Goal: Task Accomplishment & Management: Use online tool/utility

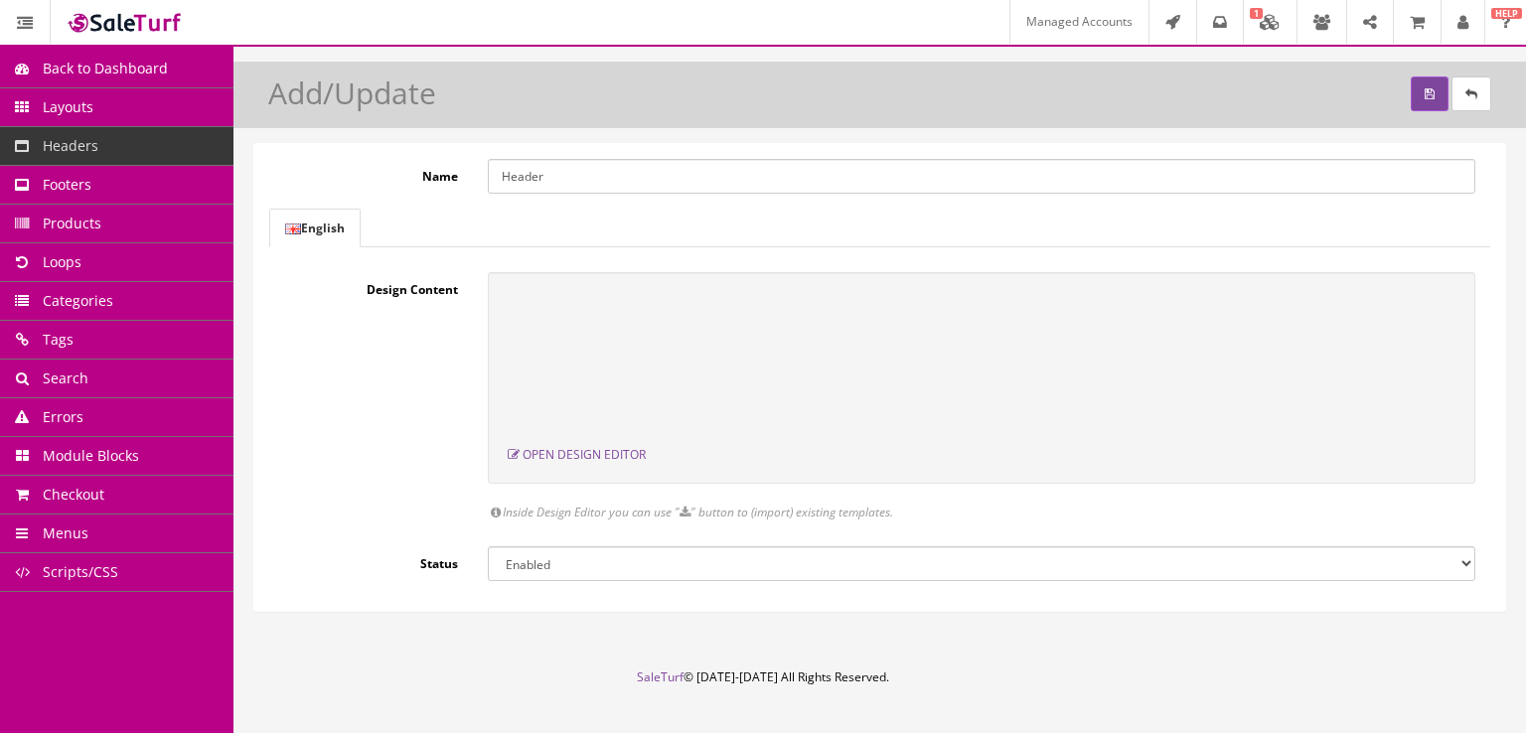
click at [172, 190] on link "Footers" at bounding box center [116, 185] width 233 height 39
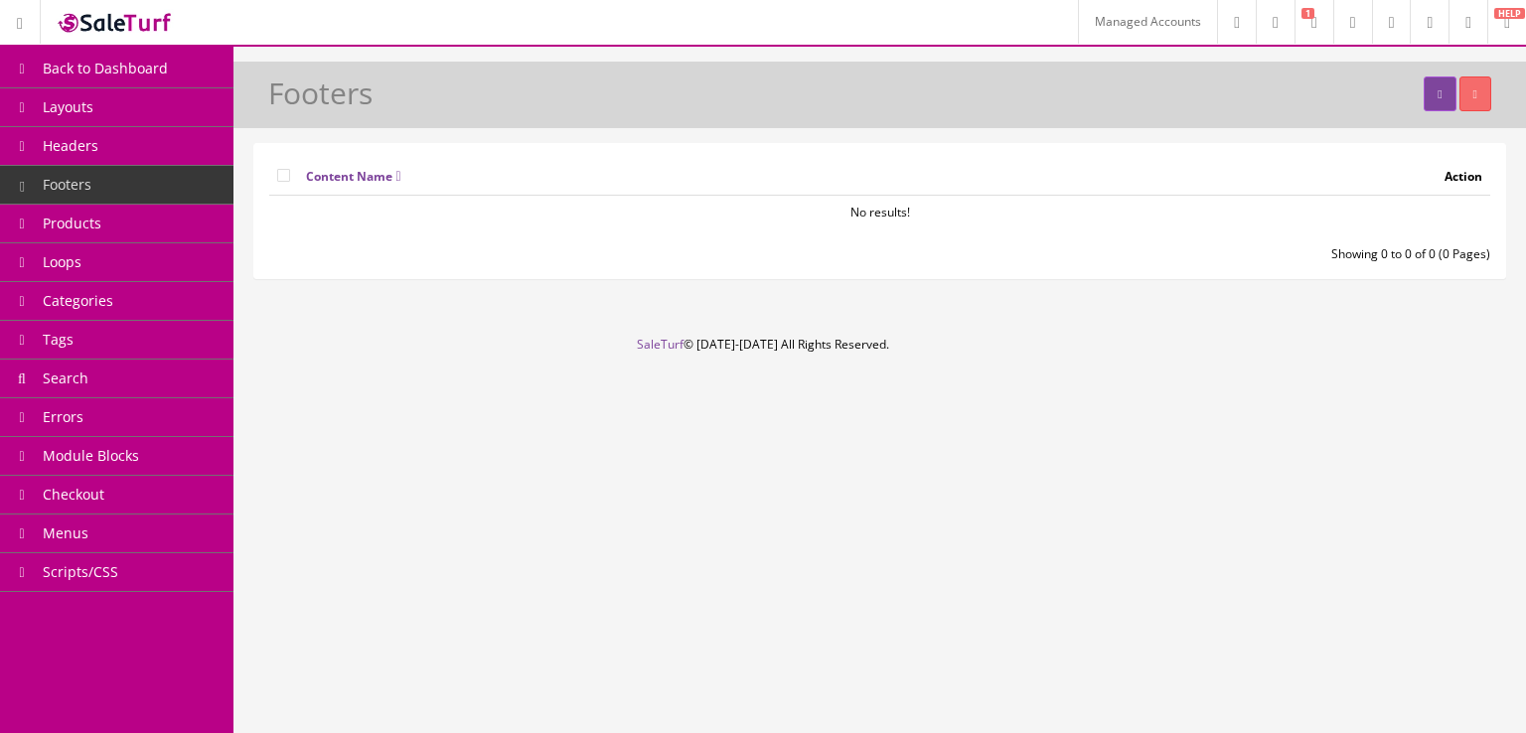
click at [159, 164] on link "Headers" at bounding box center [116, 146] width 233 height 39
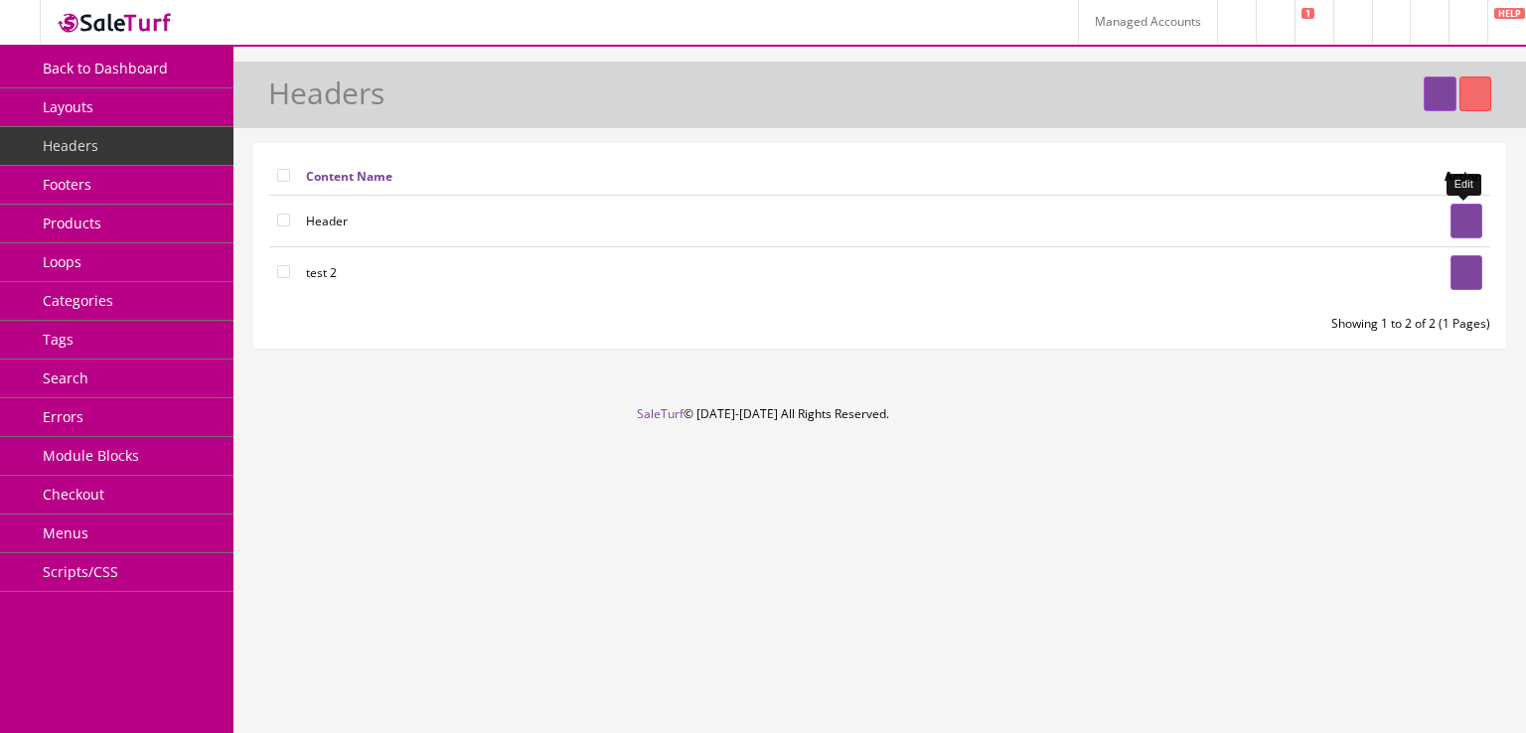
click at [1464, 222] on icon at bounding box center [1466, 222] width 4 height 12
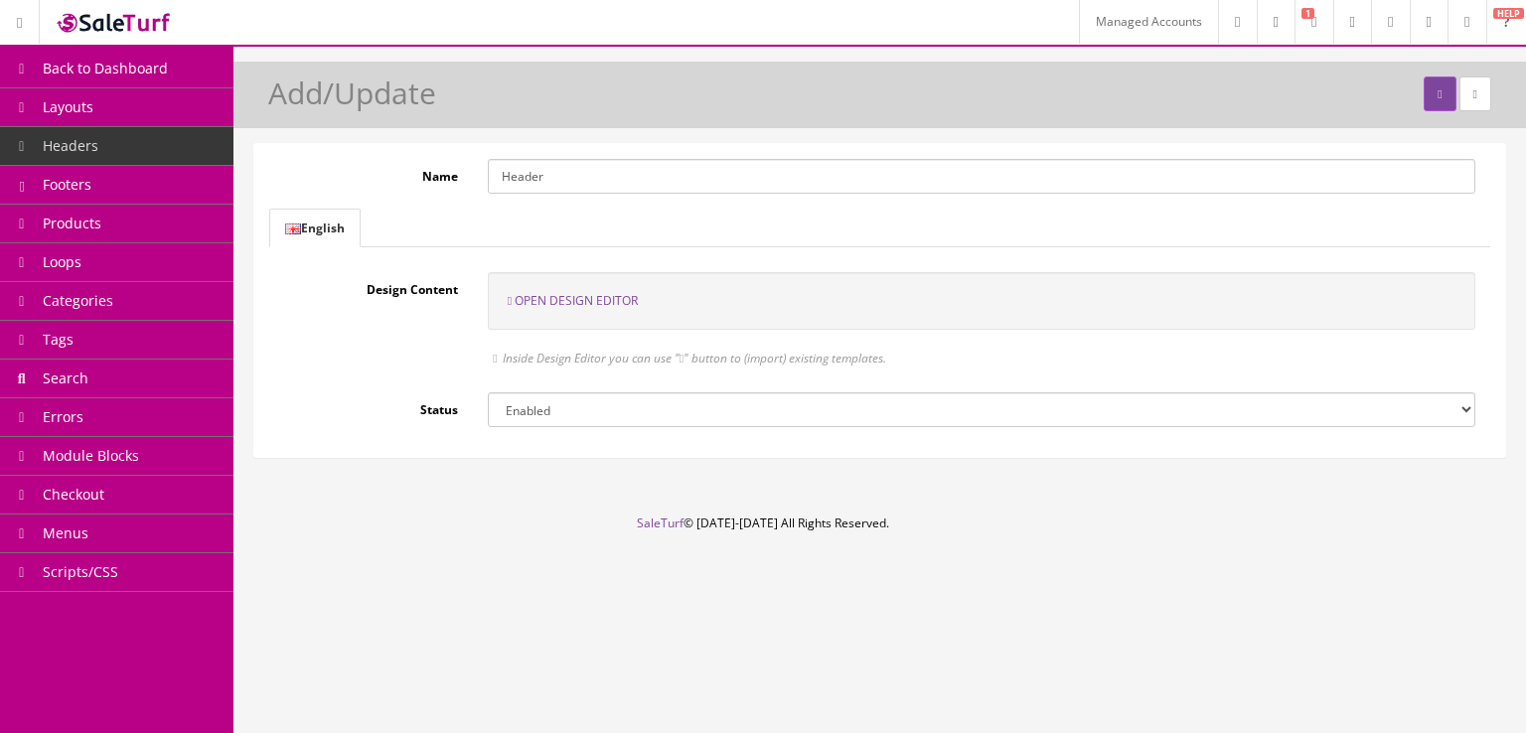
click at [143, 188] on link "Footers" at bounding box center [116, 185] width 233 height 39
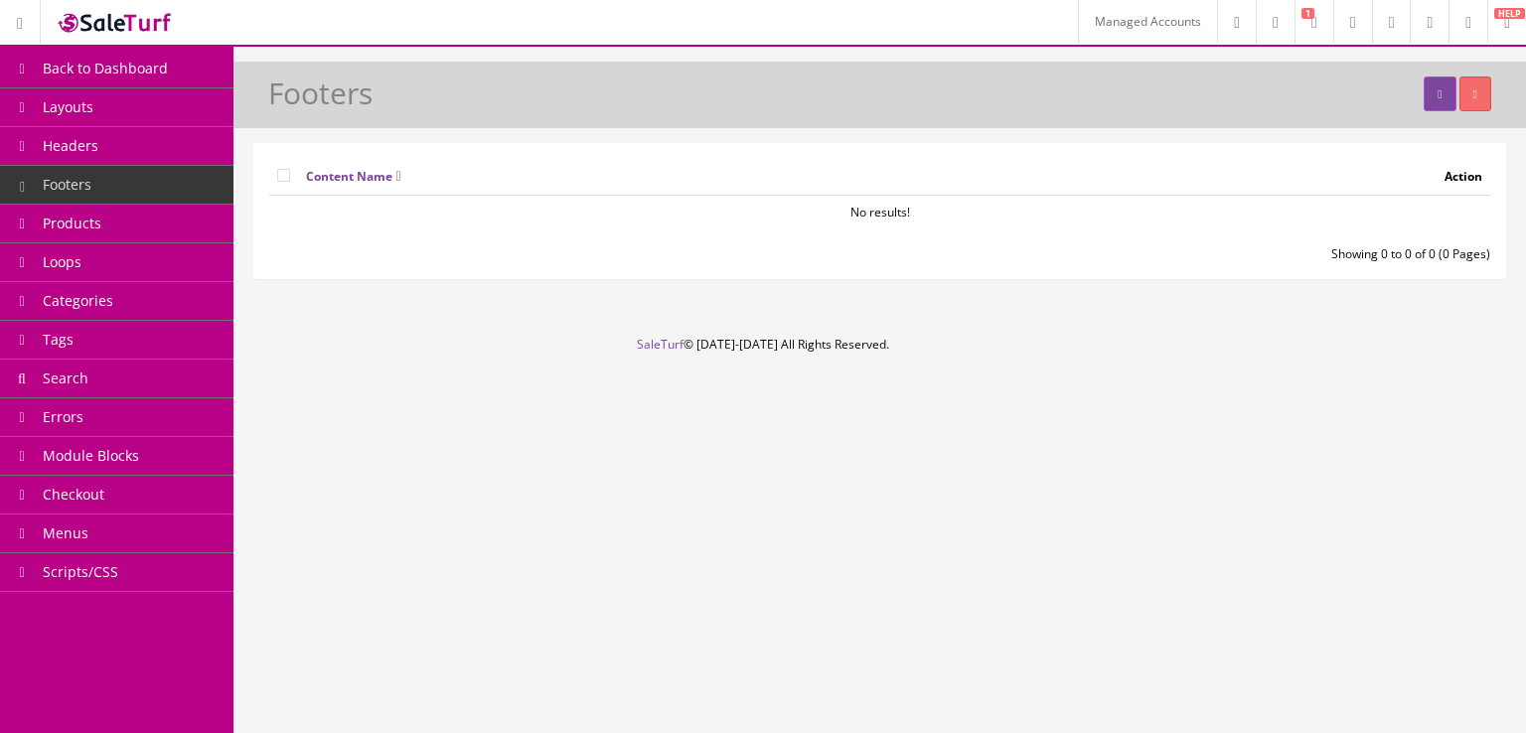
click at [159, 120] on link "Layouts" at bounding box center [116, 107] width 233 height 39
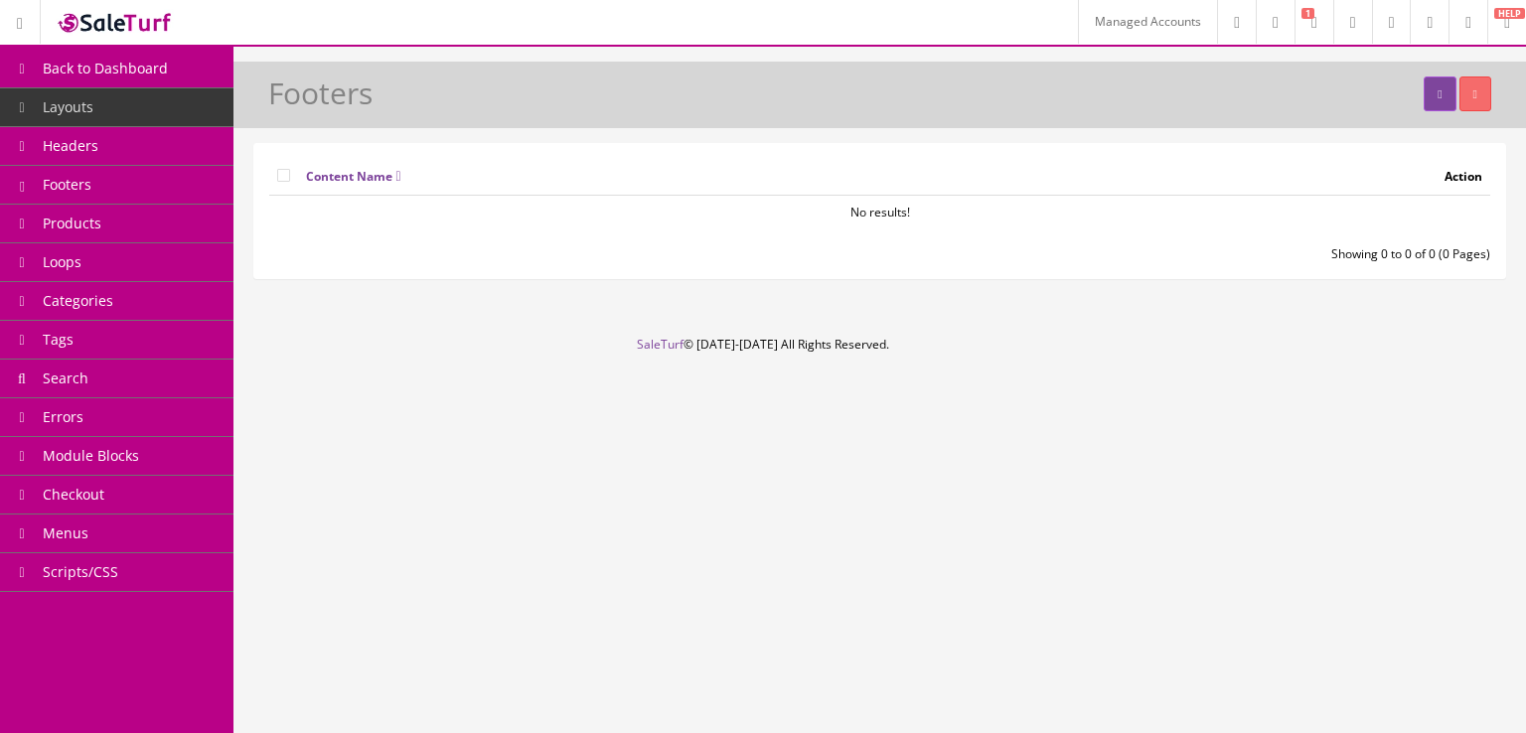
click at [156, 153] on link "Headers" at bounding box center [116, 146] width 233 height 39
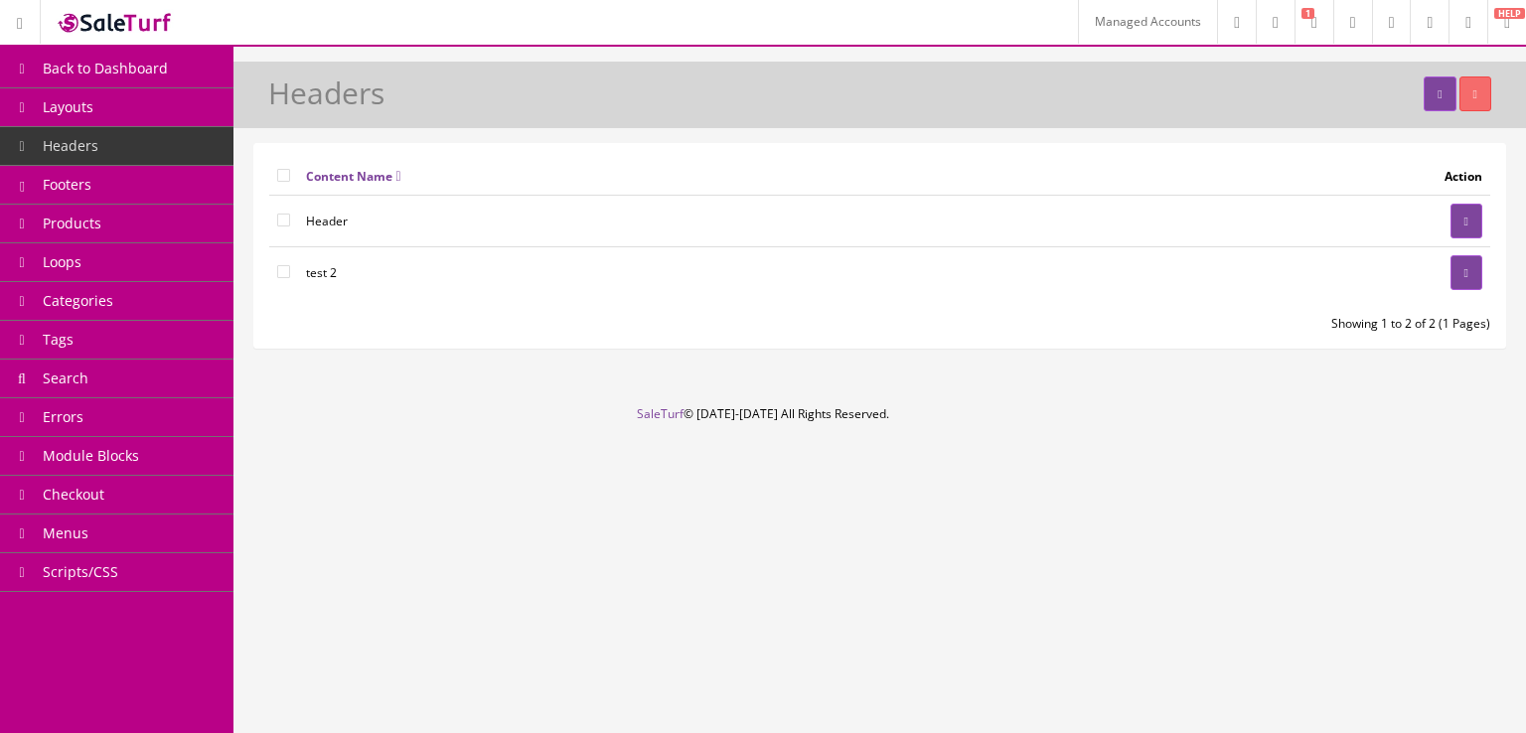
click at [128, 214] on link "Products" at bounding box center [116, 224] width 233 height 39
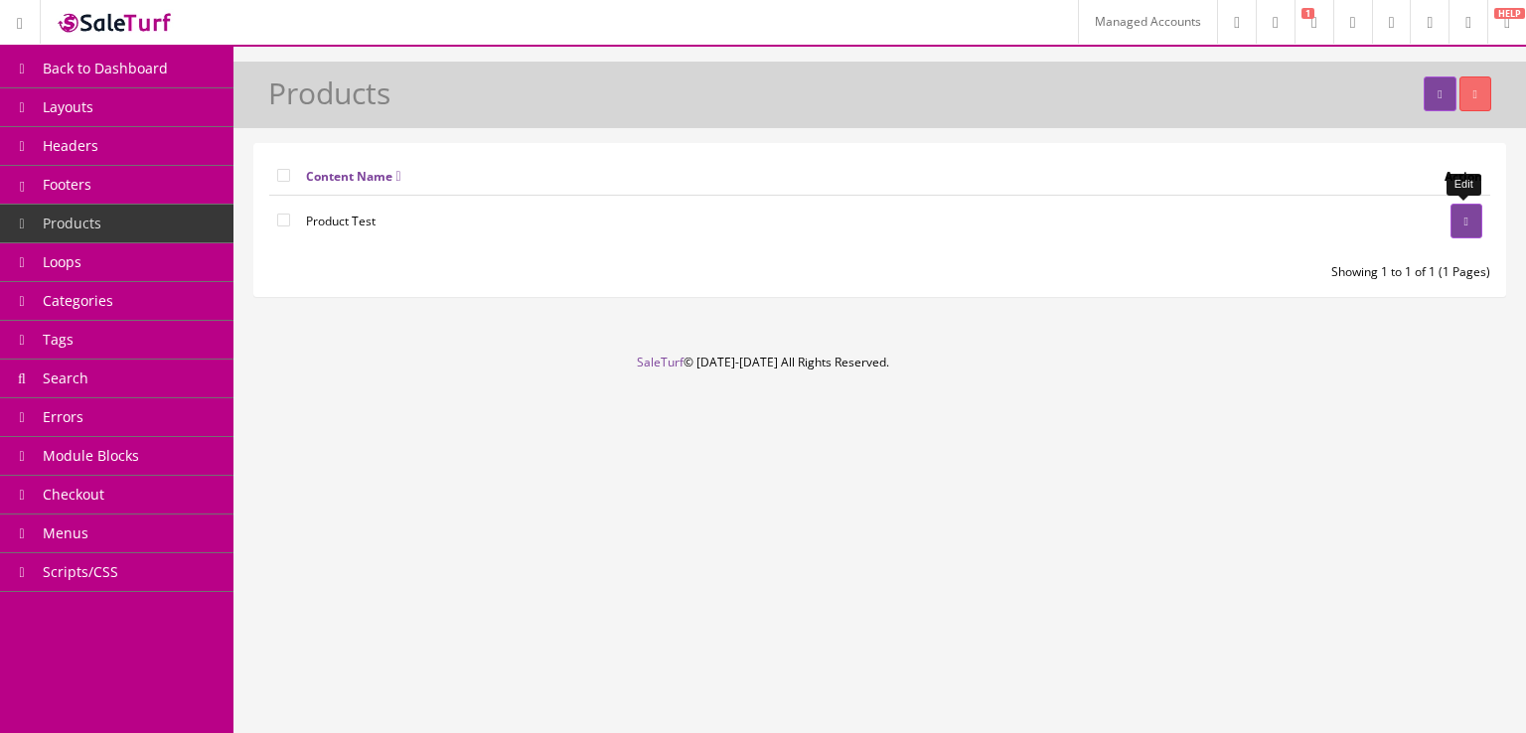
click at [1464, 221] on icon at bounding box center [1466, 222] width 4 height 12
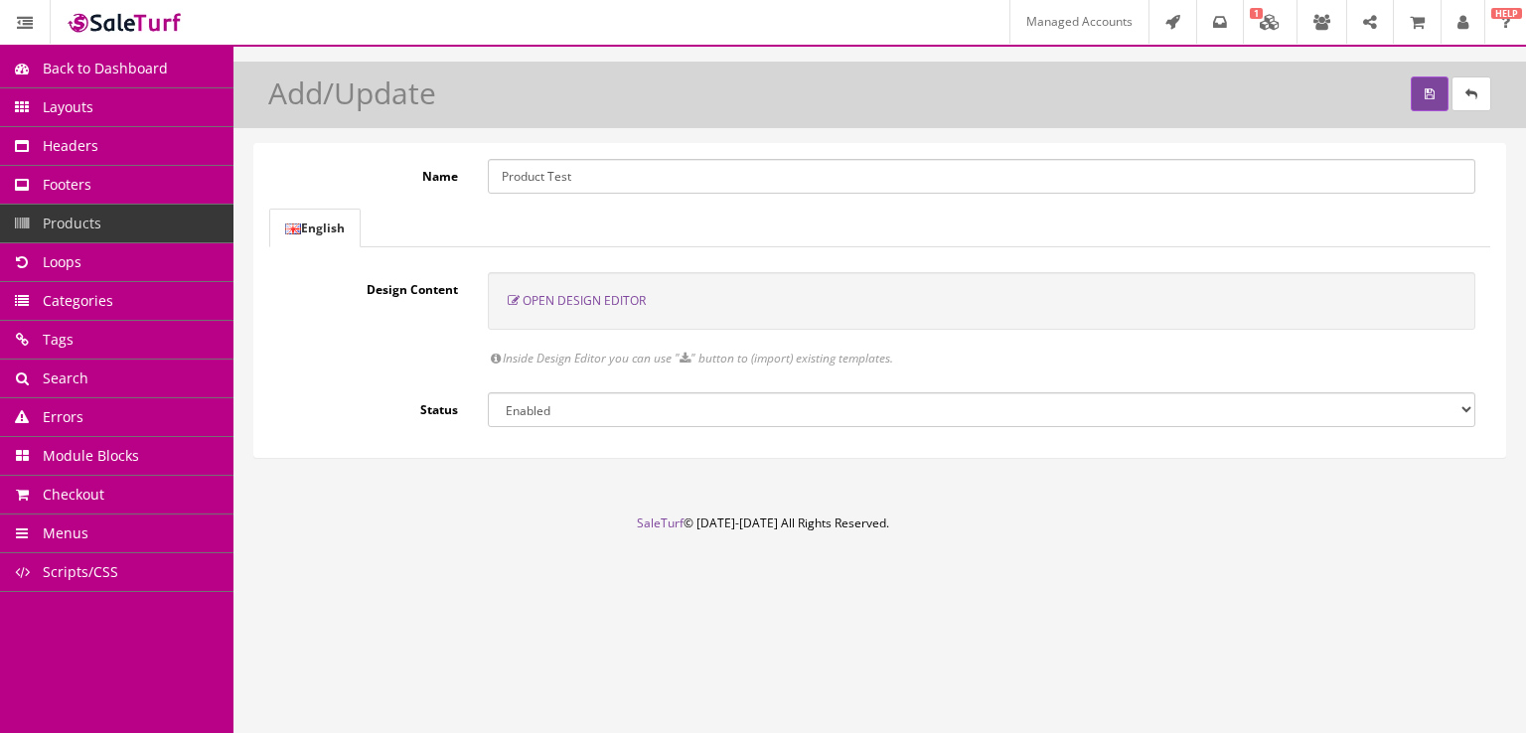
click at [620, 298] on span "Open Design Editor" at bounding box center [583, 300] width 123 height 17
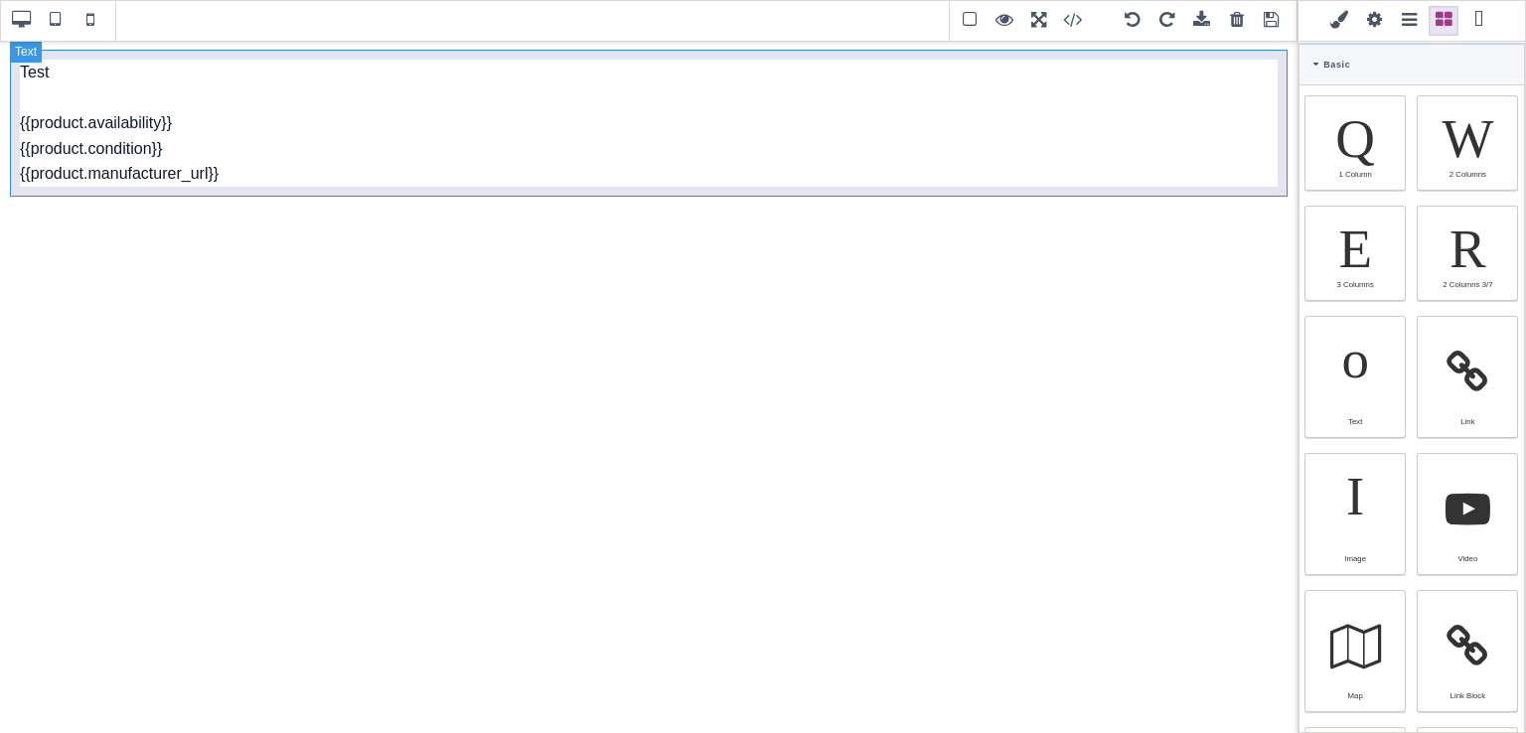
click at [178, 138] on div "Test {{product.availability}} {{product.condition}} {{product.manufacturer_url}}" at bounding box center [648, 123] width 1277 height 147
type input "10"
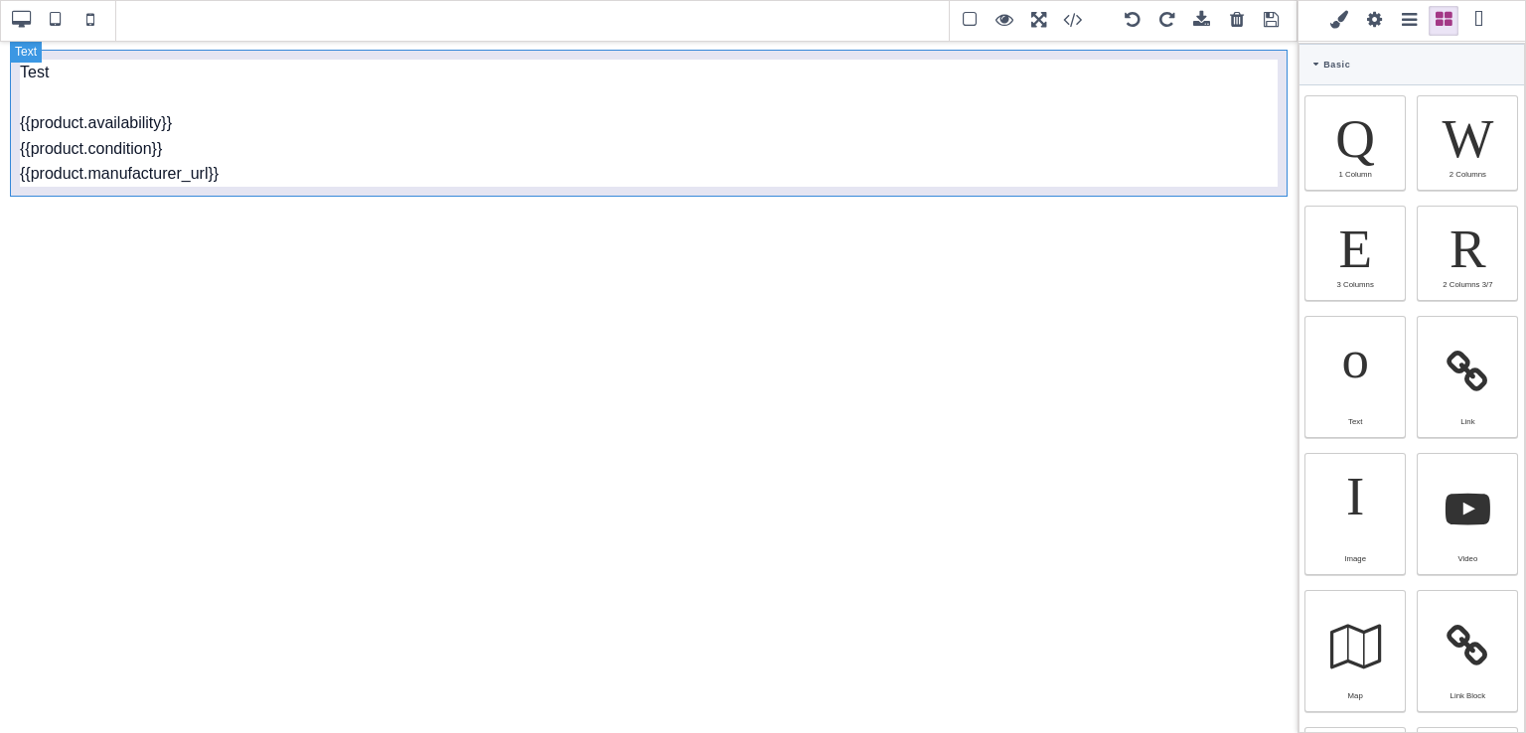
type input "10"
type input "rgb(15, 23, 42)"
select select
type input "16"
select select "px"
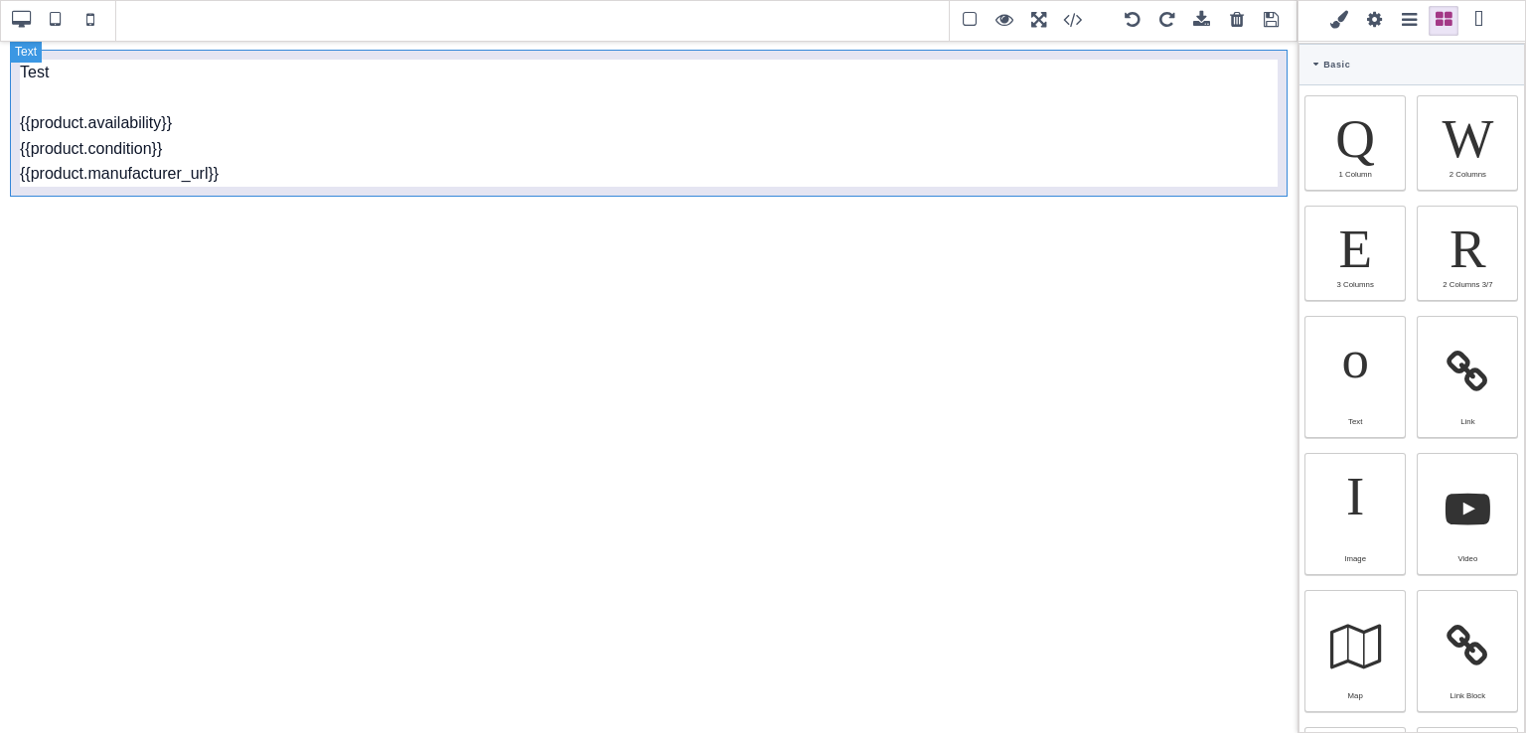
select select
type input "25.6px"
select select
type input "0"
select select "px"
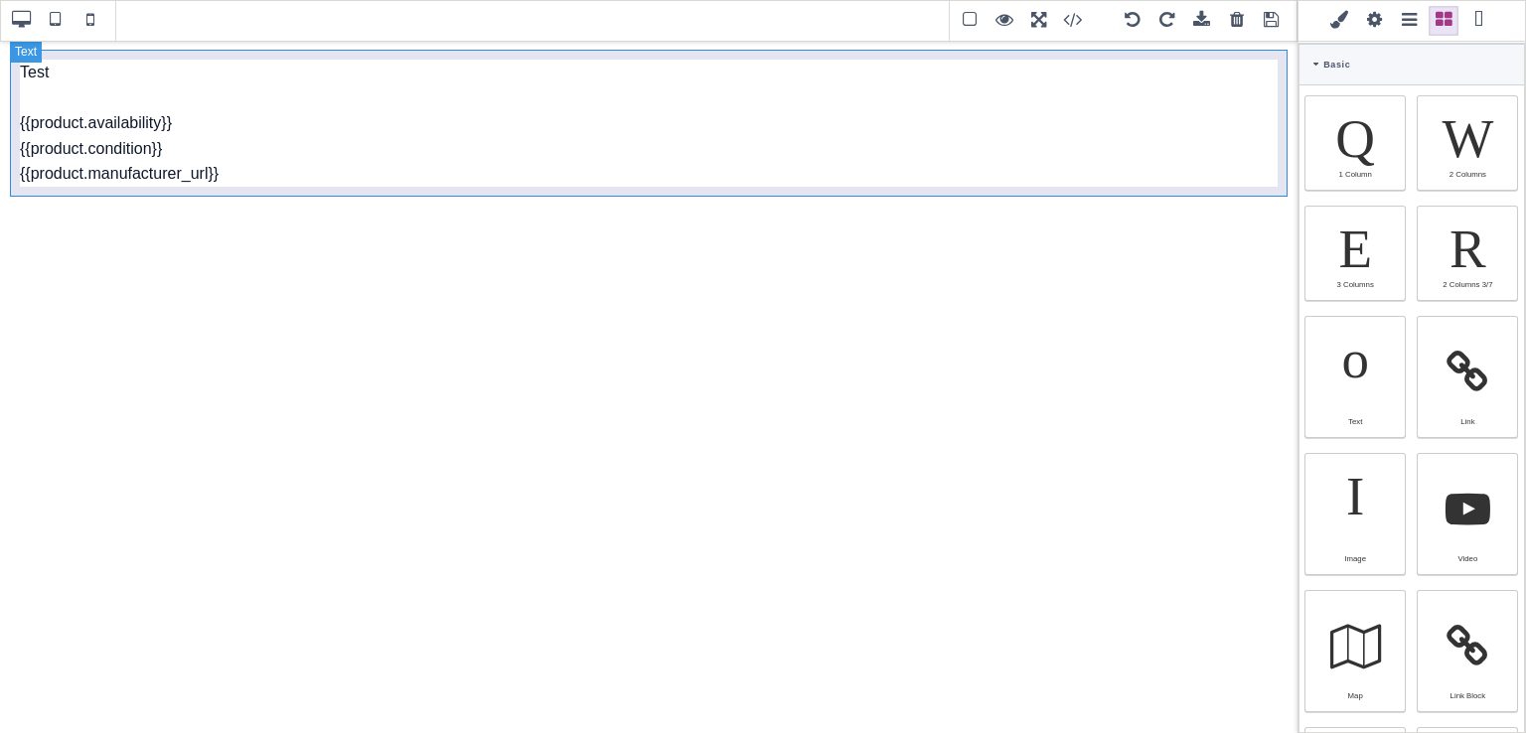
type input "0"
select select "px"
type input "0"
select select "px"
type input "0"
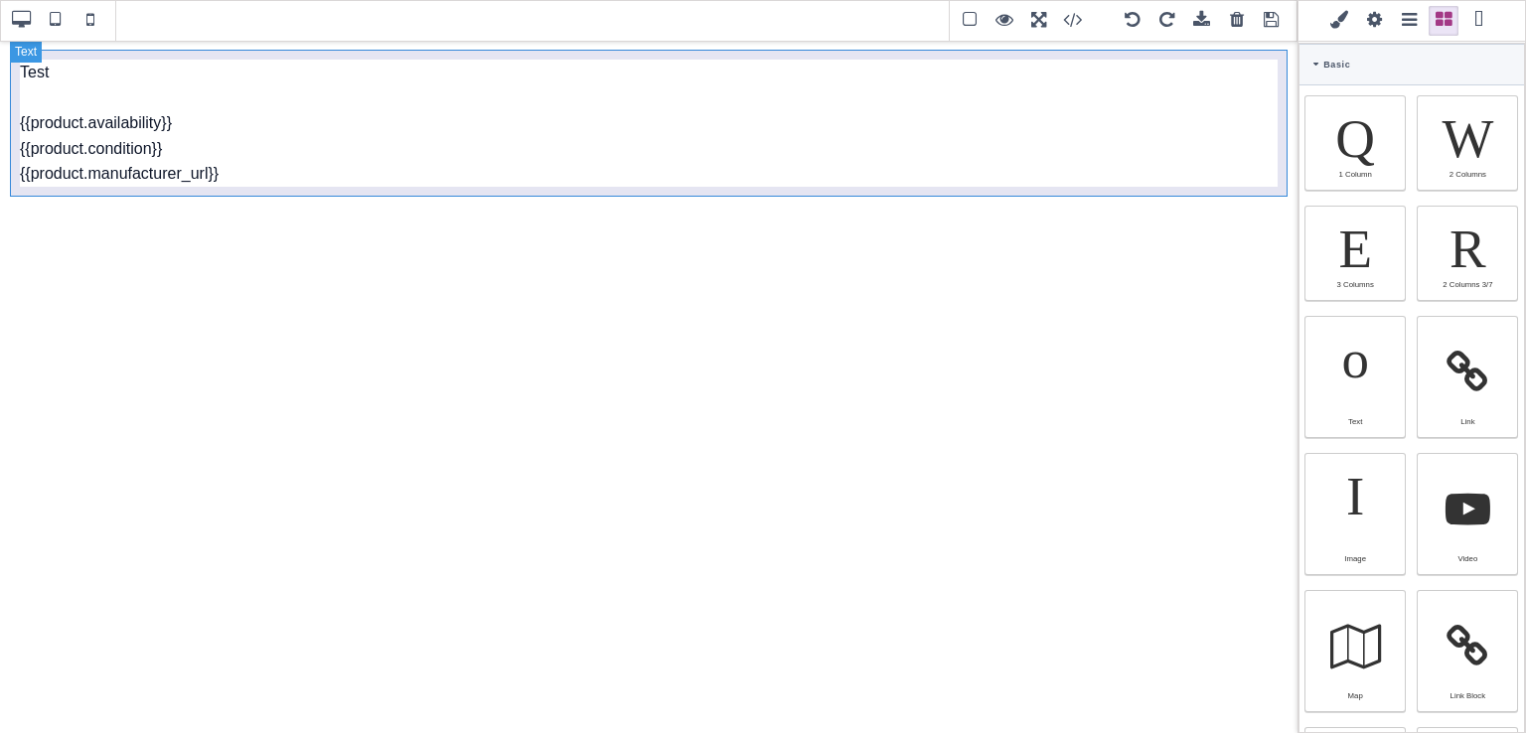
select select "px"
type input "rgb(15, 23, 42)"
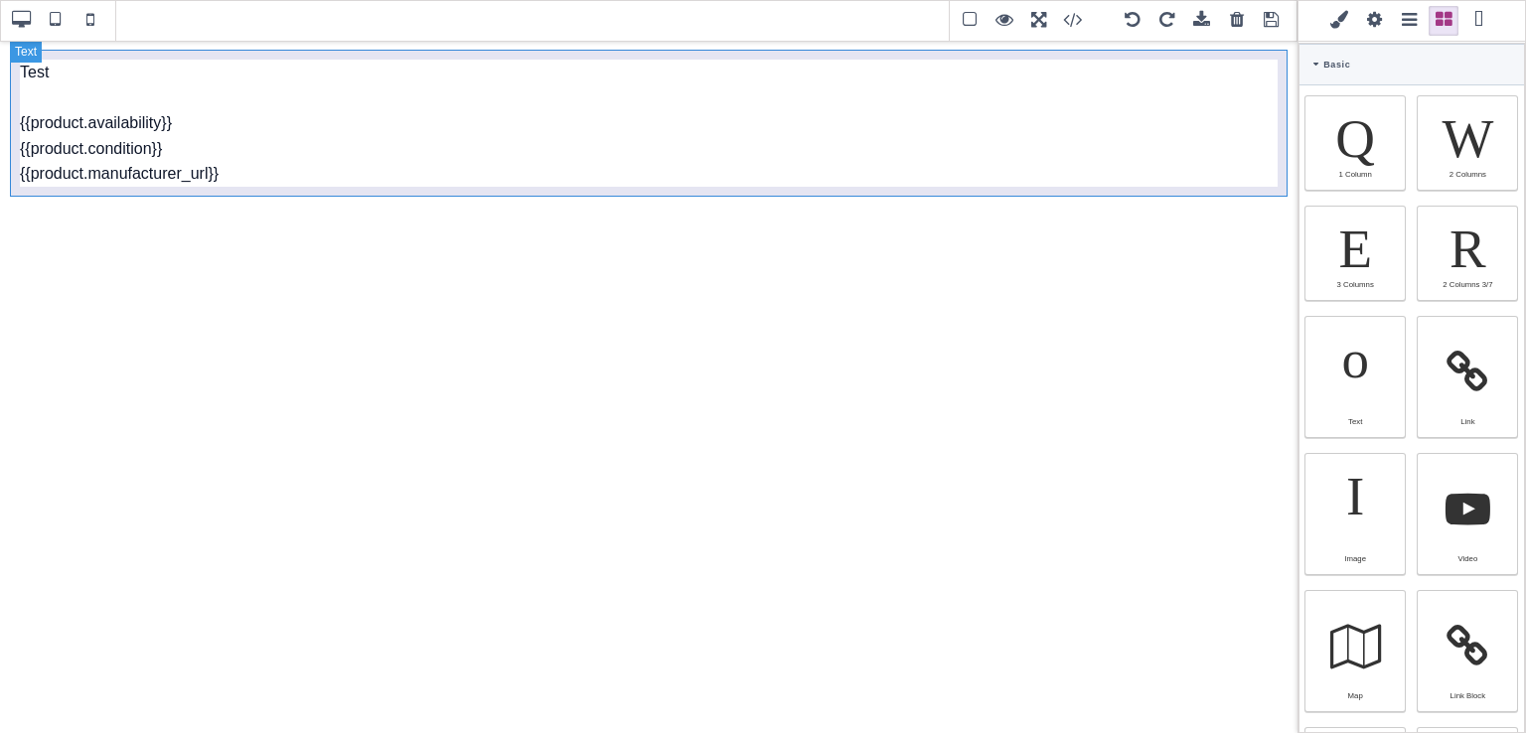
type input "2.4"
select select "px"
select select "solid"
type input "rgb(59, 151, 227)"
type input "-3"
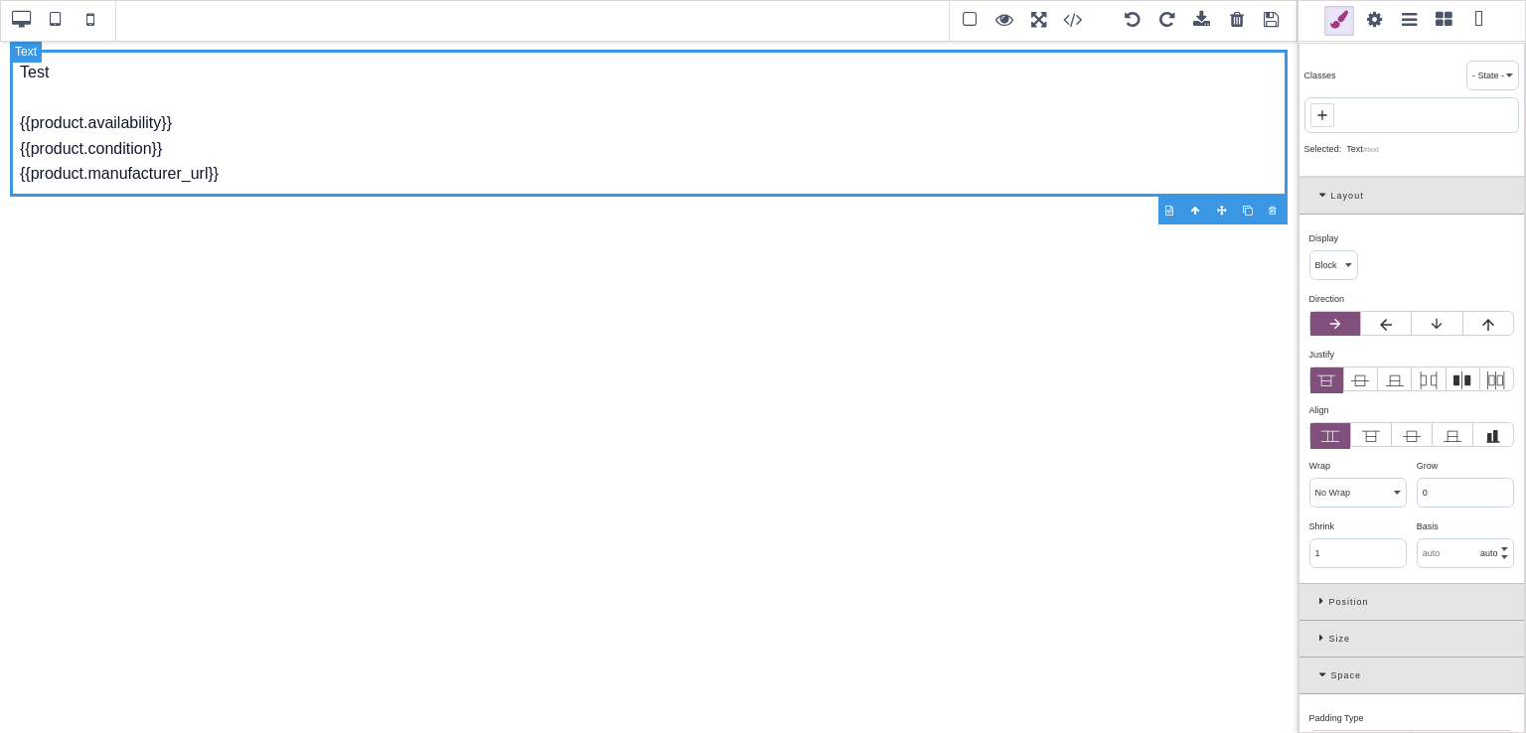
click at [178, 138] on div "Test {{product.availability}} {{product.condition}} {{product.manufacturer_url}}" at bounding box center [648, 123] width 1277 height 147
click at [270, 211] on select "Insert dynamic tag Availability Average Rating Condition EAN Manufacturer Name …" at bounding box center [225, 217] width 159 height 28
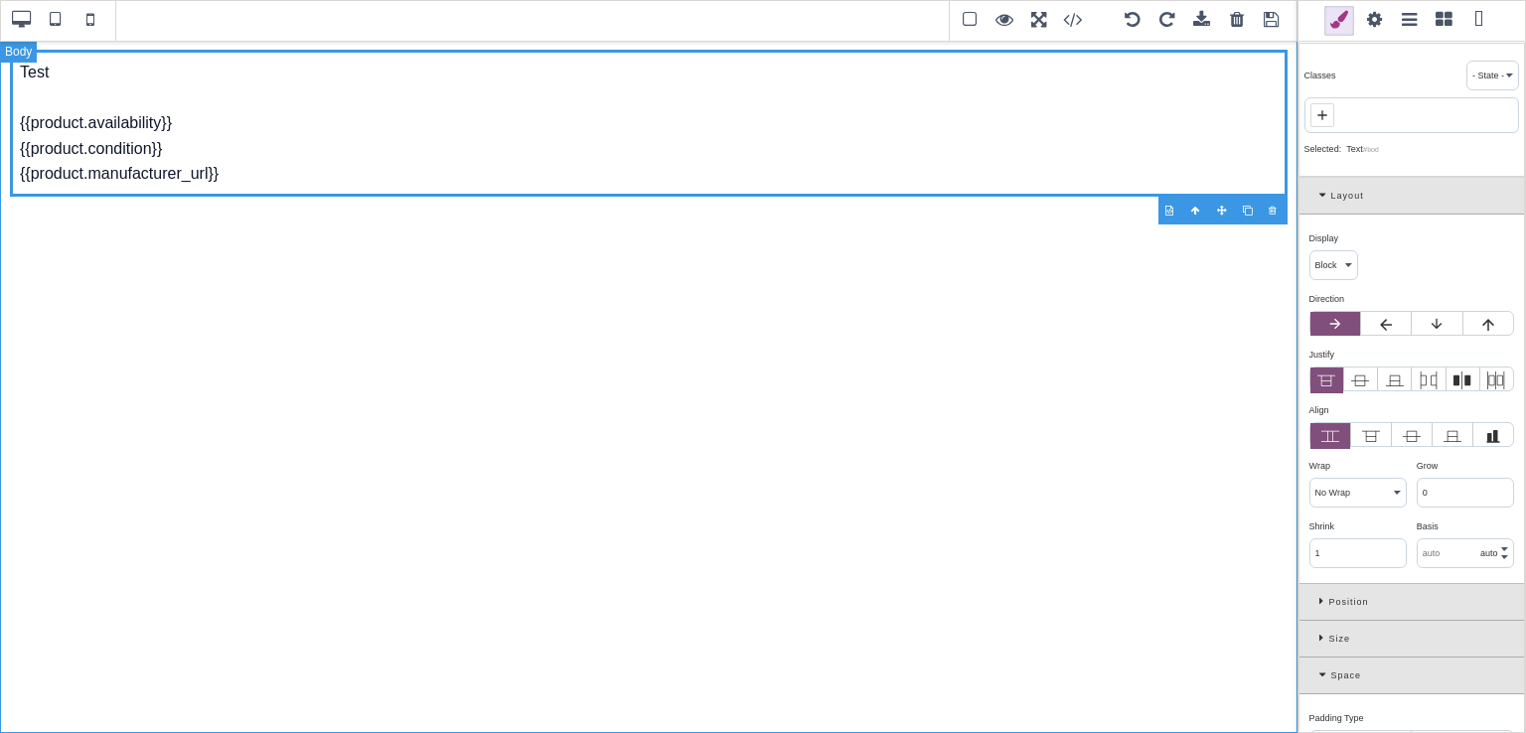
click at [374, 291] on div "Test {{product.availability}} {{product.condition}} {{product.manufacturer_url}}" at bounding box center [648, 386] width 1297 height 693
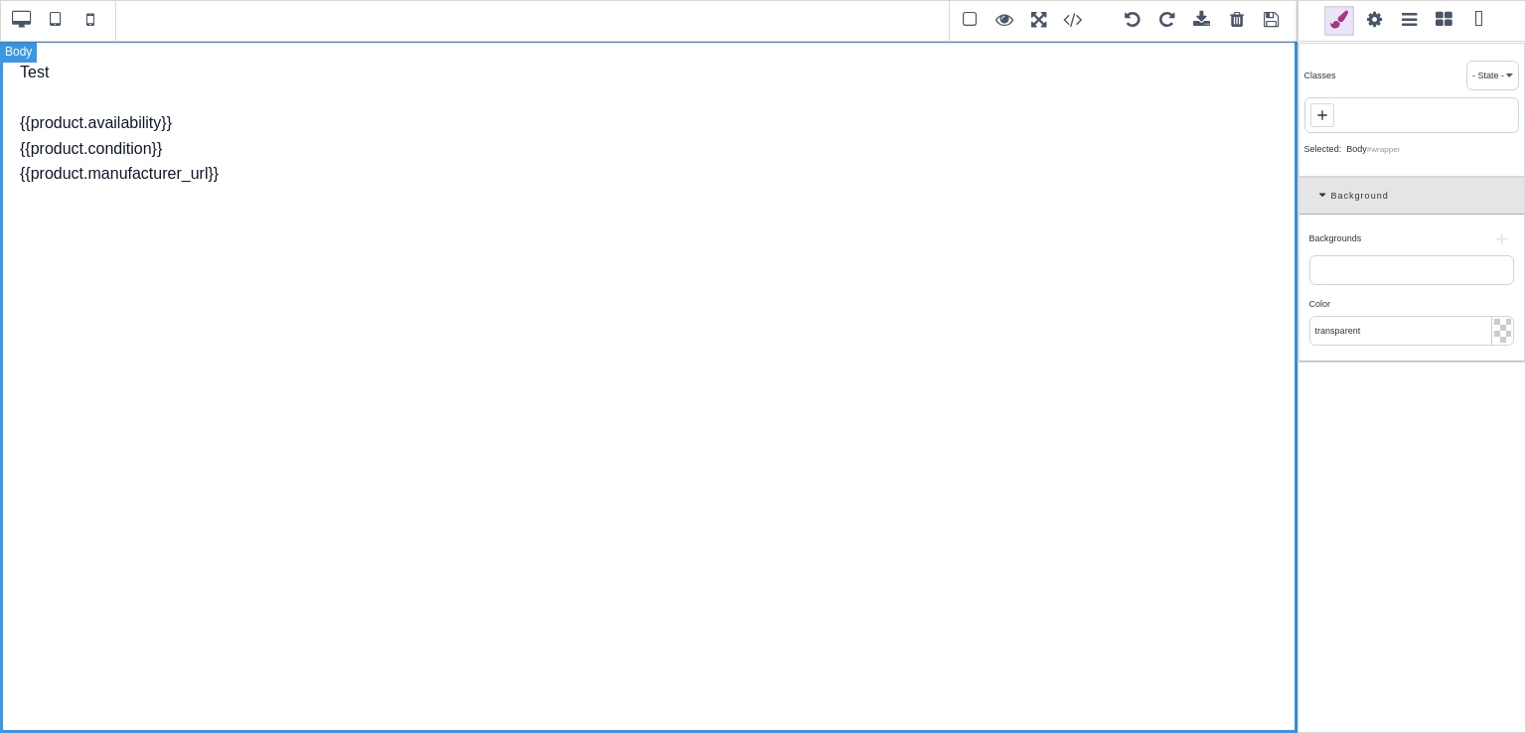
click at [353, 271] on div "Test {{product.availability}} {{product.condition}} {{product.manufacturer_url}}" at bounding box center [648, 386] width 1297 height 693
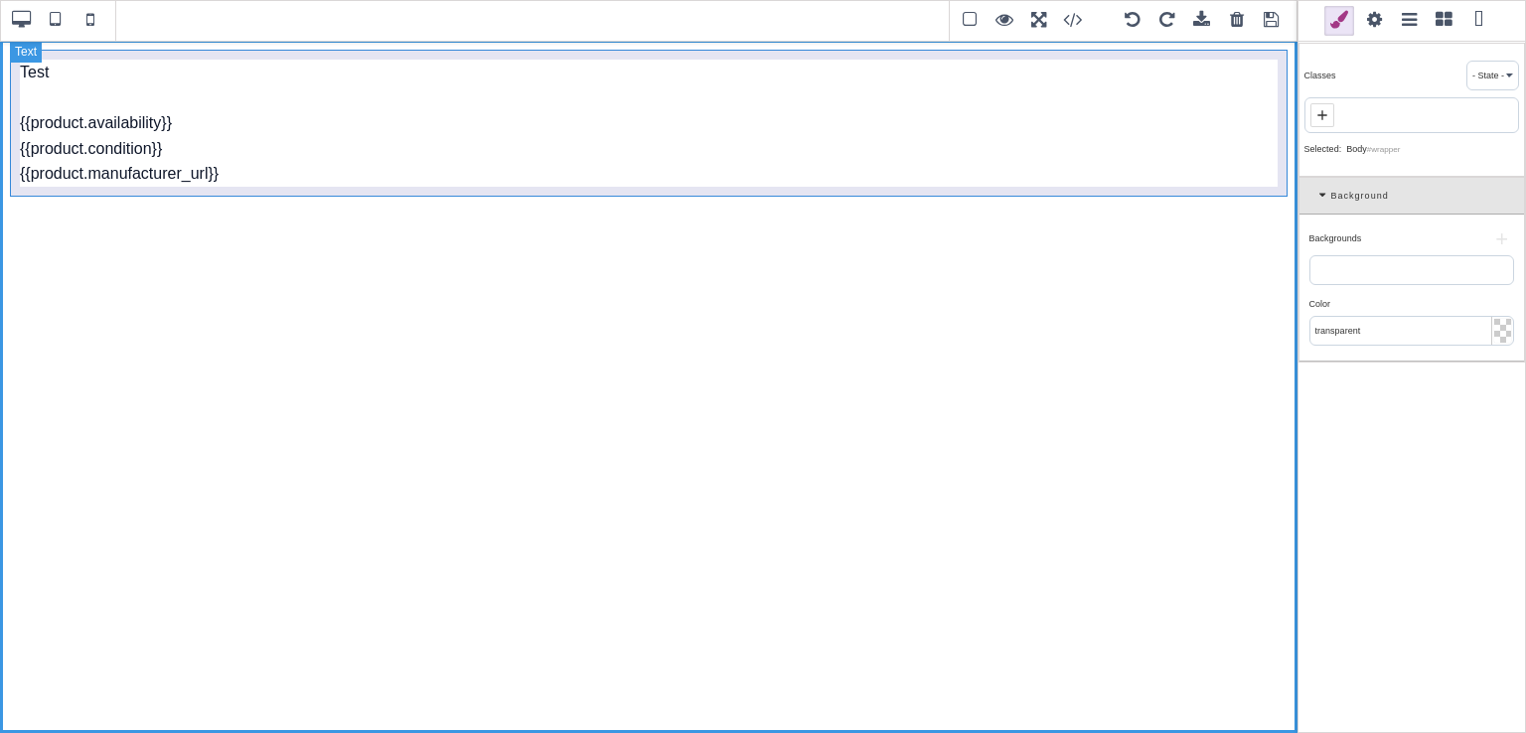
click at [242, 180] on div "Test {{product.availability}} {{product.condition}} {{product.manufacturer_url}}" at bounding box center [648, 123] width 1277 height 147
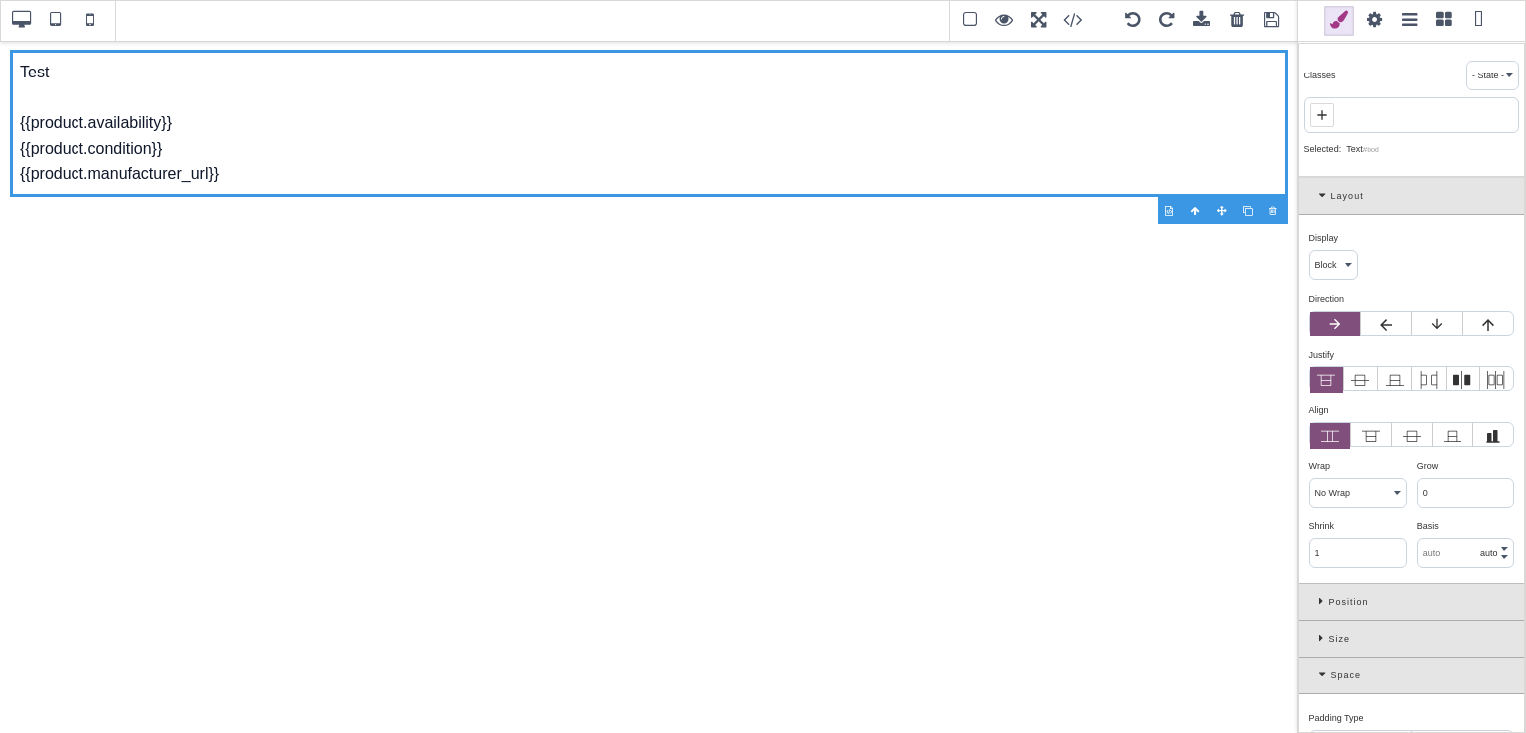
drag, startPoint x: 1525, startPoint y: 67, endPoint x: 1525, endPoint y: 100, distance: 33.8
click at [1525, 100] on div "Classes - State - Hover Click Even/Odd Selected: Text #ixxl Layout Display ⨯ Bl…" at bounding box center [1411, 366] width 228 height 733
click at [1327, 198] on icon at bounding box center [1325, 195] width 12 height 11
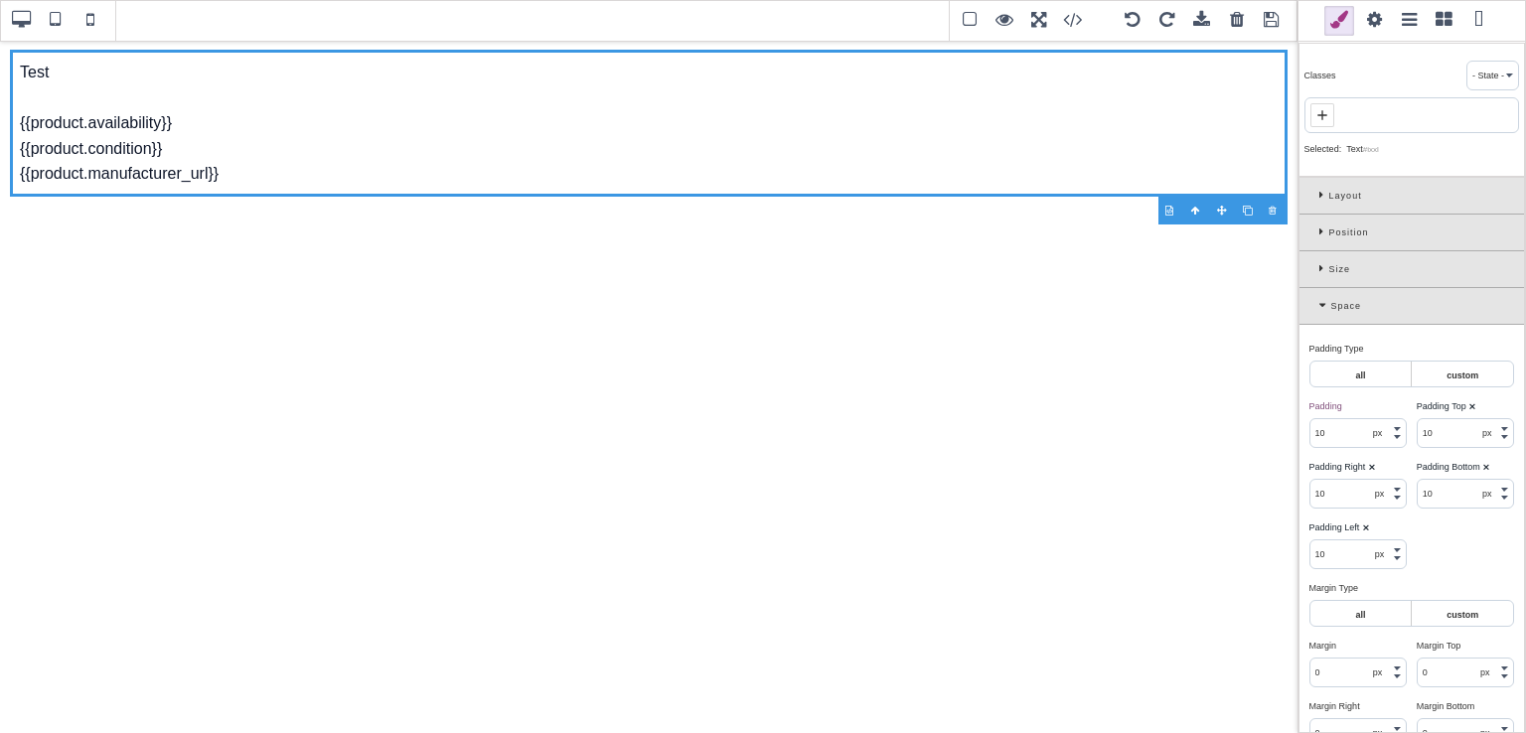
click at [1439, 17] on span at bounding box center [1443, 21] width 30 height 30
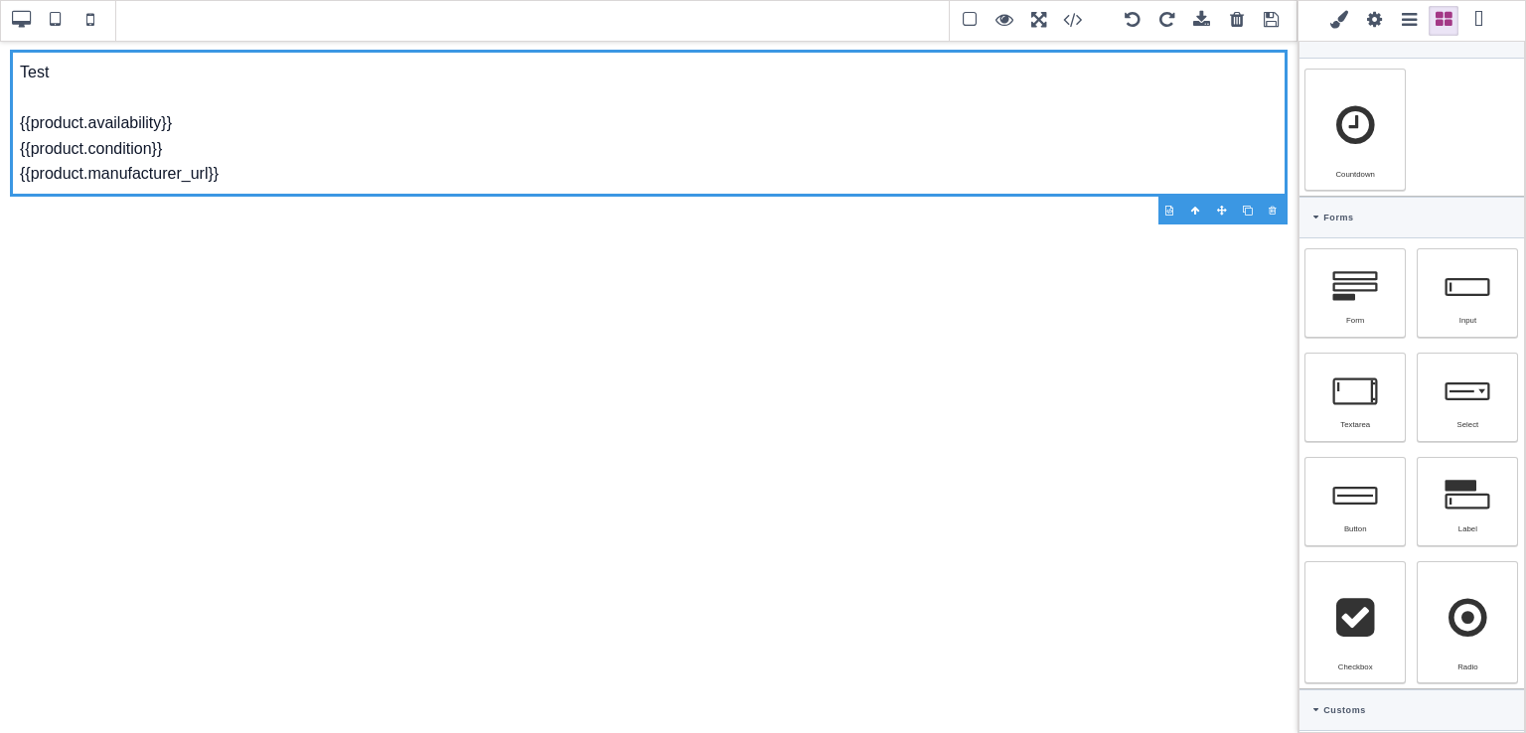
scroll to position [989, 0]
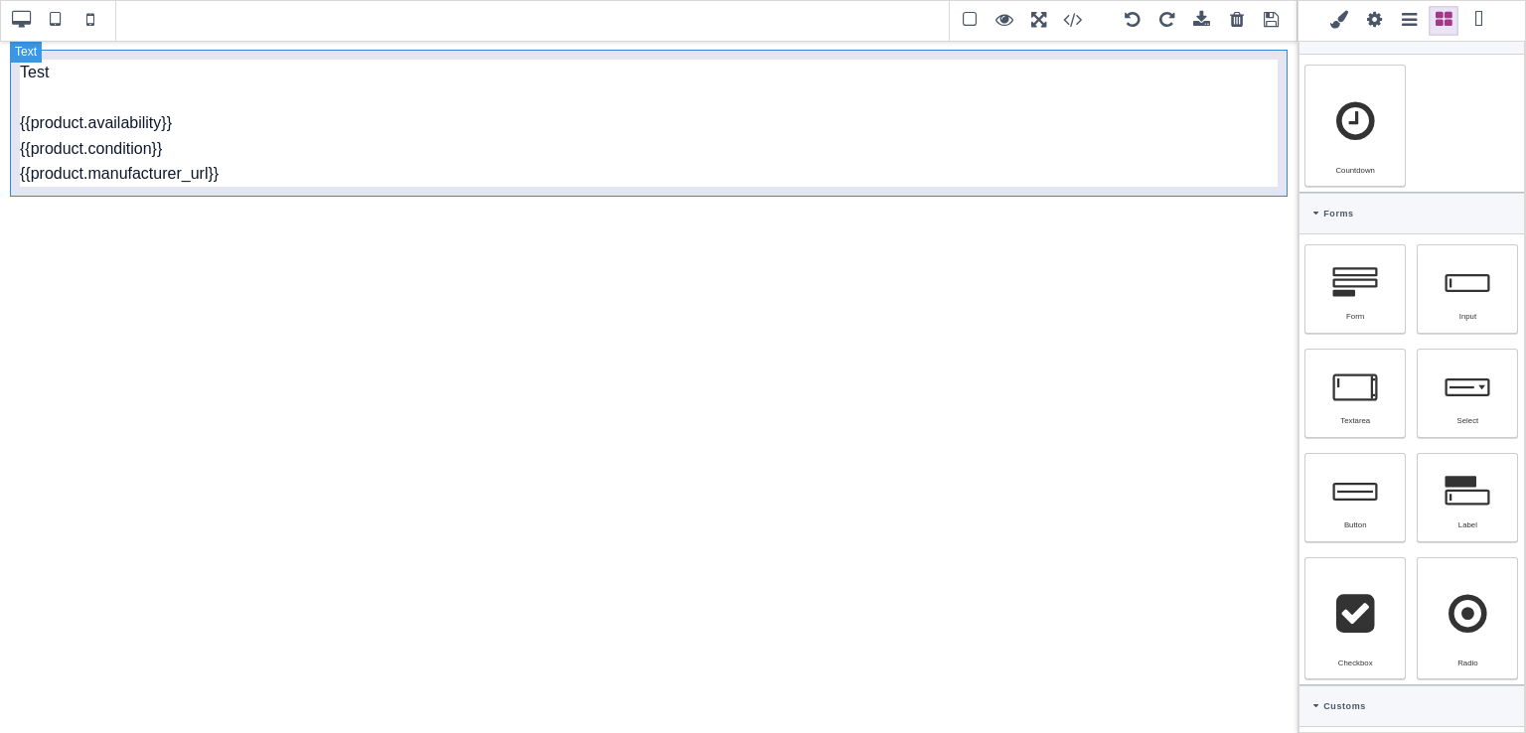
click at [278, 191] on div "Test {{product.availability}} {{product.condition}} {{product.manufacturer_url}}" at bounding box center [648, 123] width 1277 height 147
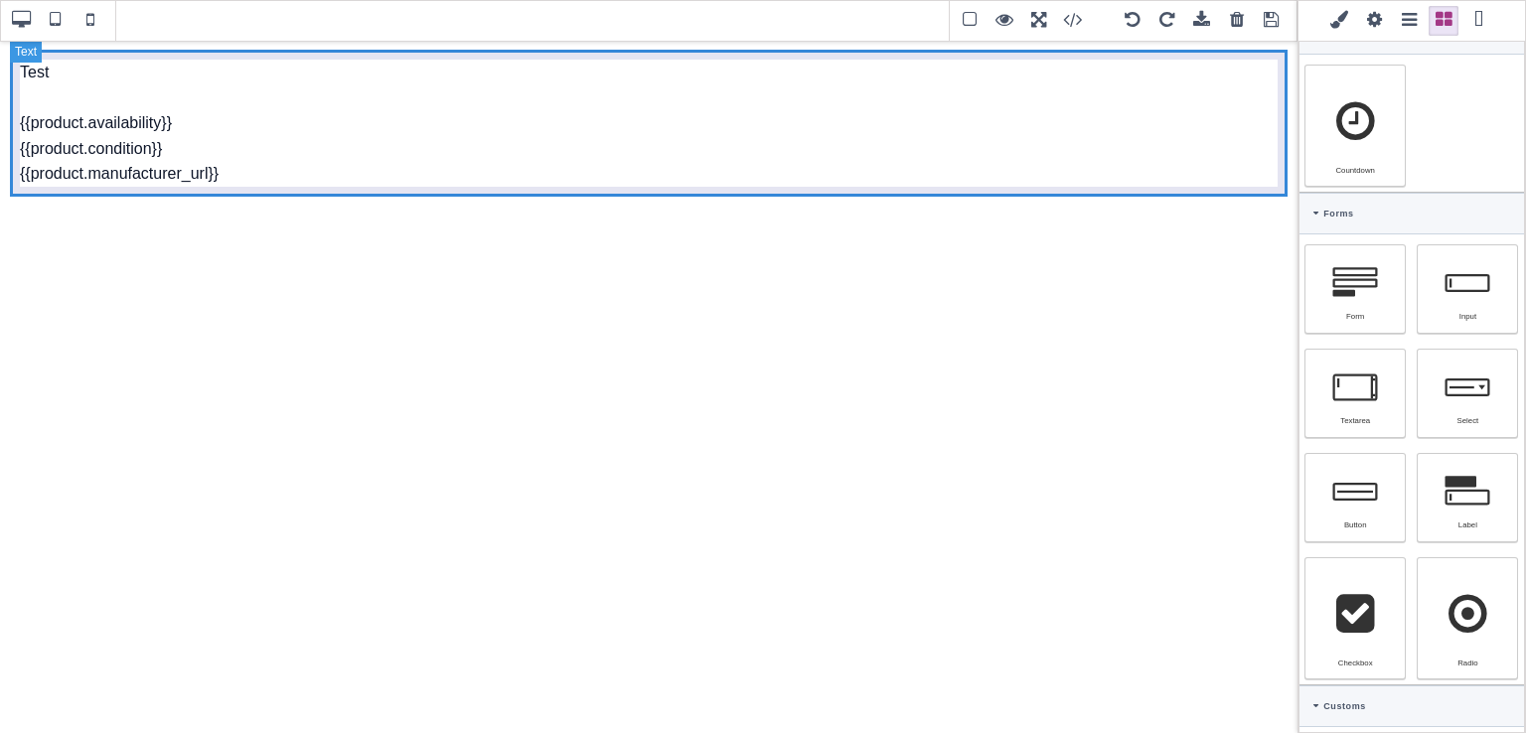
scroll to position [990, 0]
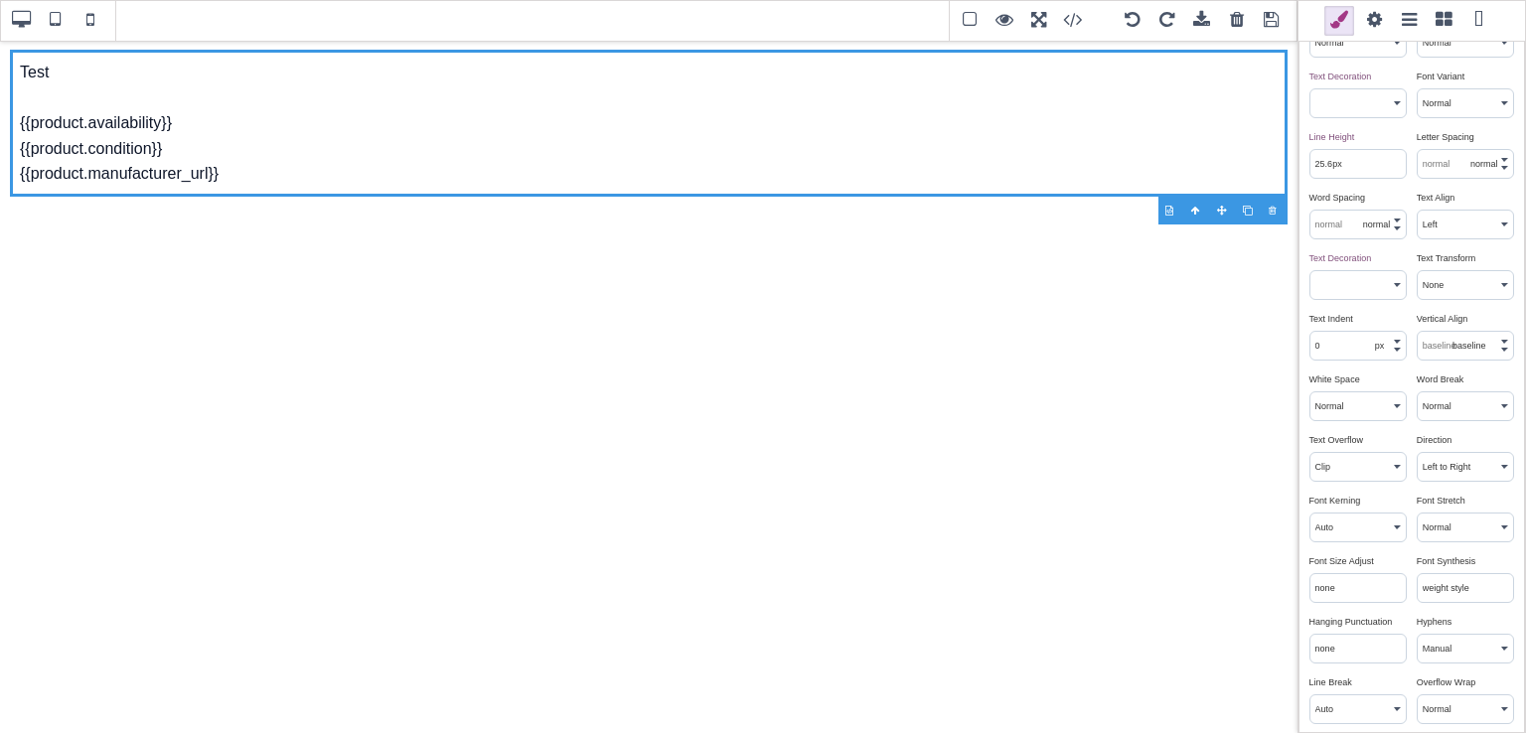
click at [1436, 21] on span at bounding box center [1443, 21] width 30 height 30
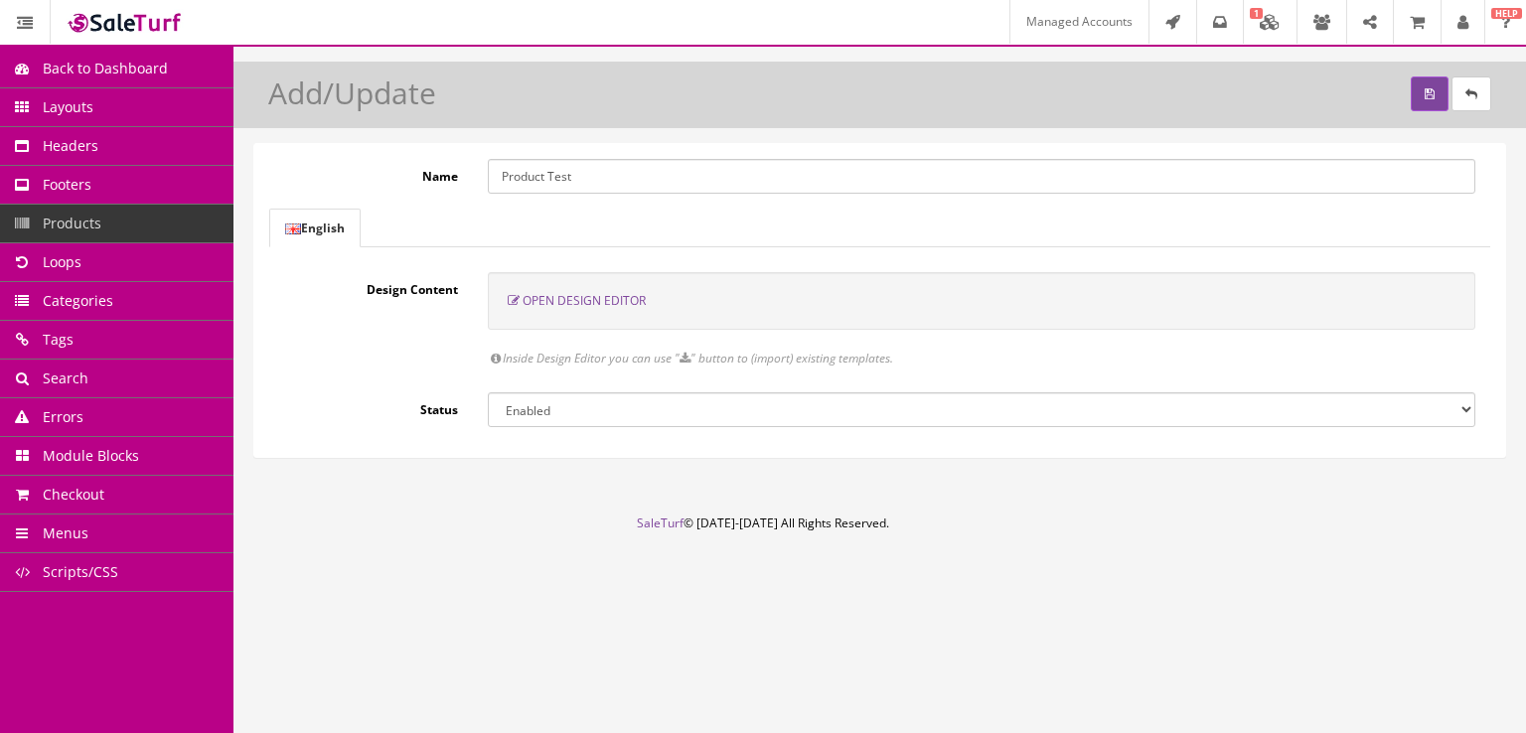
click at [606, 302] on span "Open Design Editor" at bounding box center [583, 300] width 123 height 17
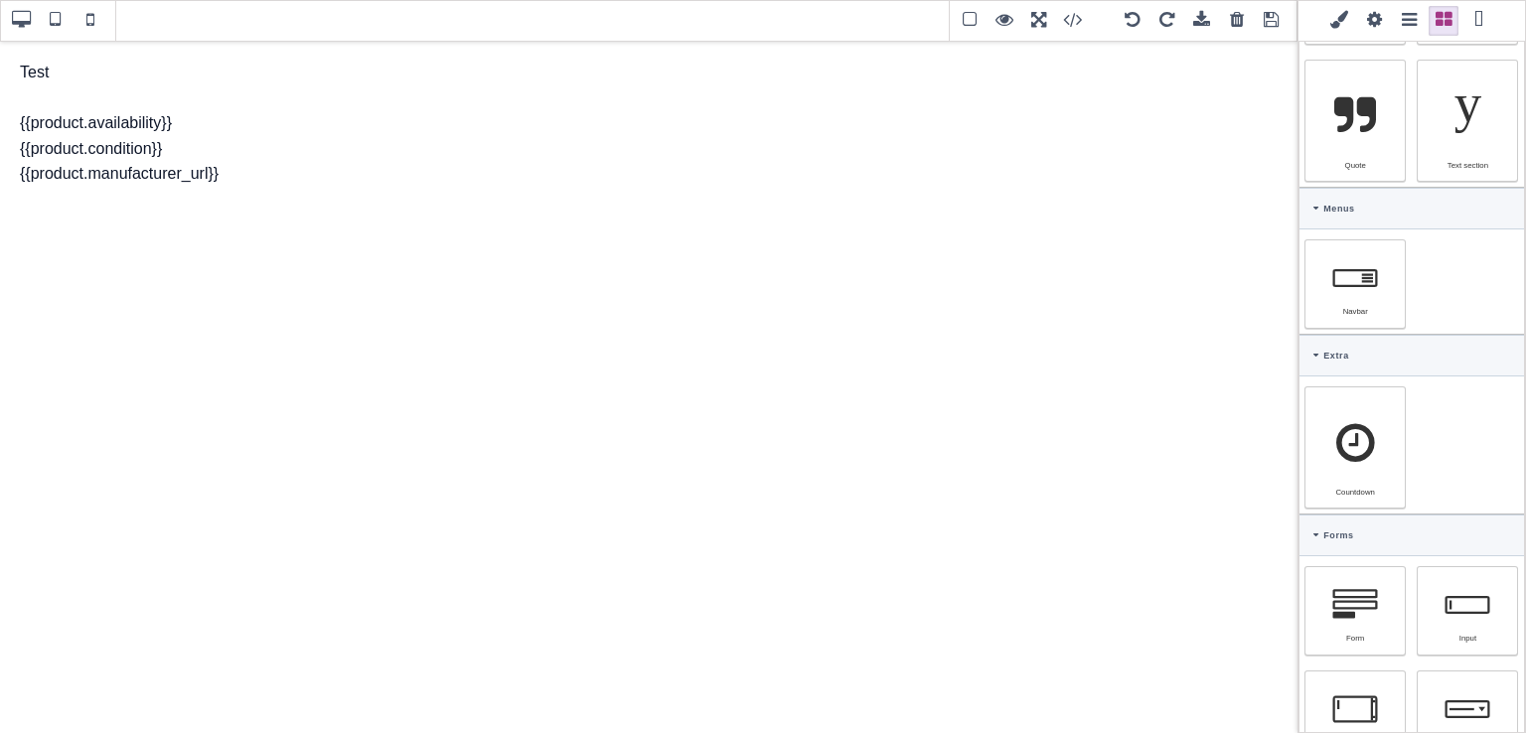
scroll to position [833, 0]
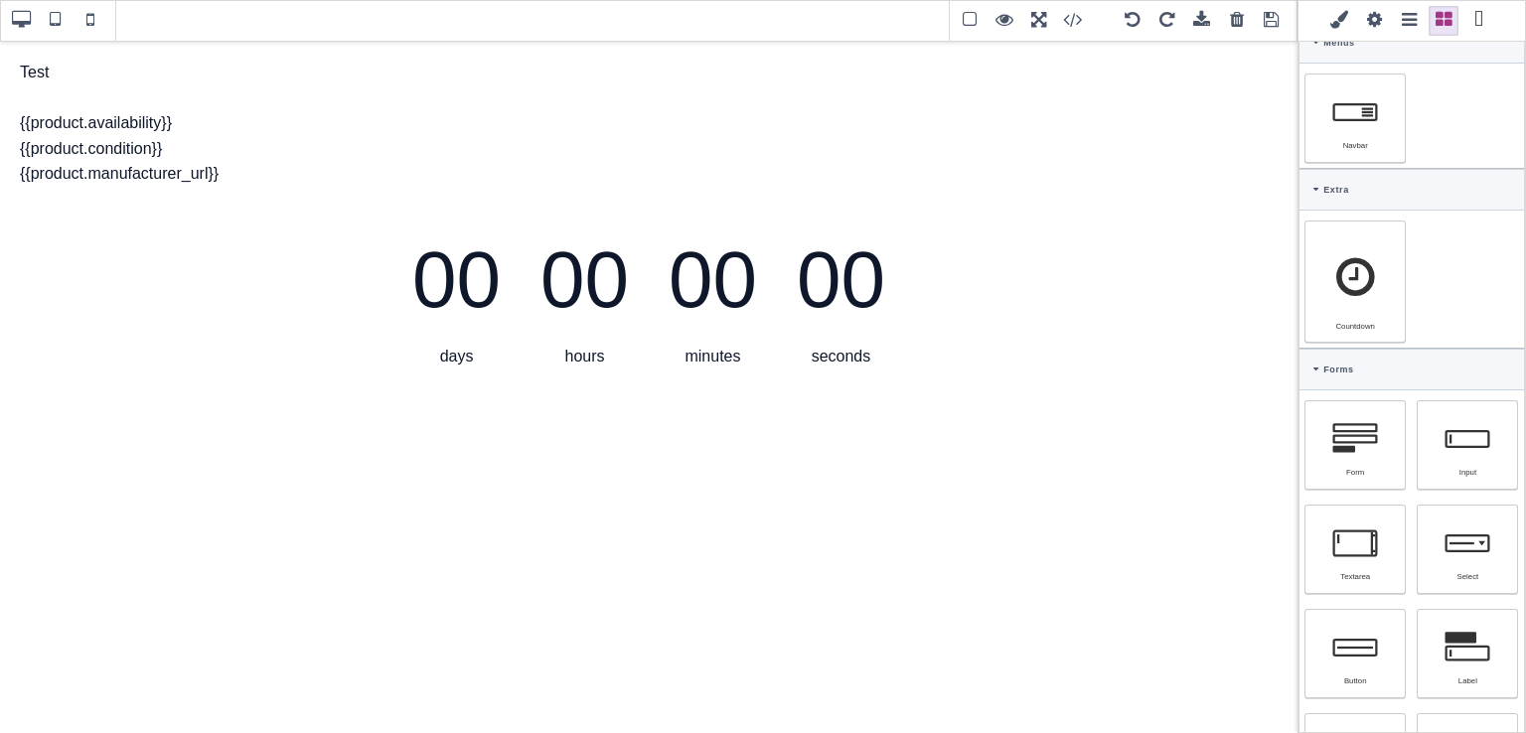
click at [778, 291] on span "00 days 00 hours 00 minutes 00 seconds" at bounding box center [648, 293] width 513 height 173
click at [853, 355] on div "seconds" at bounding box center [841, 357] width 88 height 26
click at [790, 308] on div "00 seconds" at bounding box center [841, 293] width 108 height 173
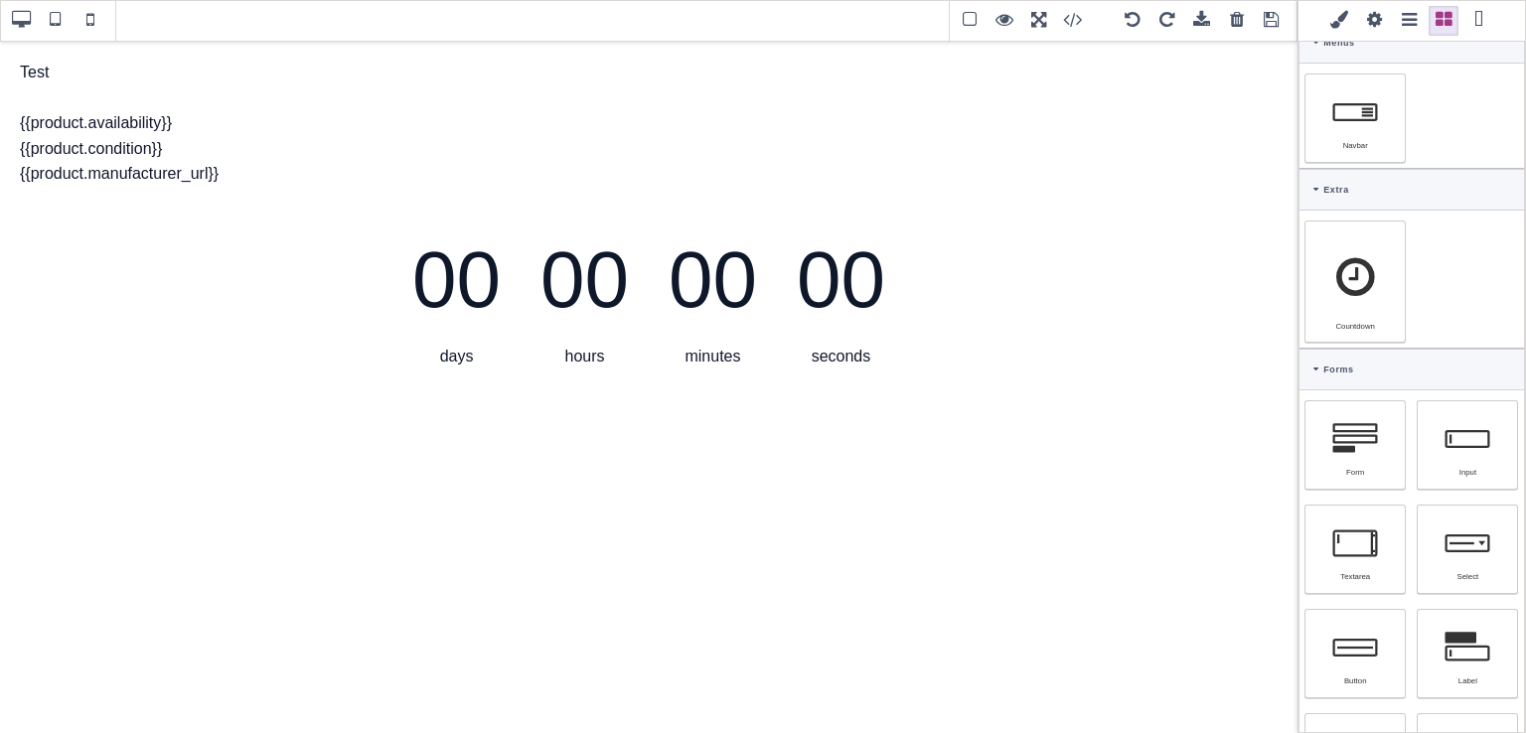
click at [790, 308] on div "00 seconds" at bounding box center [841, 293] width 108 height 173
click at [828, 294] on div "00" at bounding box center [841, 280] width 88 height 127
click at [234, 284] on div "00 days 00 hours 00 minutes 00 seconds" at bounding box center [648, 293] width 1297 height 173
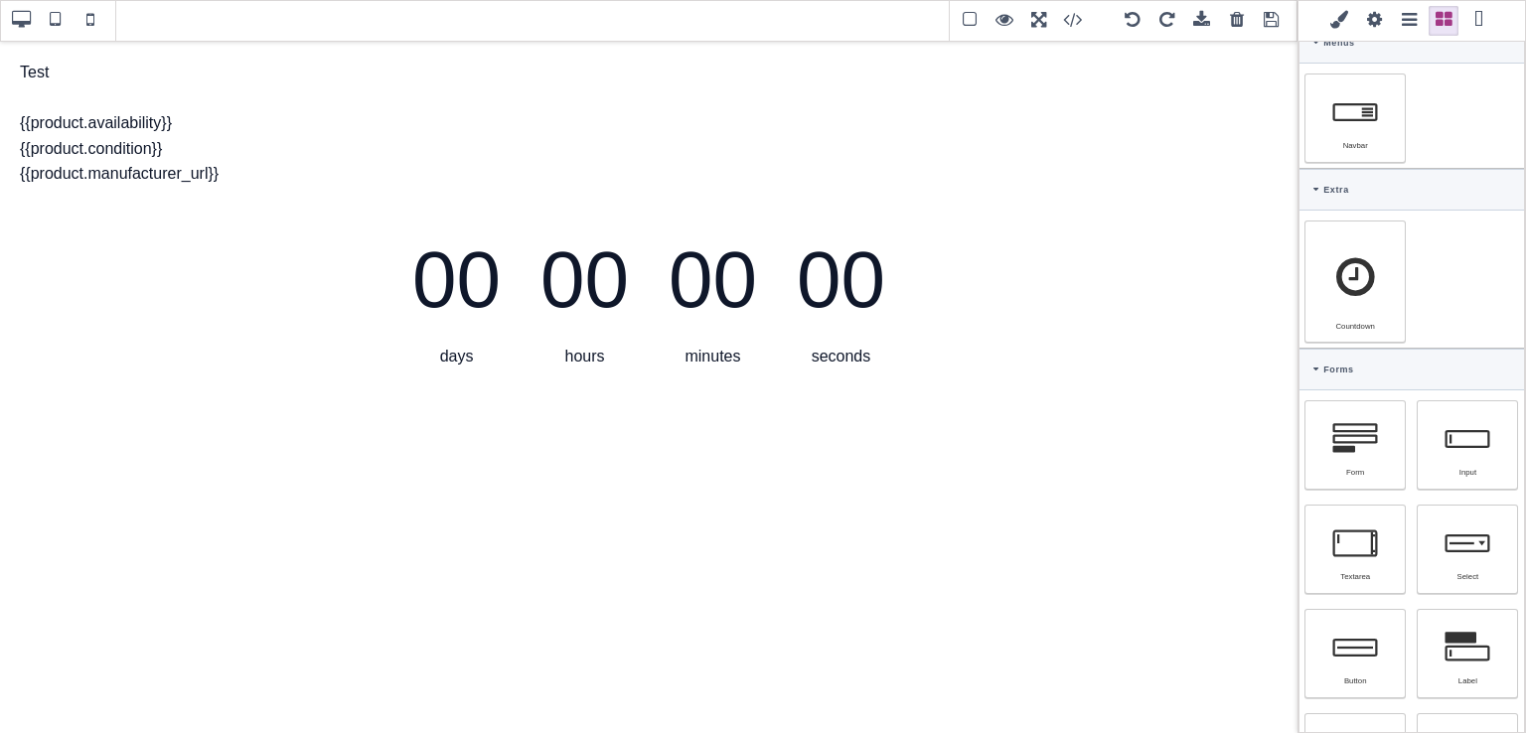
click at [1368, 21] on span at bounding box center [1374, 21] width 30 height 30
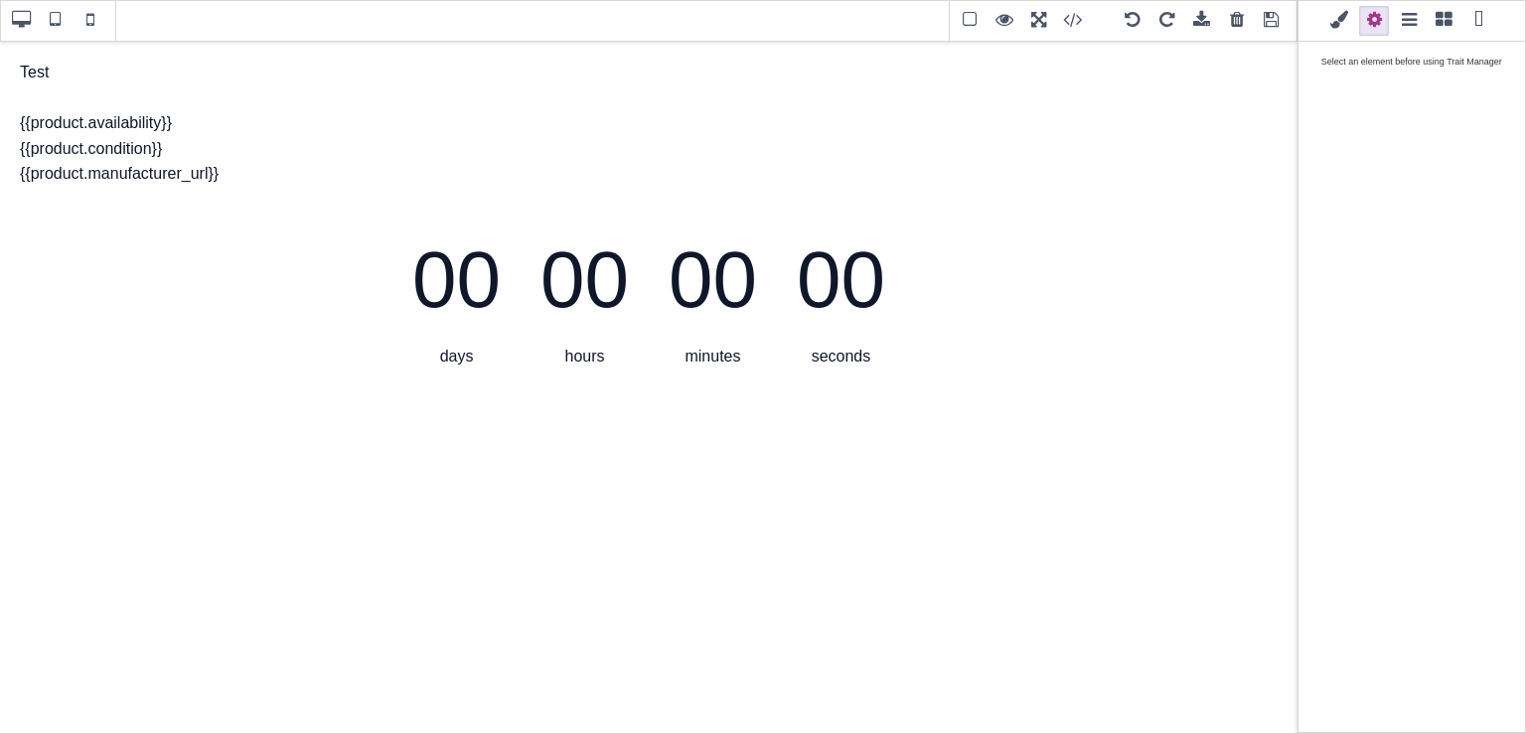
click at [1329, 29] on span at bounding box center [1339, 21] width 30 height 30
click at [1438, 24] on span at bounding box center [1443, 21] width 30 height 30
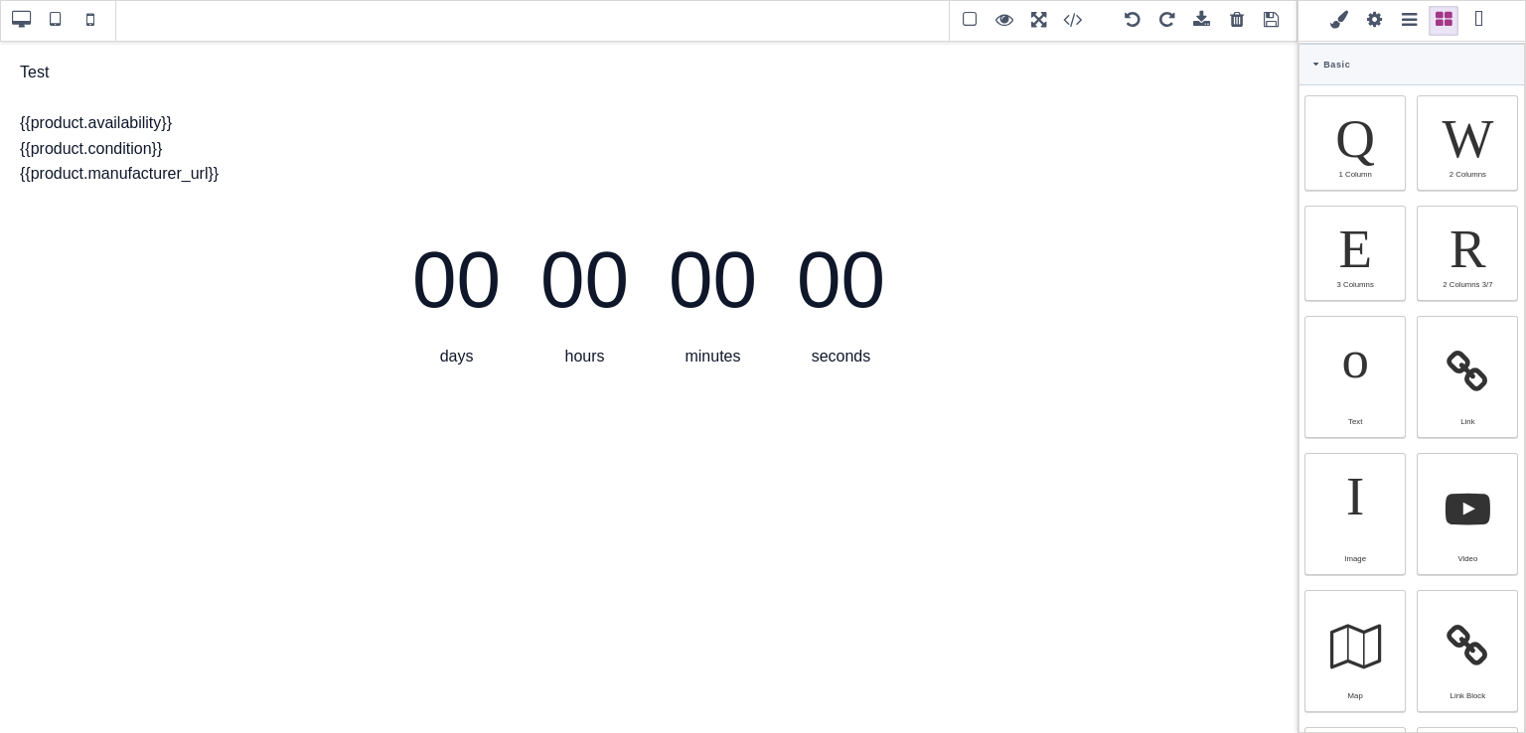
click at [1414, 26] on span at bounding box center [1409, 21] width 30 height 30
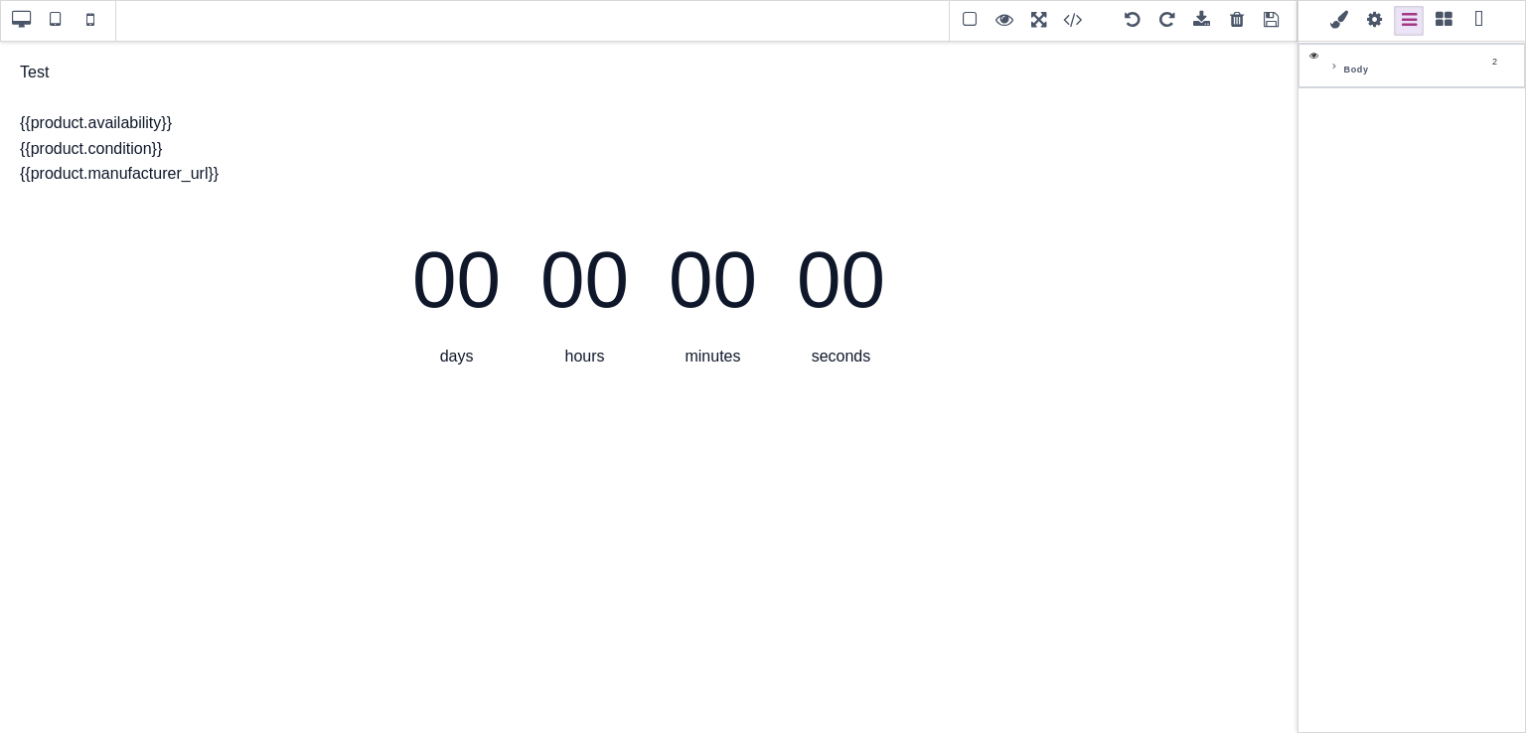
click at [1330, 73] on div "Body" at bounding box center [1411, 66] width 224 height 44
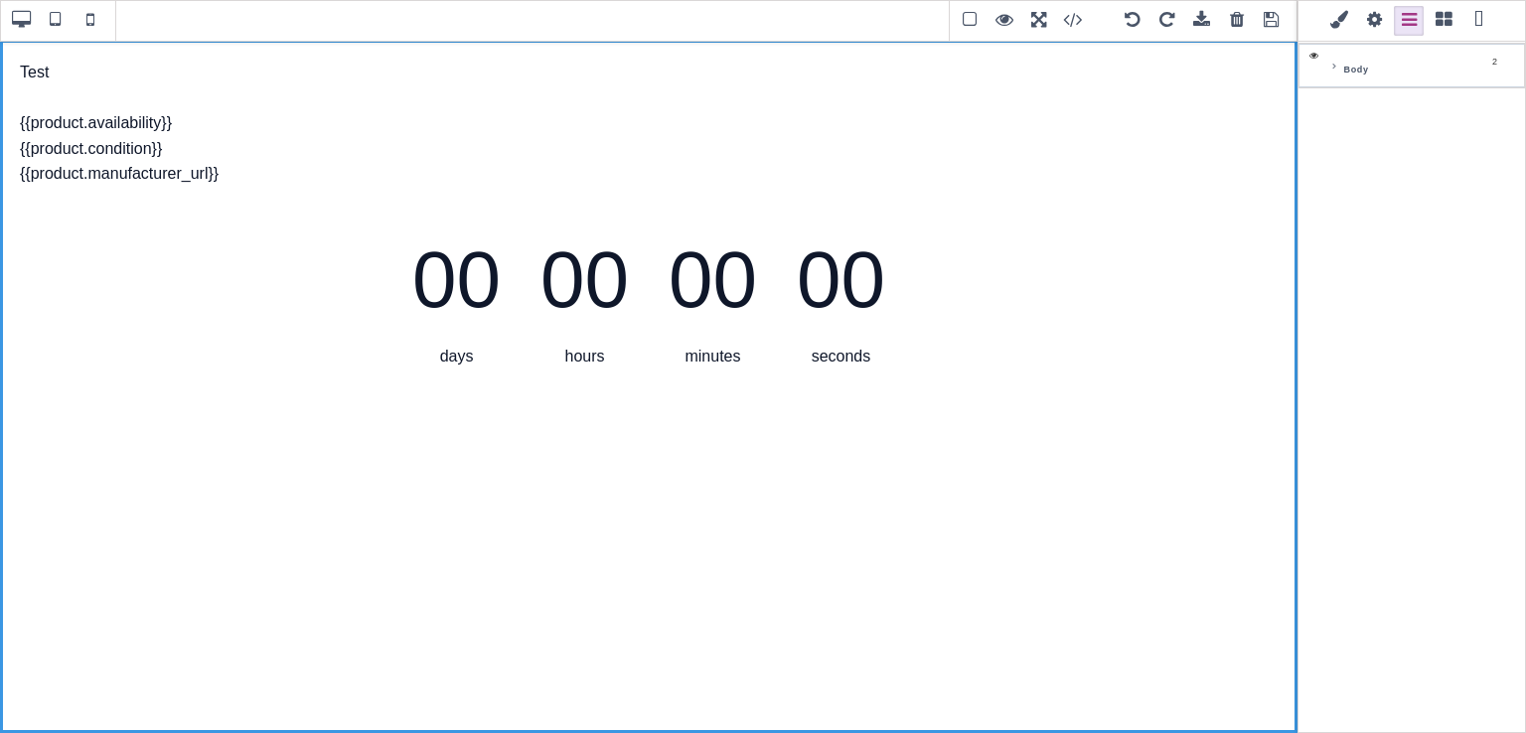
click at [1333, 65] on icon at bounding box center [1334, 67] width 8 height 10
click at [1363, 158] on span "Countdown" at bounding box center [1382, 156] width 55 height 20
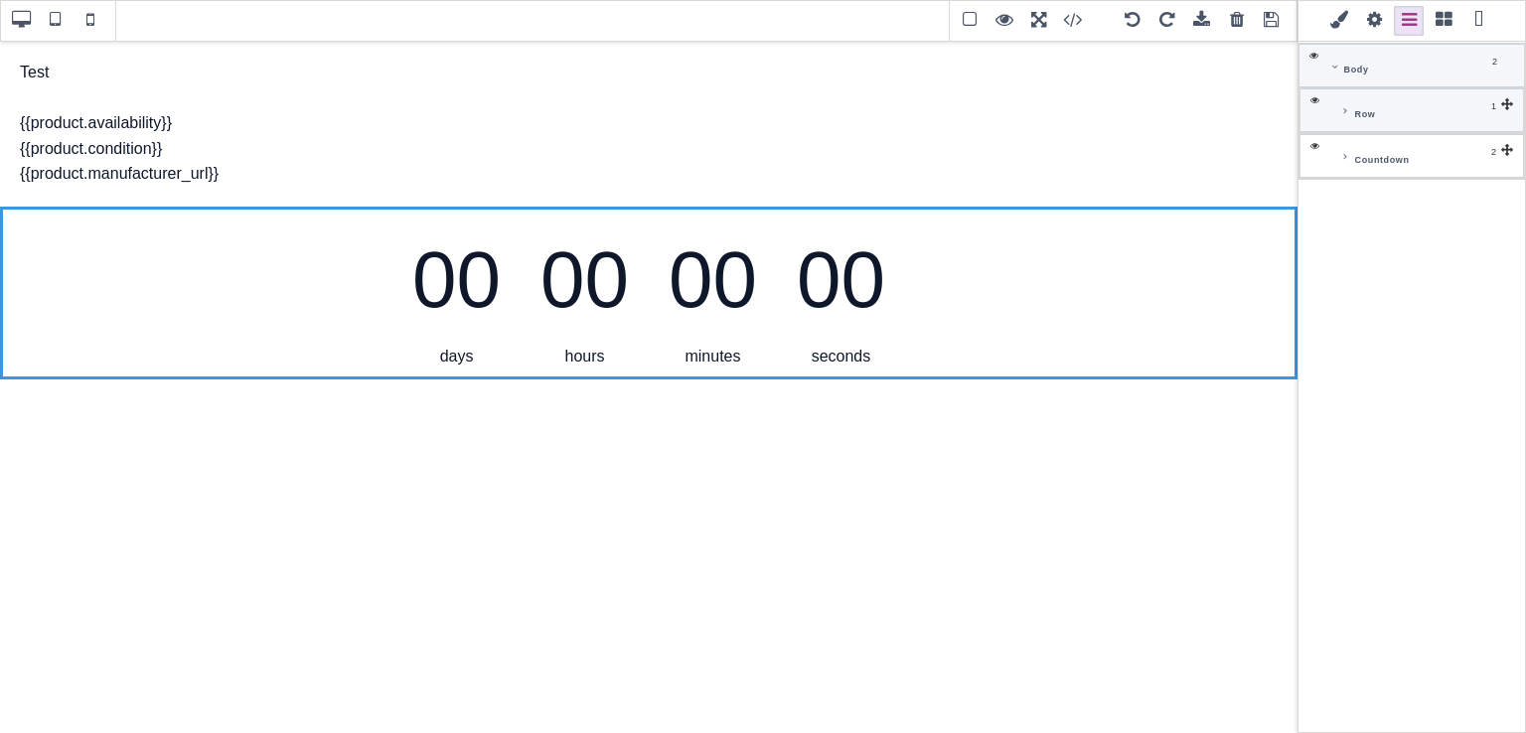
click at [1100, 227] on div "00 days 00 hours 00 minutes 00 seconds" at bounding box center [648, 293] width 1297 height 173
click at [845, 359] on div "seconds" at bounding box center [841, 357] width 88 height 26
click at [1345, 153] on icon at bounding box center [1345, 157] width 8 height 10
click at [1428, 151] on div "Countdown" at bounding box center [1429, 156] width 159 height 20
drag, startPoint x: 1428, startPoint y: 191, endPoint x: 596, endPoint y: 142, distance: 833.8
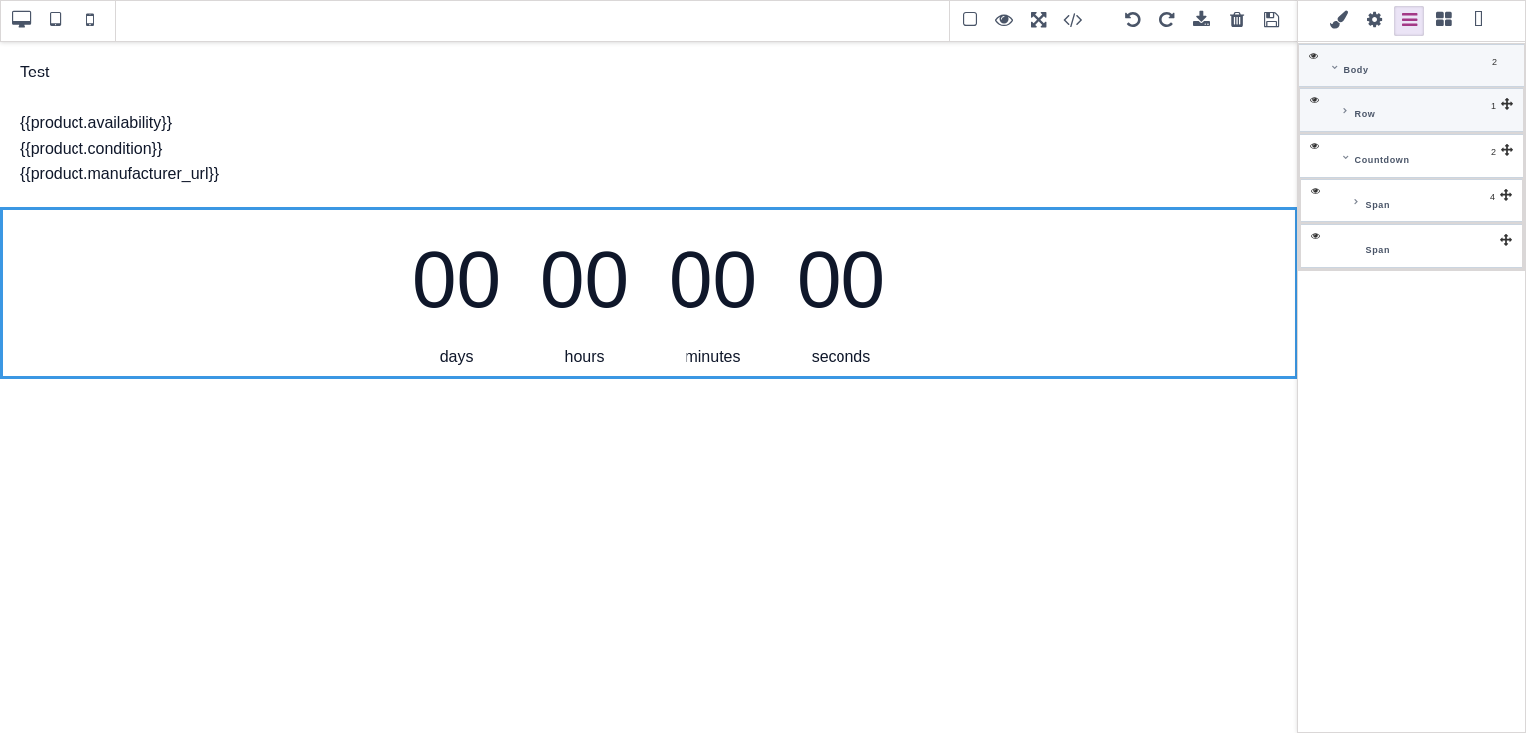
click at [596, 142] on div "Test {{product.availability}} {{product.condition}} {{product.manufacturer_url}}" at bounding box center [648, 123] width 1277 height 147
click at [425, 249] on div "00" at bounding box center [456, 280] width 88 height 127
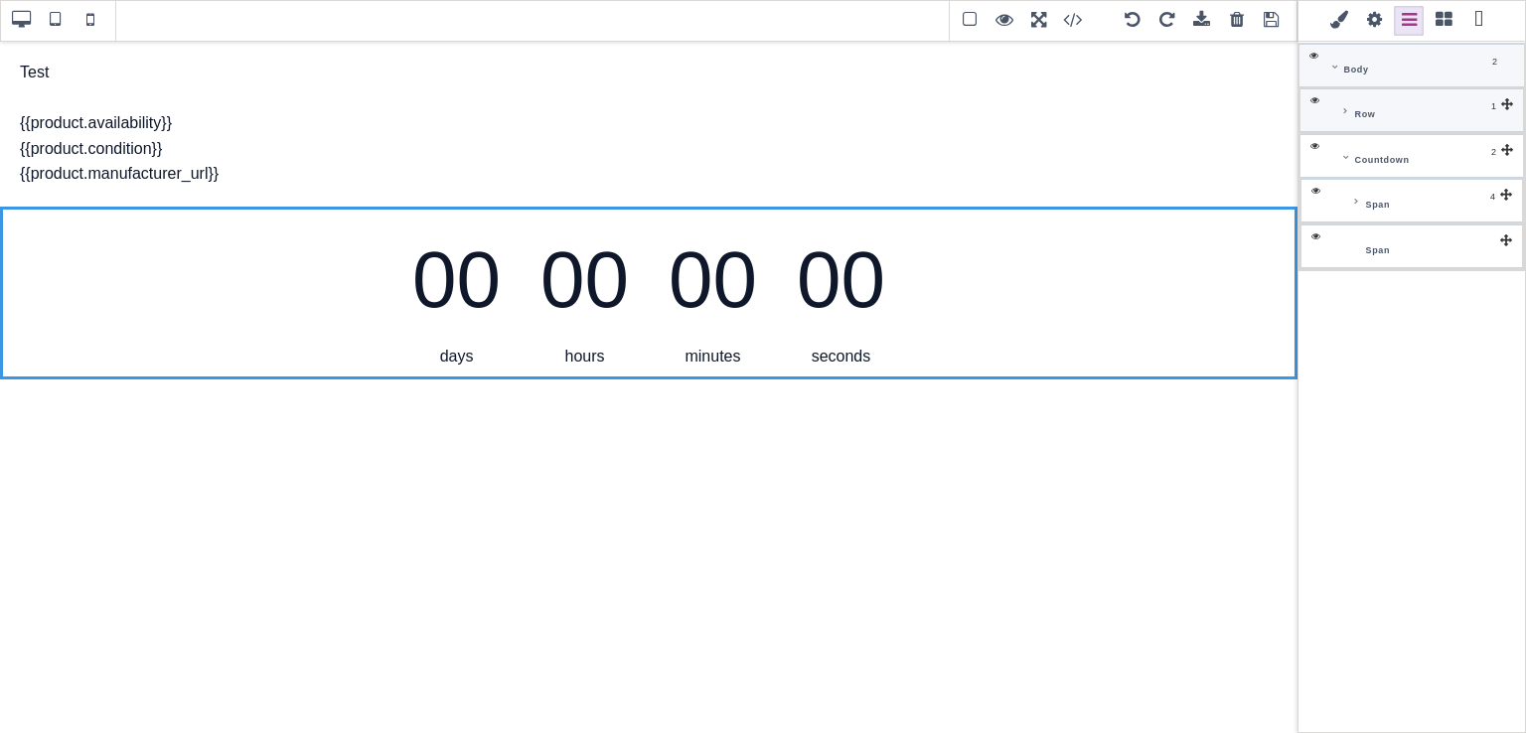
click at [462, 299] on div "00" at bounding box center [456, 280] width 88 height 127
click at [726, 347] on div "minutes" at bounding box center [712, 357] width 88 height 26
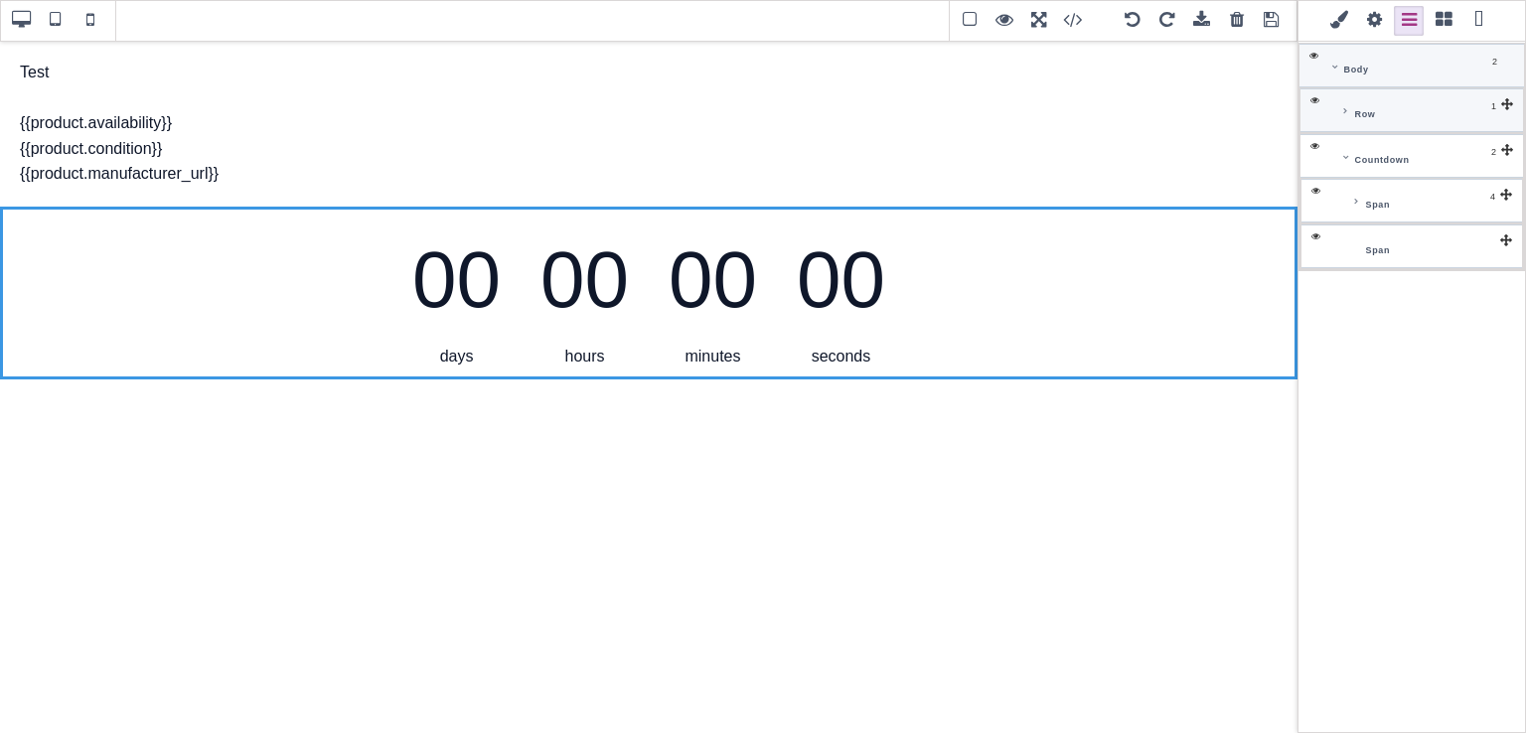
click at [726, 347] on div "minutes" at bounding box center [712, 357] width 88 height 26
click at [855, 356] on div "seconds" at bounding box center [841, 357] width 88 height 26
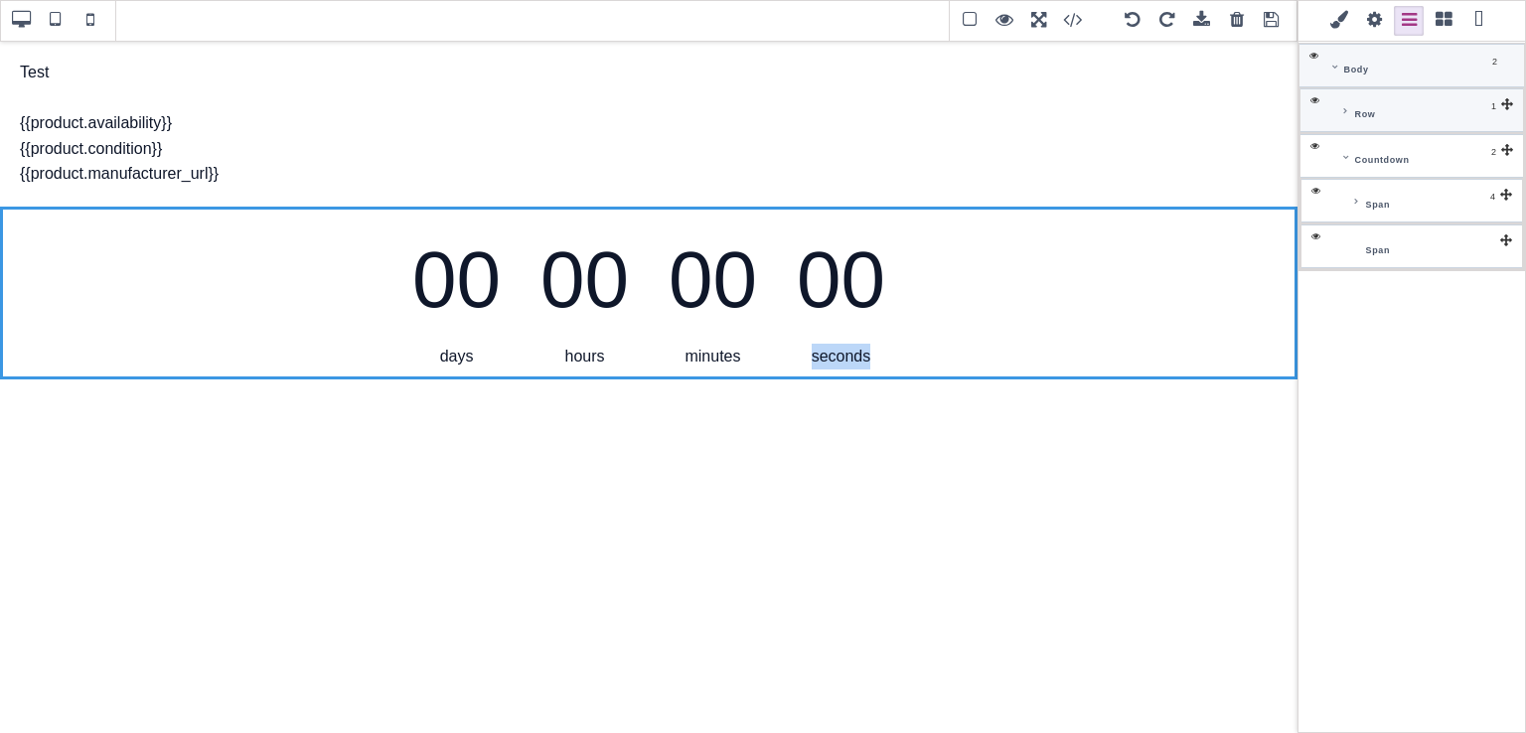
click at [838, 291] on div "00" at bounding box center [841, 280] width 88 height 127
click at [923, 472] on div "Test {{product.availability}} {{product.condition}} {{product.manufacturer_url}…" at bounding box center [648, 386] width 1297 height 693
click at [753, 106] on div "Test {{product.availability}} {{product.condition}} {{product.manufacturer_url}}" at bounding box center [648, 123] width 1277 height 147
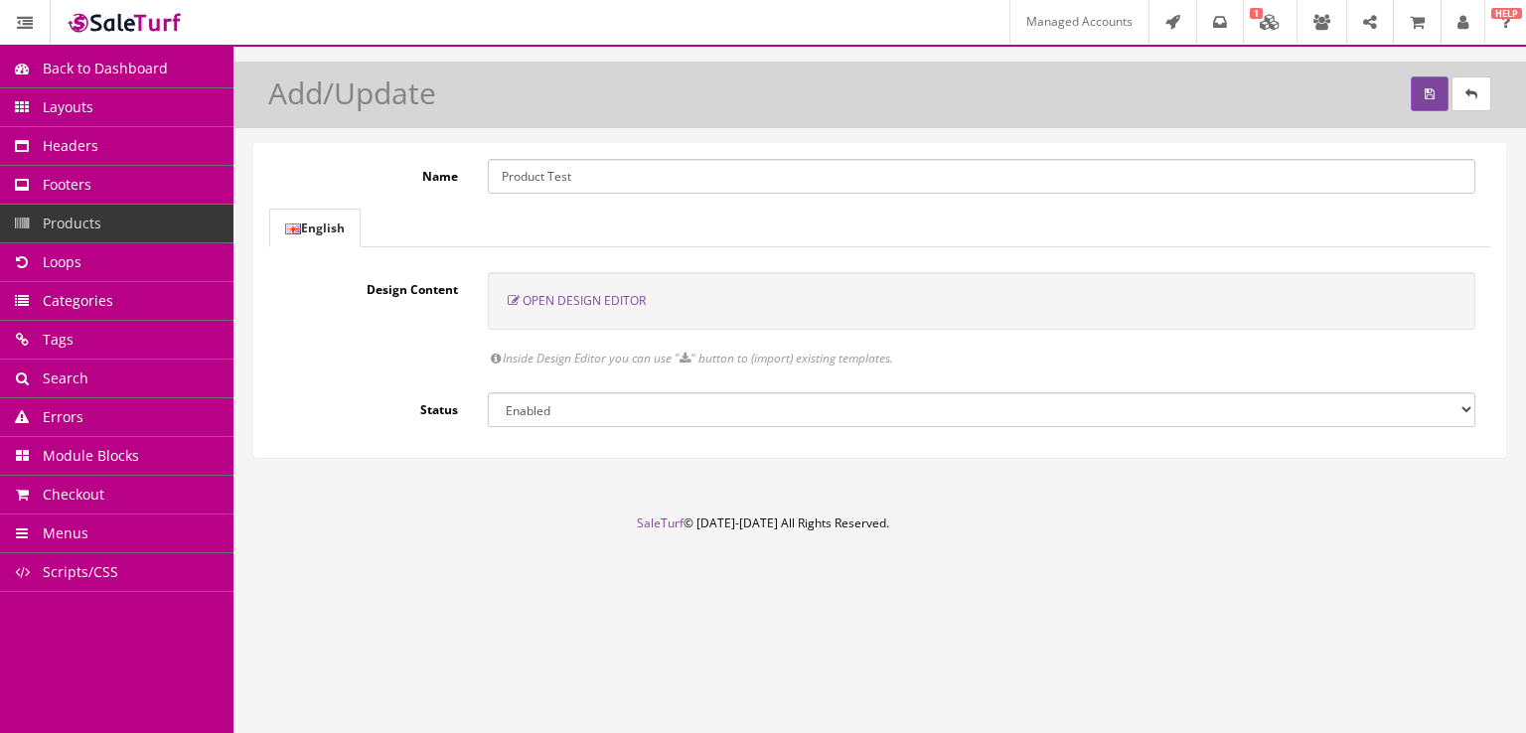
click at [600, 302] on span "Open Design Editor" at bounding box center [583, 300] width 123 height 17
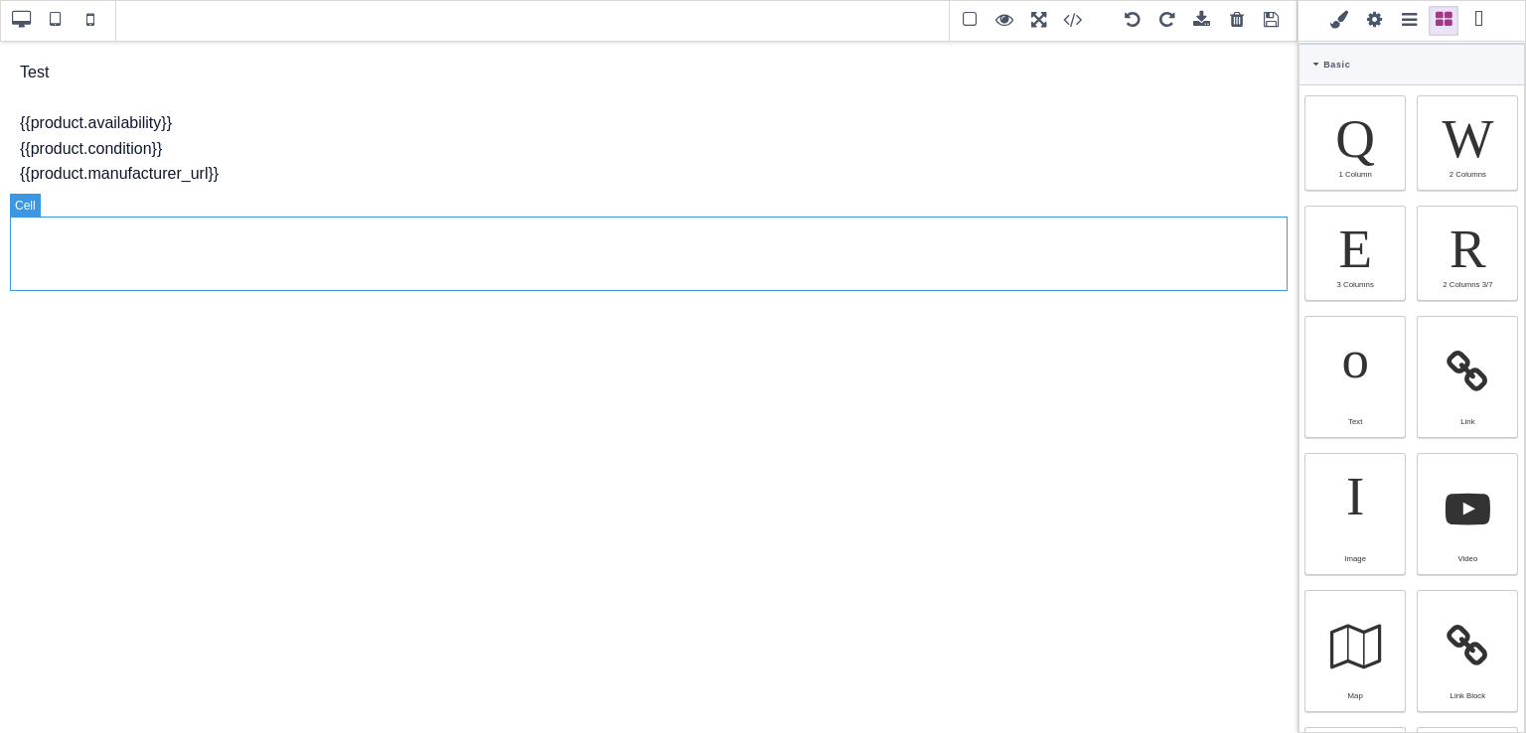
click at [995, 247] on div at bounding box center [648, 254] width 1277 height 74
select select "table-cell"
type input "rgb(15, 23, 42)"
select select
type input "16"
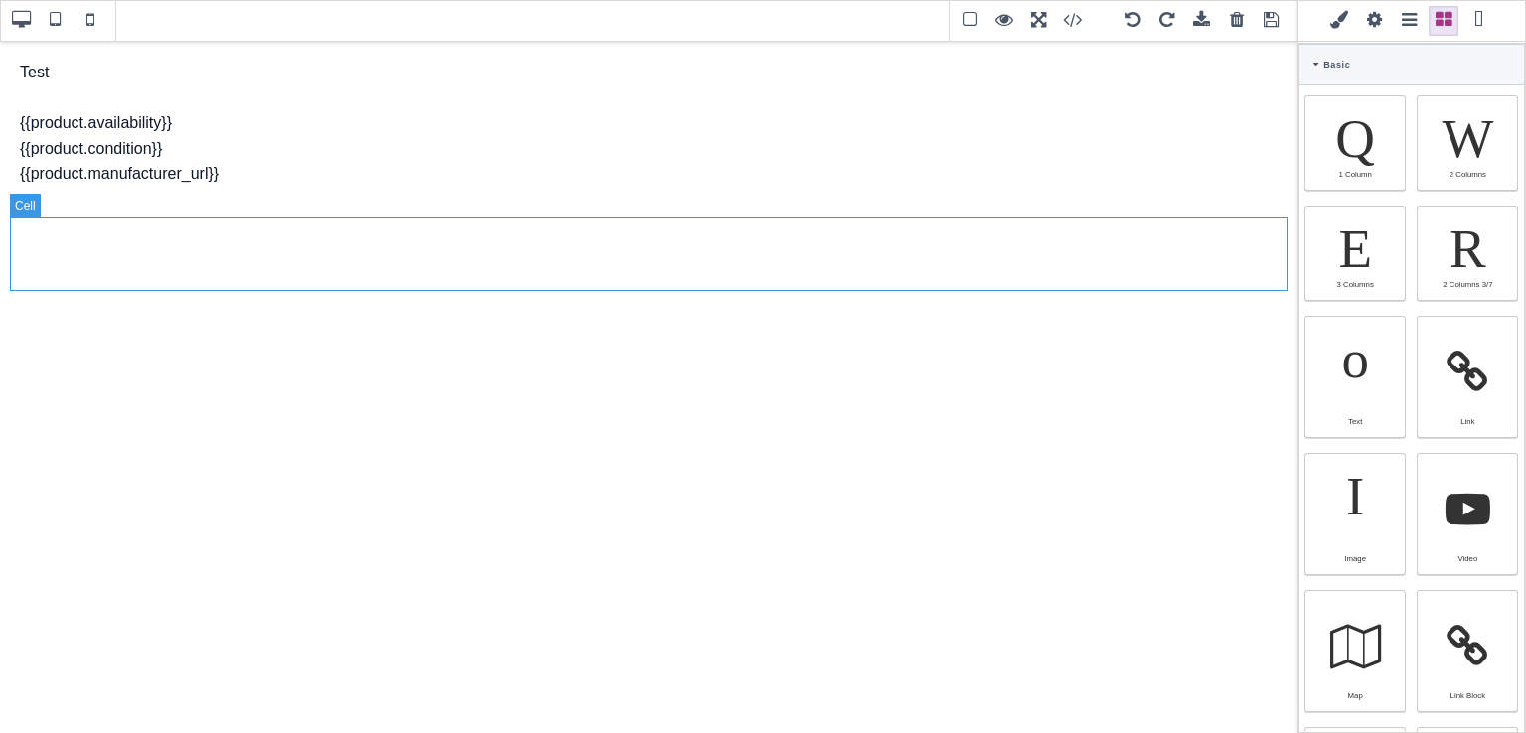
select select "px"
select select
type input "25.6px"
select select
type input "0"
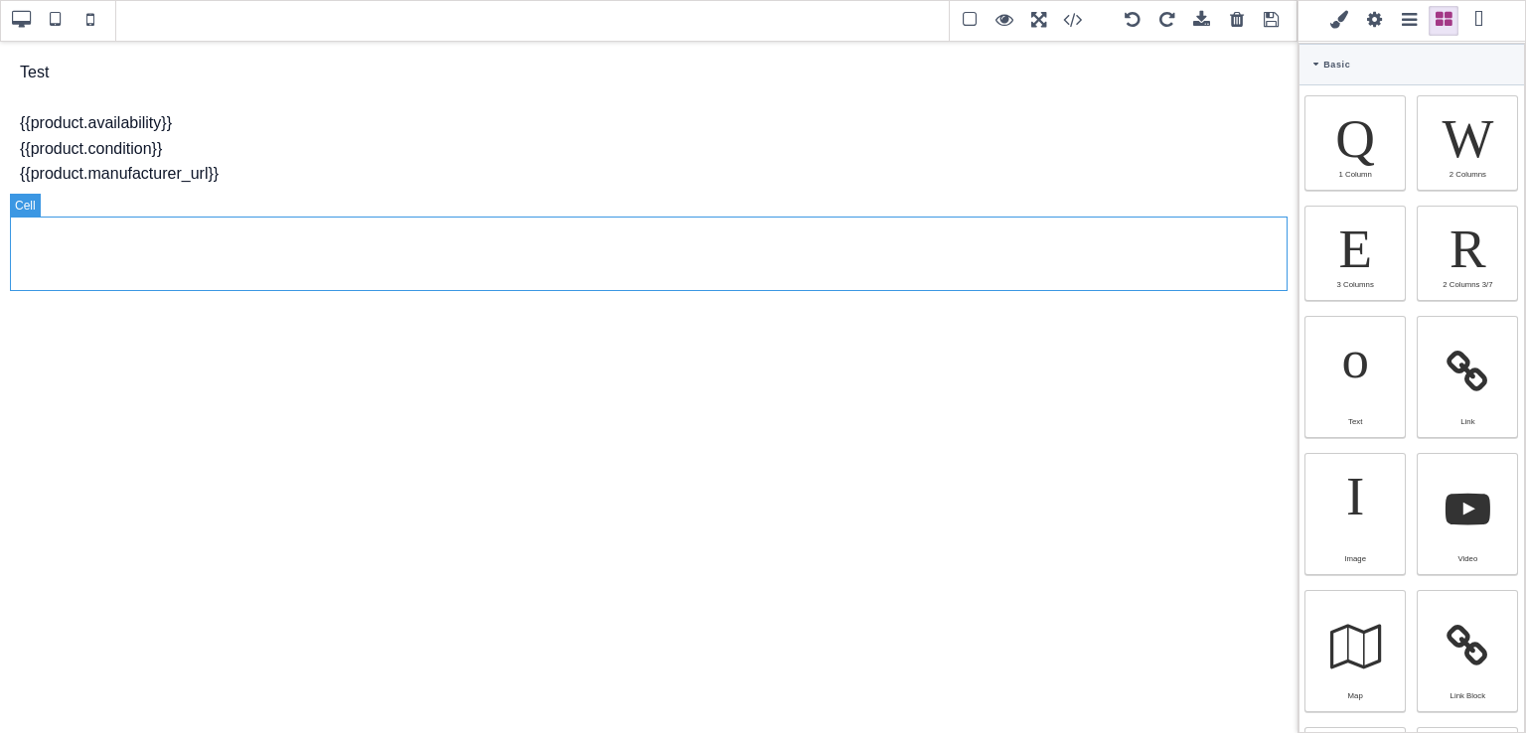
select select "px"
type input "0"
select select "px"
type input "0"
select select "px"
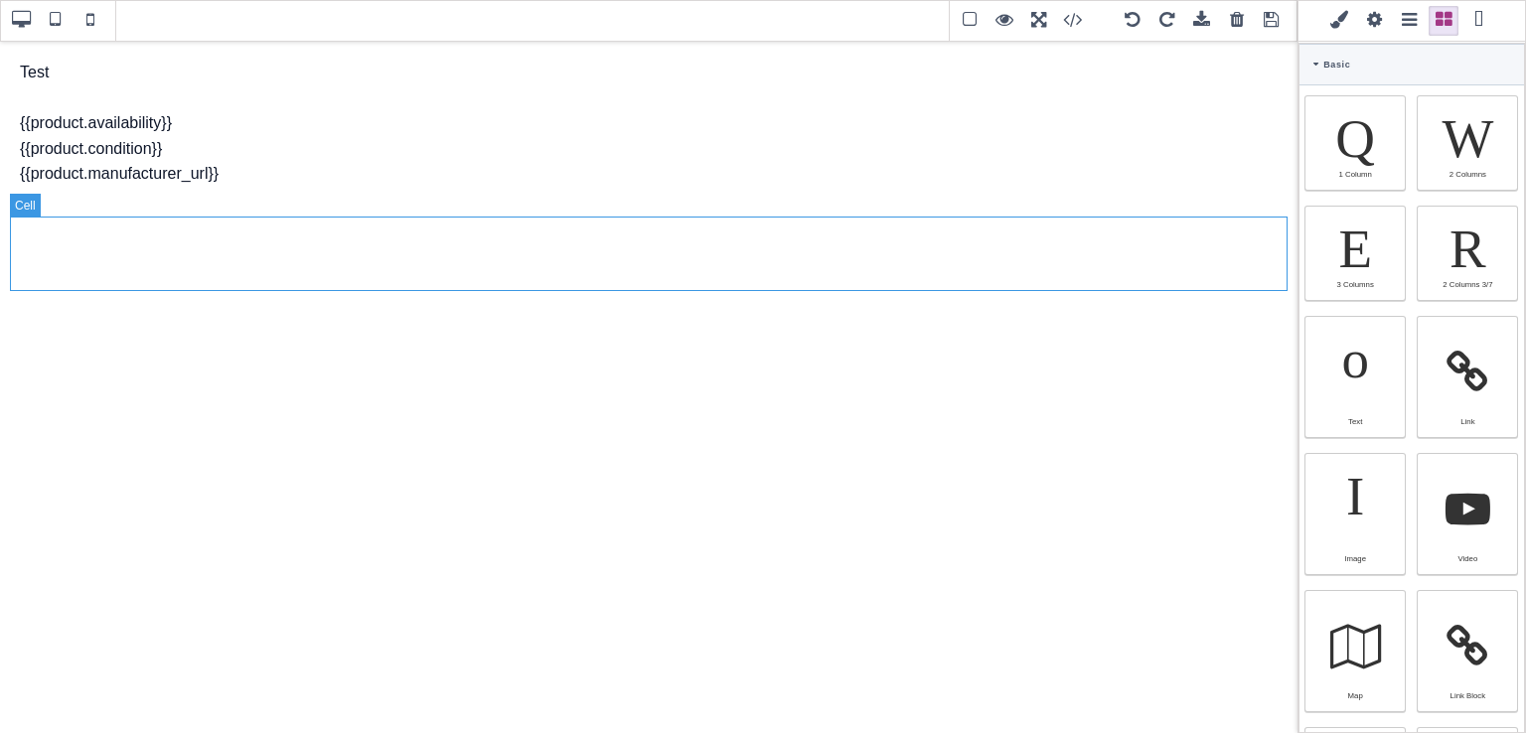
type input "0"
select select "px"
type input "rgb(15, 23, 42)"
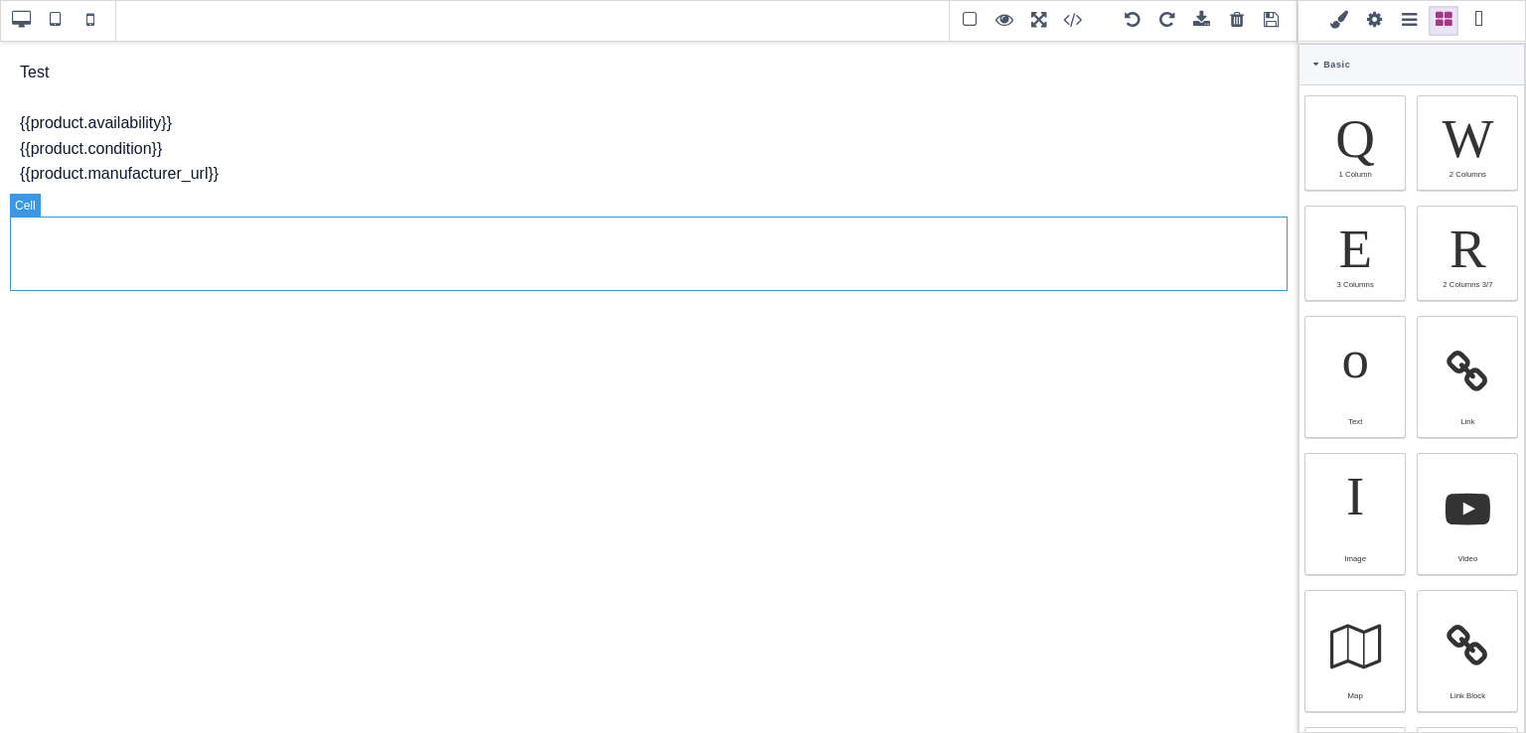
type input "rgb(15, 23, 42)"
type input "2.4"
select select "px"
select select "solid"
type input "rgb(59, 151, 227)"
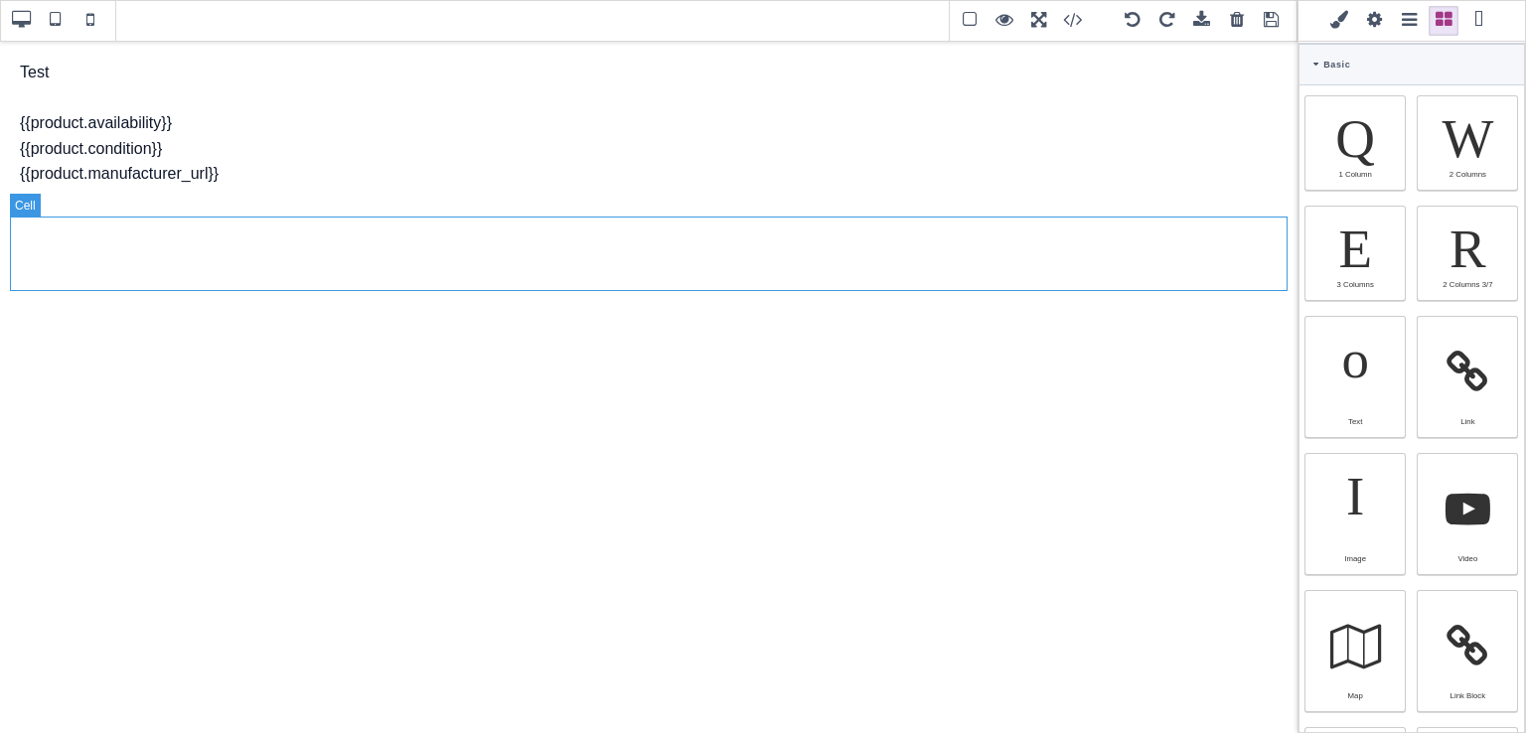
type input "-3"
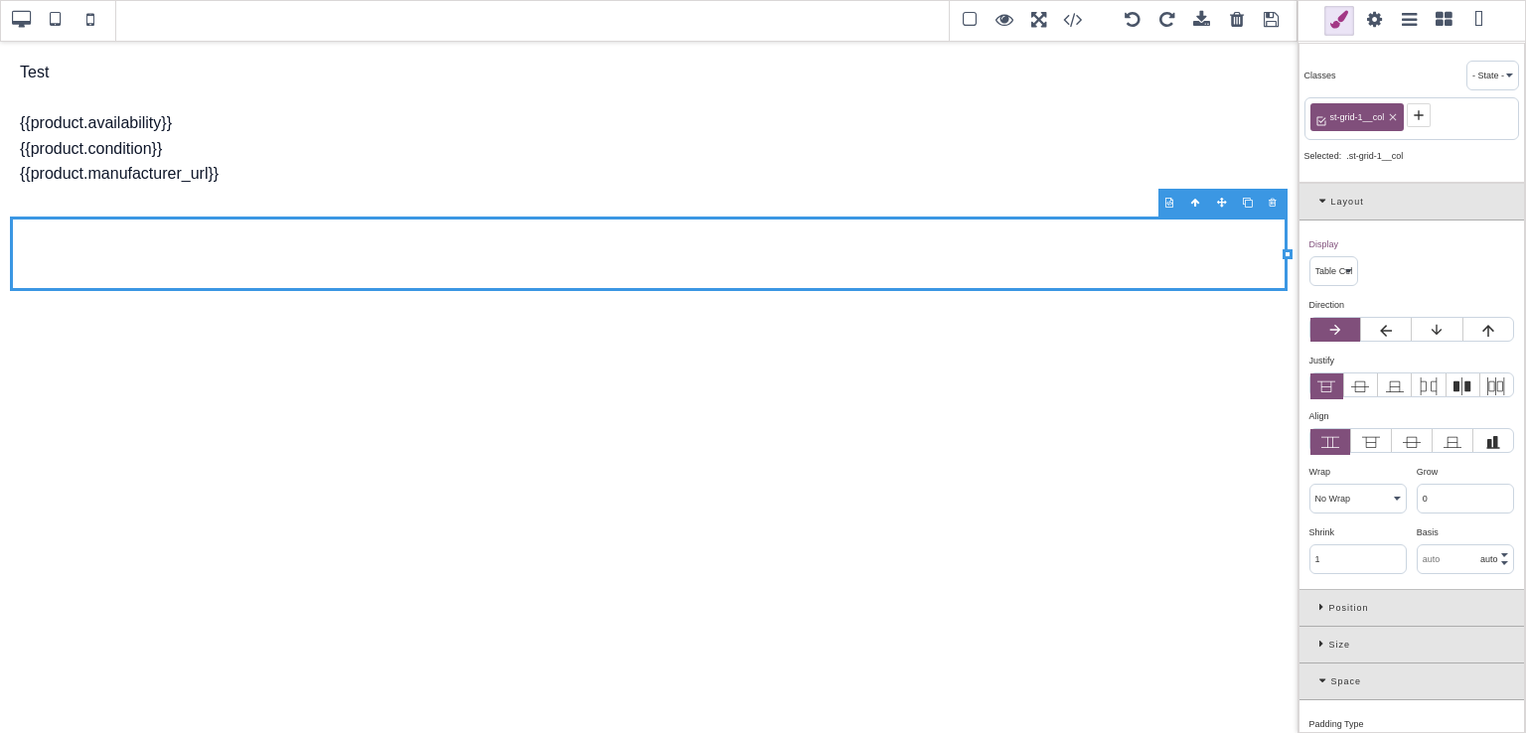
click at [1440, 16] on span at bounding box center [1443, 21] width 30 height 30
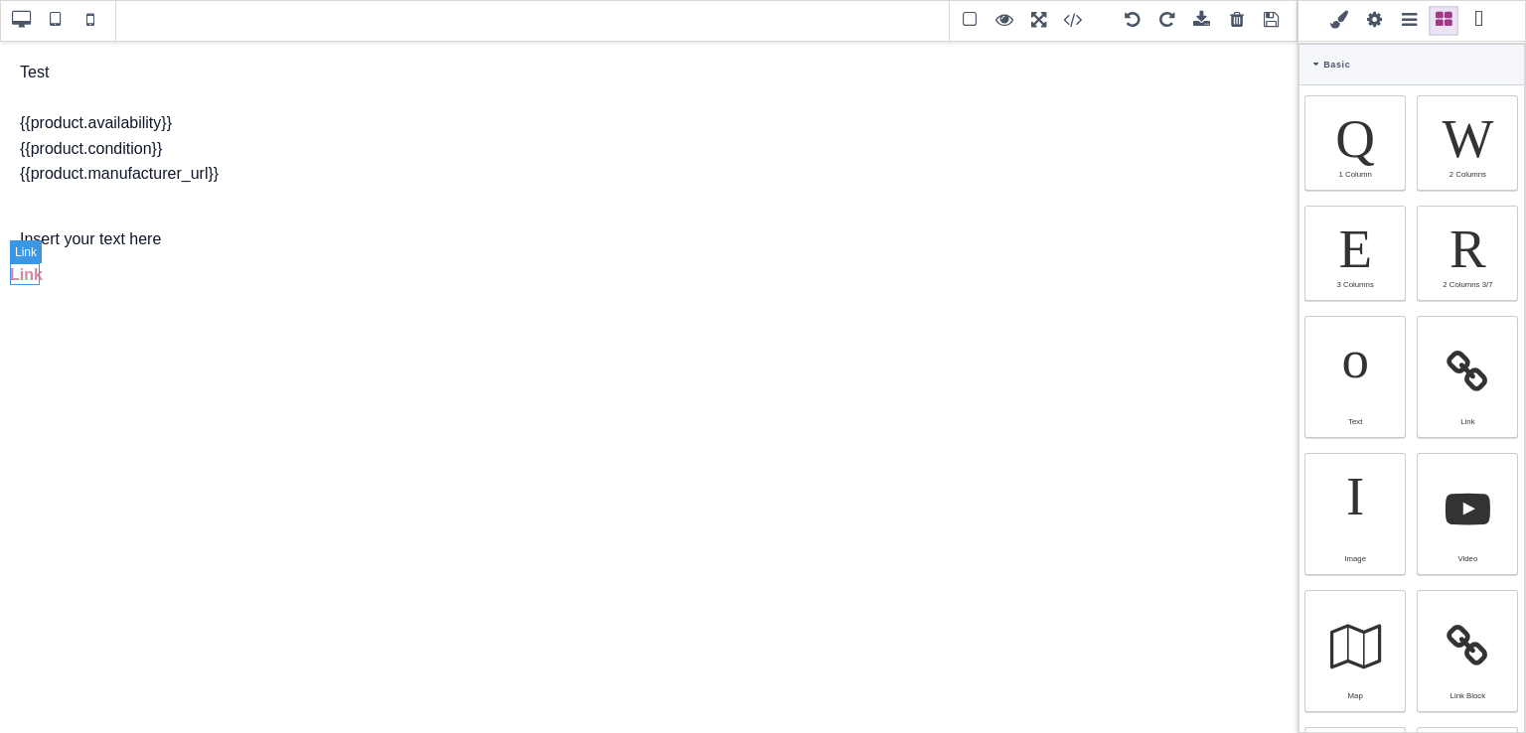
click at [27, 275] on link "Link" at bounding box center [26, 274] width 33 height 17
select select "block"
type input "#d983a6"
select select "600"
select select
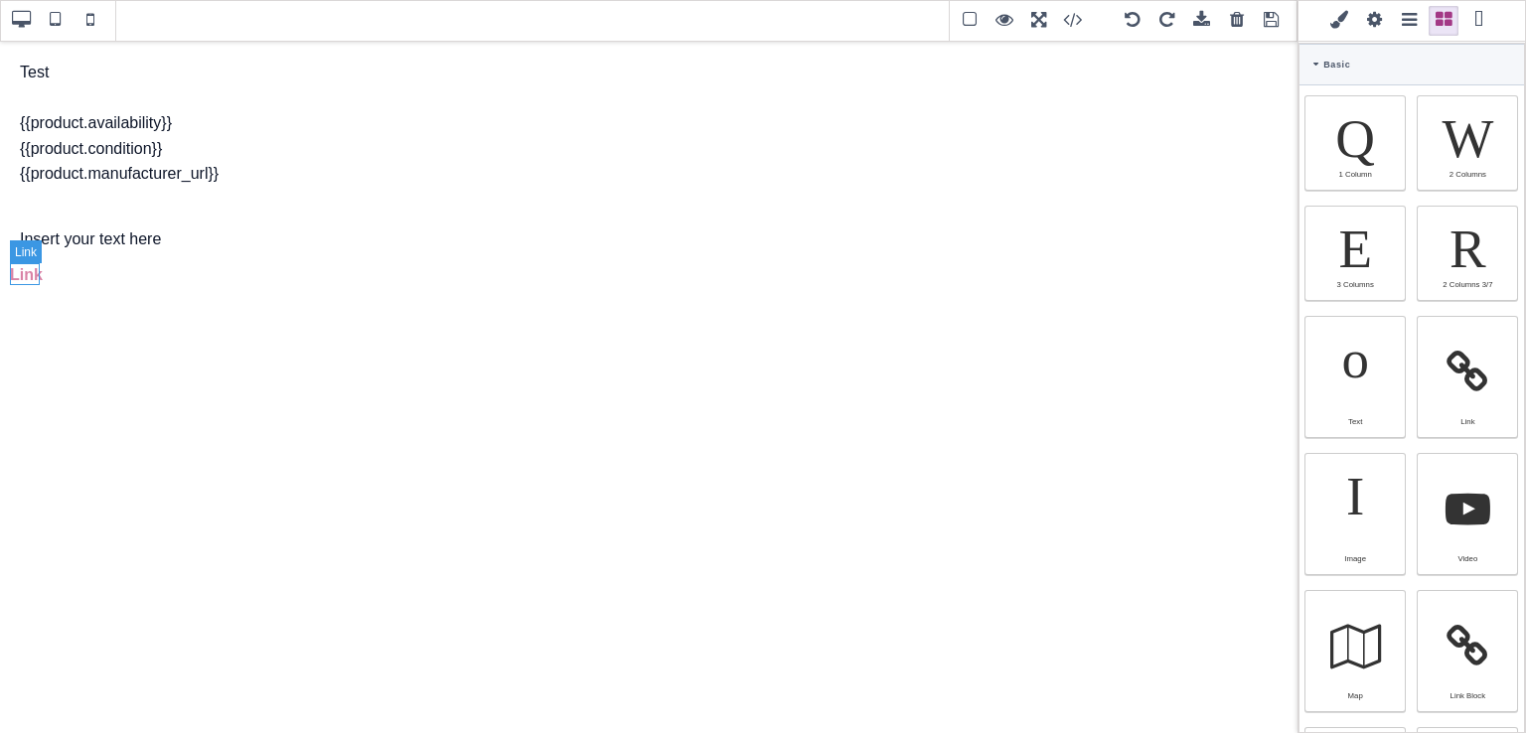
select select
type input "rgb(217, 131, 166)"
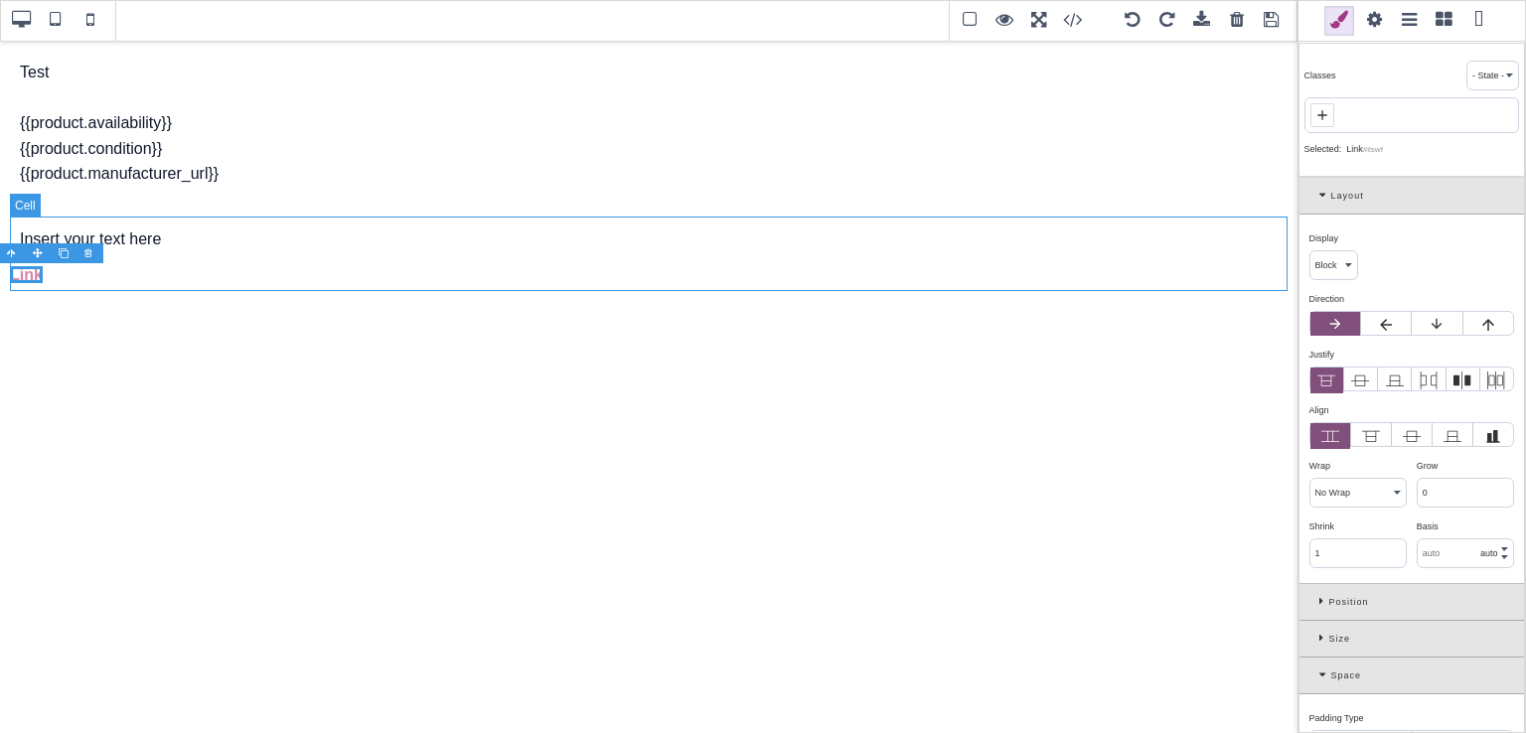
click at [270, 279] on div "Insert your text here Link" at bounding box center [648, 254] width 1277 height 74
select select "table-cell"
type input "rgb(15, 23, 42)"
select select "normal"
select select
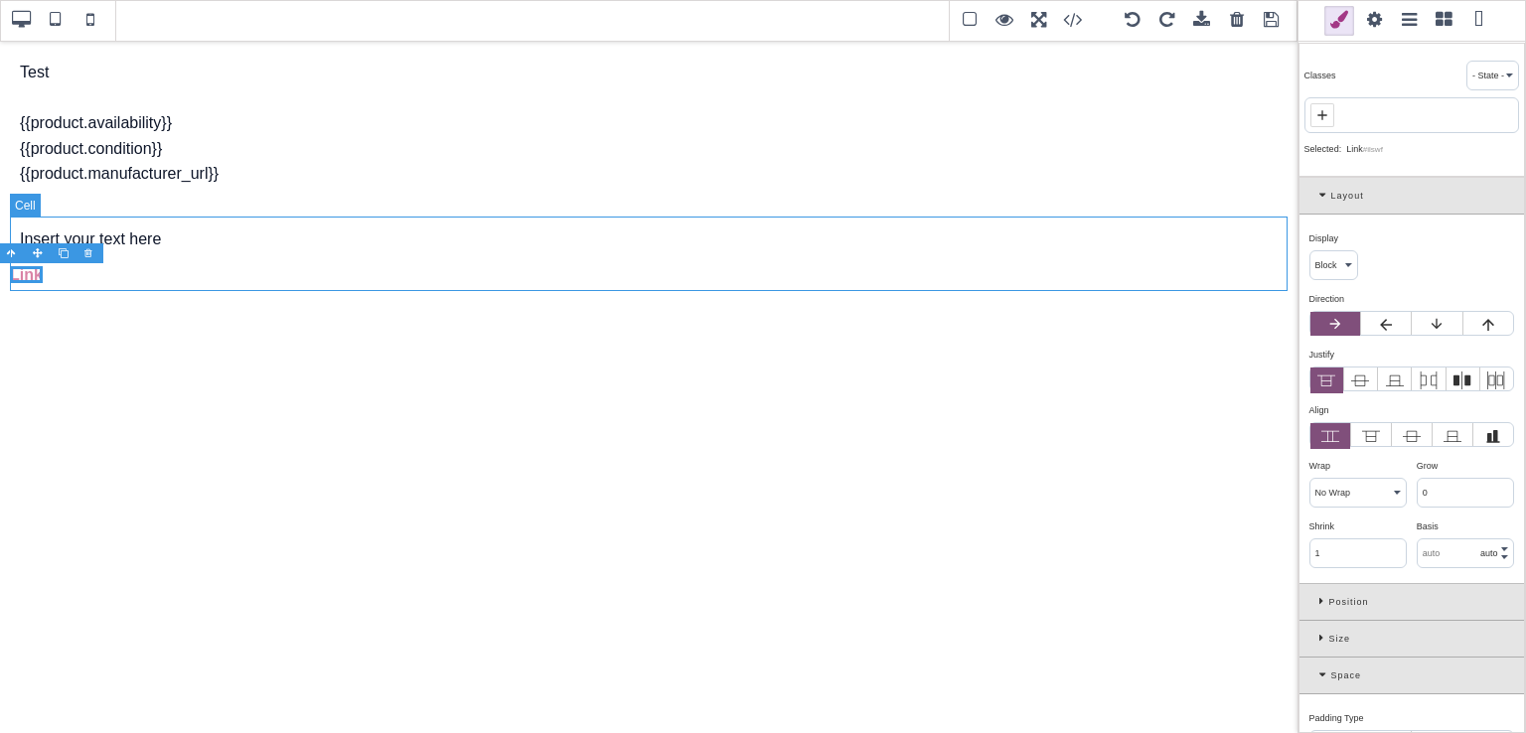
select select
type input "rgb(15, 23, 42)"
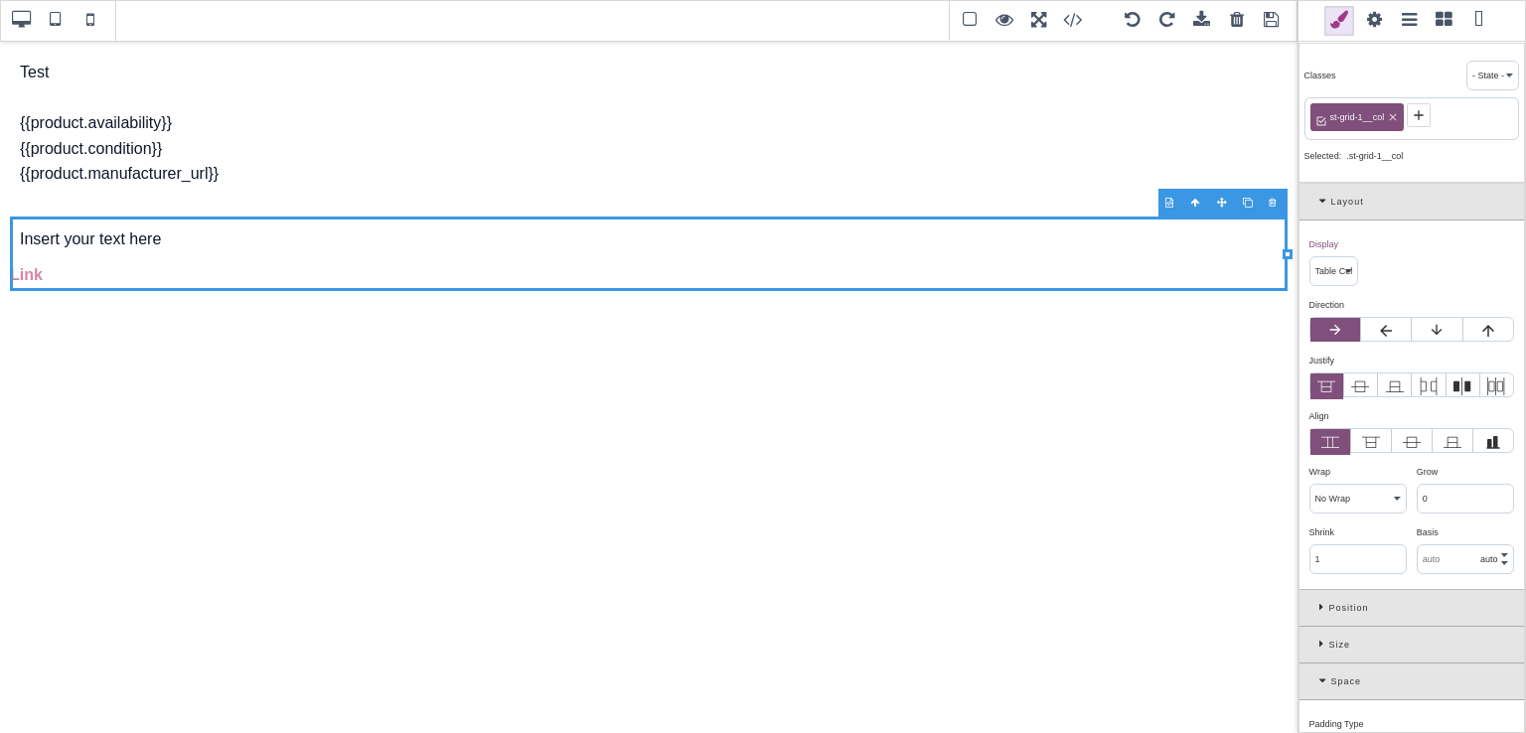
click at [1439, 23] on span at bounding box center [1443, 21] width 30 height 30
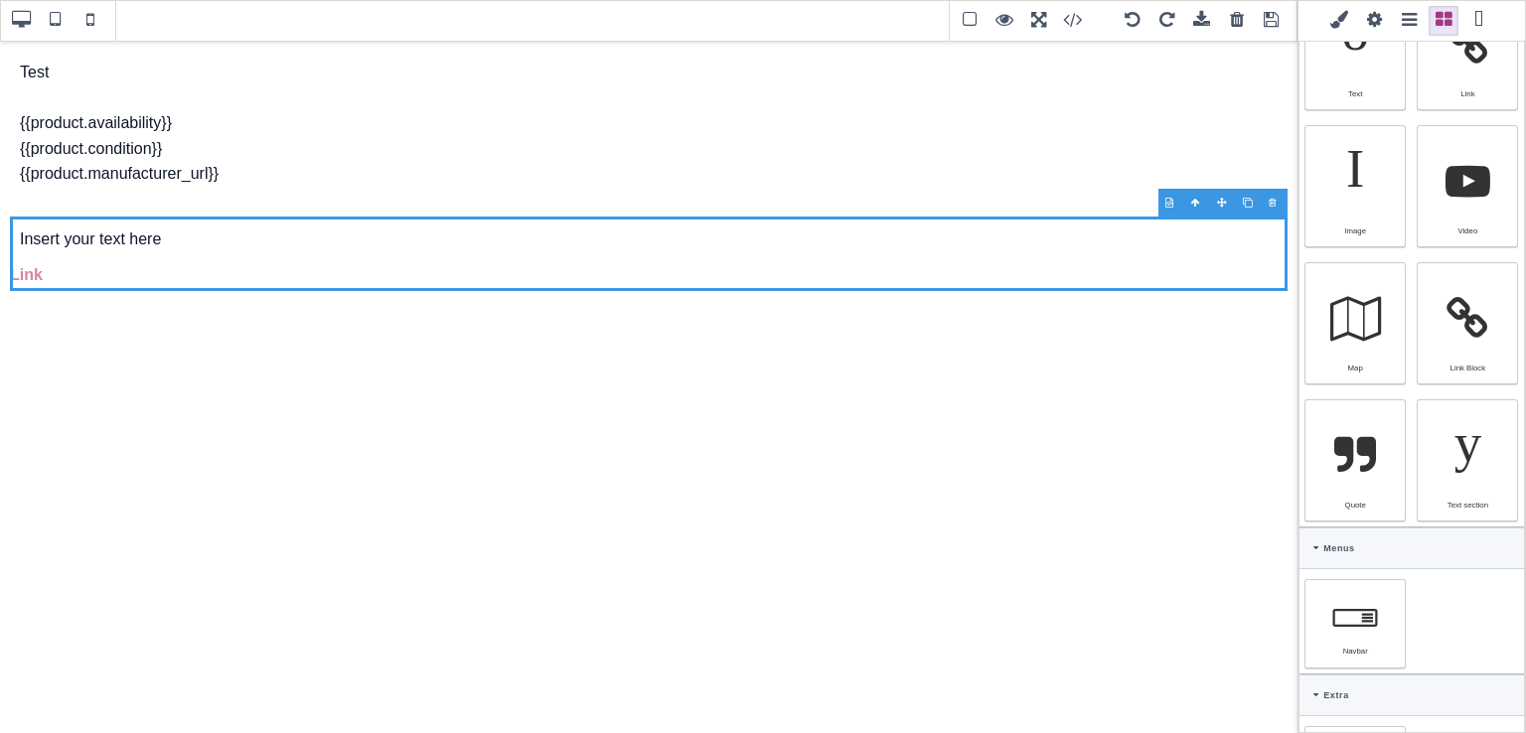
scroll to position [325, 0]
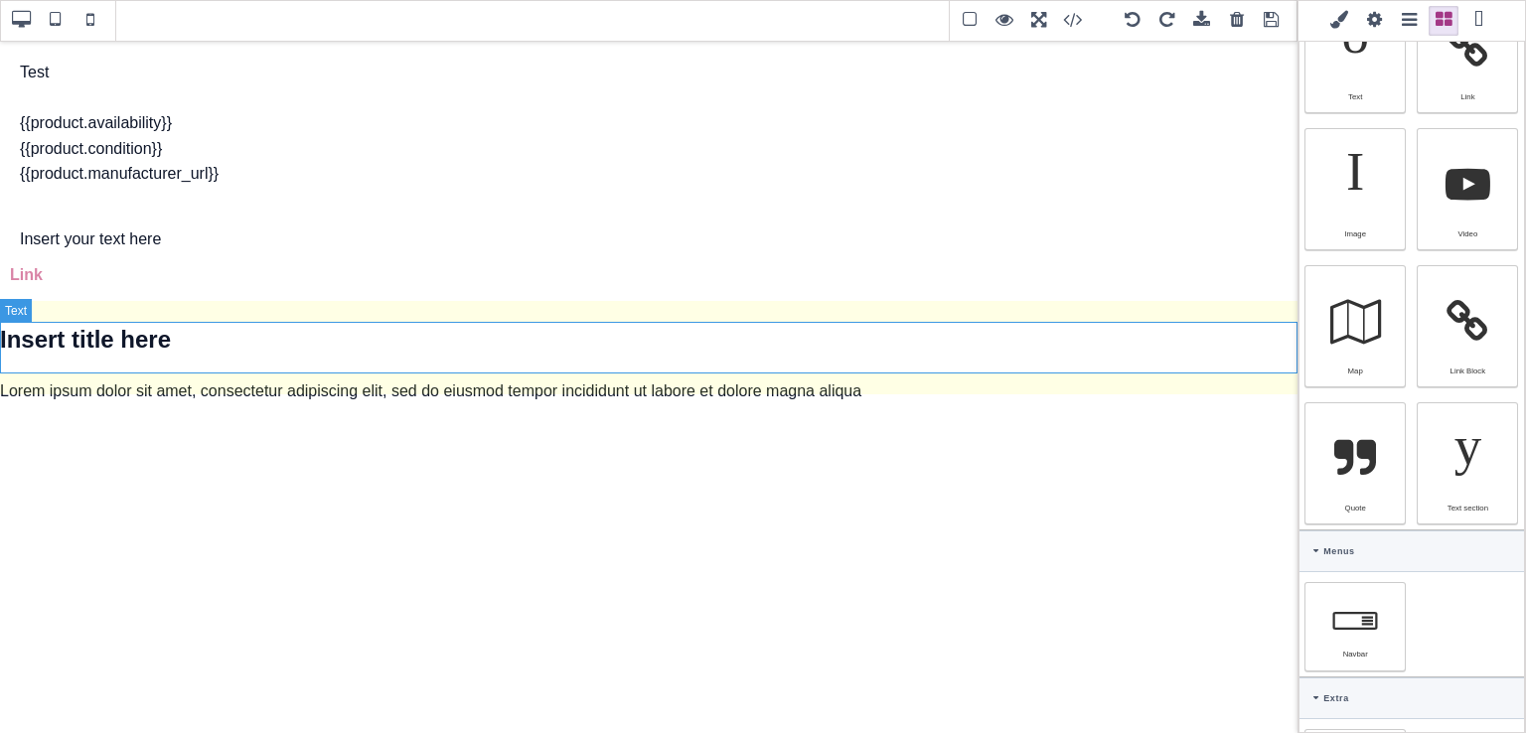
click at [571, 359] on h1 "Insert title here" at bounding box center [648, 340] width 1297 height 38
select select "block"
type input "21.44"
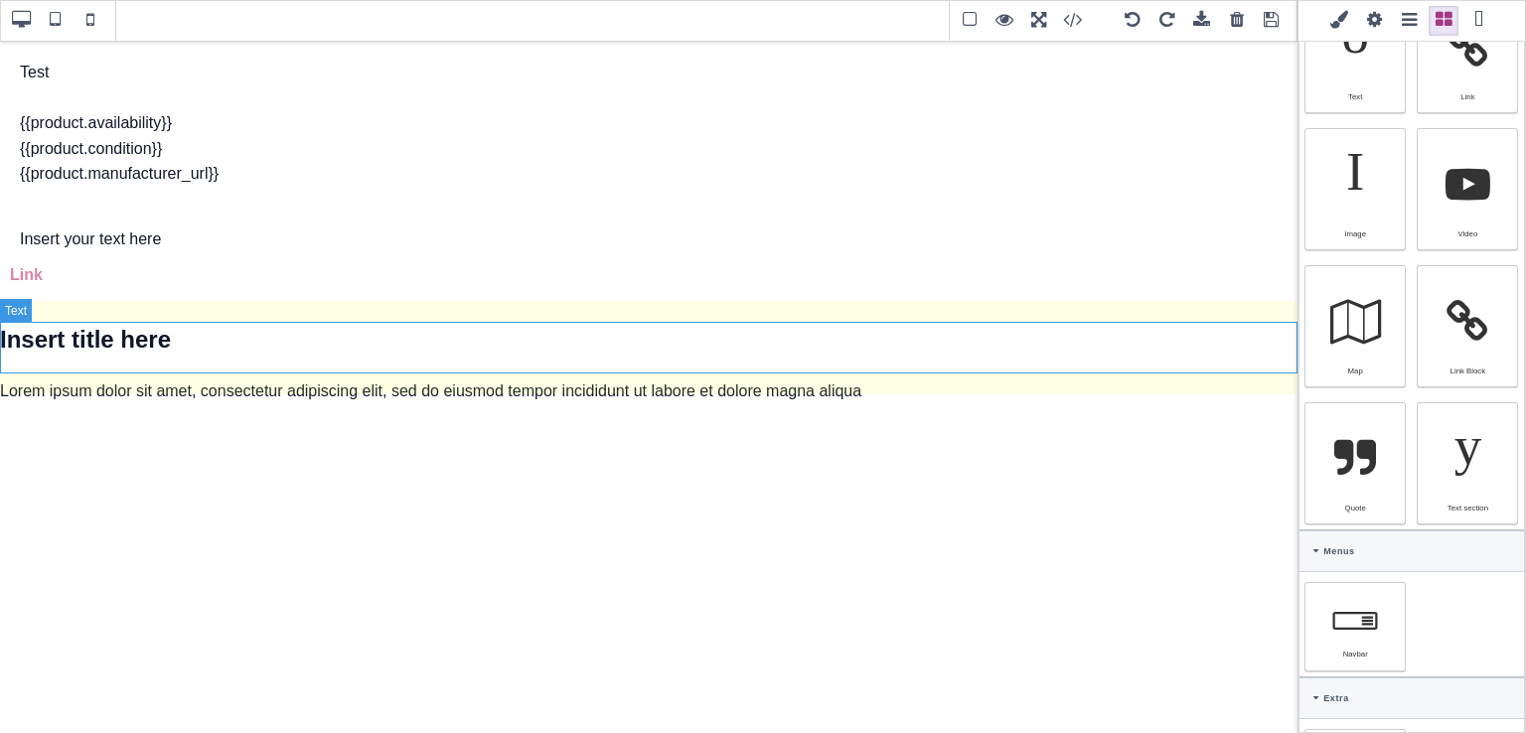
type input "32"
select select "700"
type input "51.2px"
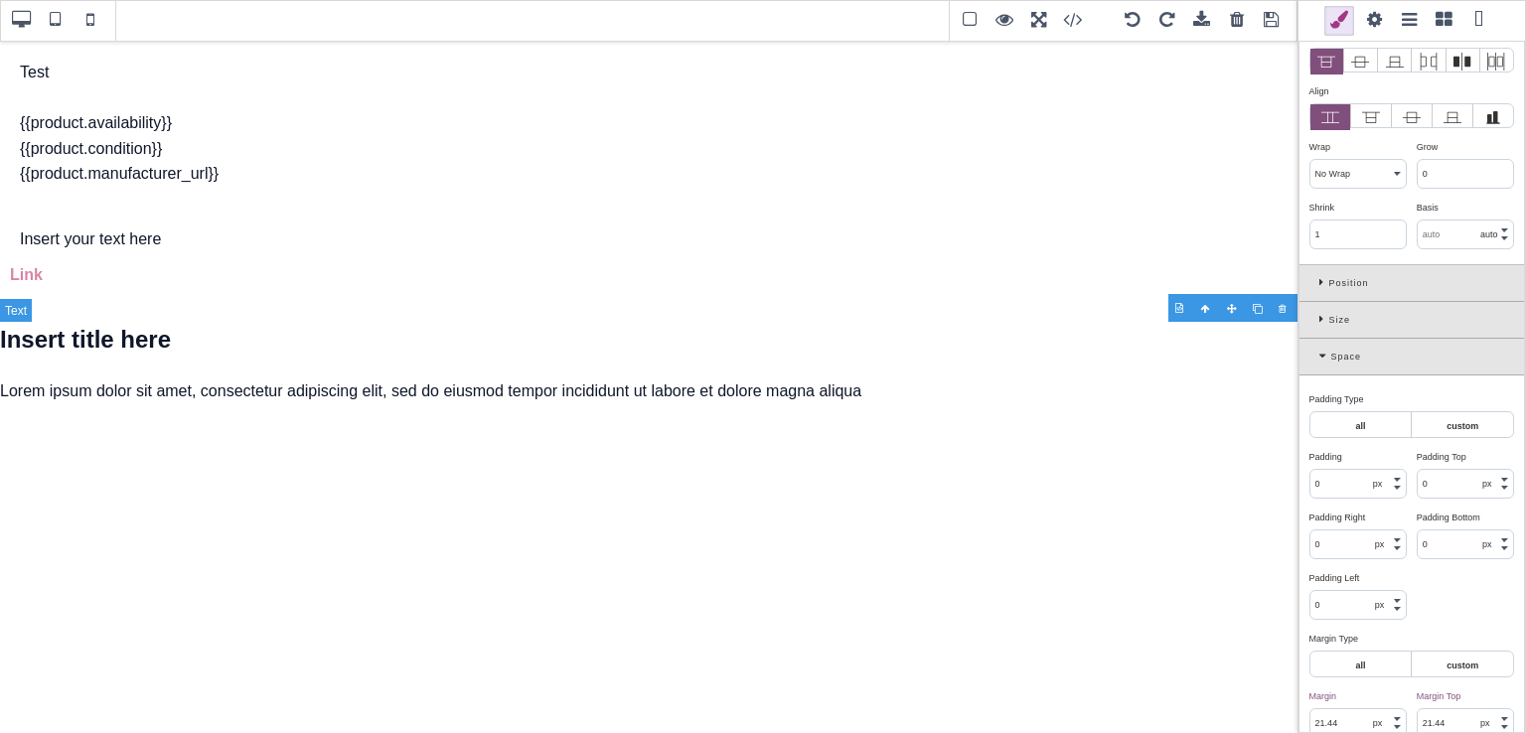
scroll to position [332, 0]
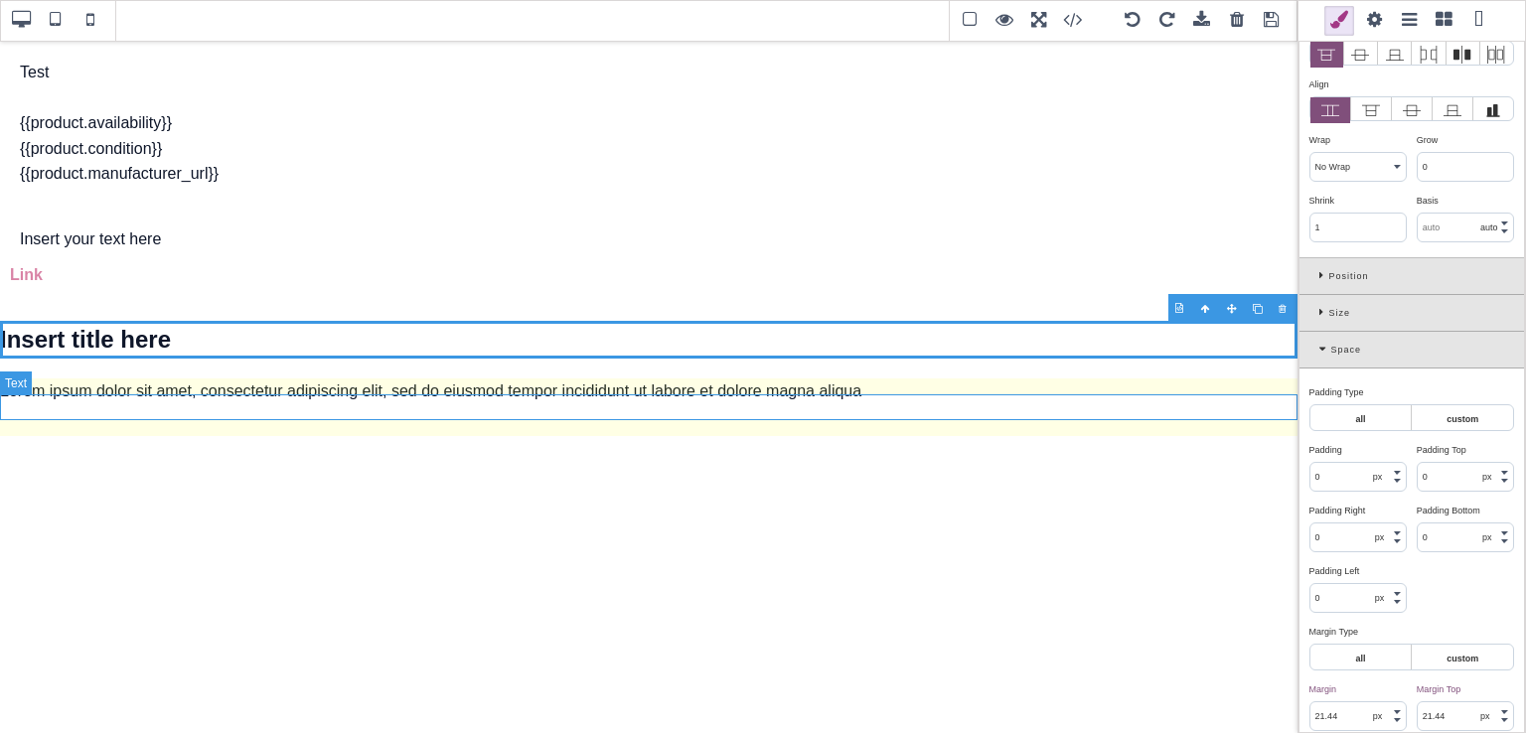
click at [576, 398] on p "Lorem ipsum dolor sit amet, consectetur adipiscing elit, sed do eiusmod tempor …" at bounding box center [648, 391] width 1297 height 26
type input "16"
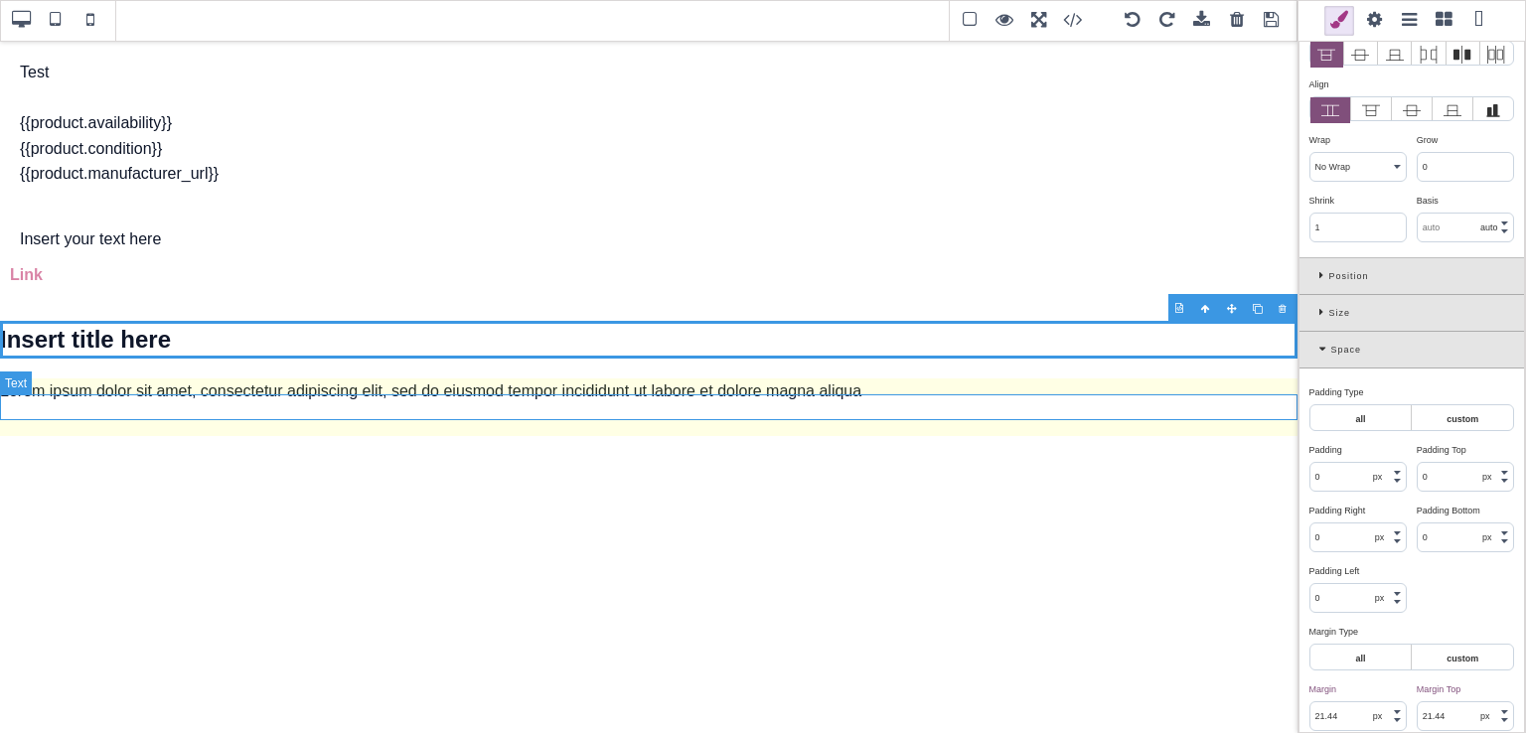
select select "normal"
type input "25.6px"
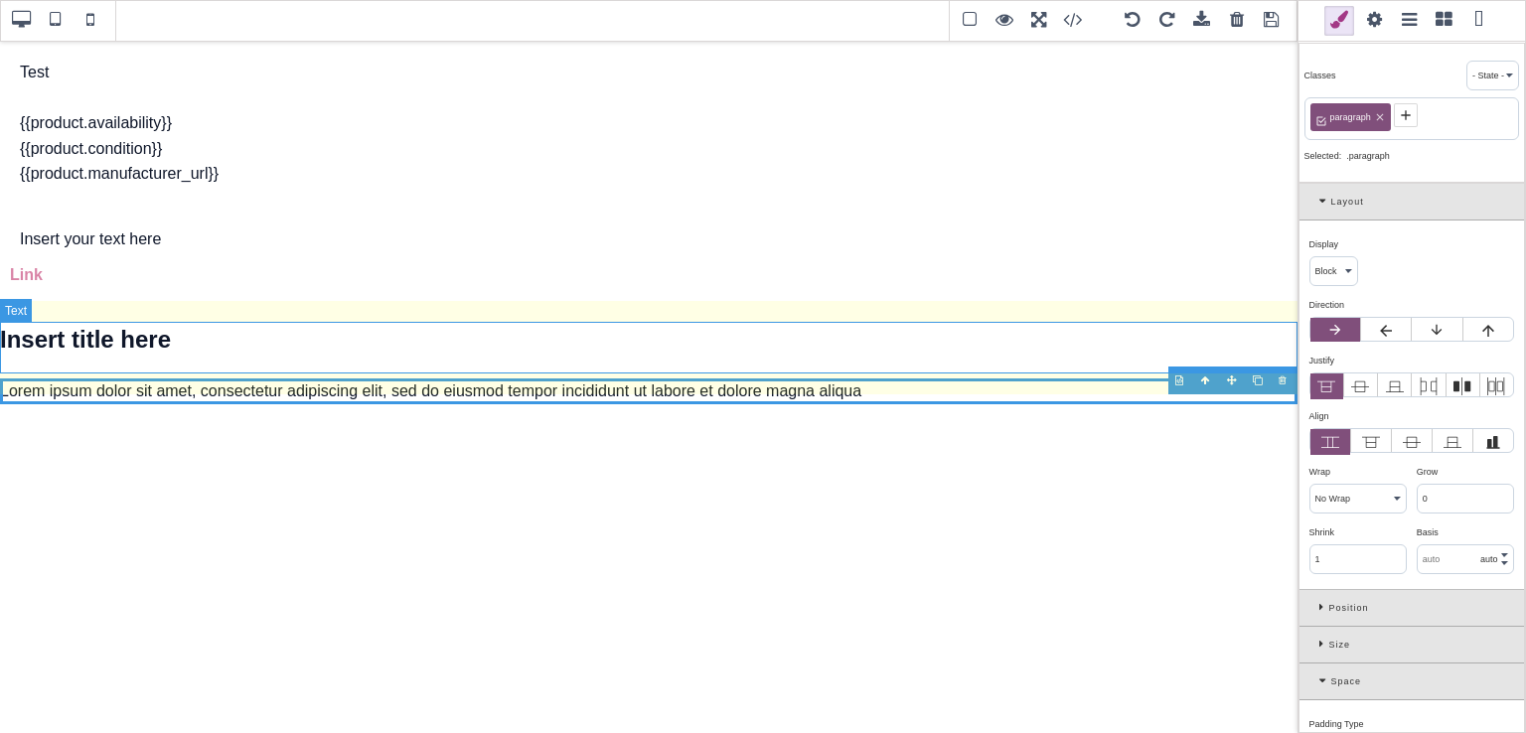
click at [538, 358] on h1 "Insert title here" at bounding box center [648, 340] width 1297 height 38
type input "21.44"
type input "32"
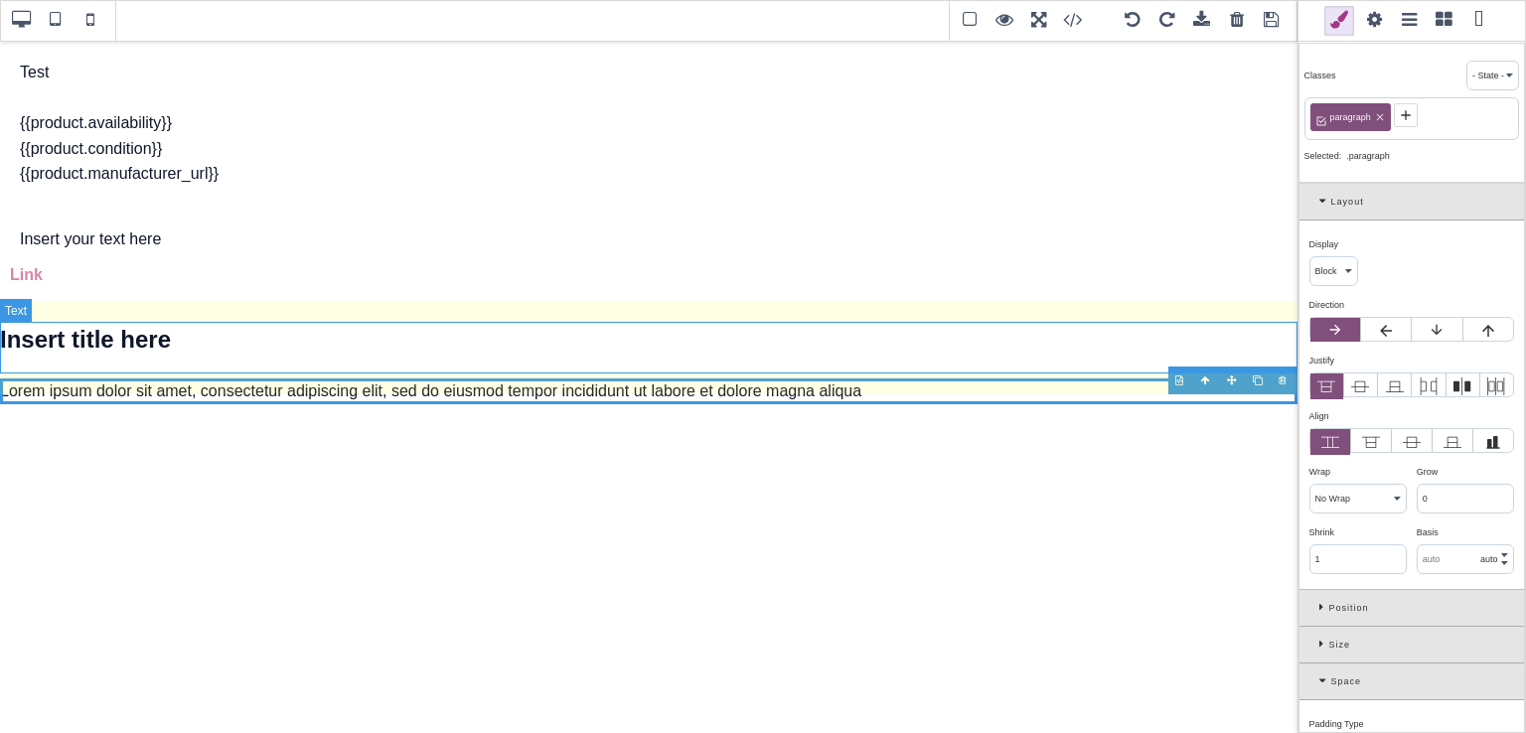
select select "700"
type input "51.2px"
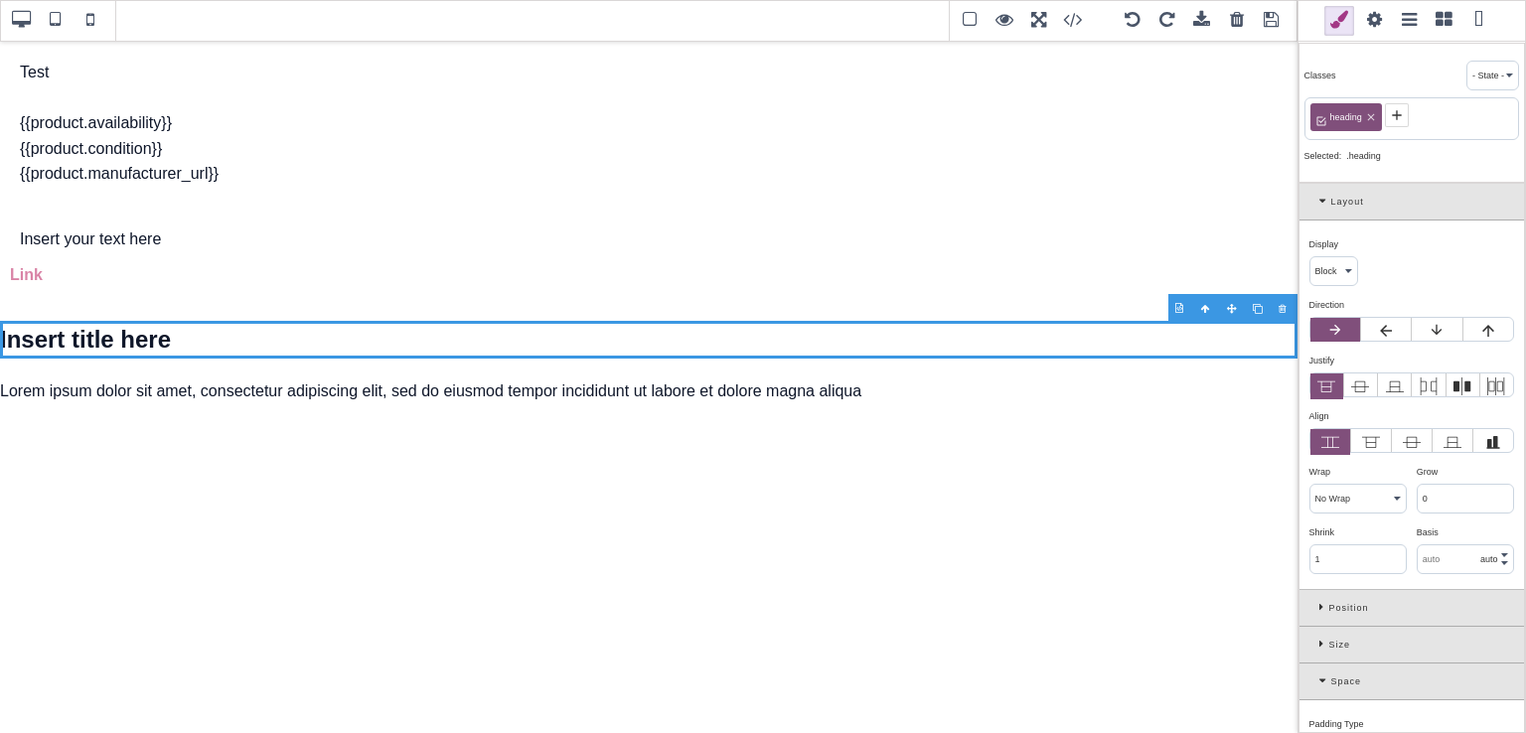
type input "0"
type input "16"
select select "normal"
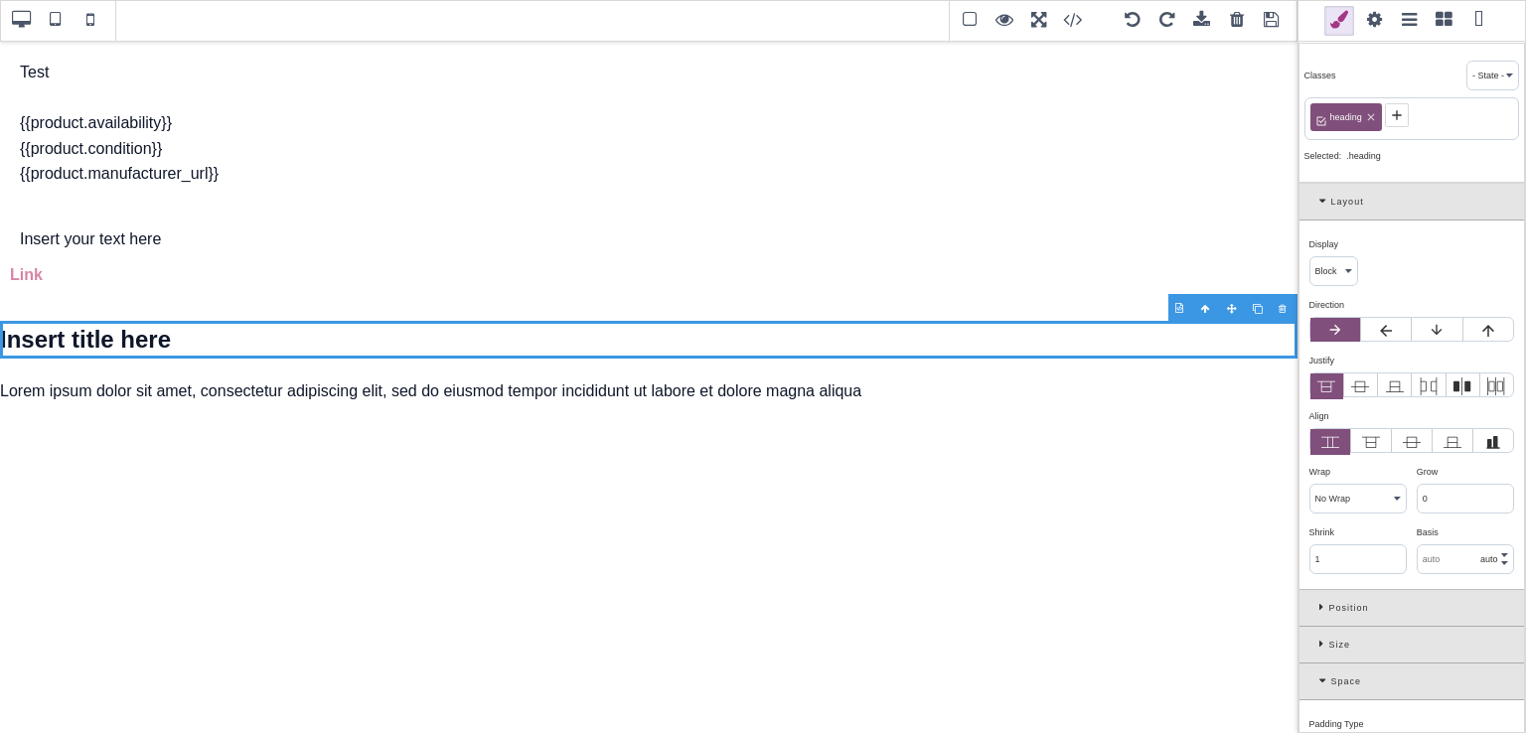
type input "25.6px"
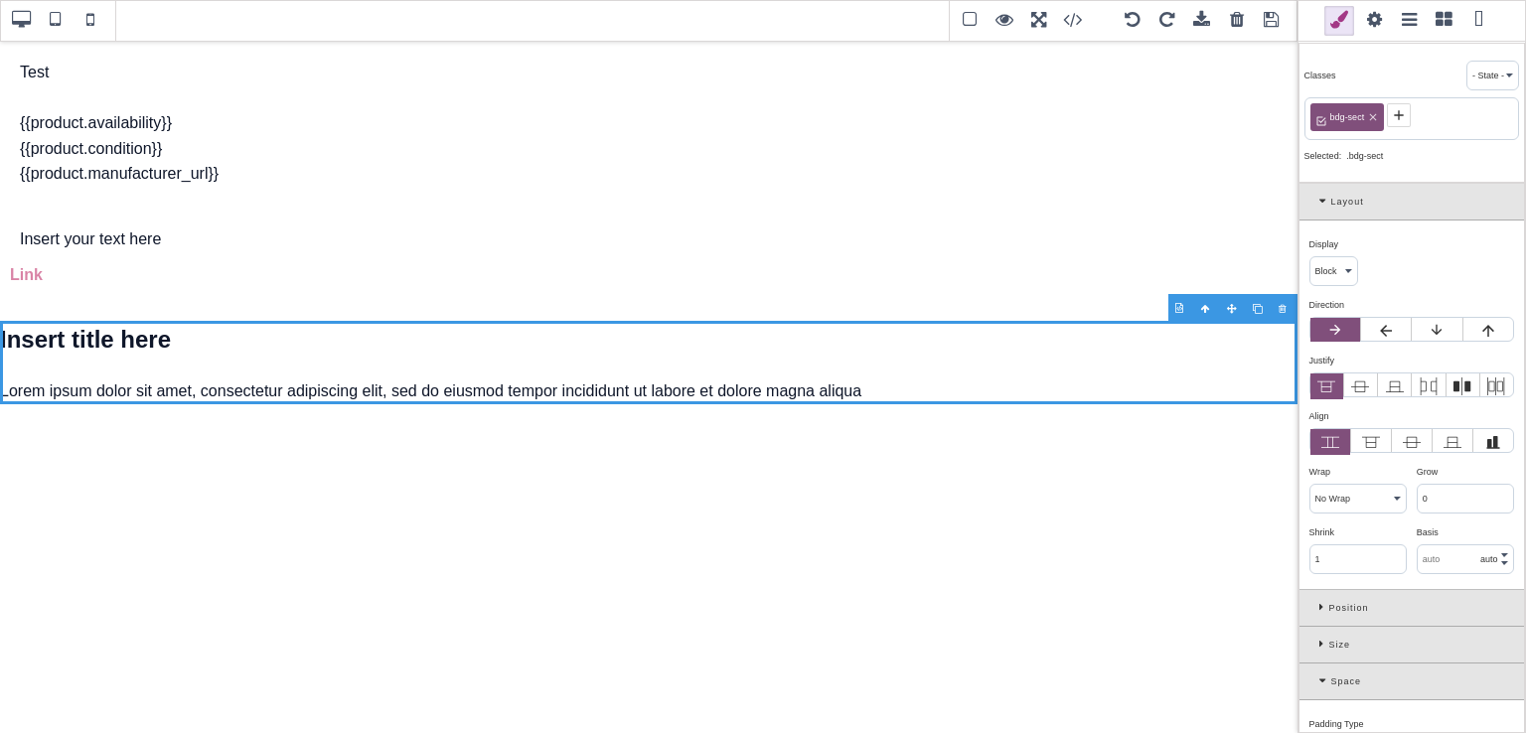
click at [1447, 24] on span at bounding box center [1443, 21] width 30 height 30
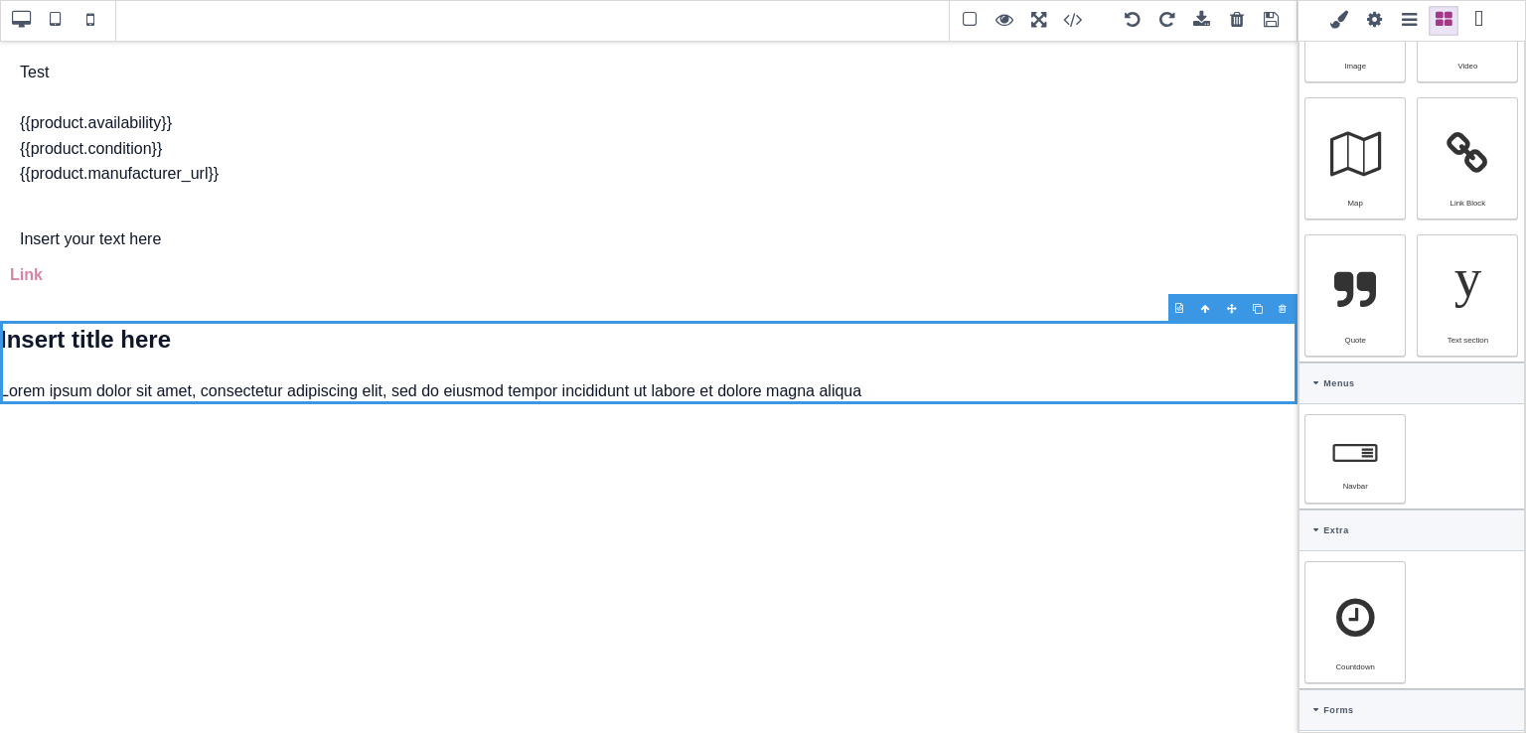
scroll to position [497, 0]
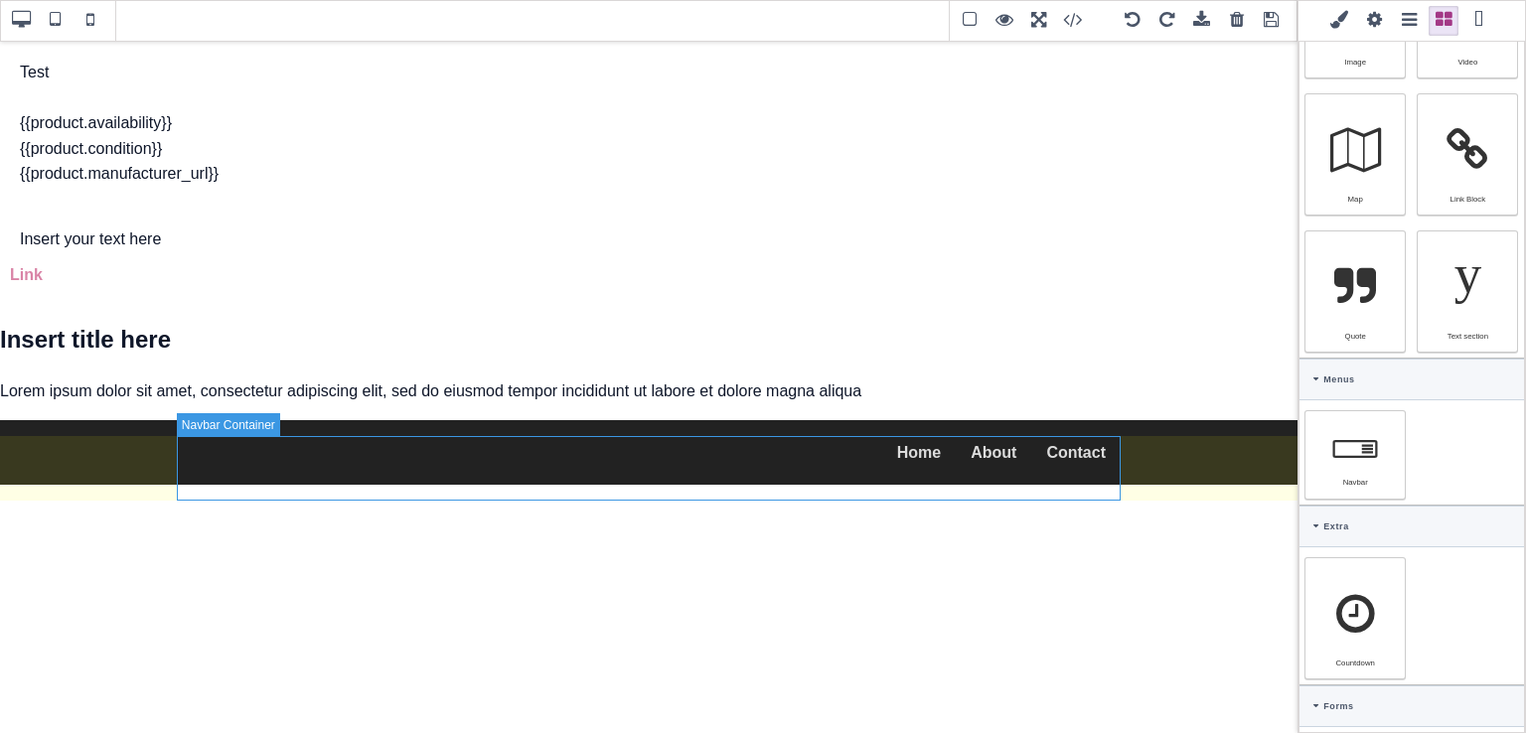
click at [789, 450] on div "Home About Contact" at bounding box center [649, 453] width 944 height 66
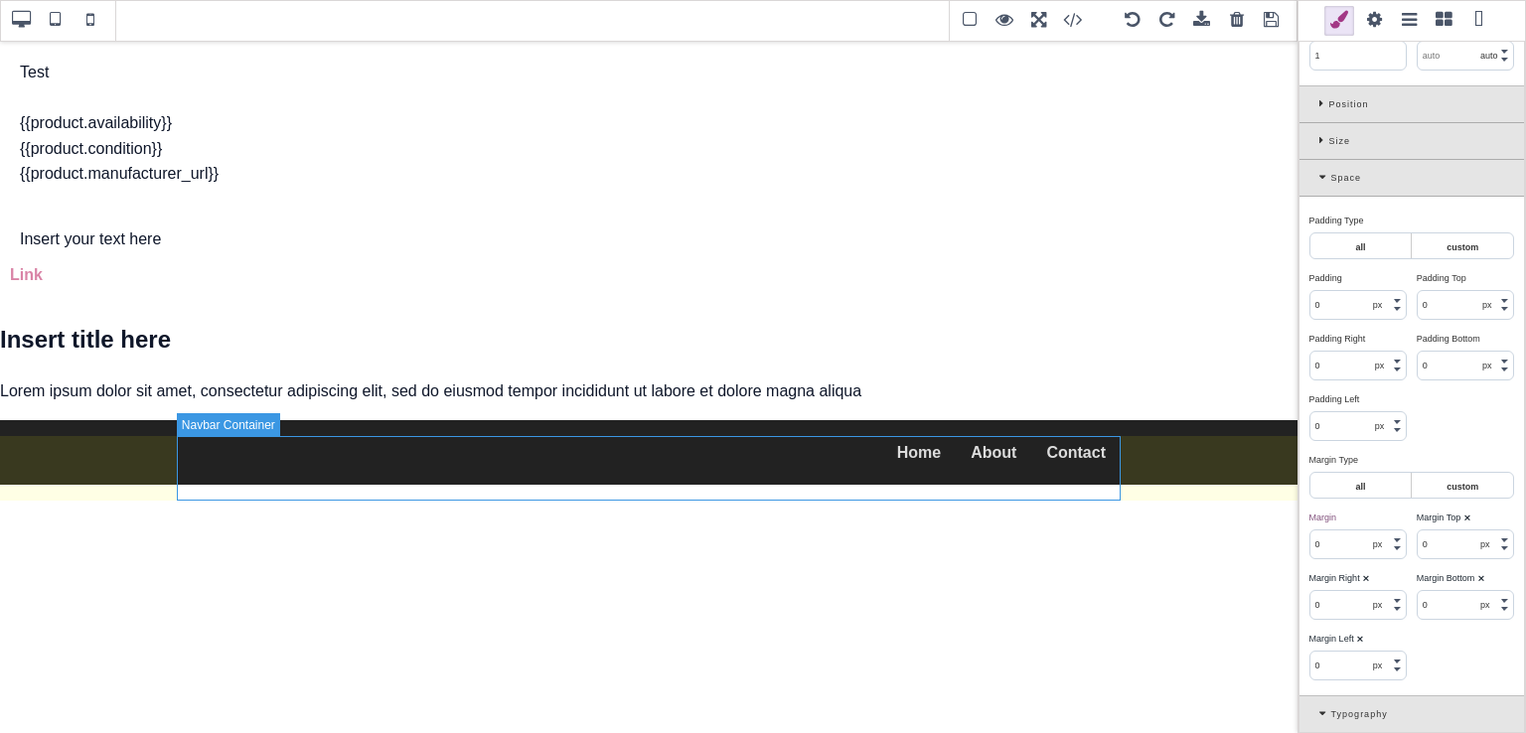
select select "auto"
type input "rgb(221, 221, 221)"
select select
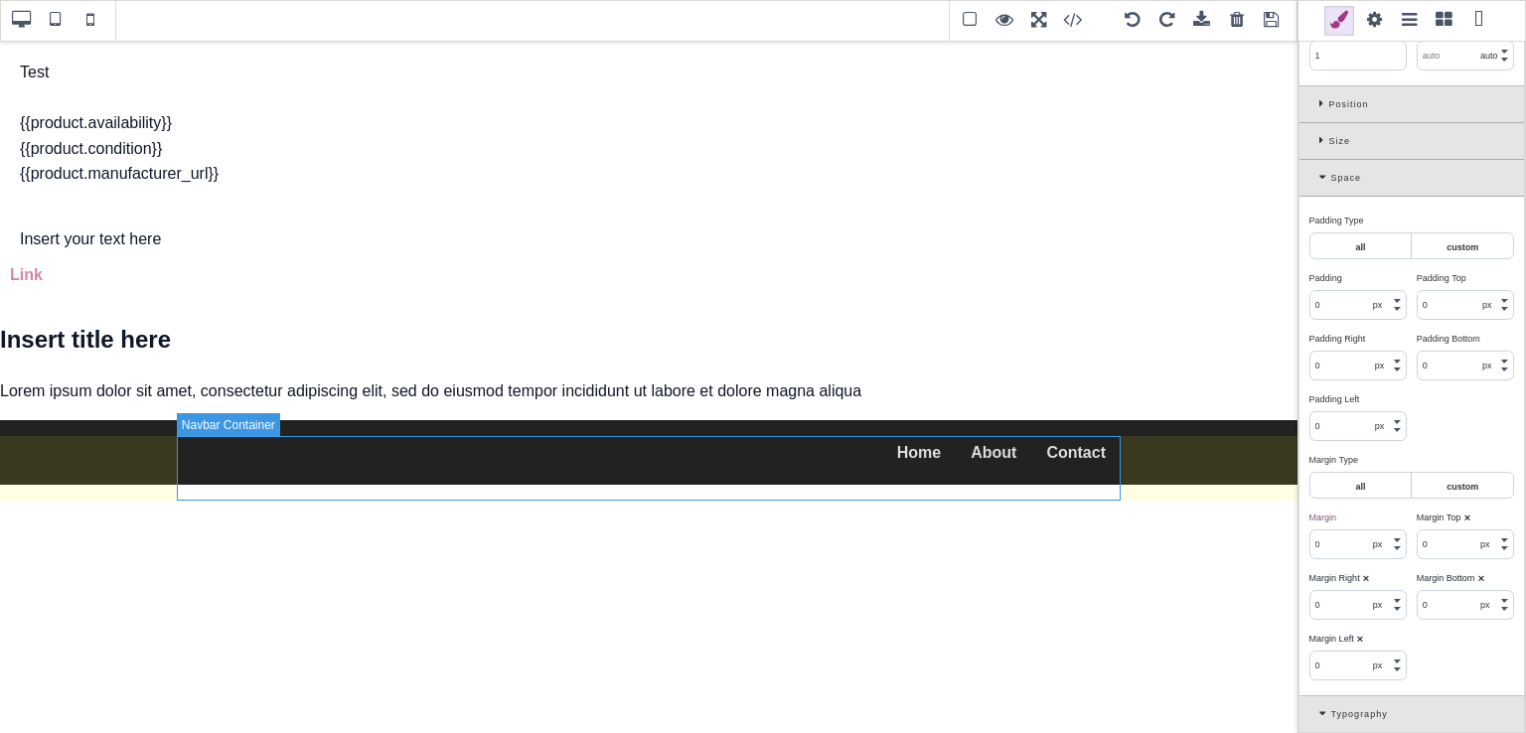
type input "rgb(221, 221, 221)"
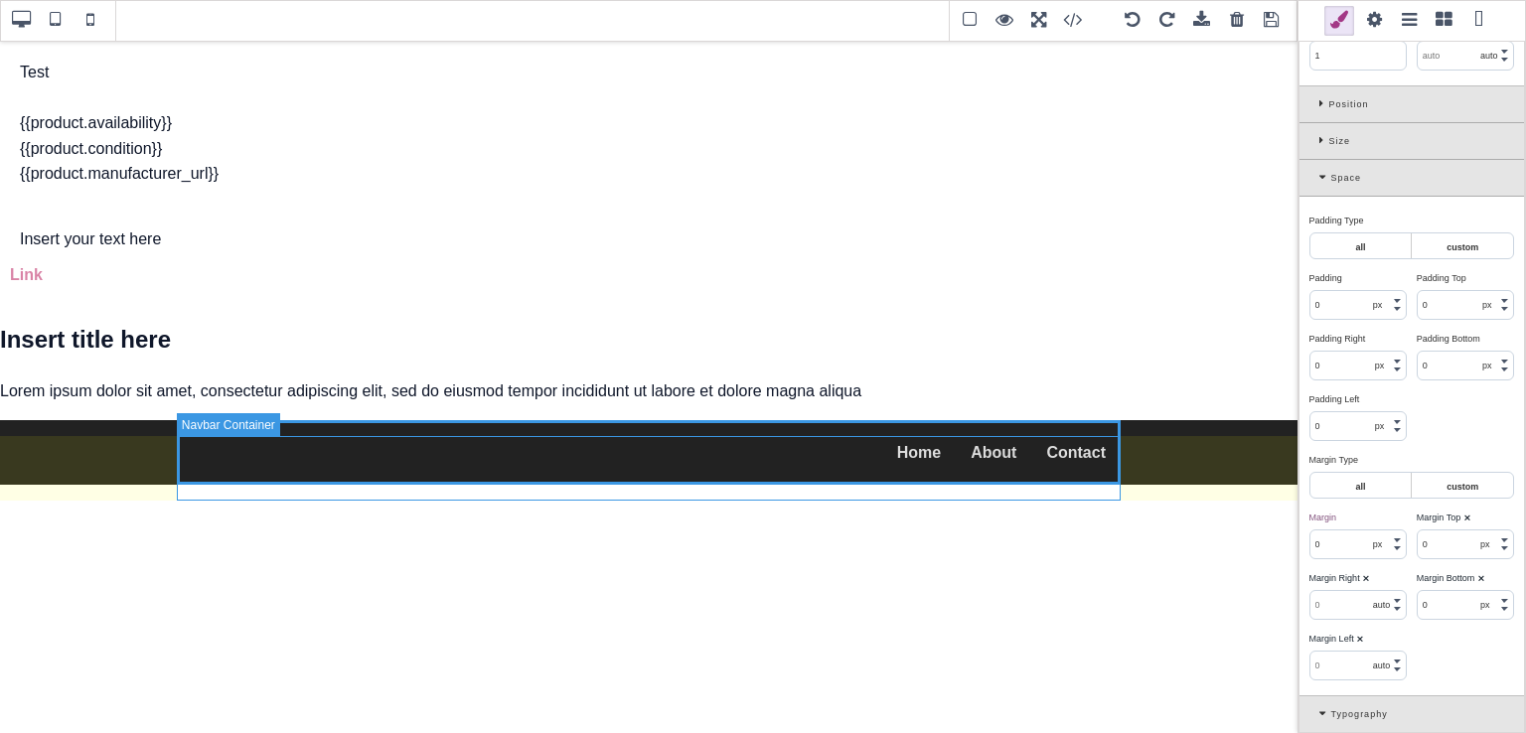
scroll to position [504, 0]
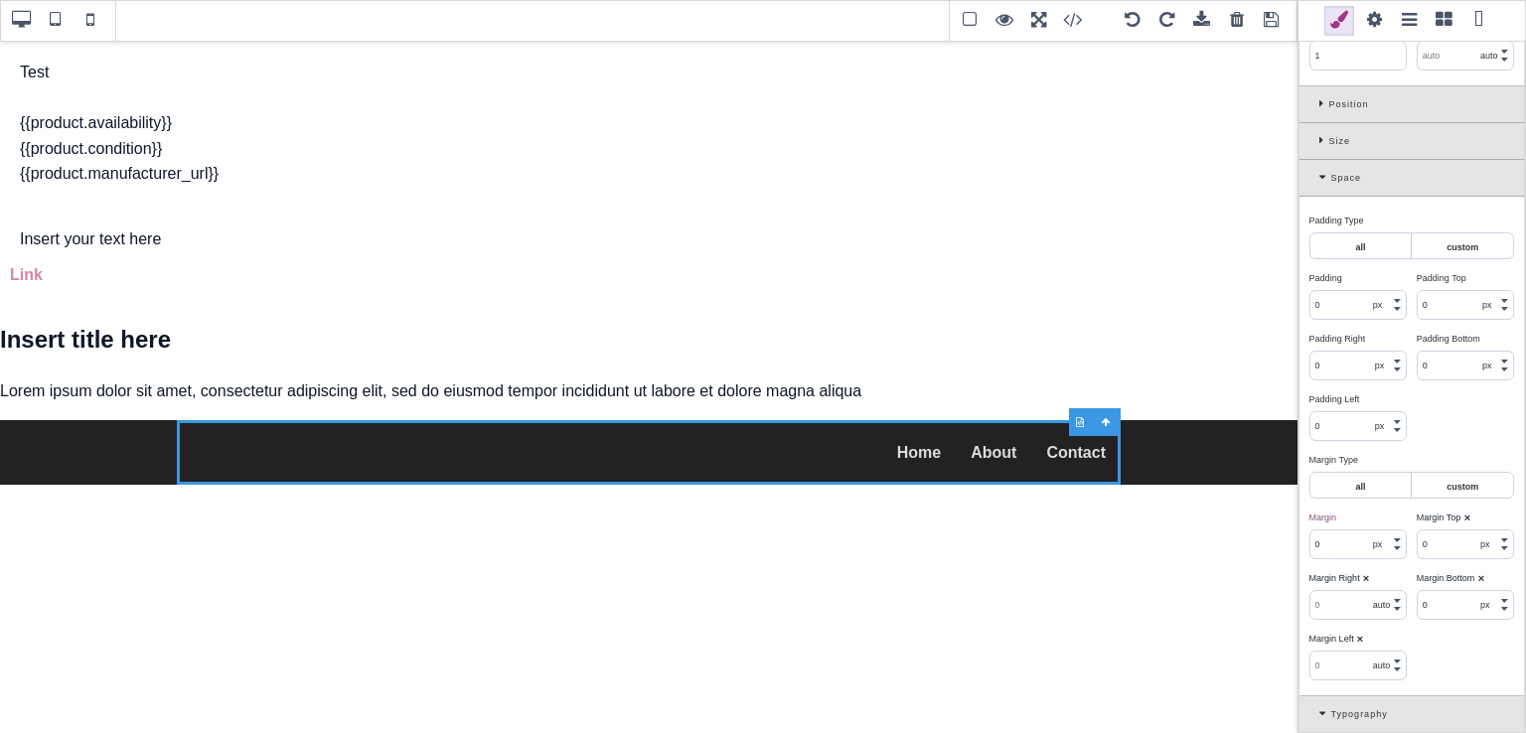
click at [56, 17] on span at bounding box center [56, 21] width 30 height 30
type input "177.8"
select select "px"
type input "177.8"
select select "px"
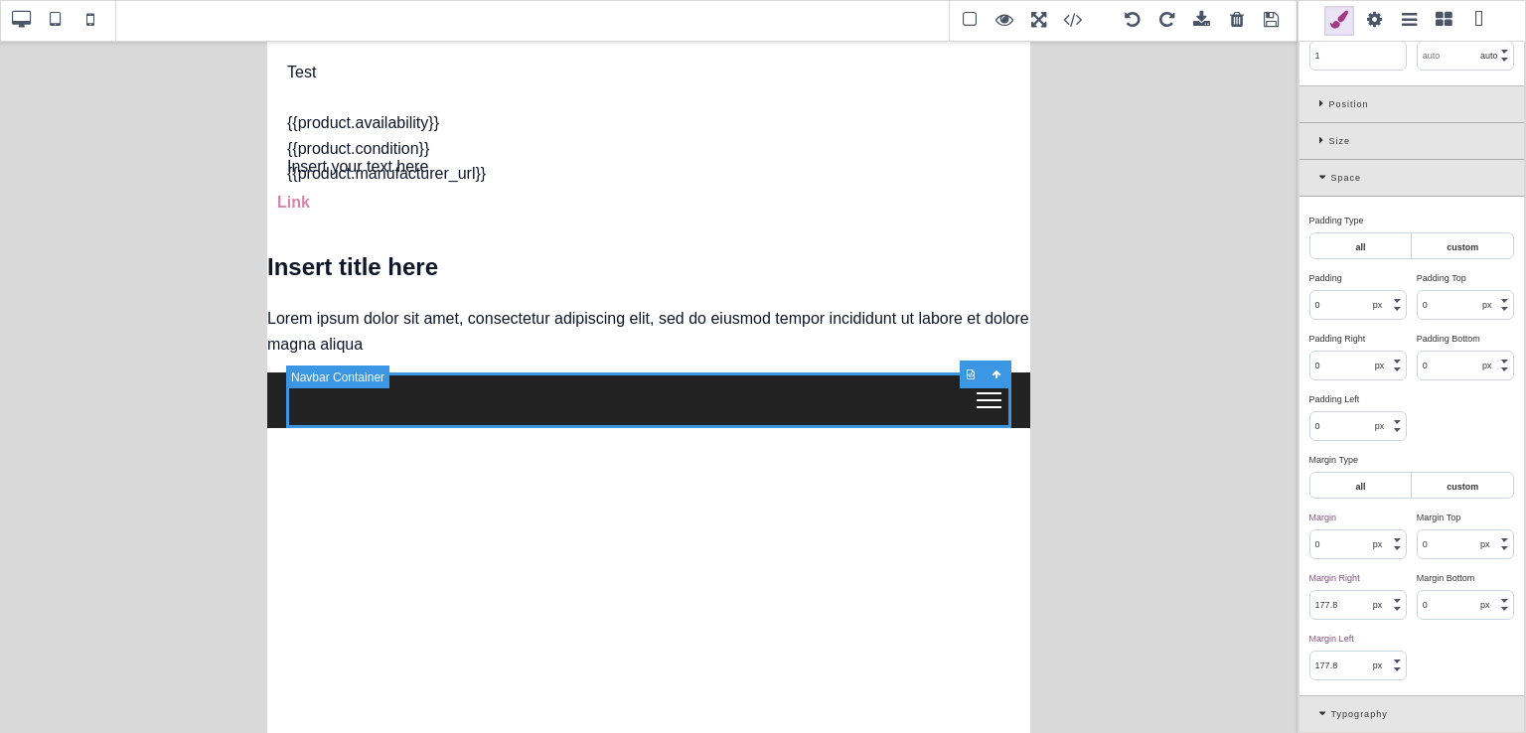
click at [8, 25] on span at bounding box center [21, 21] width 30 height 30
select select "auto"
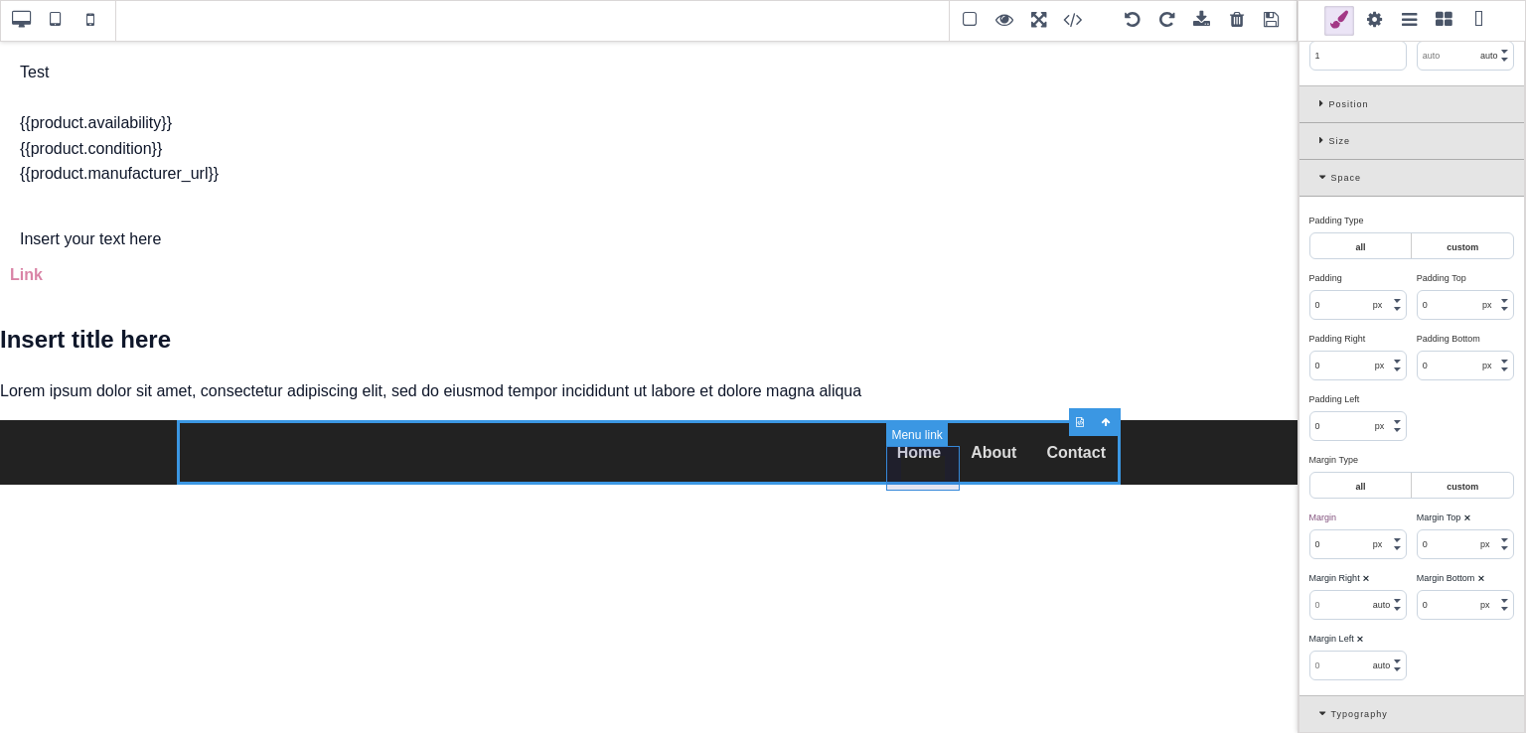
click at [925, 476] on link "Home" at bounding box center [919, 453] width 74 height 46
select select "inline-block"
type input "10"
type input "15"
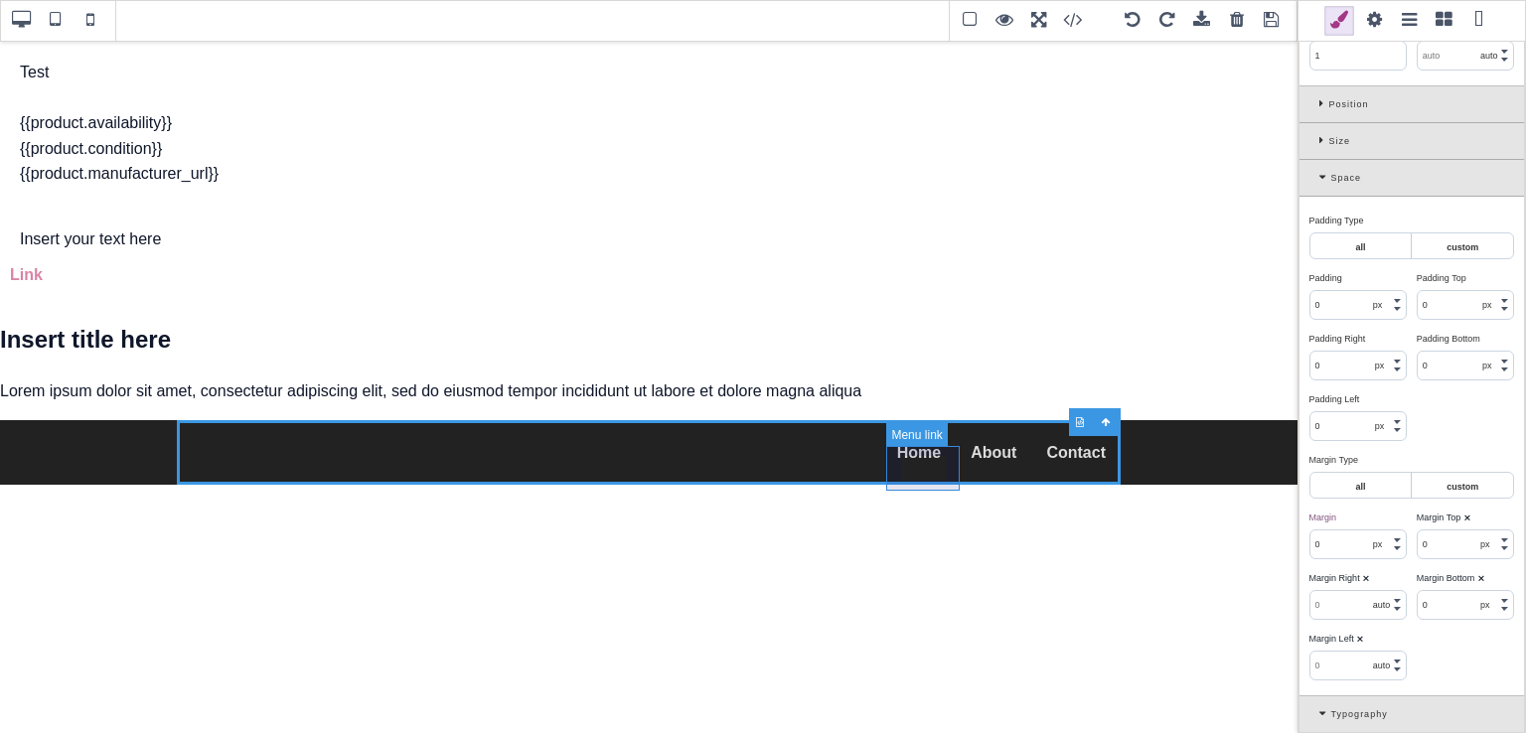
type input "10"
type input "15"
type input "0"
select select "px"
type input "0"
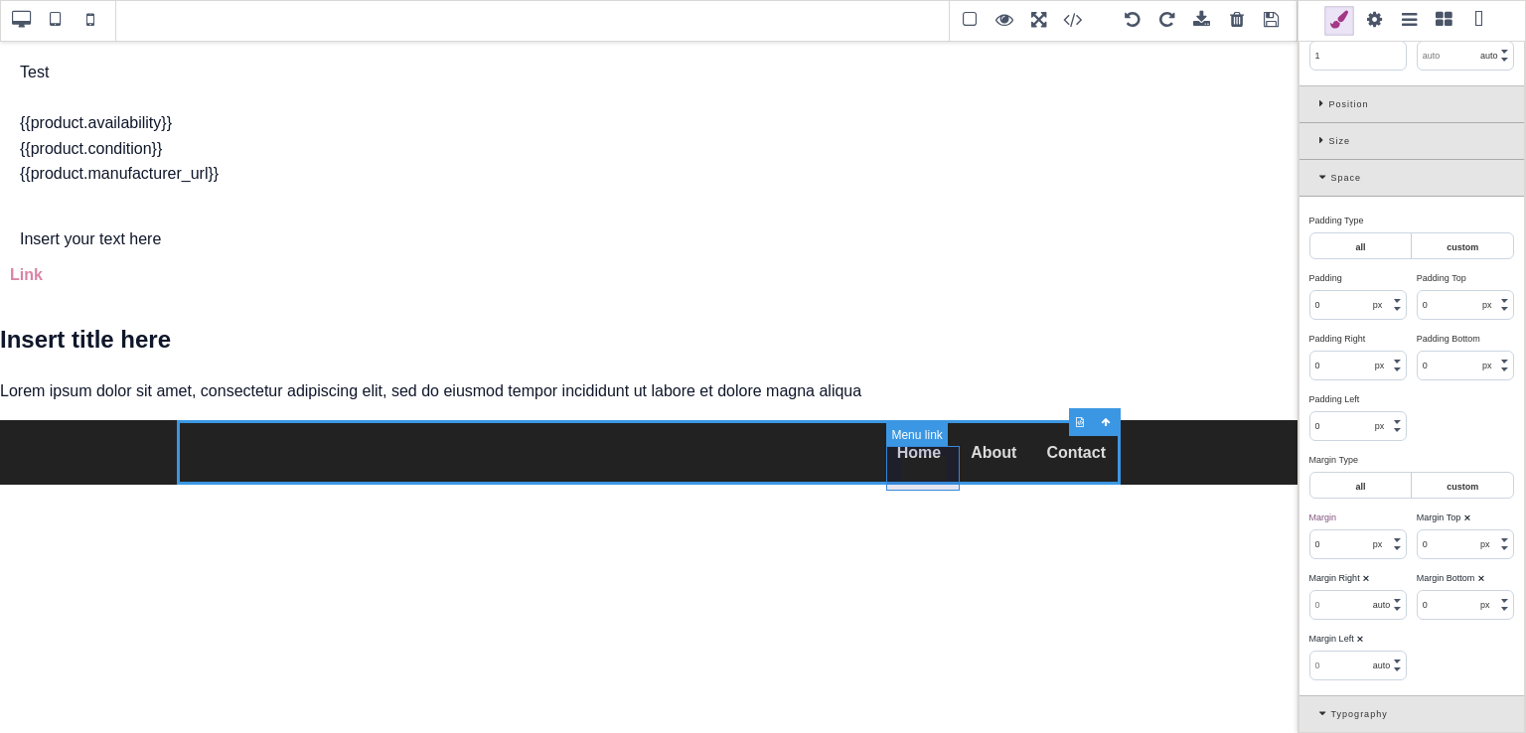
select select "px"
type input "inherit"
select select "600"
select select
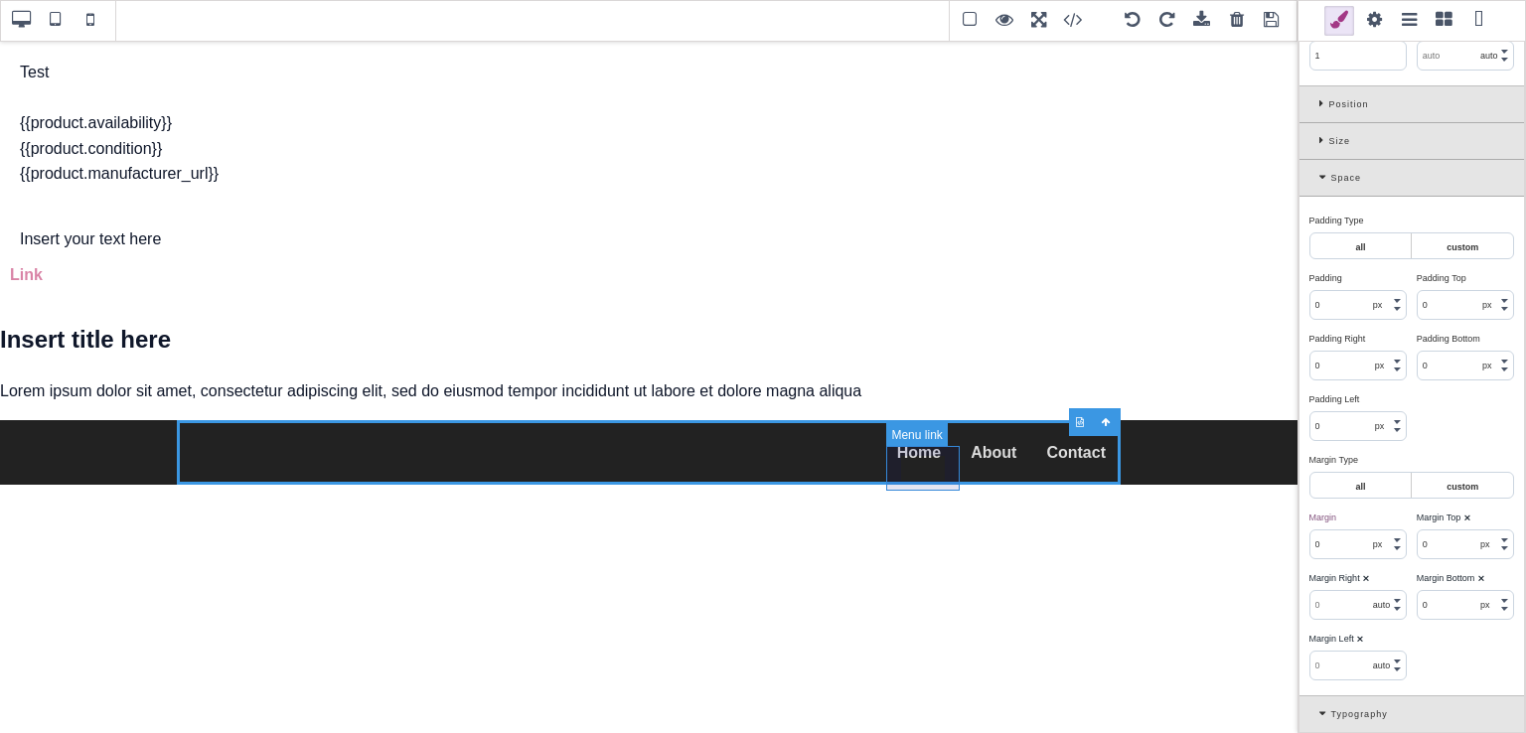
type input "rgb(141, 1, 103)"
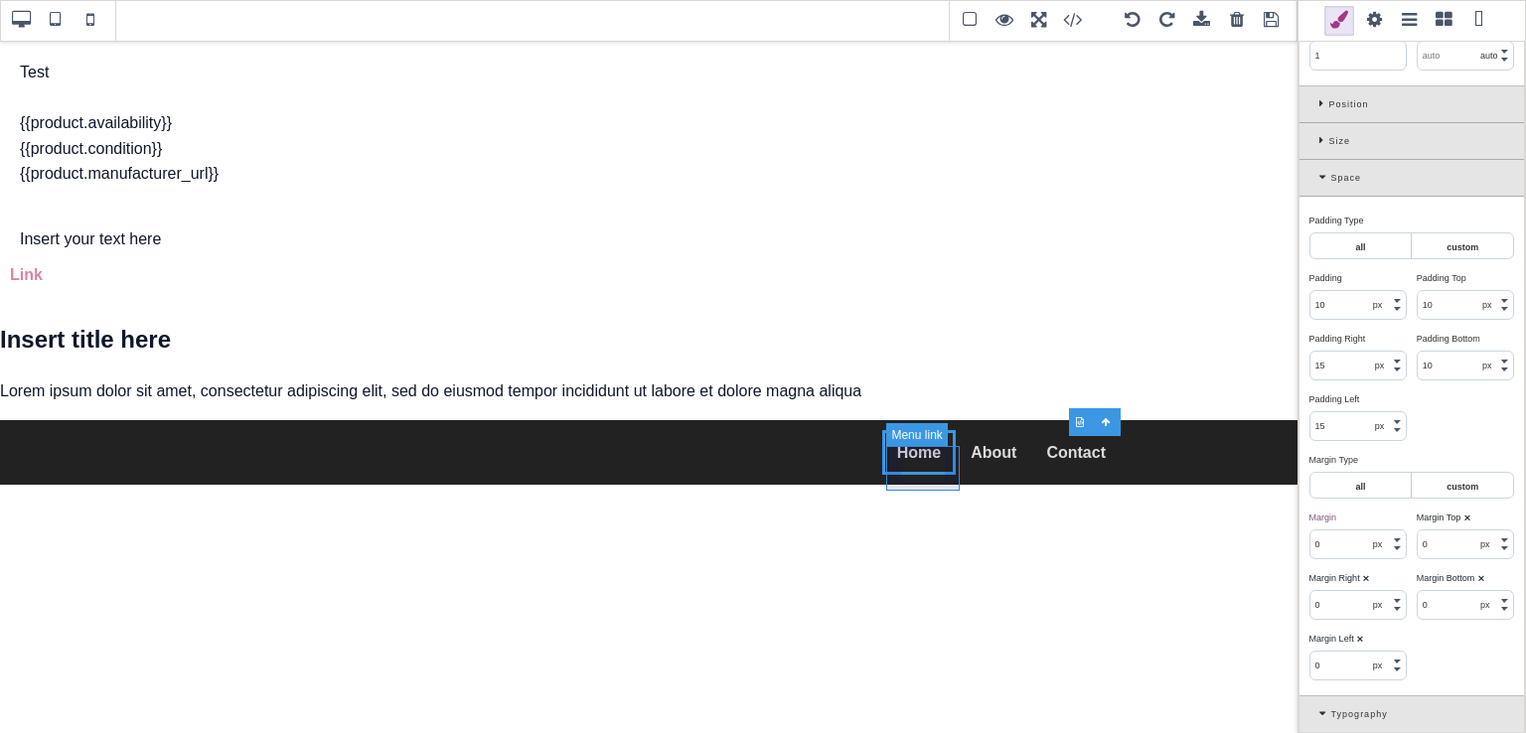
scroll to position [0, 0]
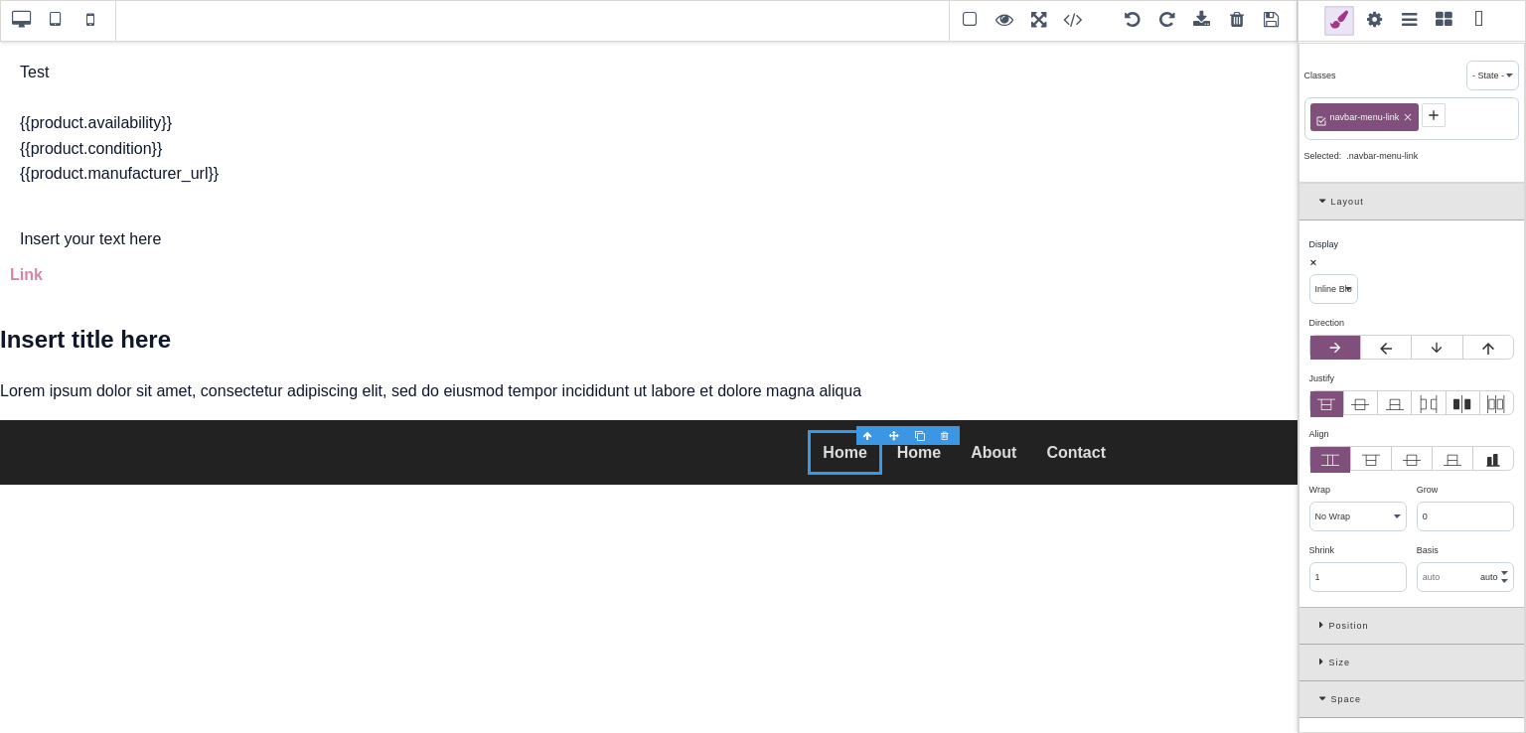
click at [921, 434] on div at bounding box center [921, 436] width 26 height 20
click at [83, 19] on span at bounding box center [90, 21] width 30 height 30
type input "rgb(221, 221, 221)"
select select
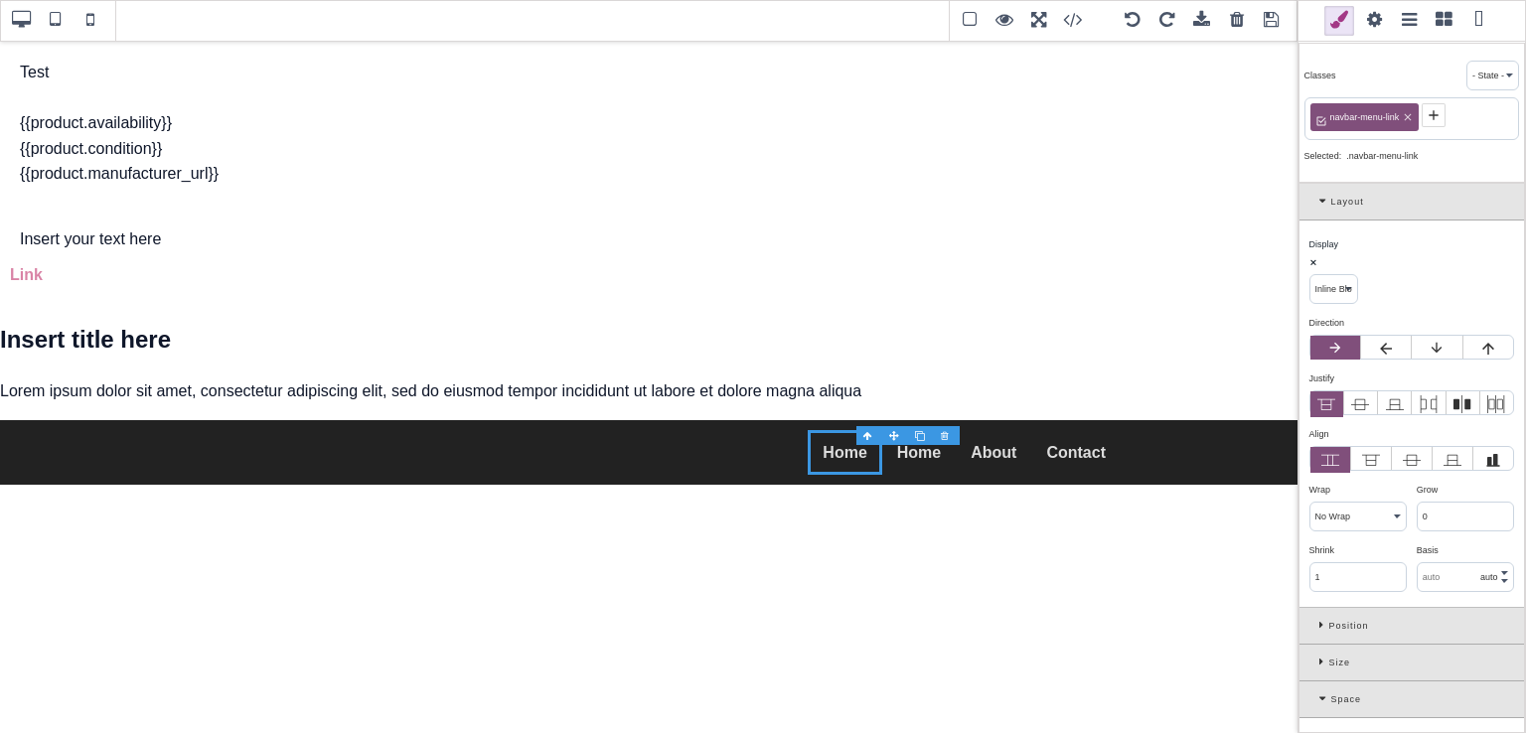
type input "rgb(221, 221, 221)"
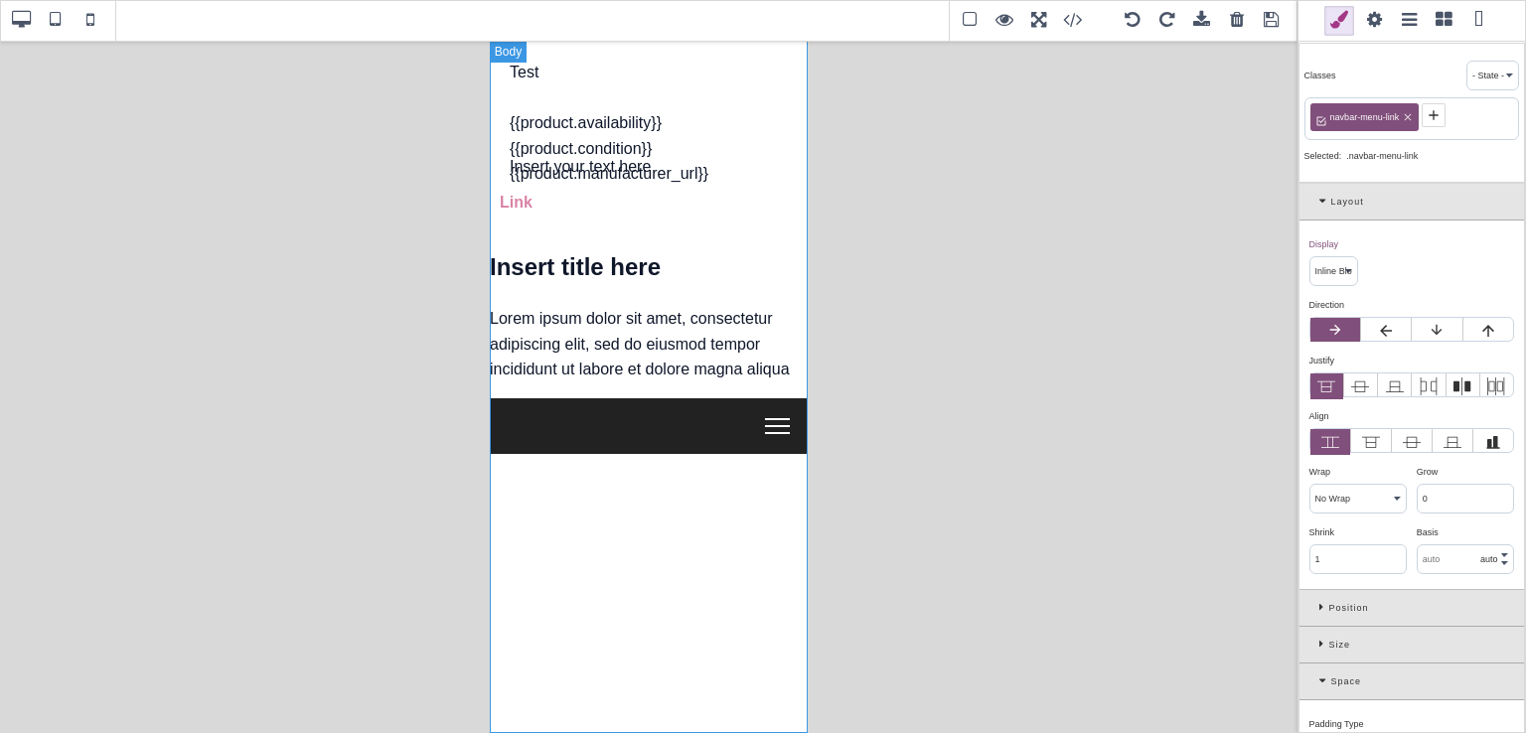
drag, startPoint x: 730, startPoint y: 399, endPoint x: 1330, endPoint y: 544, distance: 617.2
click at [730, 399] on div "Test {{product.availability}} {{product.condition}} {{product.manufacturer_url}…" at bounding box center [648, 386] width 318 height 693
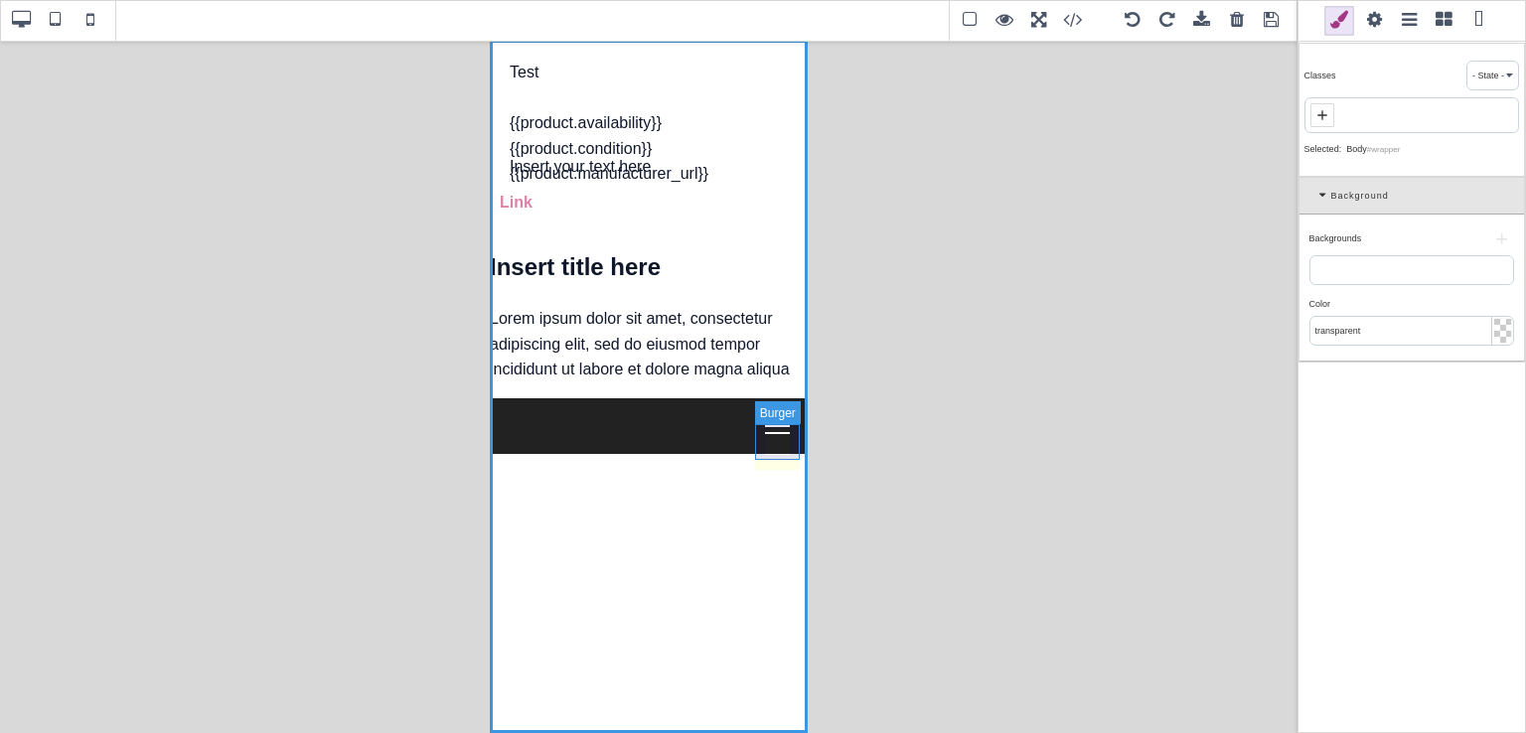
click at [785, 444] on div at bounding box center [776, 426] width 45 height 36
select select "block"
type input "5"
type input "10"
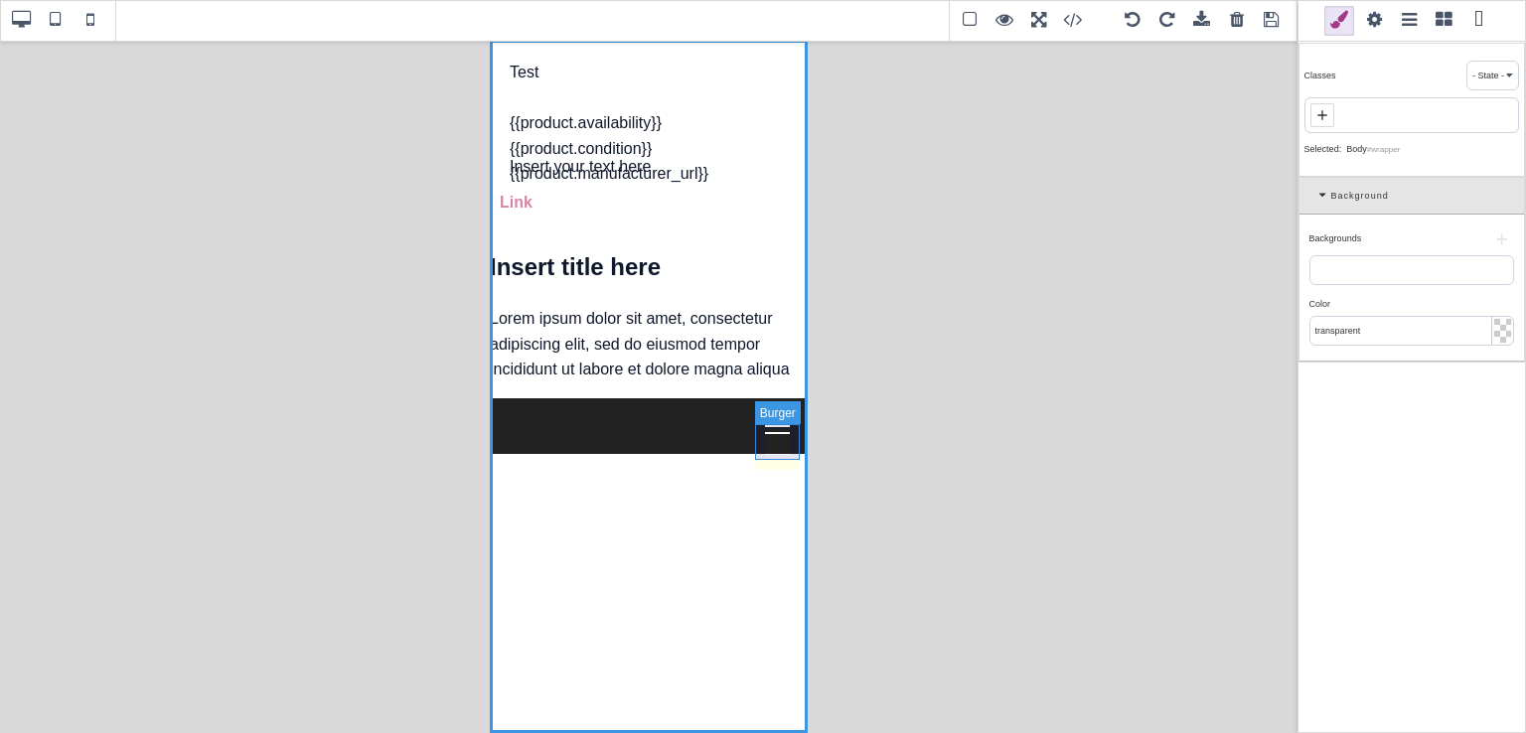
type input "5"
type input "10"
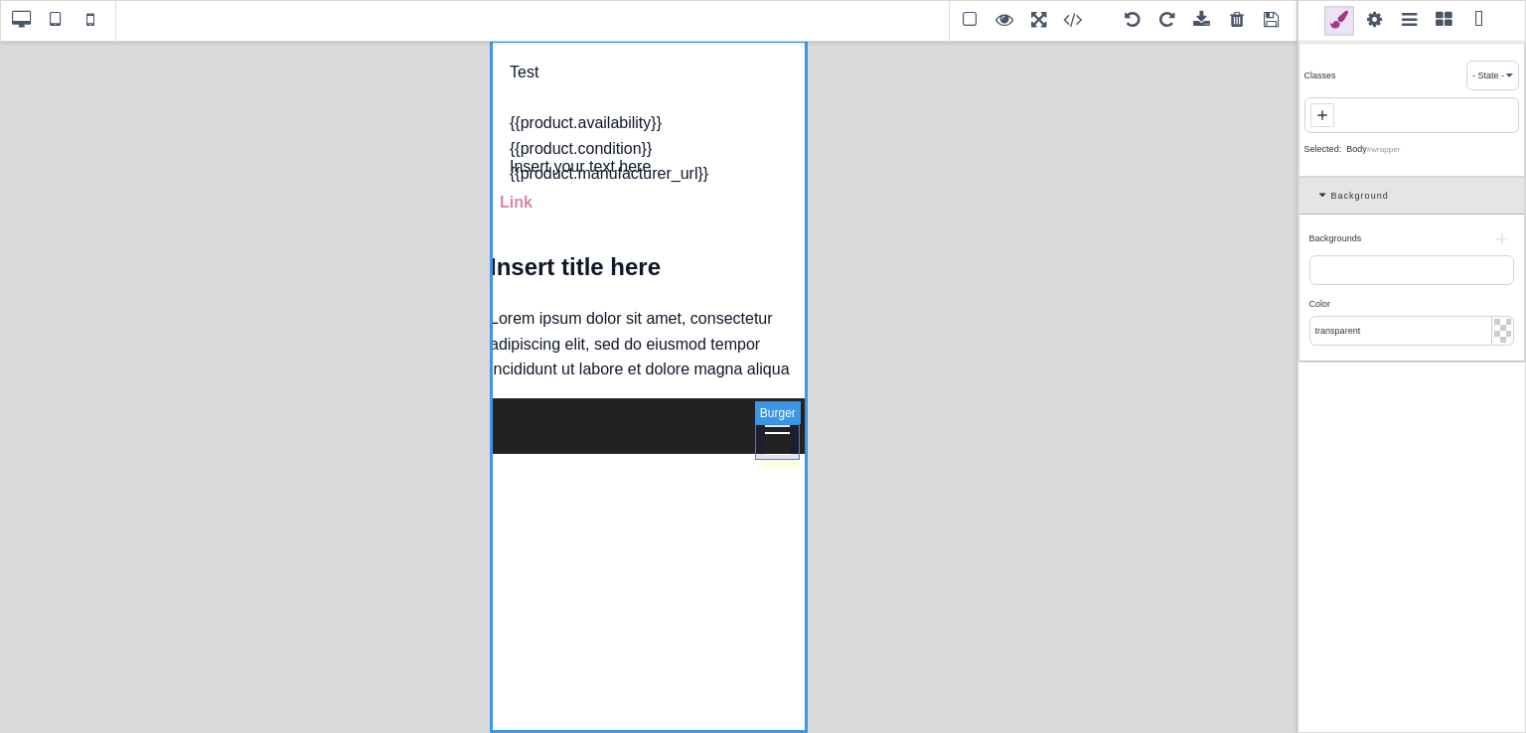
select select "normal"
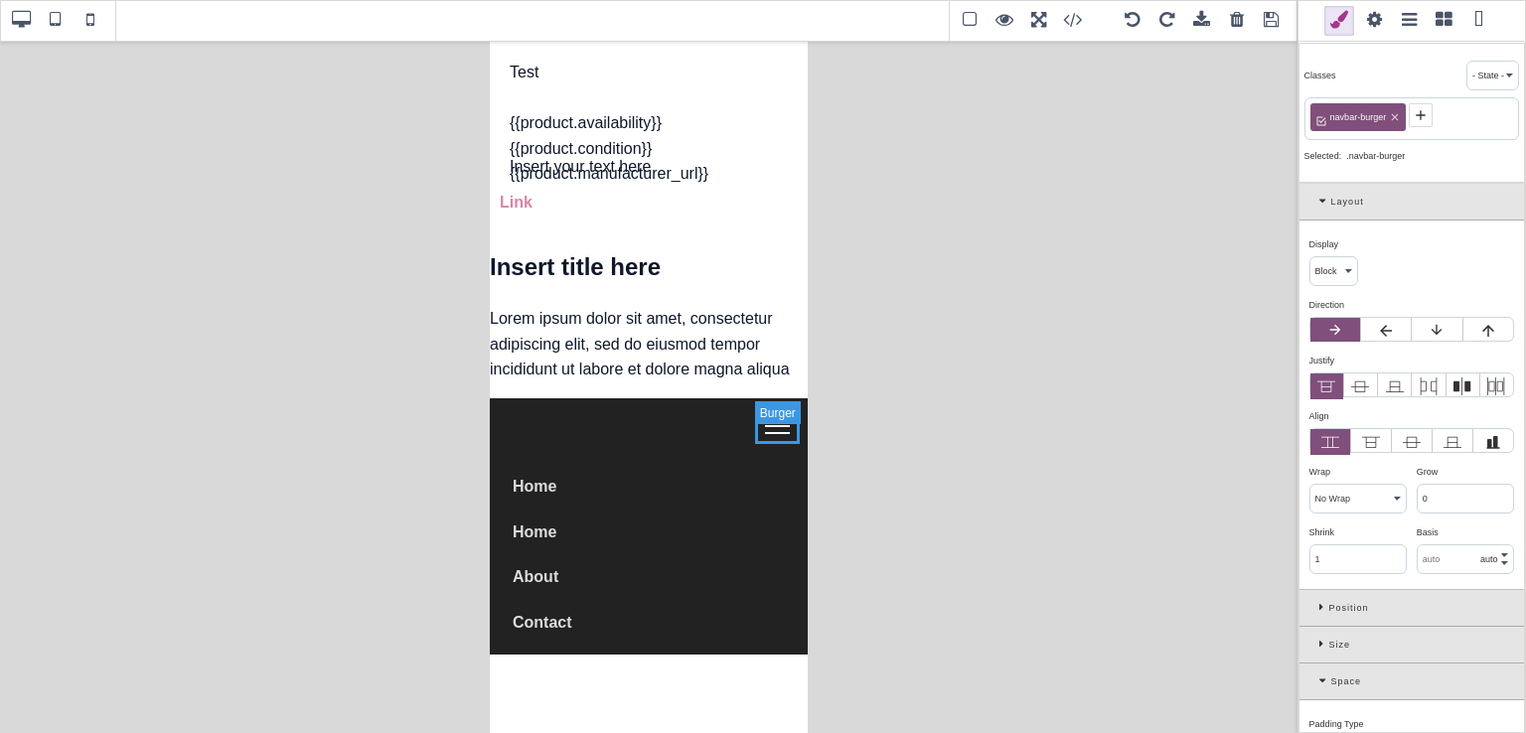
click at [785, 444] on div at bounding box center [776, 426] width 45 height 36
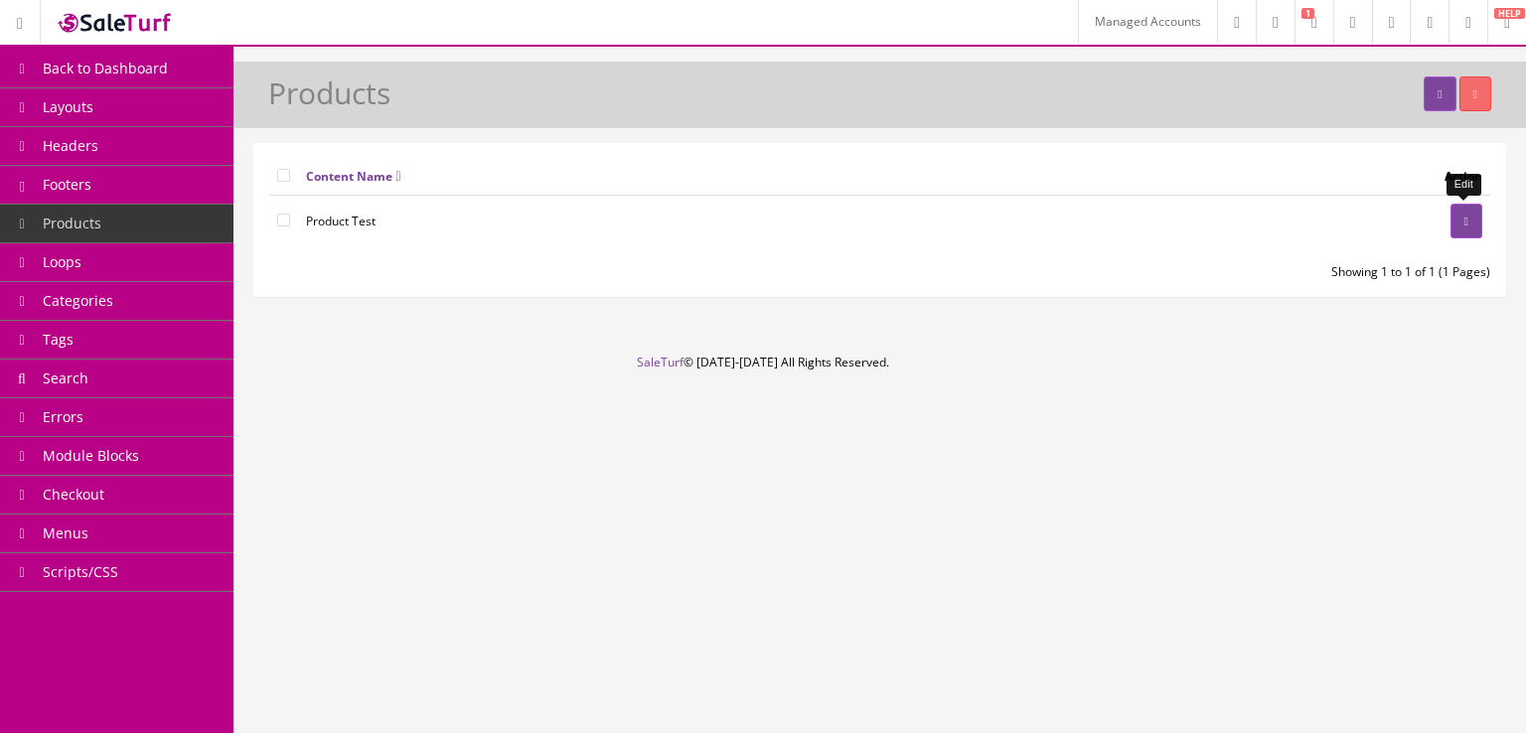
click at [1450, 220] on link at bounding box center [1466, 221] width 32 height 35
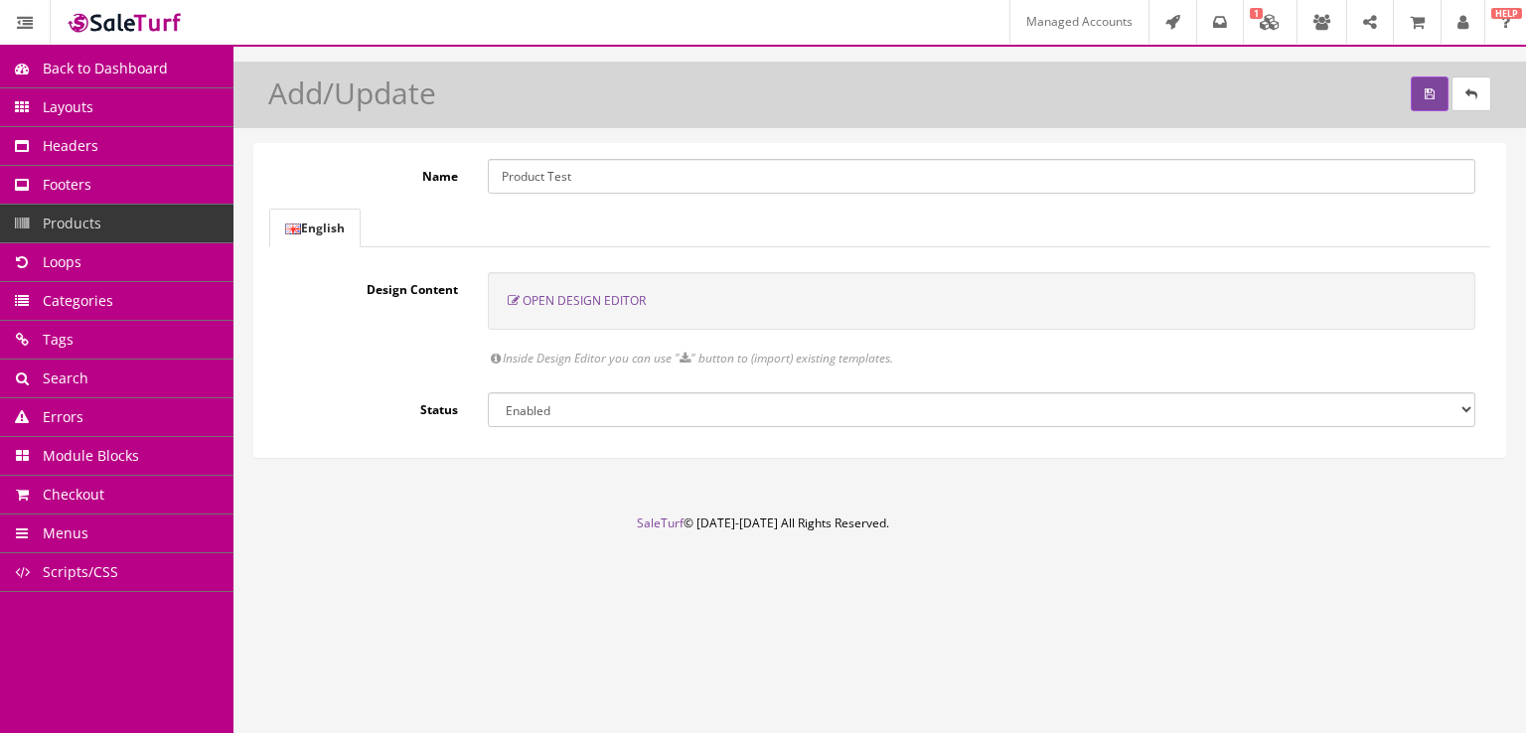
click at [629, 303] on span "Open Design Editor" at bounding box center [583, 300] width 123 height 17
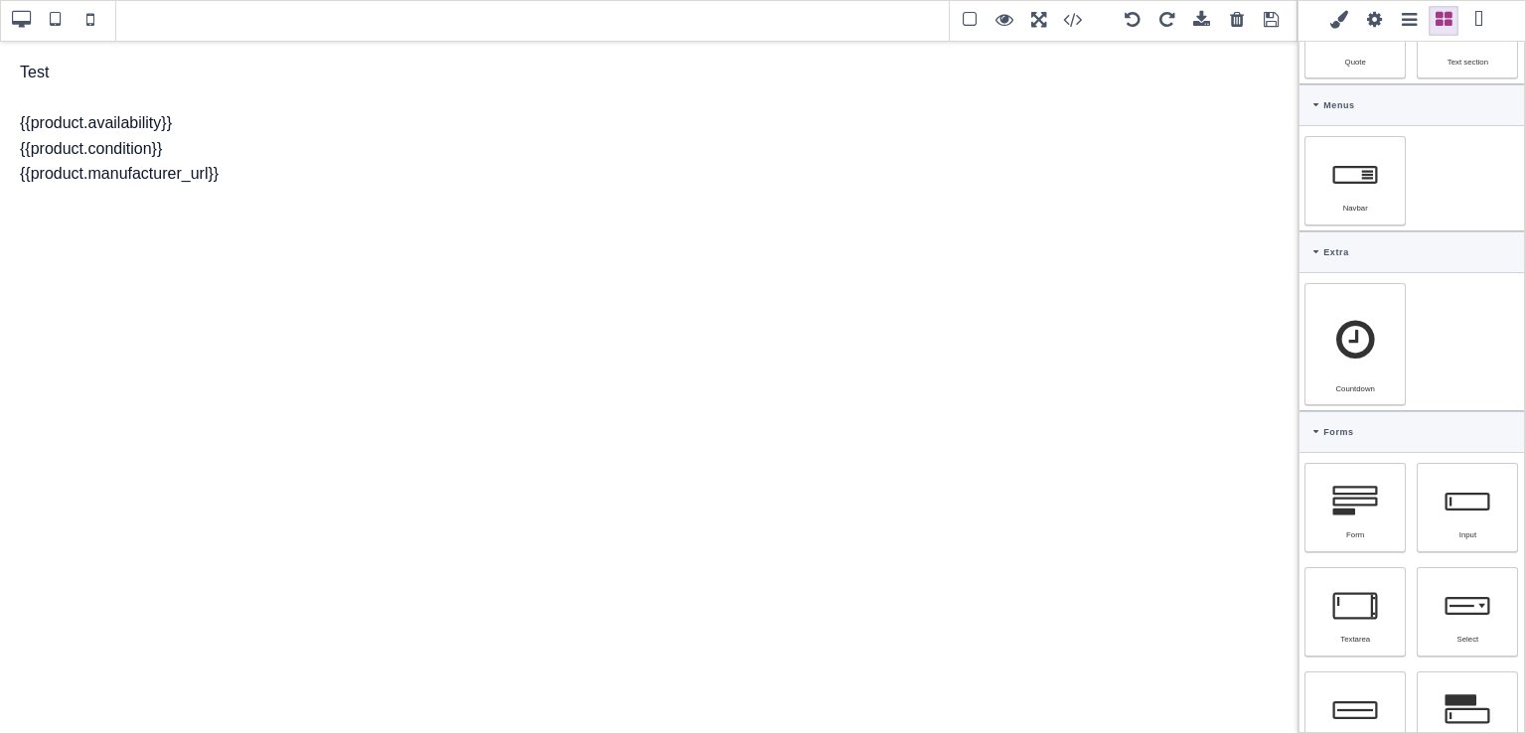
scroll to position [775, 0]
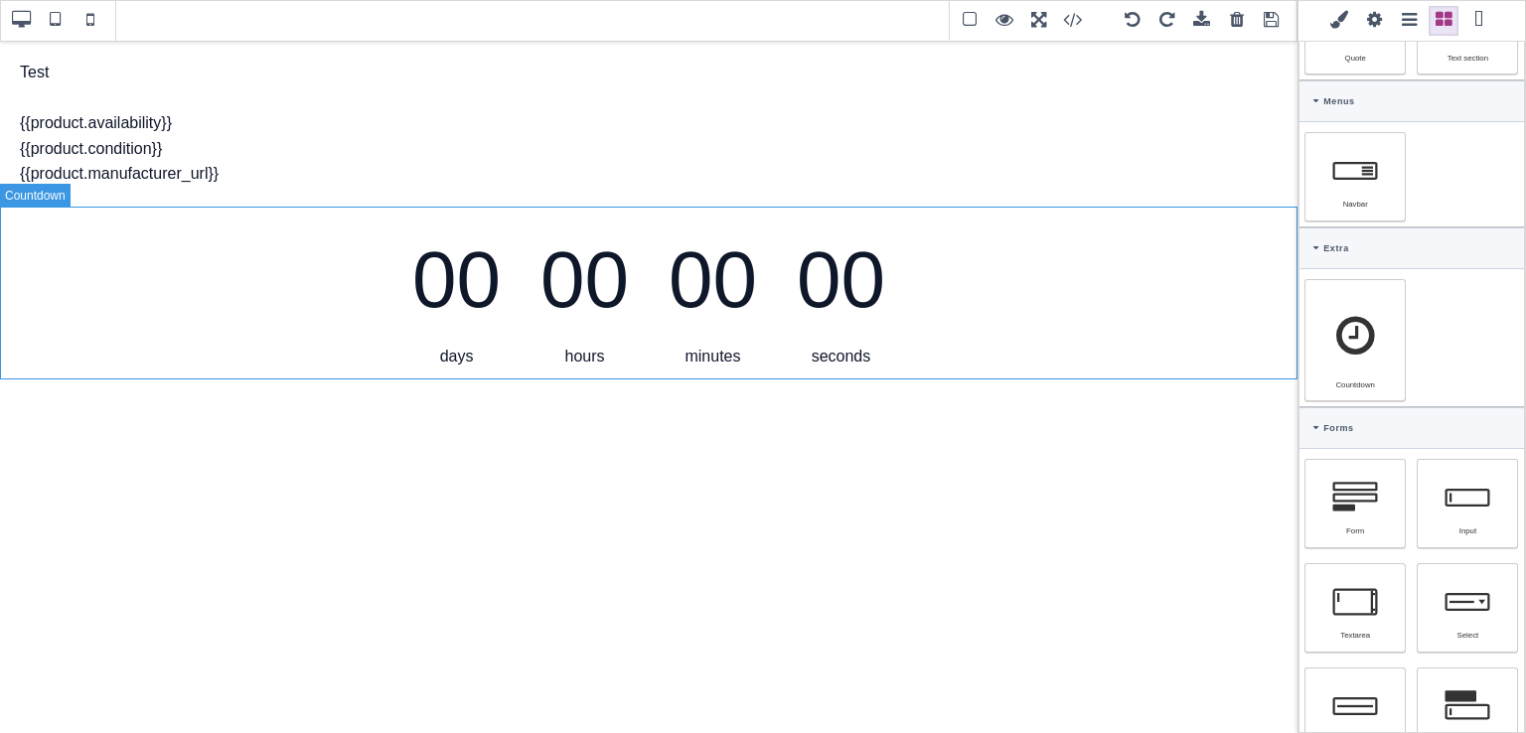
click at [38, 208] on div "00 days 00 hours 00 minutes 00 seconds" at bounding box center [648, 293] width 1297 height 173
type input "rgb(15, 23, 42)"
select select
type input "16"
select select "px"
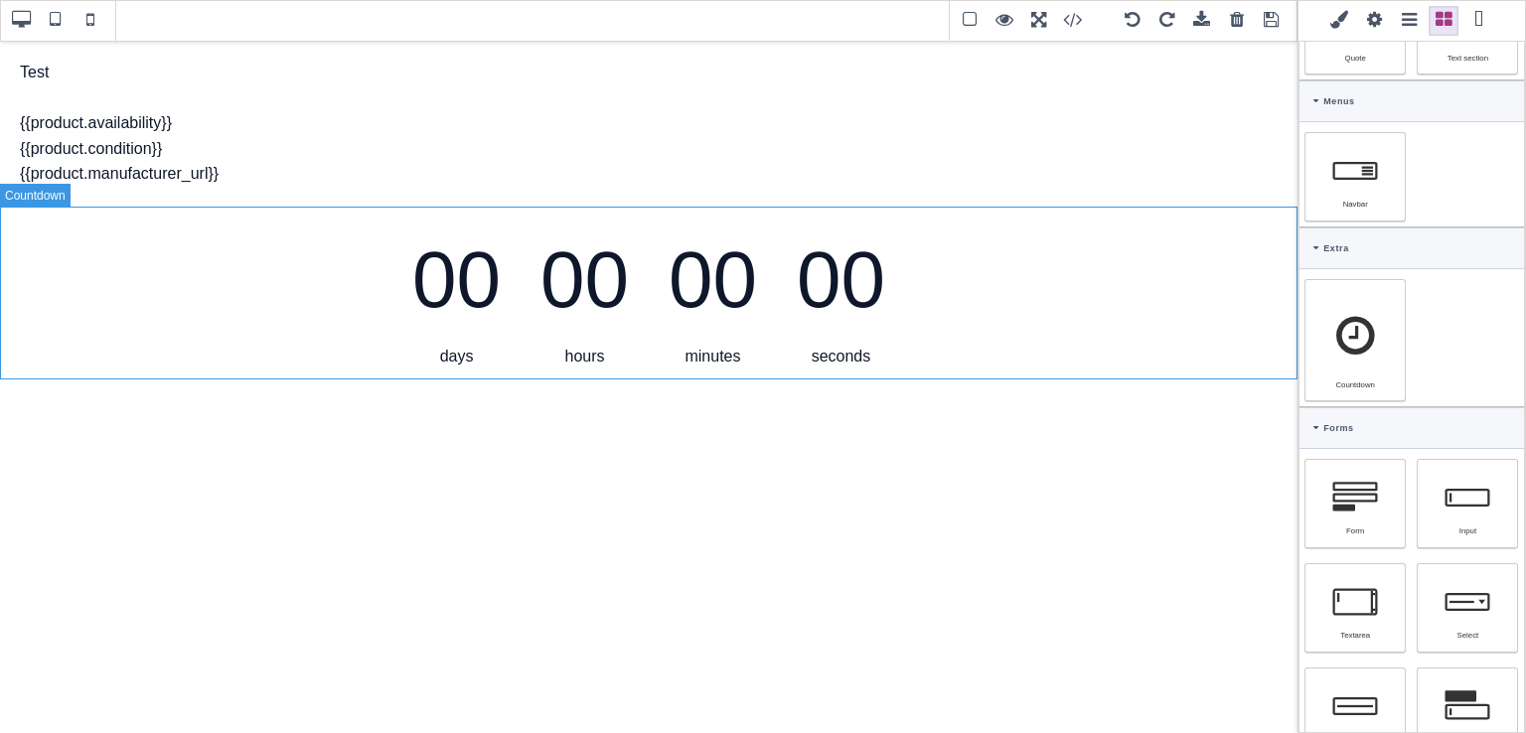
select select
type input "25.6px"
select select "center"
select select
type input "0"
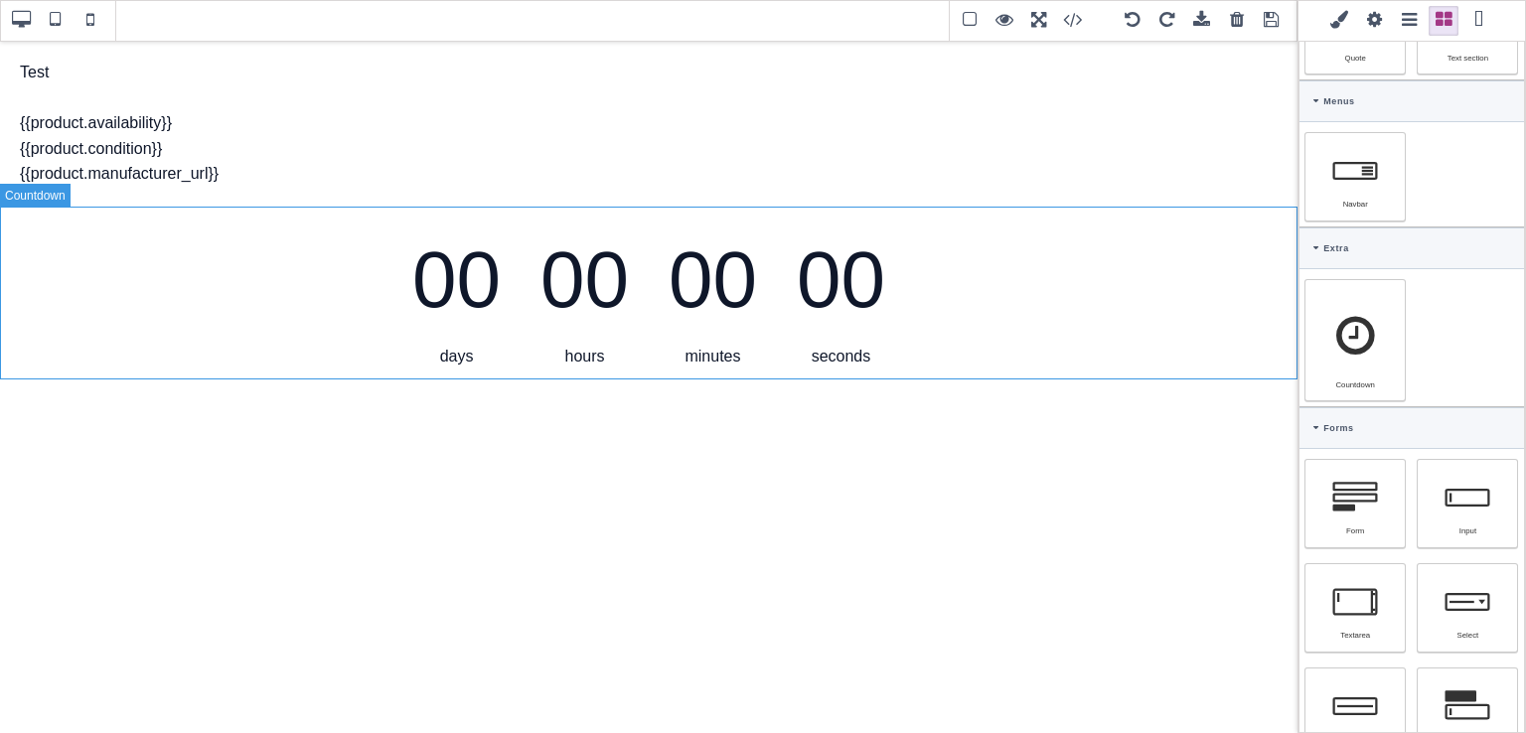
select select "px"
type input "0"
select select "px"
type input "0"
select select "px"
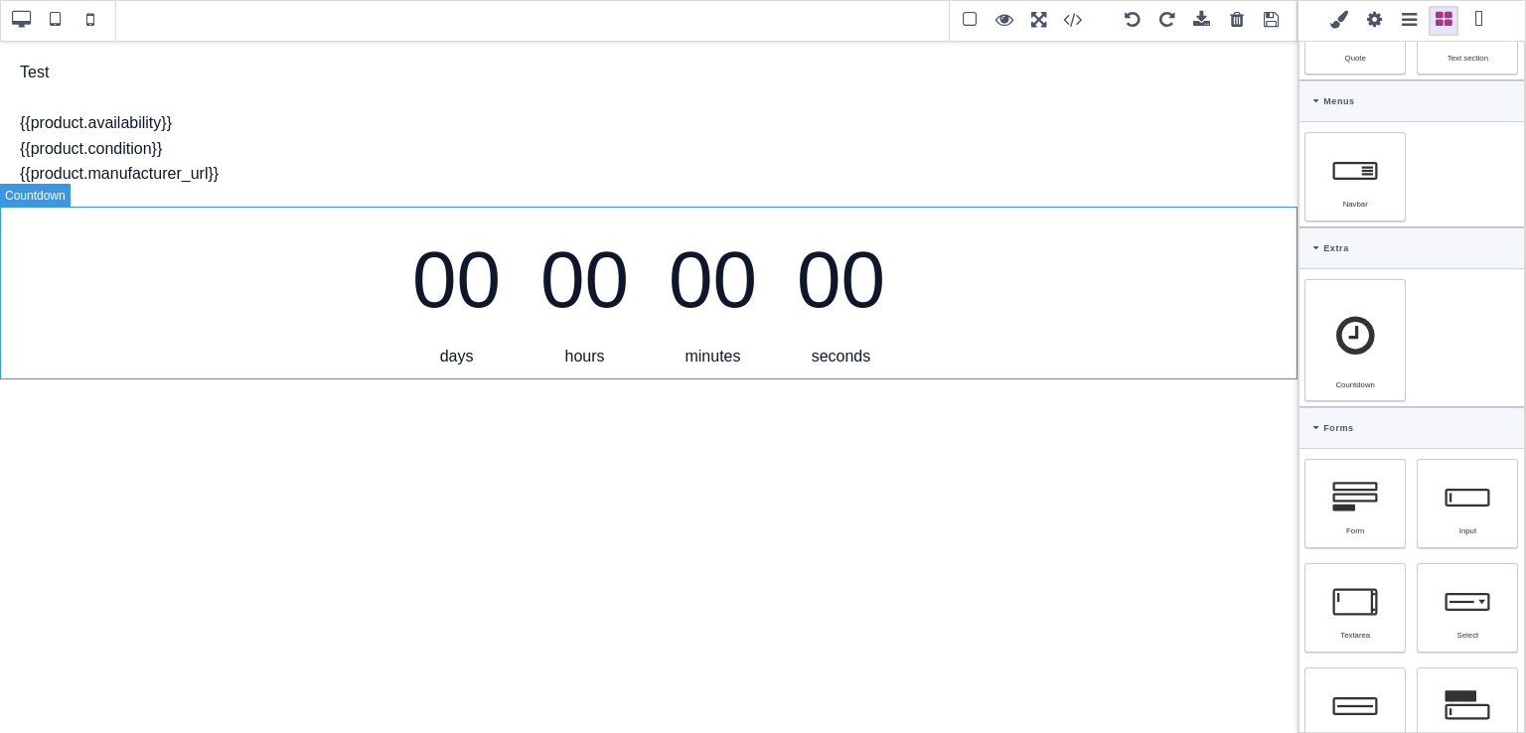
type input "0"
select select "px"
type input "rgb(15, 23, 42)"
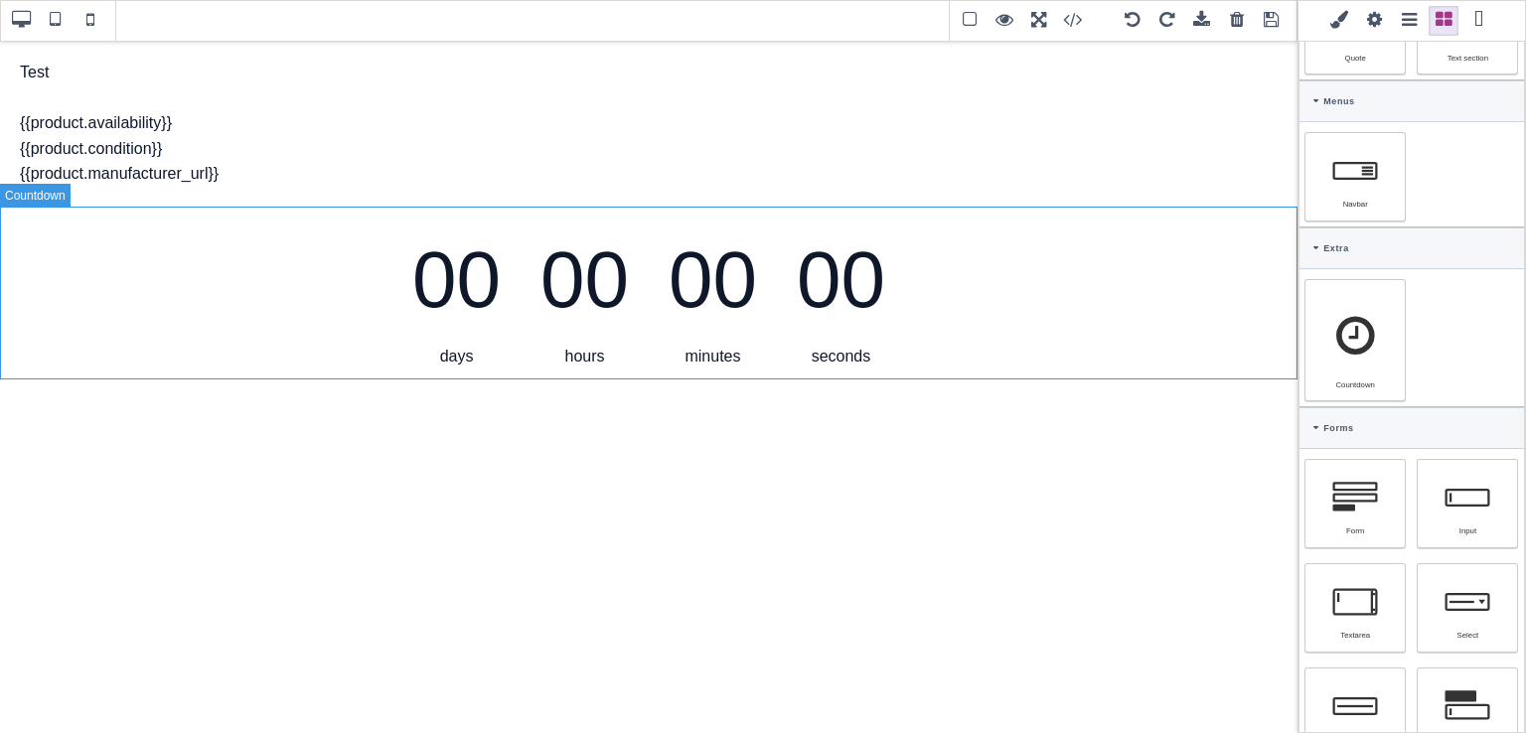
type input "rgb(15, 23, 42)"
type input "2.4"
select select "px"
select select "solid"
type input "rgb(59, 151, 227)"
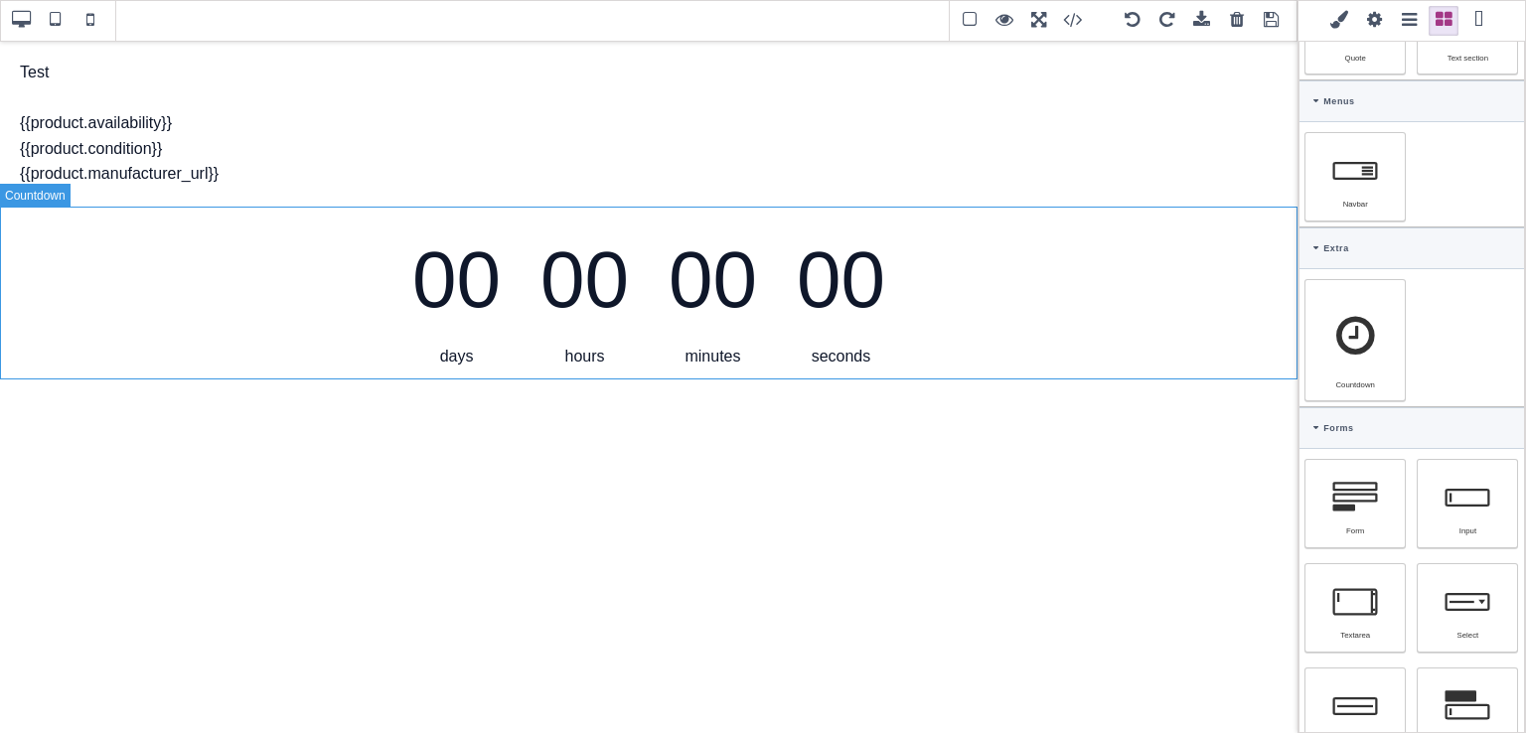
type input "-3"
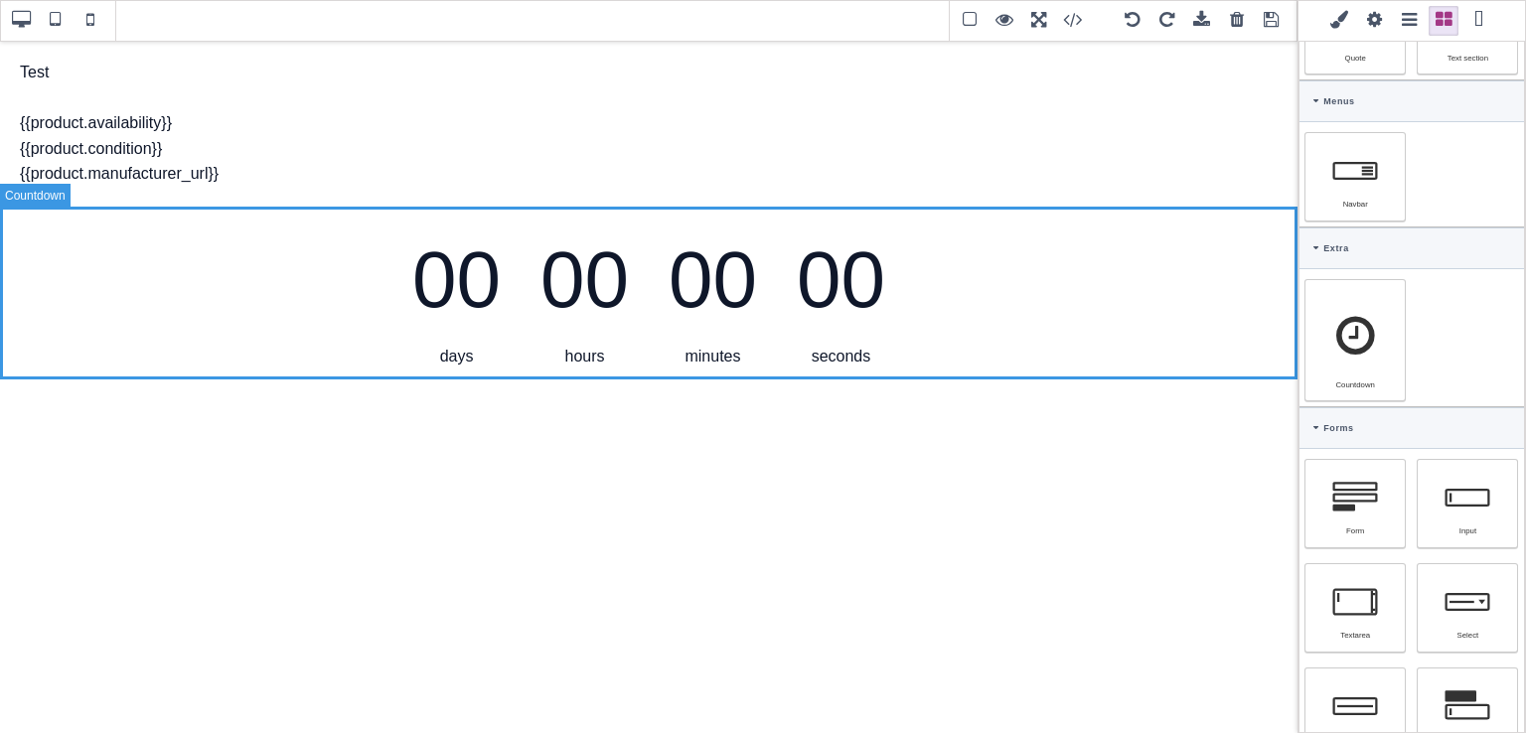
scroll to position [837, 0]
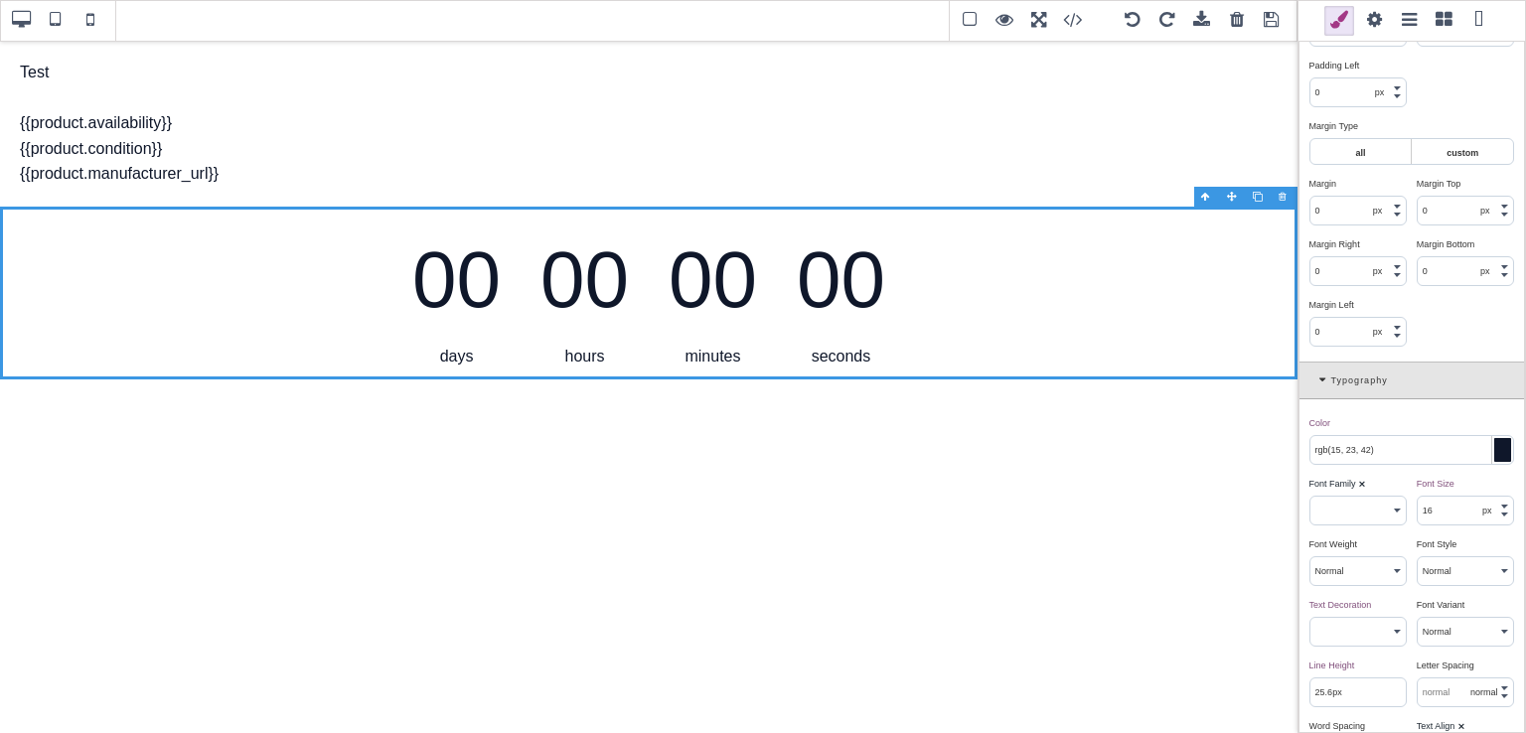
click at [1375, 21] on span at bounding box center [1374, 21] width 30 height 30
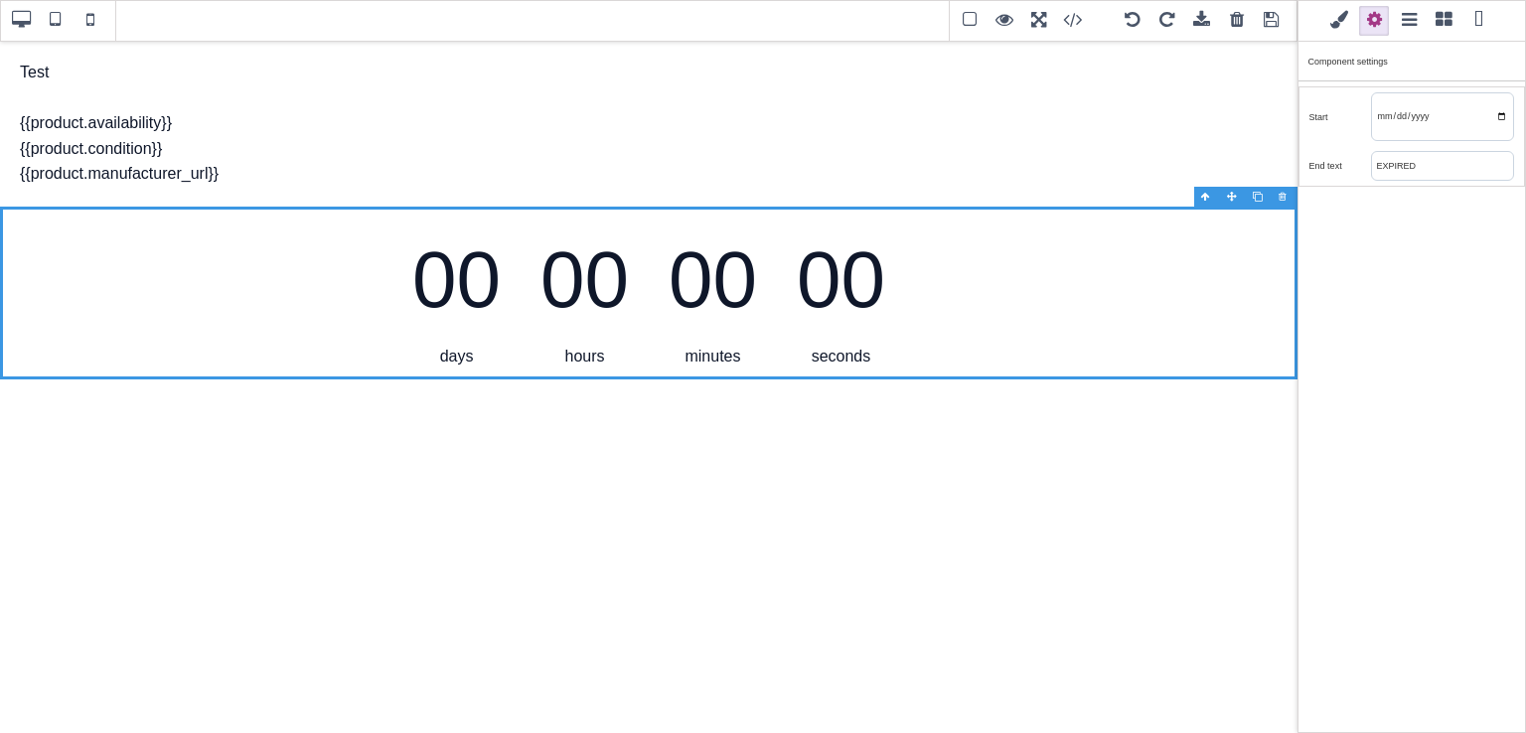
click at [1451, 157] on input "EXPIRED" at bounding box center [1442, 166] width 141 height 28
click at [1455, 110] on input "date" at bounding box center [1442, 116] width 141 height 47
click at [1506, 116] on input "date" at bounding box center [1442, 116] width 141 height 47
click at [1502, 92] on div at bounding box center [1442, 116] width 143 height 49
click at [1172, 271] on div "00 days 00 hours 00 minutes 00 seconds" at bounding box center [648, 293] width 1297 height 173
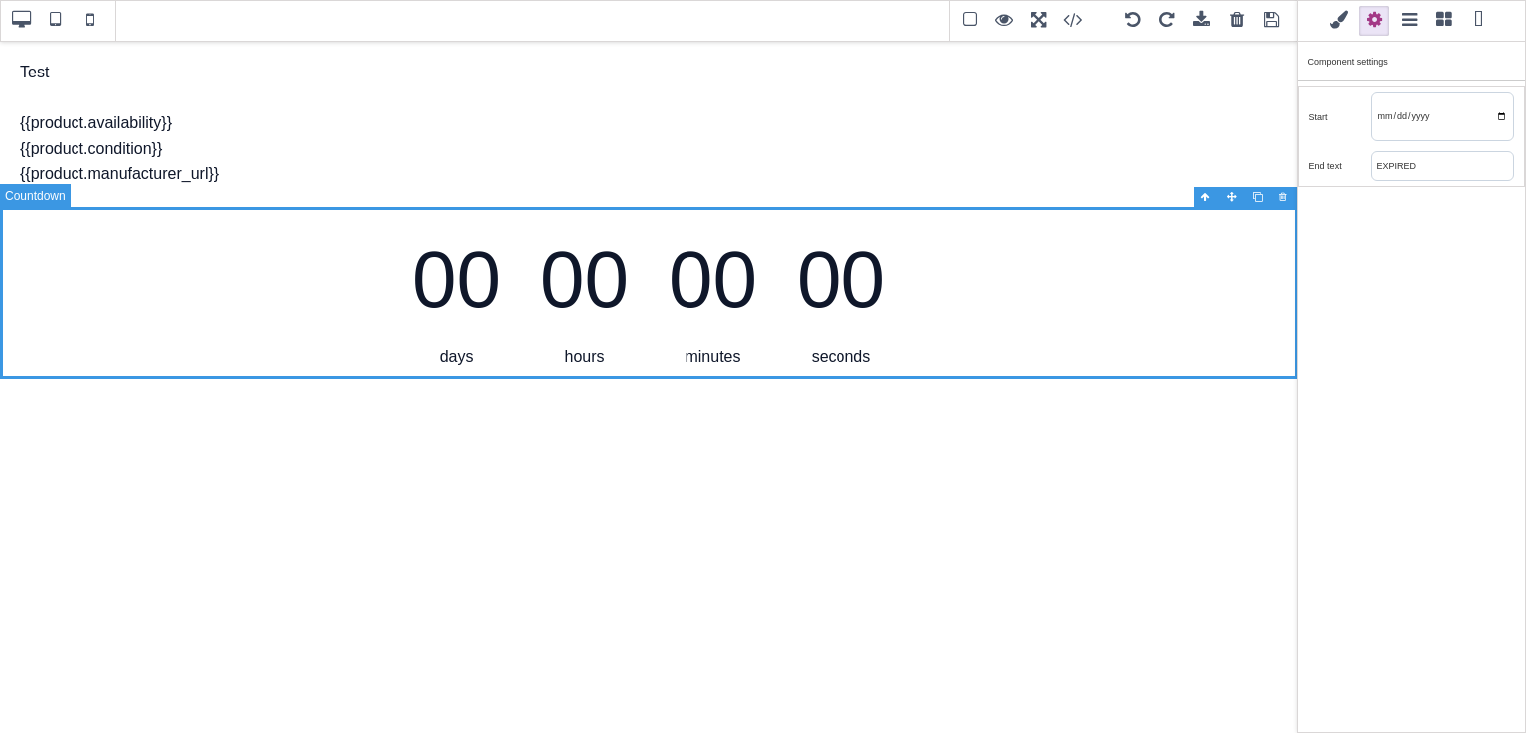
click at [1172, 271] on div "00 days 00 hours 00 minutes 00 seconds" at bounding box center [648, 293] width 1297 height 173
click at [863, 352] on div "seconds" at bounding box center [841, 357] width 88 height 26
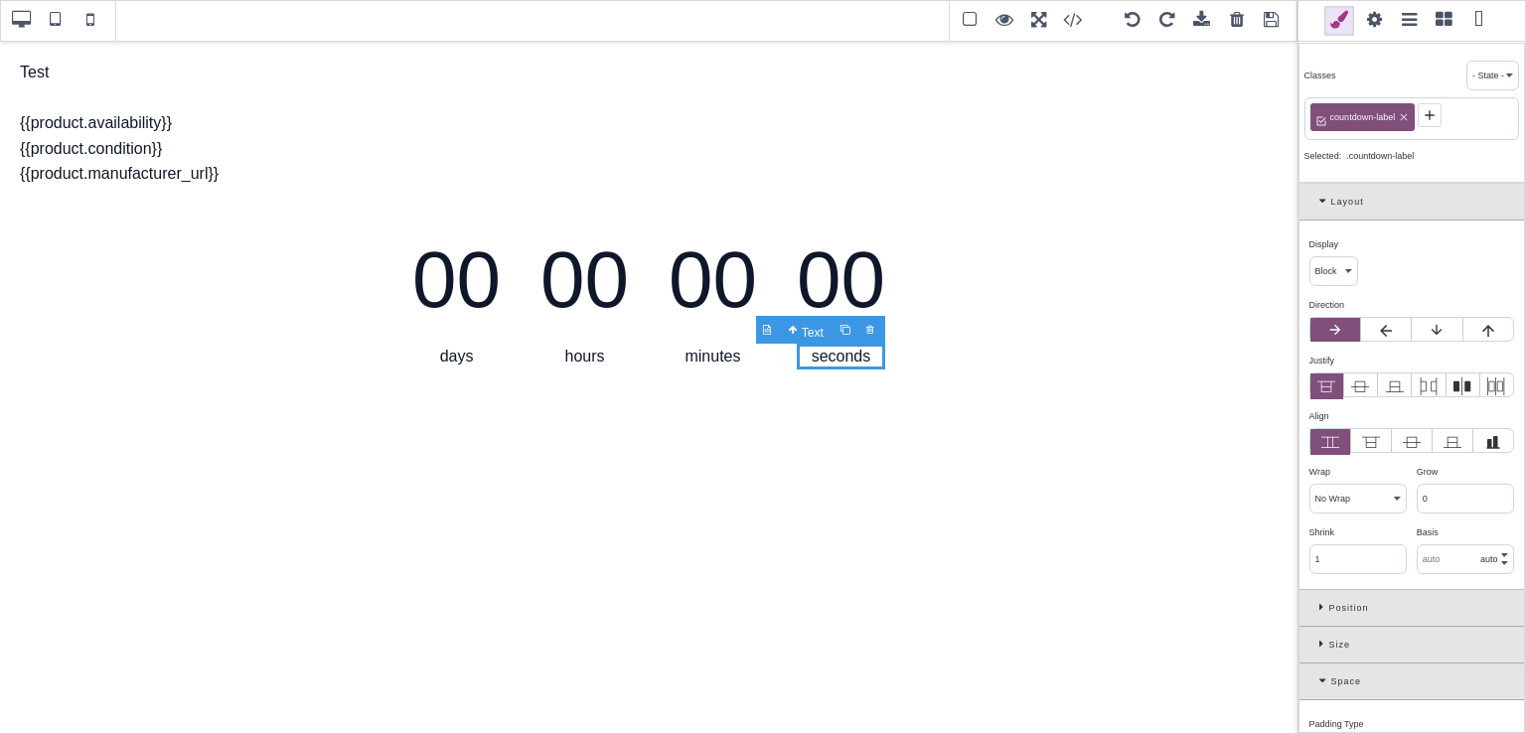
click at [863, 352] on div "seconds" at bounding box center [841, 357] width 88 height 26
click at [841, 283] on div "00" at bounding box center [841, 280] width 88 height 127
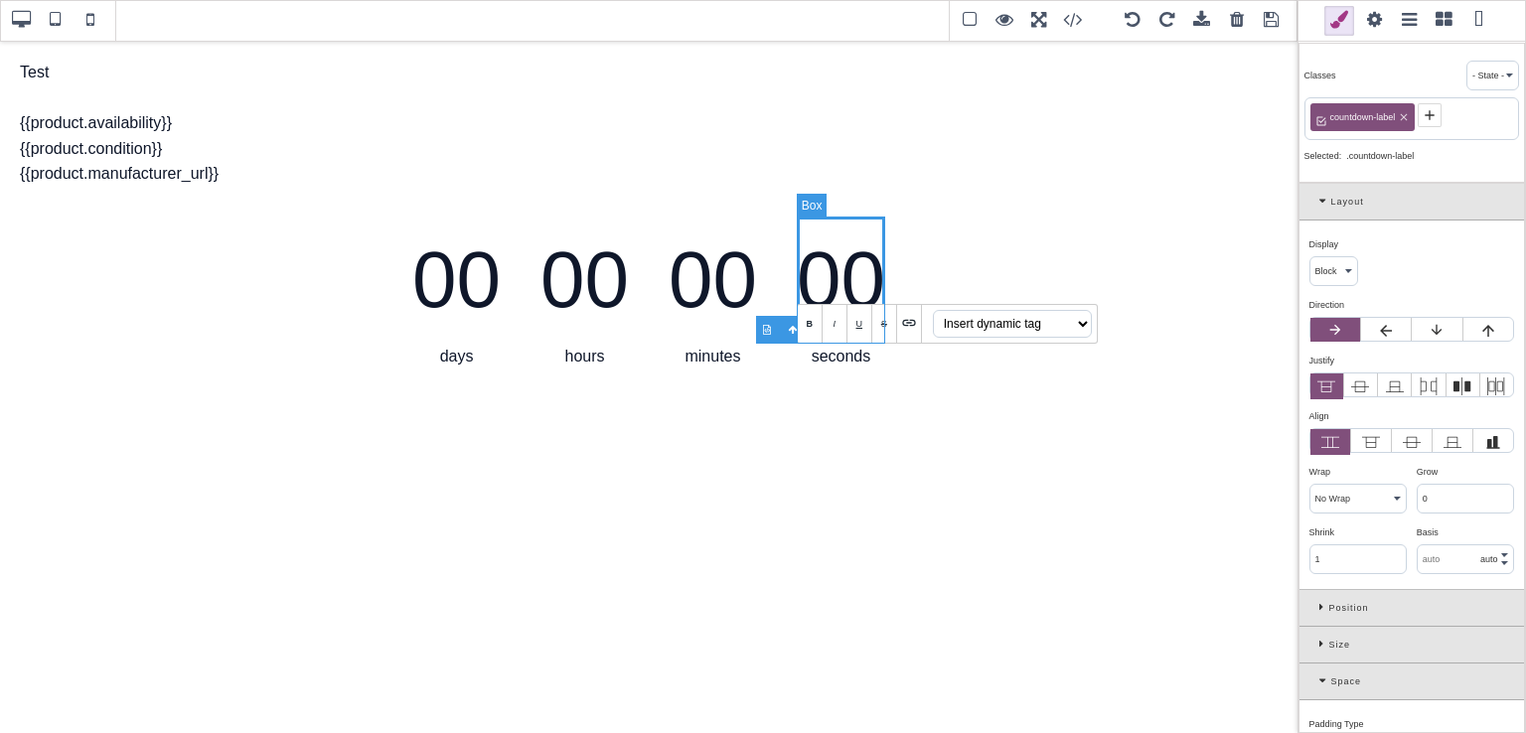
type input "5"
select select "rem"
type input "128px"
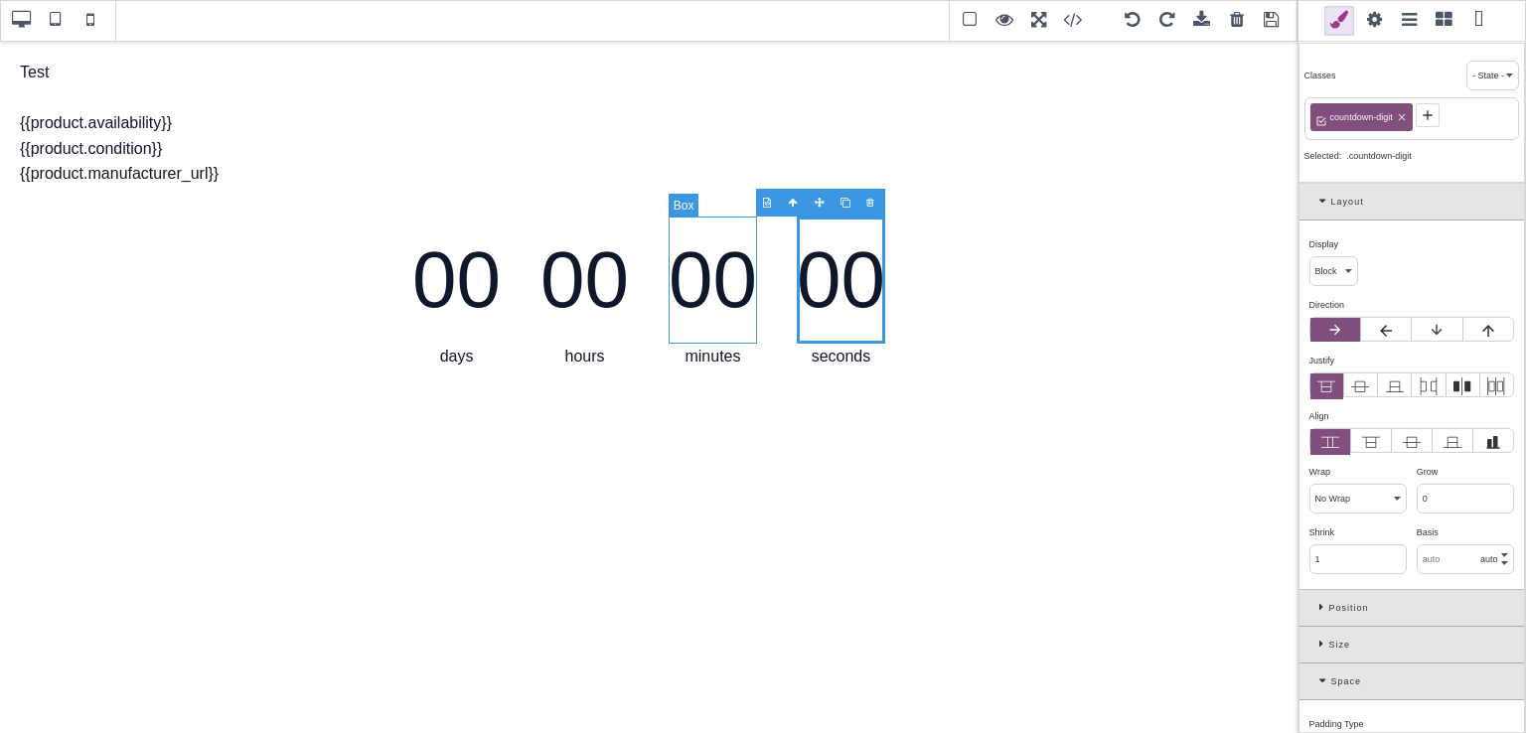
click at [713, 289] on div "00" at bounding box center [712, 280] width 88 height 127
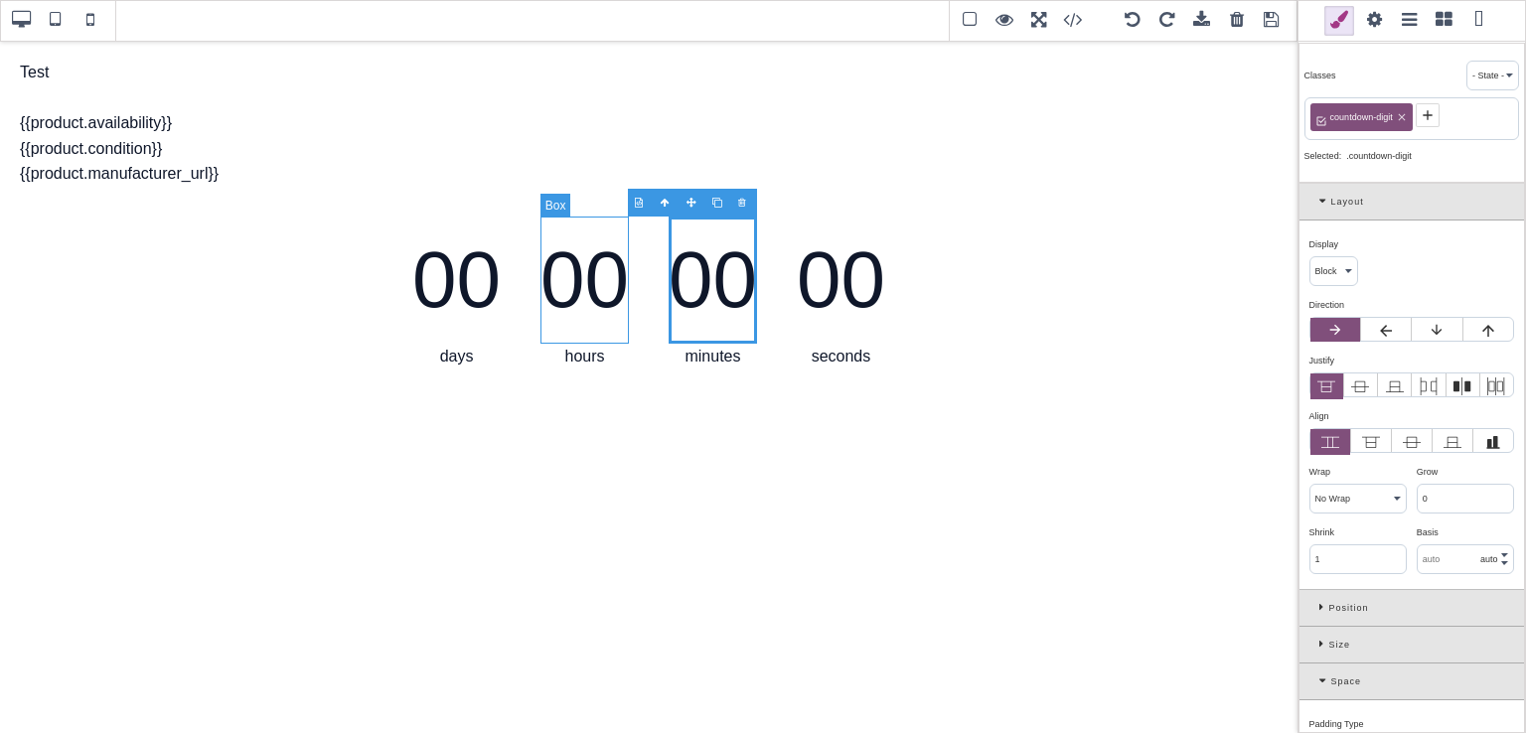
click at [577, 288] on div "00" at bounding box center [584, 280] width 88 height 127
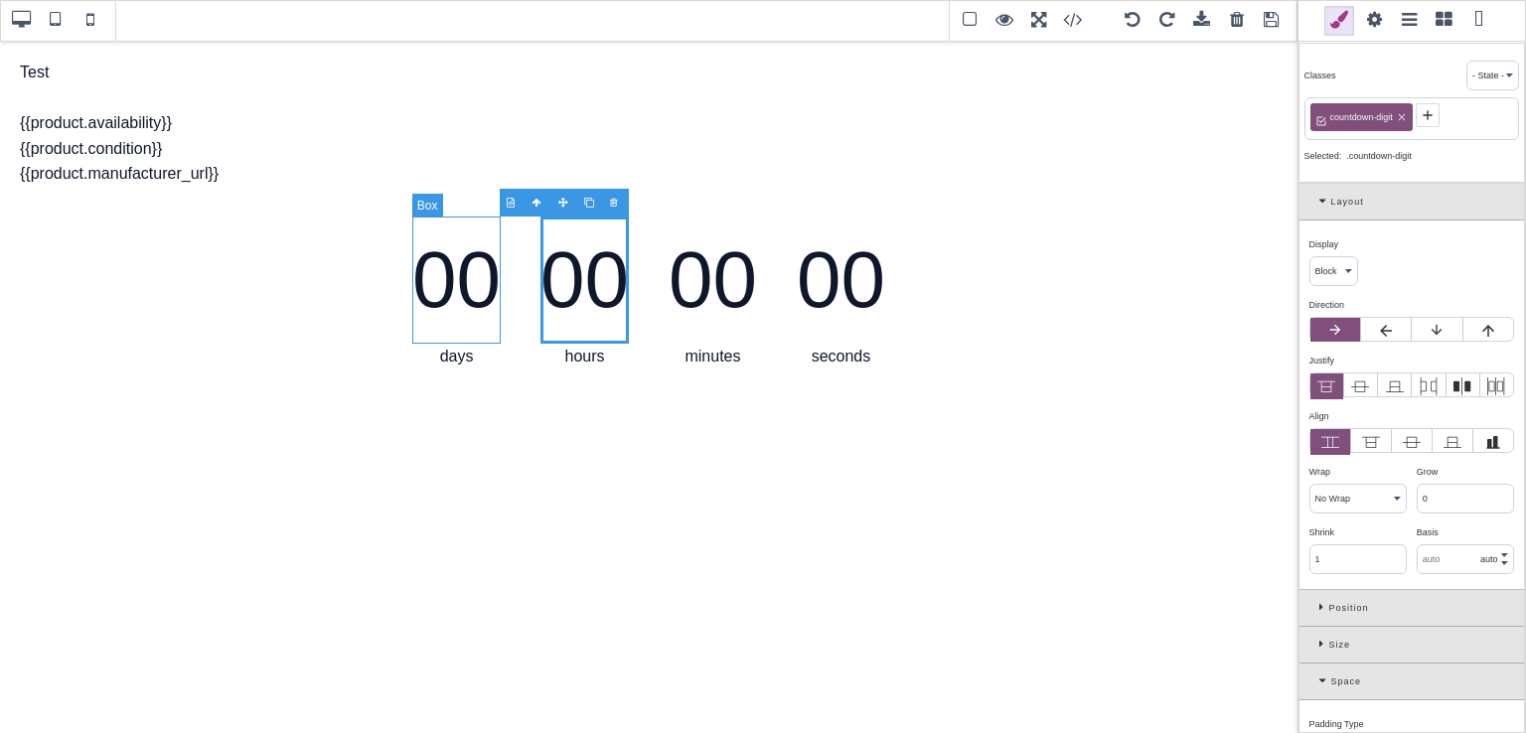
click at [438, 288] on div "00" at bounding box center [456, 280] width 88 height 127
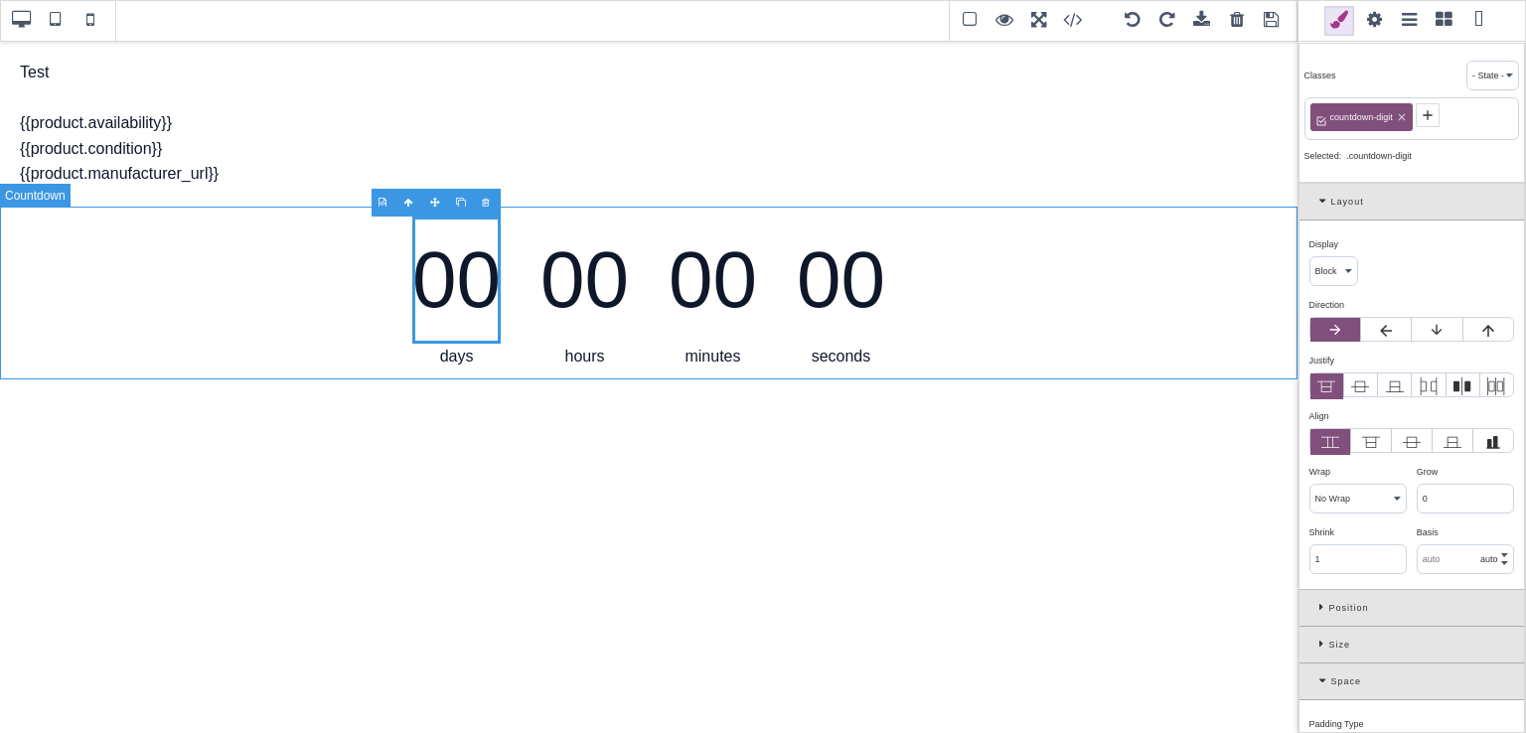
click at [313, 293] on div "00 days 00 hours 00 minutes 00 seconds" at bounding box center [648, 293] width 1297 height 173
type input "16"
select select "px"
type input "25.6px"
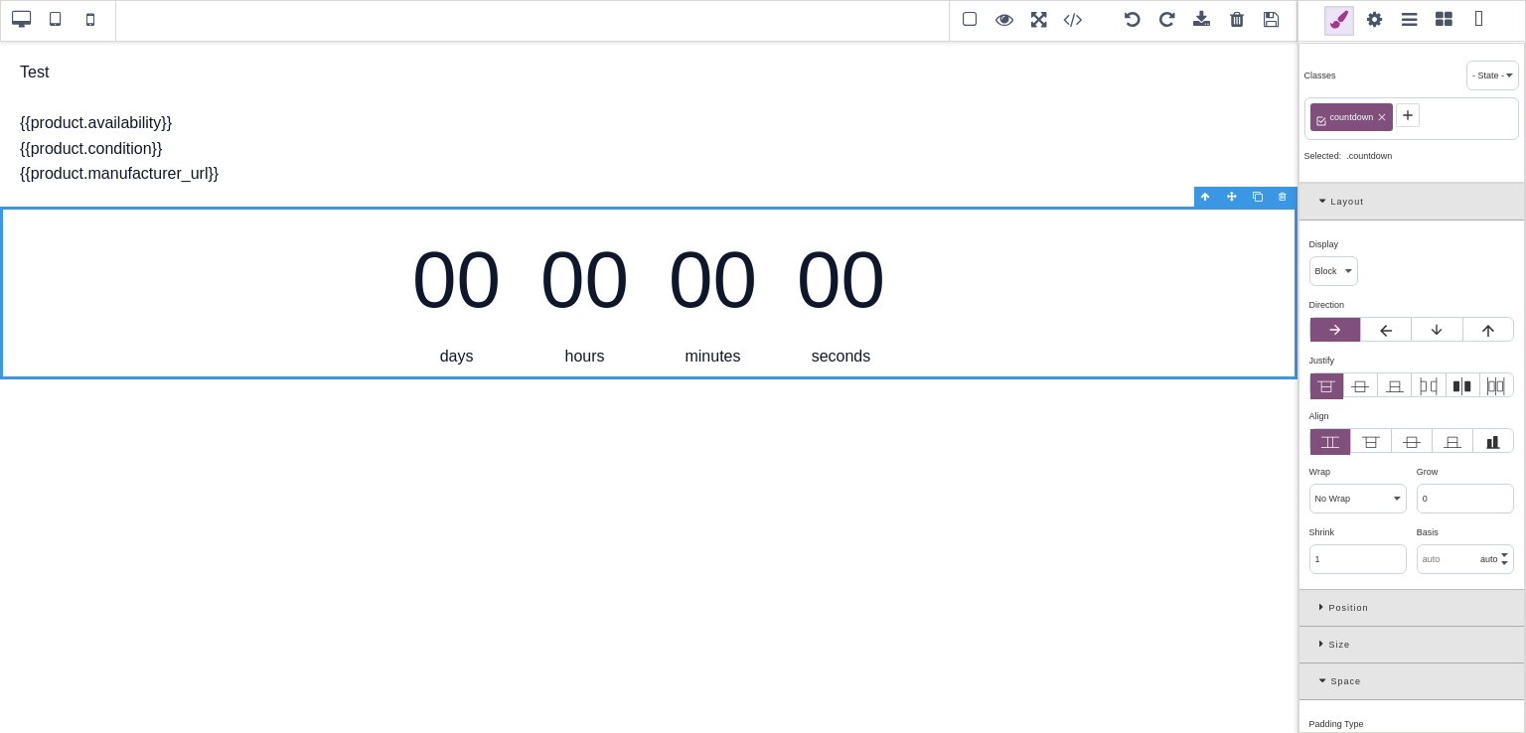
click at [1374, 17] on span at bounding box center [1374, 21] width 30 height 30
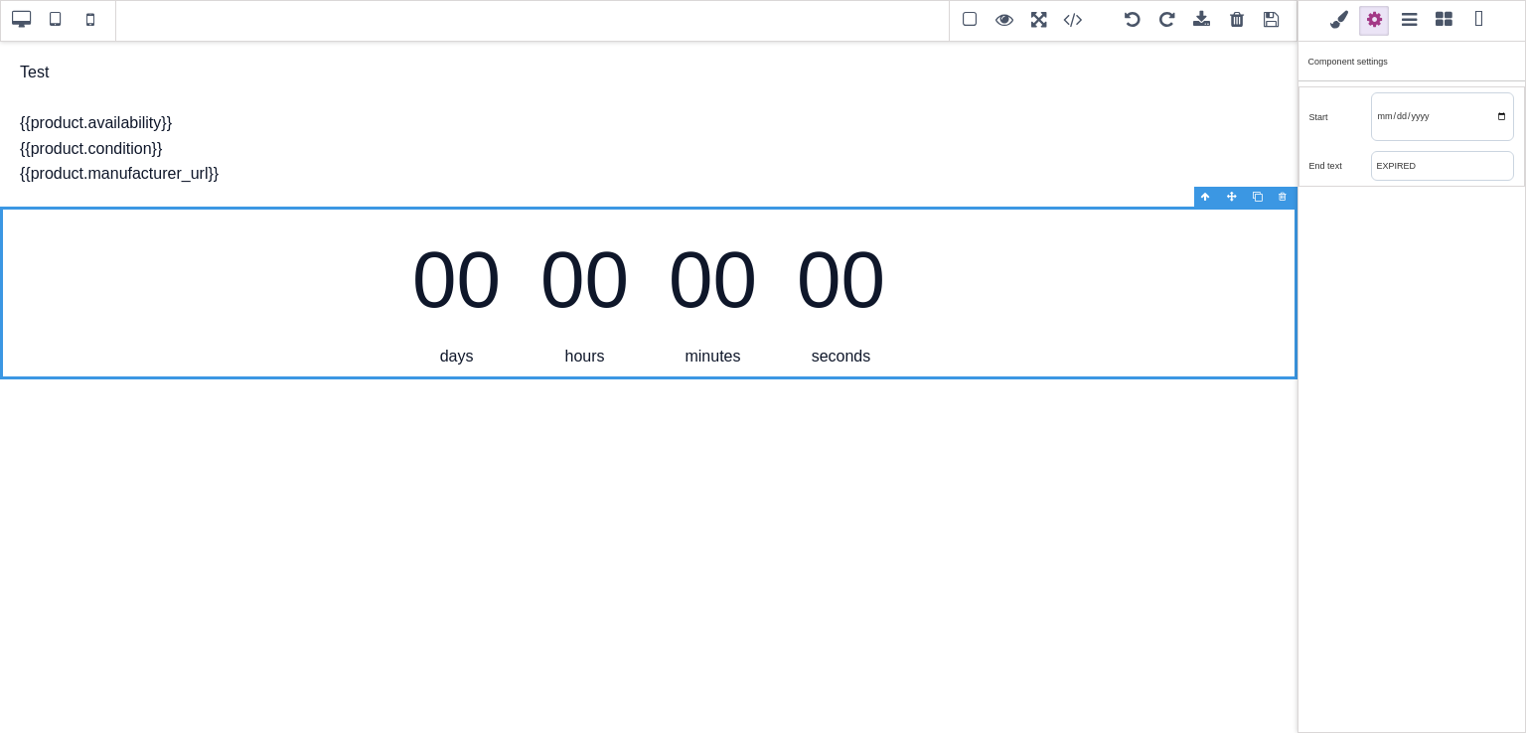
click at [1442, 16] on span at bounding box center [1443, 21] width 30 height 30
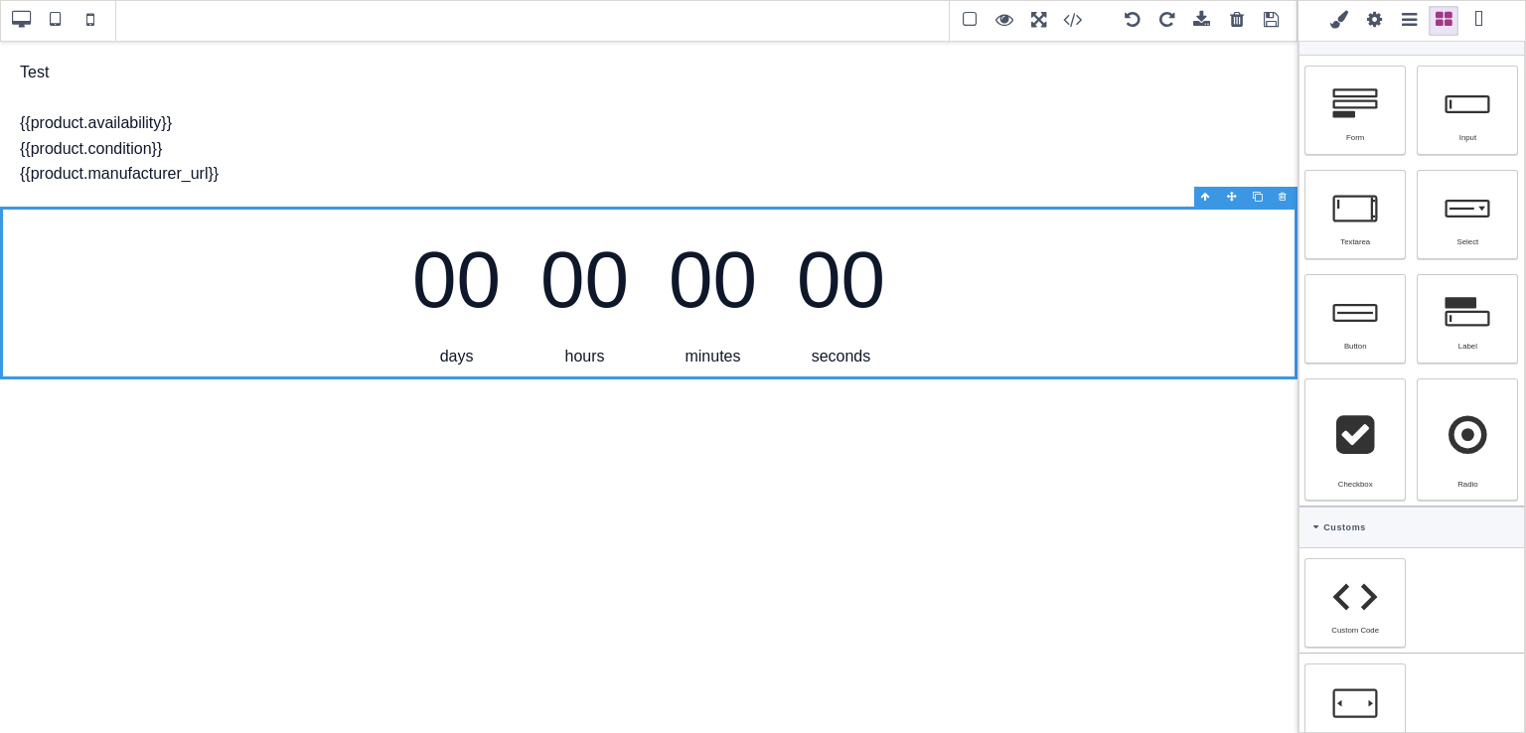
scroll to position [1180, 0]
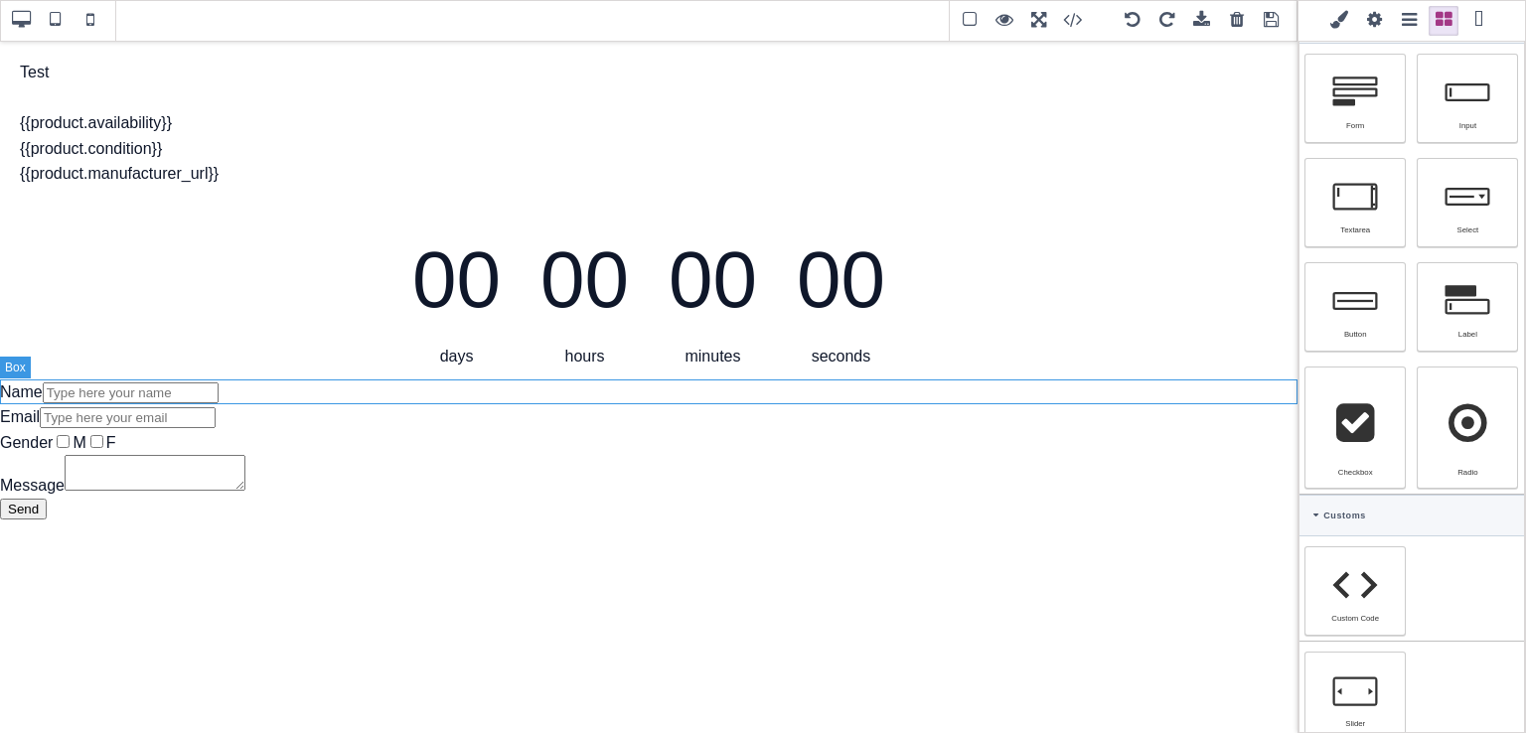
click at [236, 391] on div "Name" at bounding box center [648, 392] width 1297 height 26
select select
select select "left"
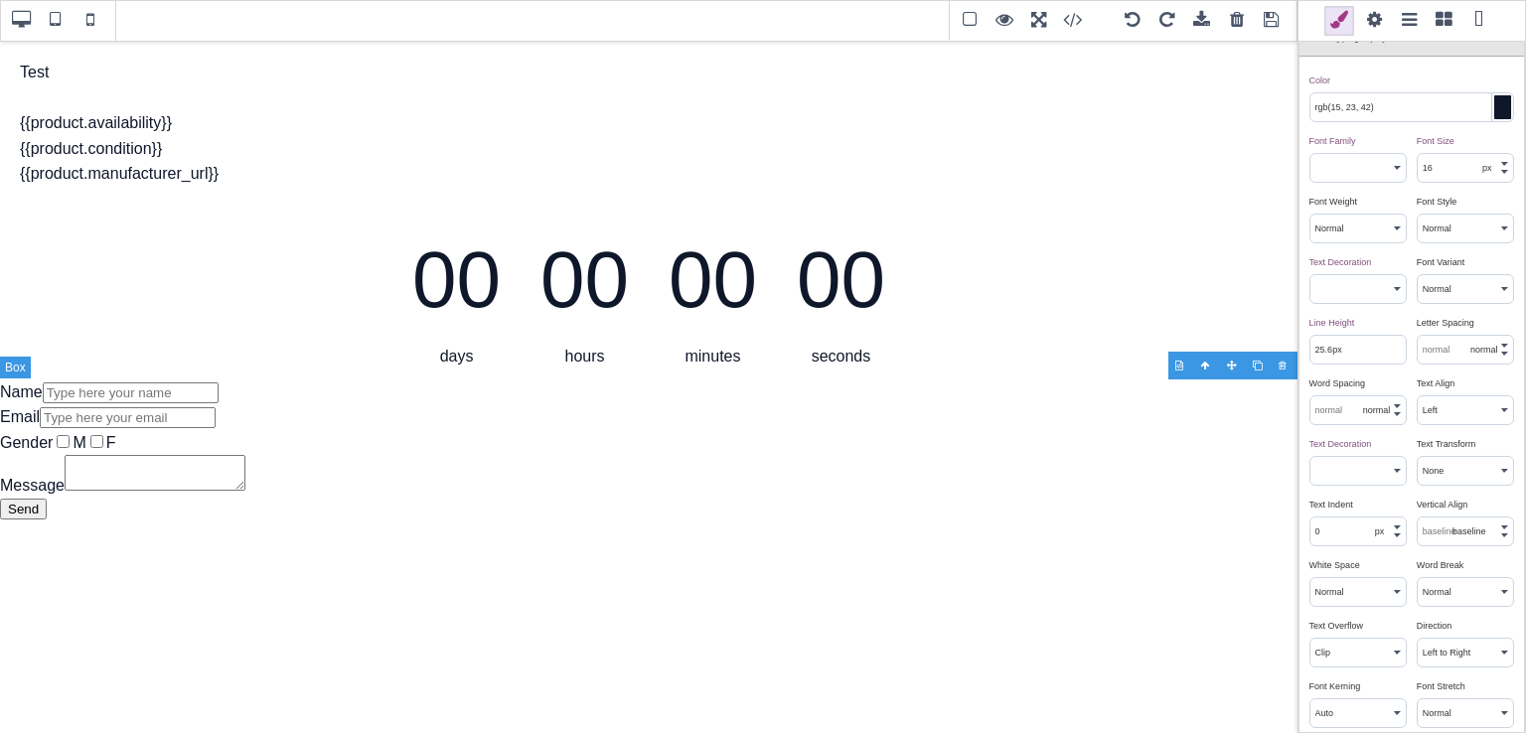
scroll to position [1188, 0]
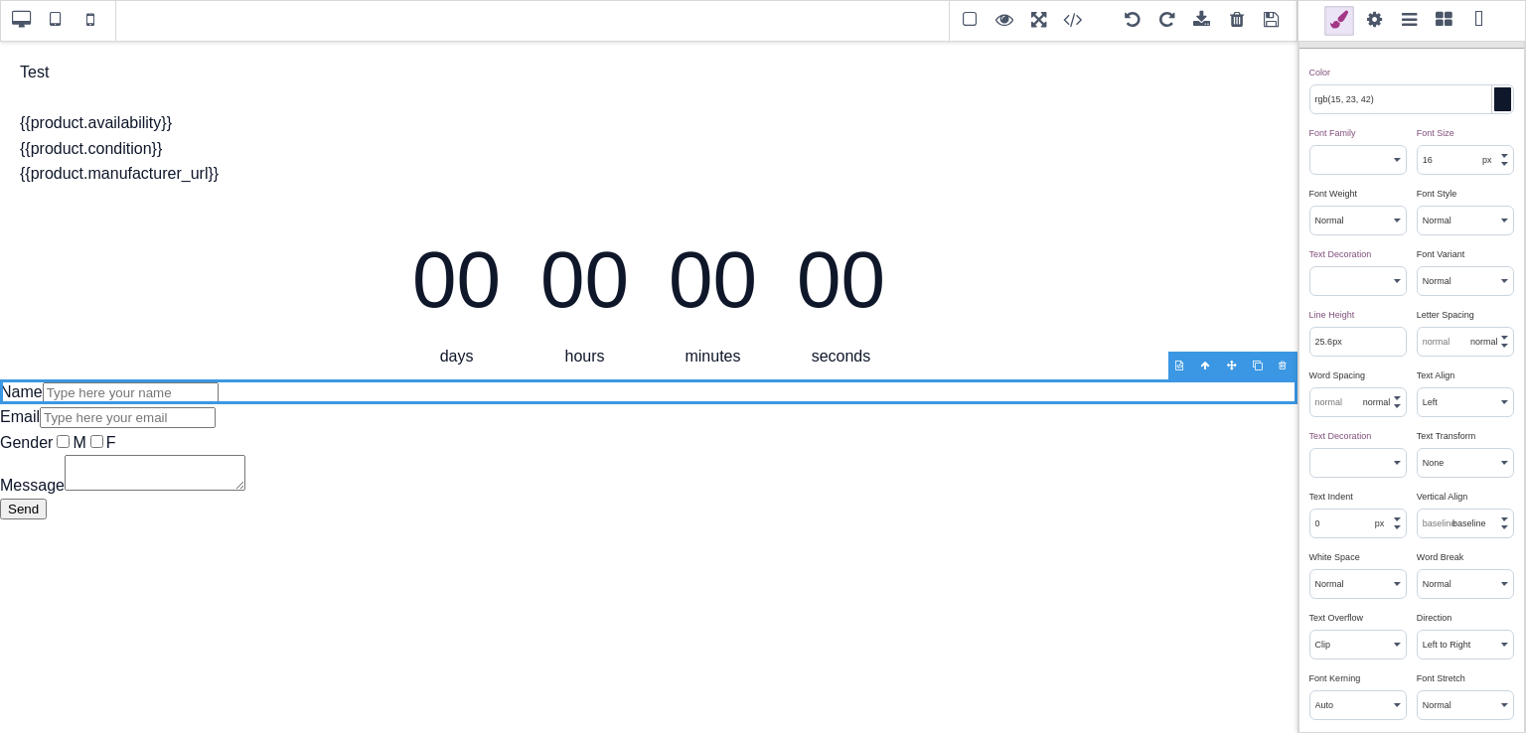
type input "16"
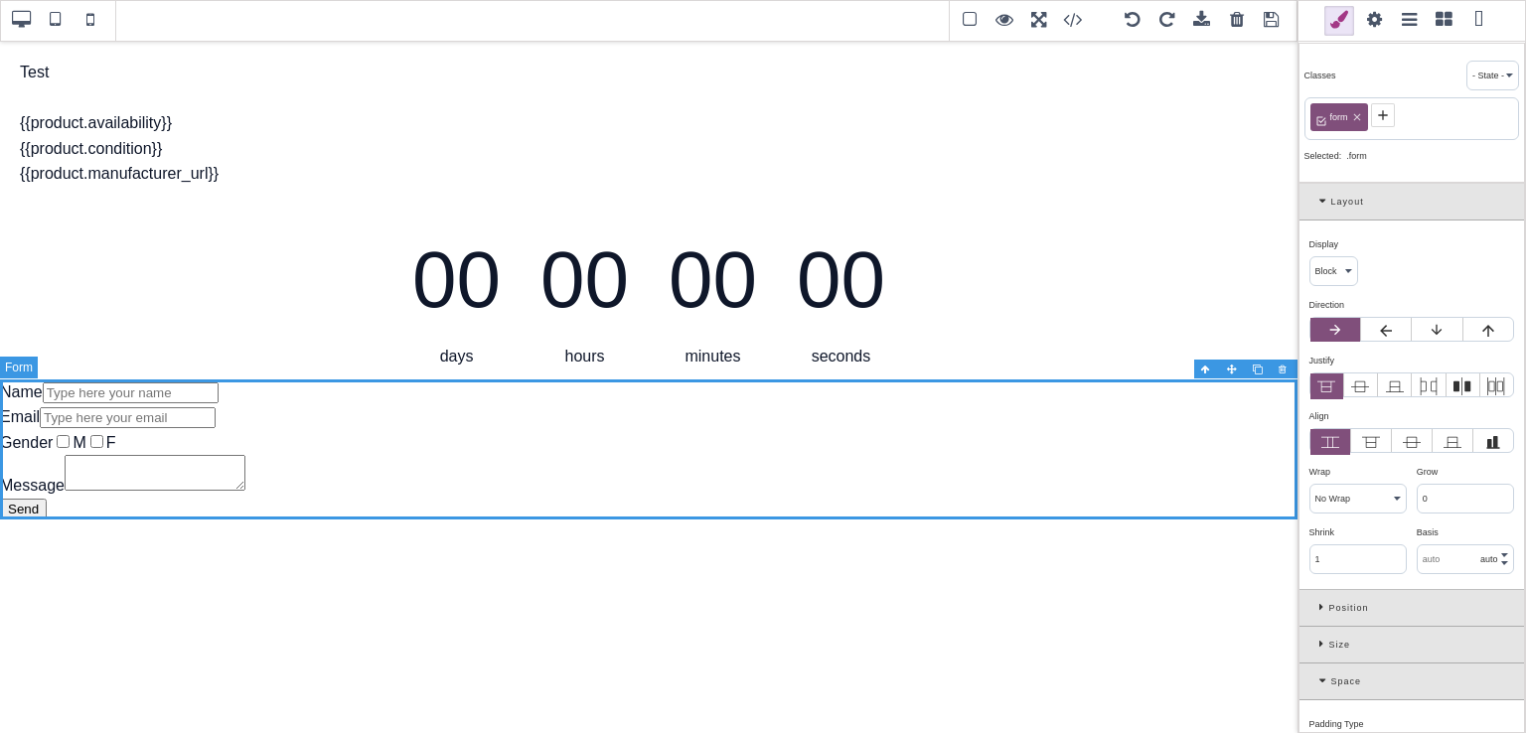
click at [1284, 370] on div at bounding box center [1284, 370] width 26 height 20
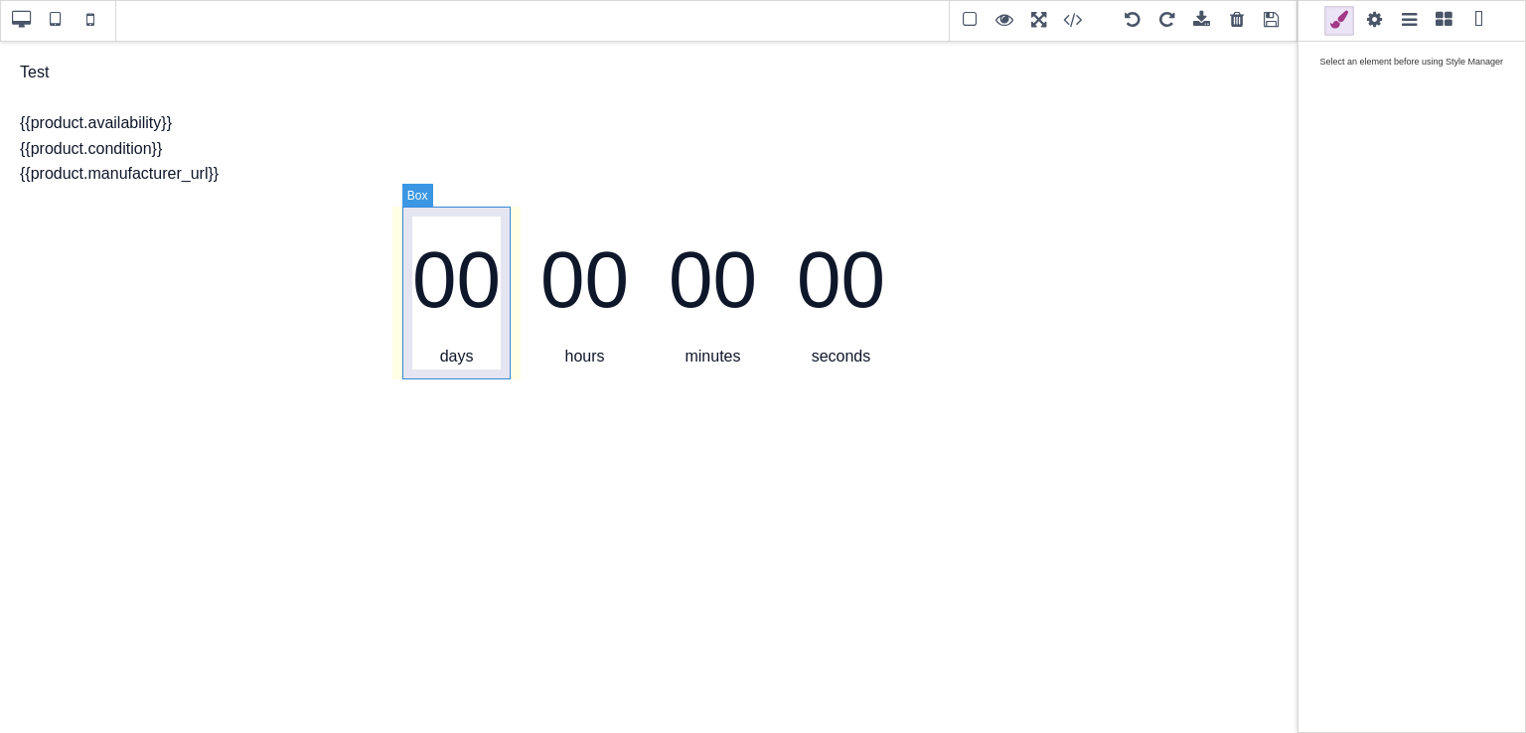
click at [428, 373] on div "00 days" at bounding box center [456, 293] width 108 height 173
select select "inline-block"
type input "10"
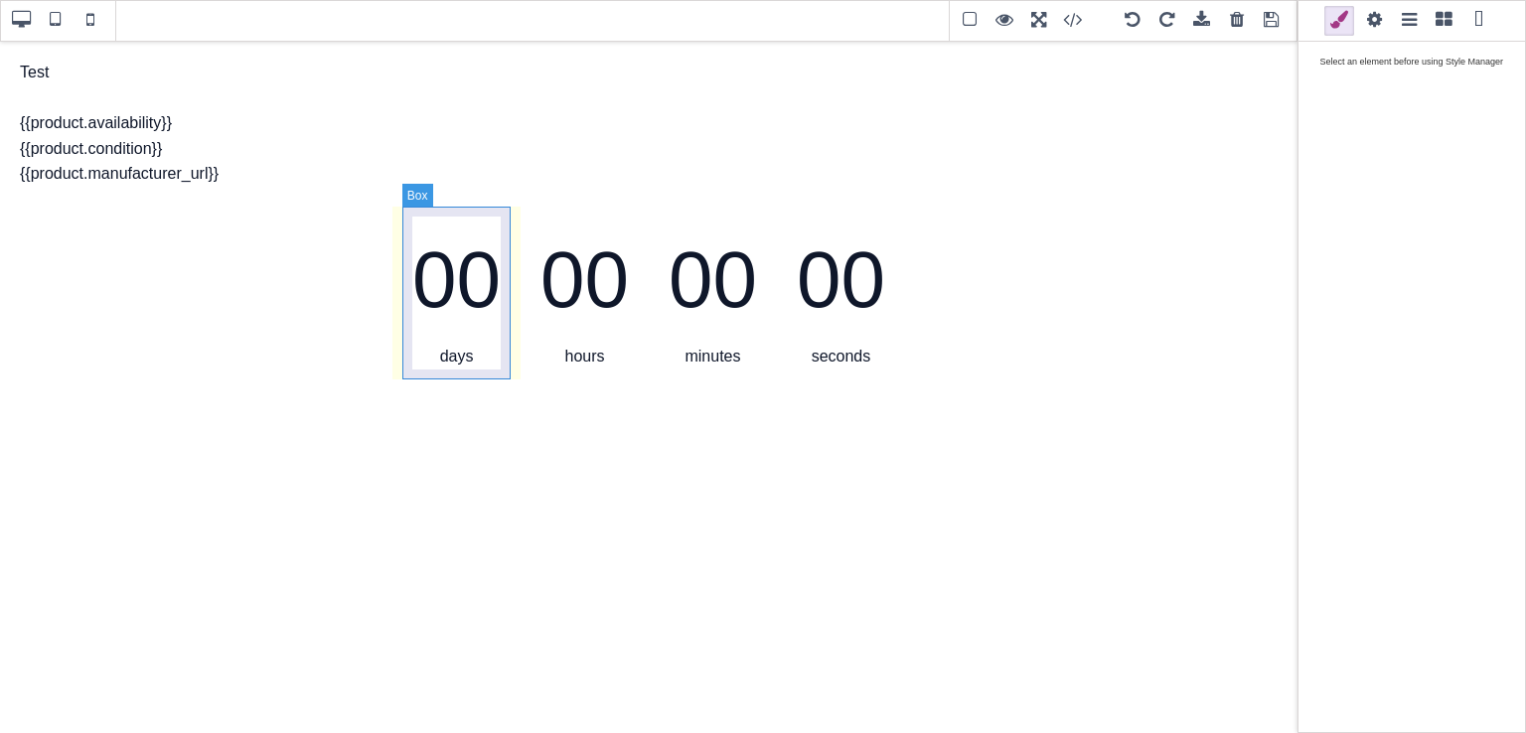
type input "10"
type input "0"
type input "10"
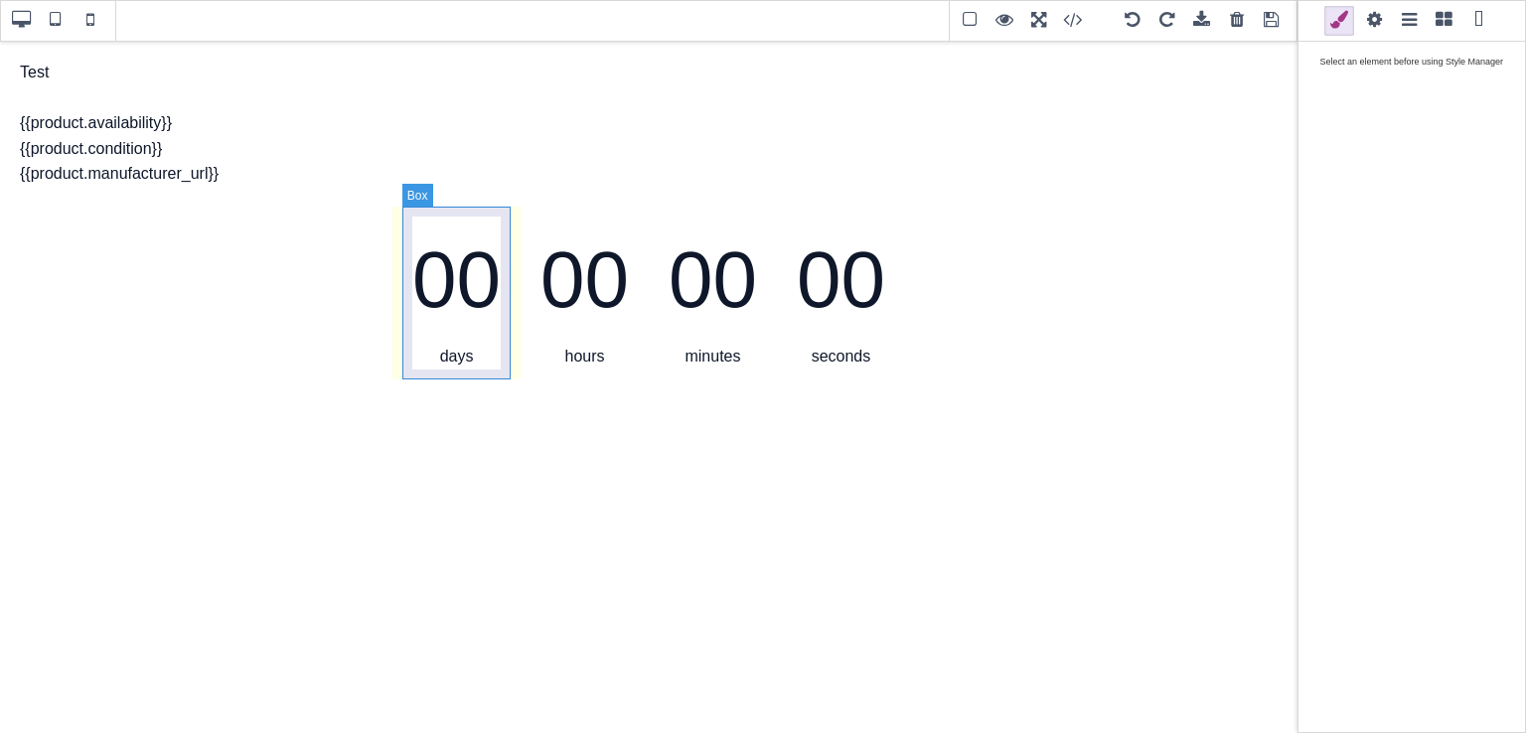
select select
select select "center"
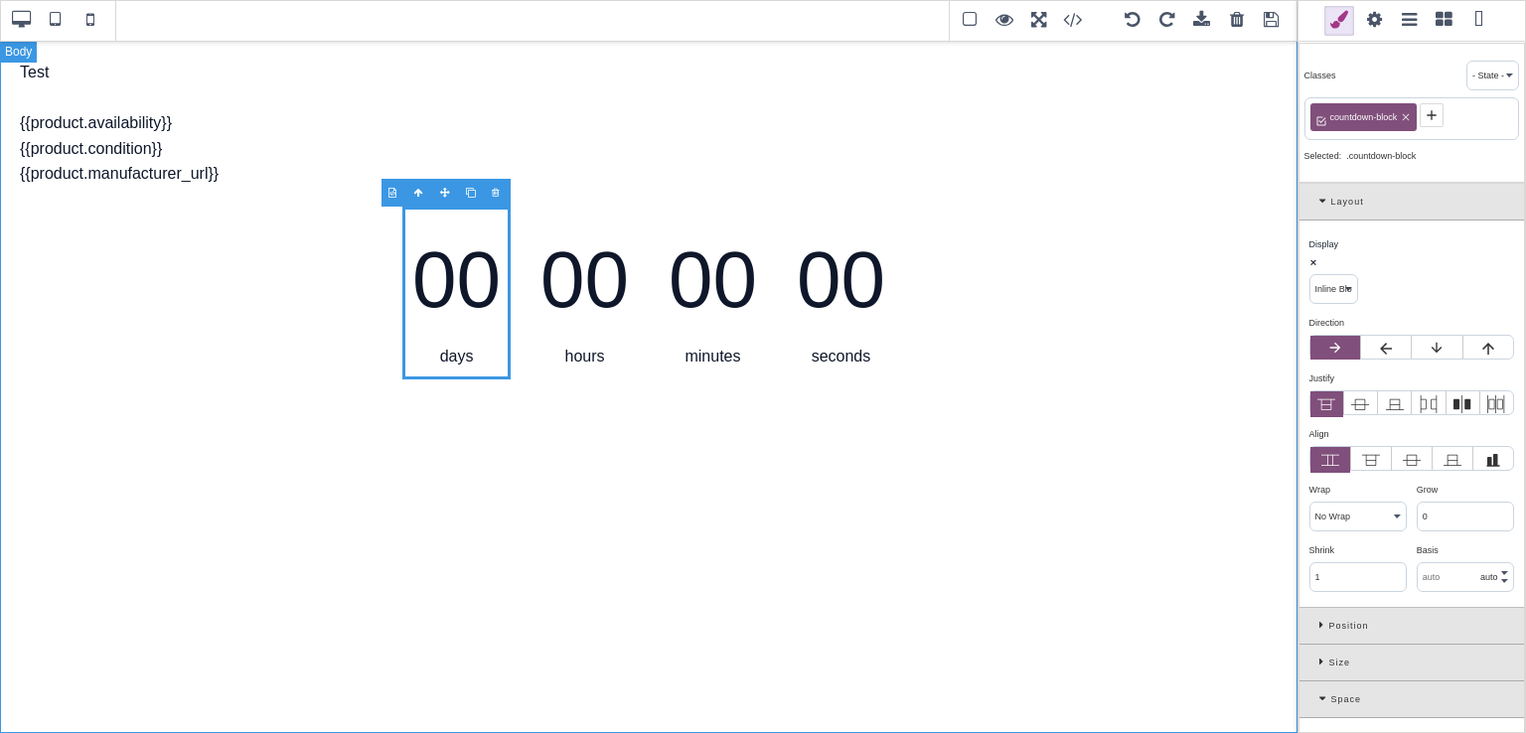
click at [372, 424] on div "Test {{product.availability}} {{product.condition}} {{product.manufacturer_url}…" at bounding box center [648, 386] width 1297 height 693
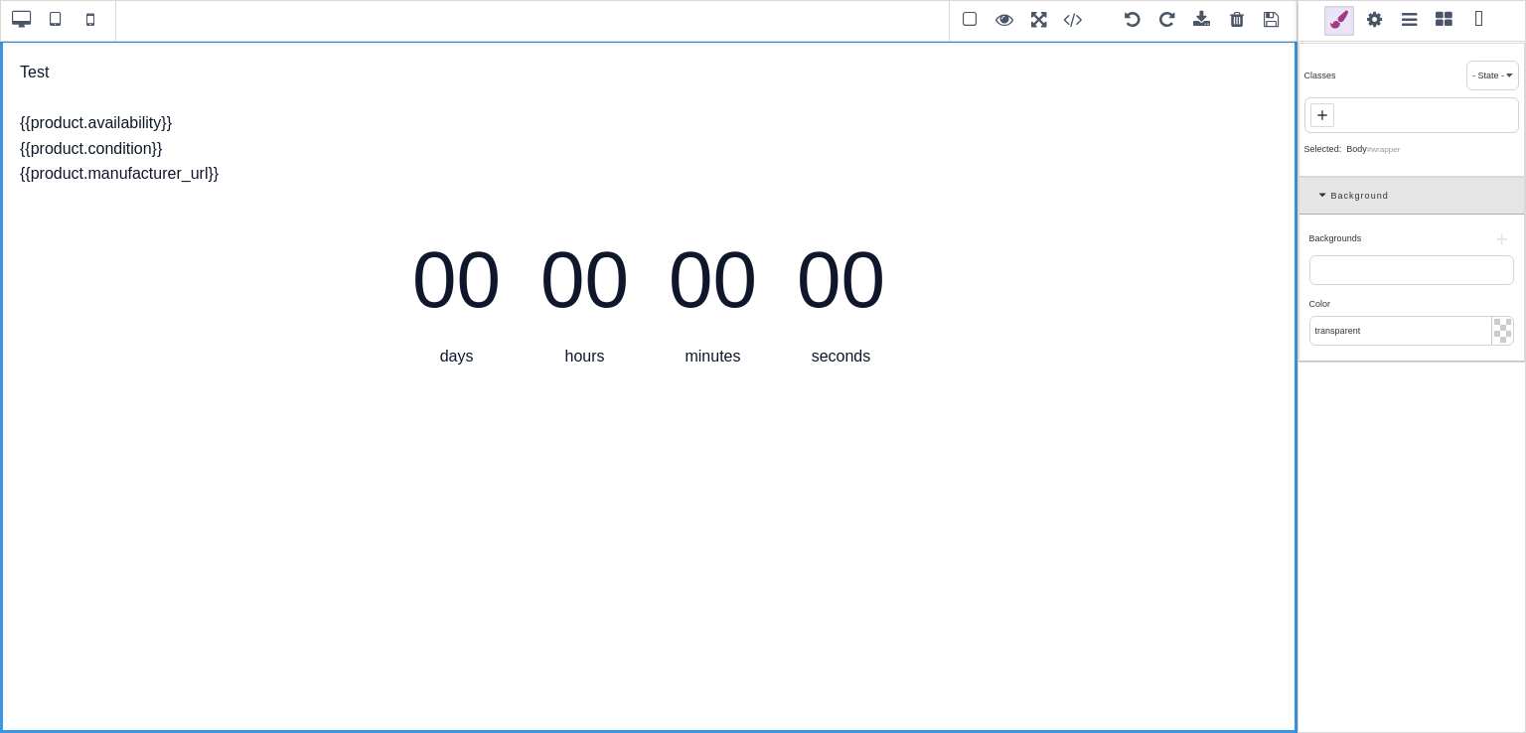
click at [1442, 27] on span at bounding box center [1443, 21] width 30 height 30
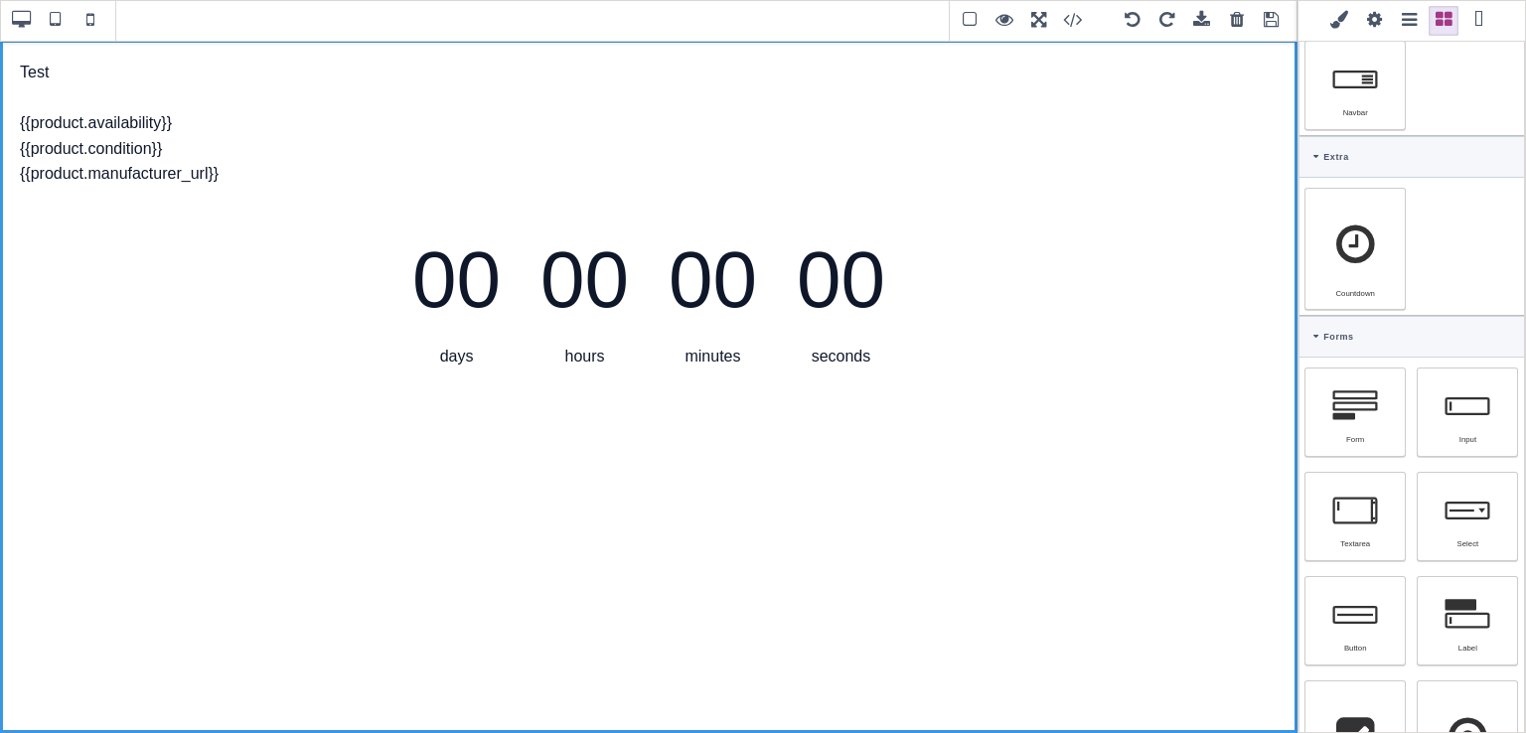
scroll to position [891, 0]
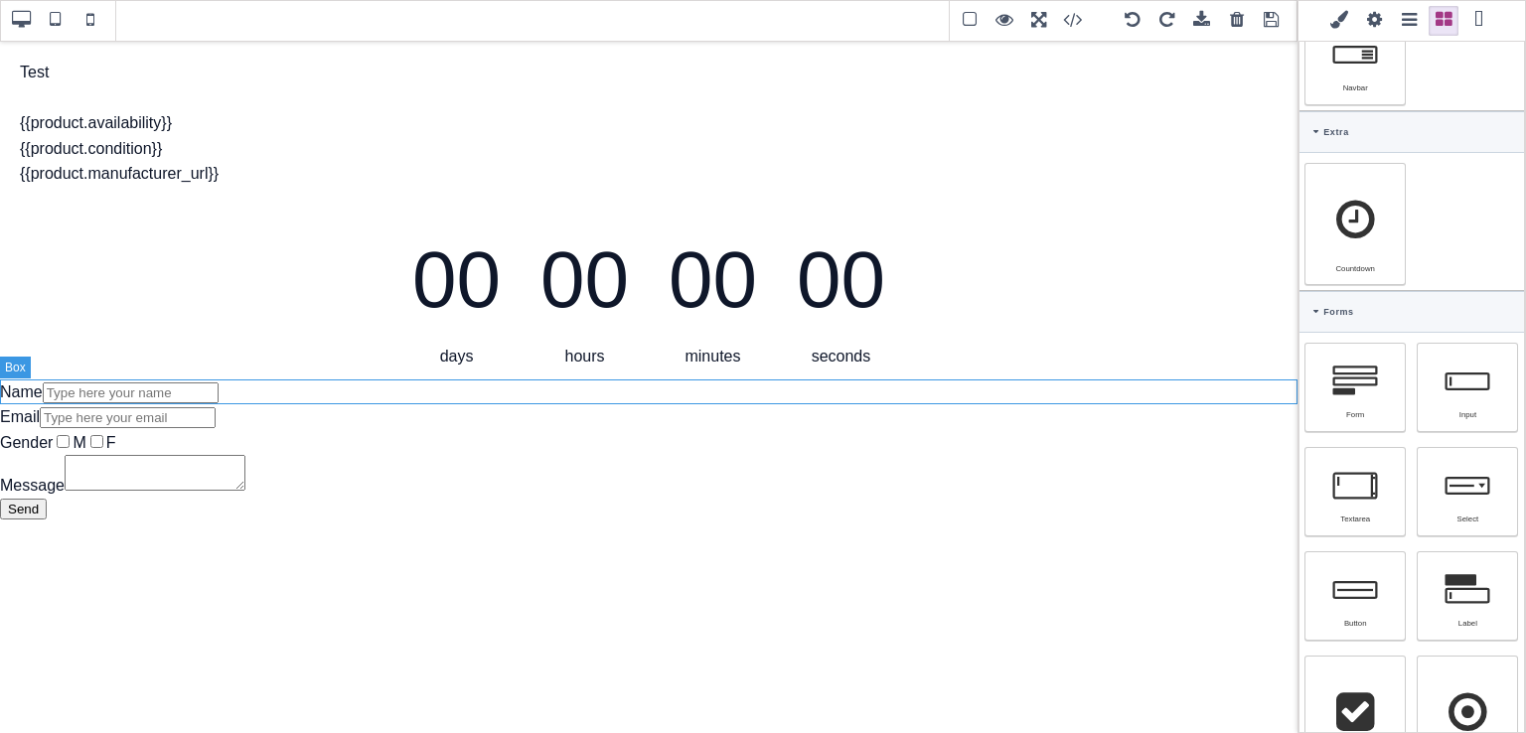
click at [303, 382] on div "Name" at bounding box center [648, 392] width 1297 height 26
select select "block"
type input "0"
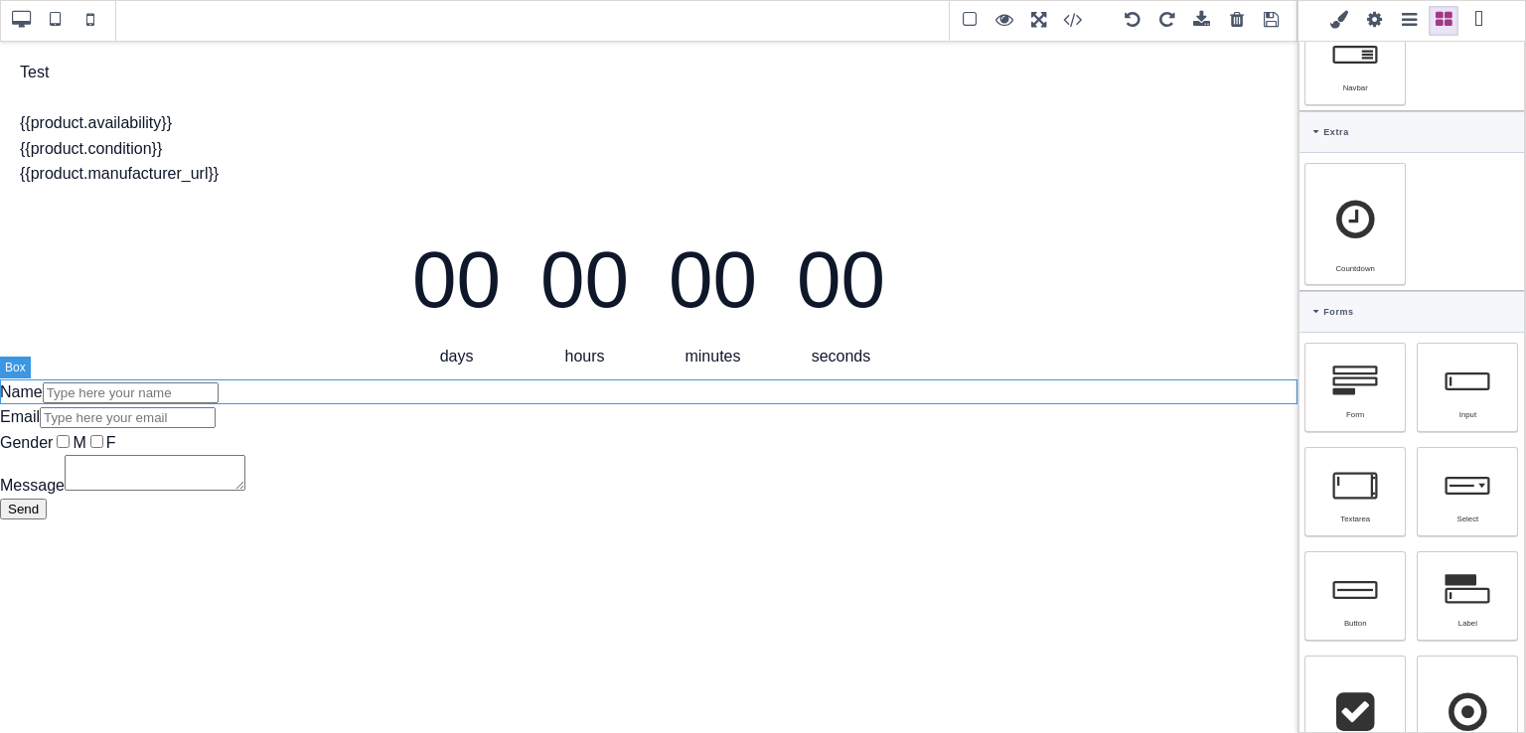
type input "0"
select select
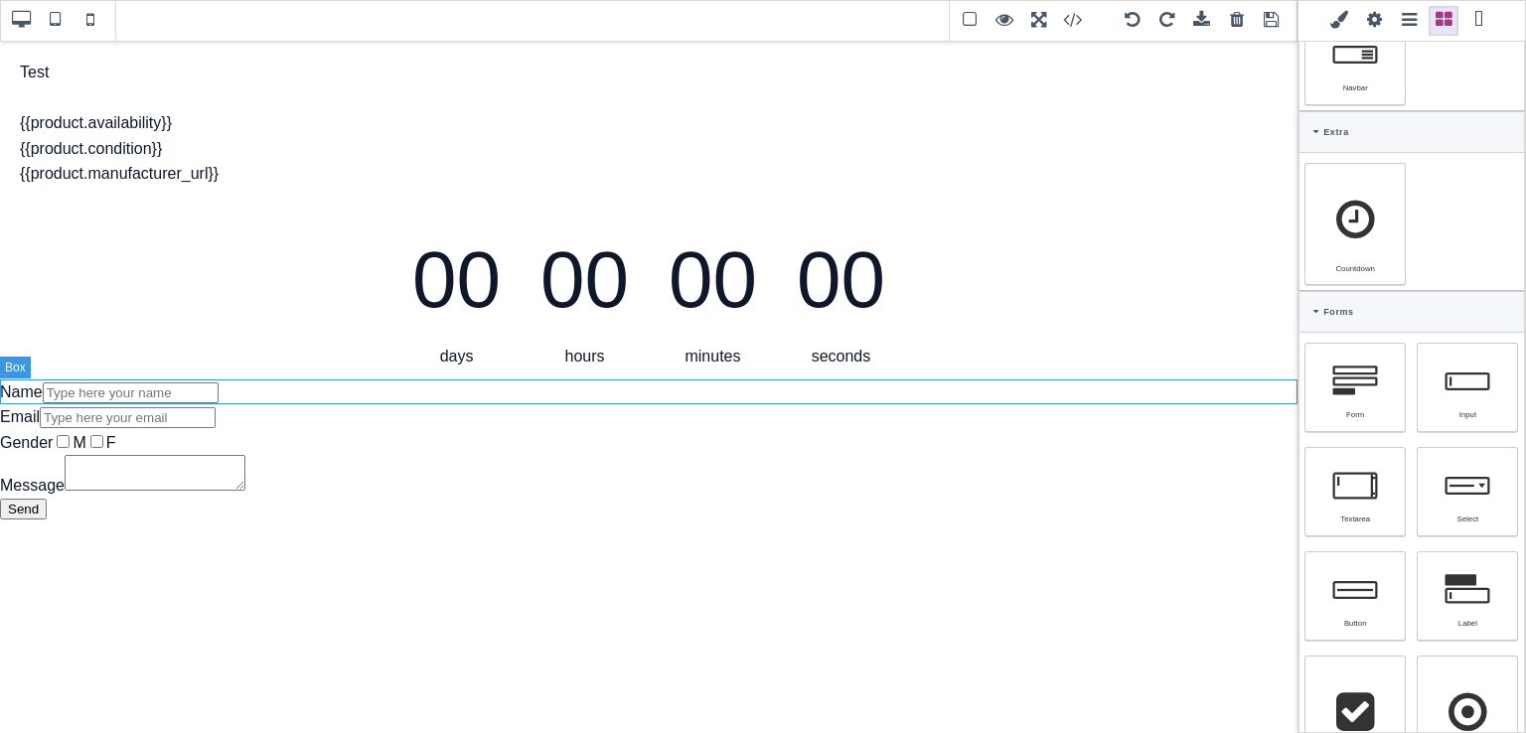
select select "left"
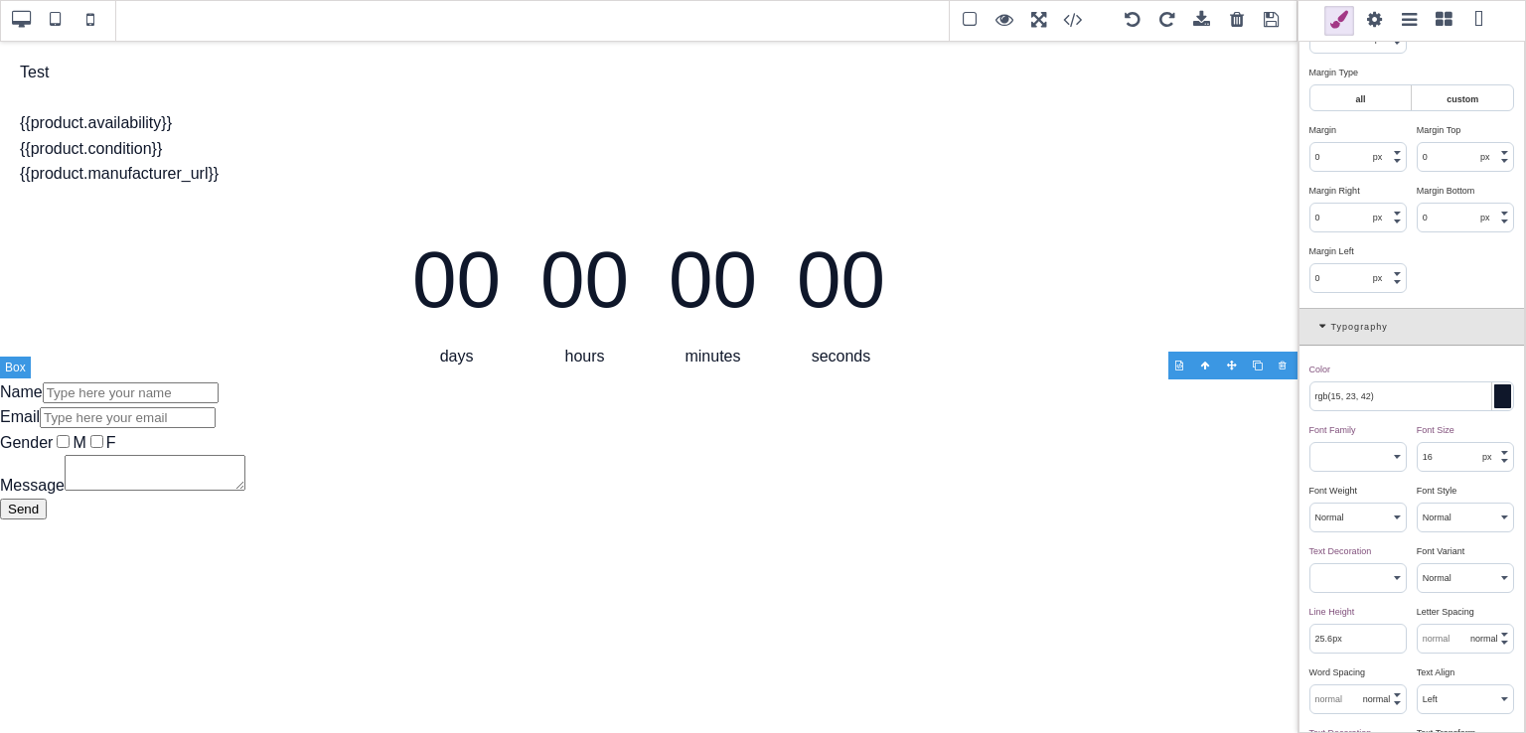
scroll to position [0, 0]
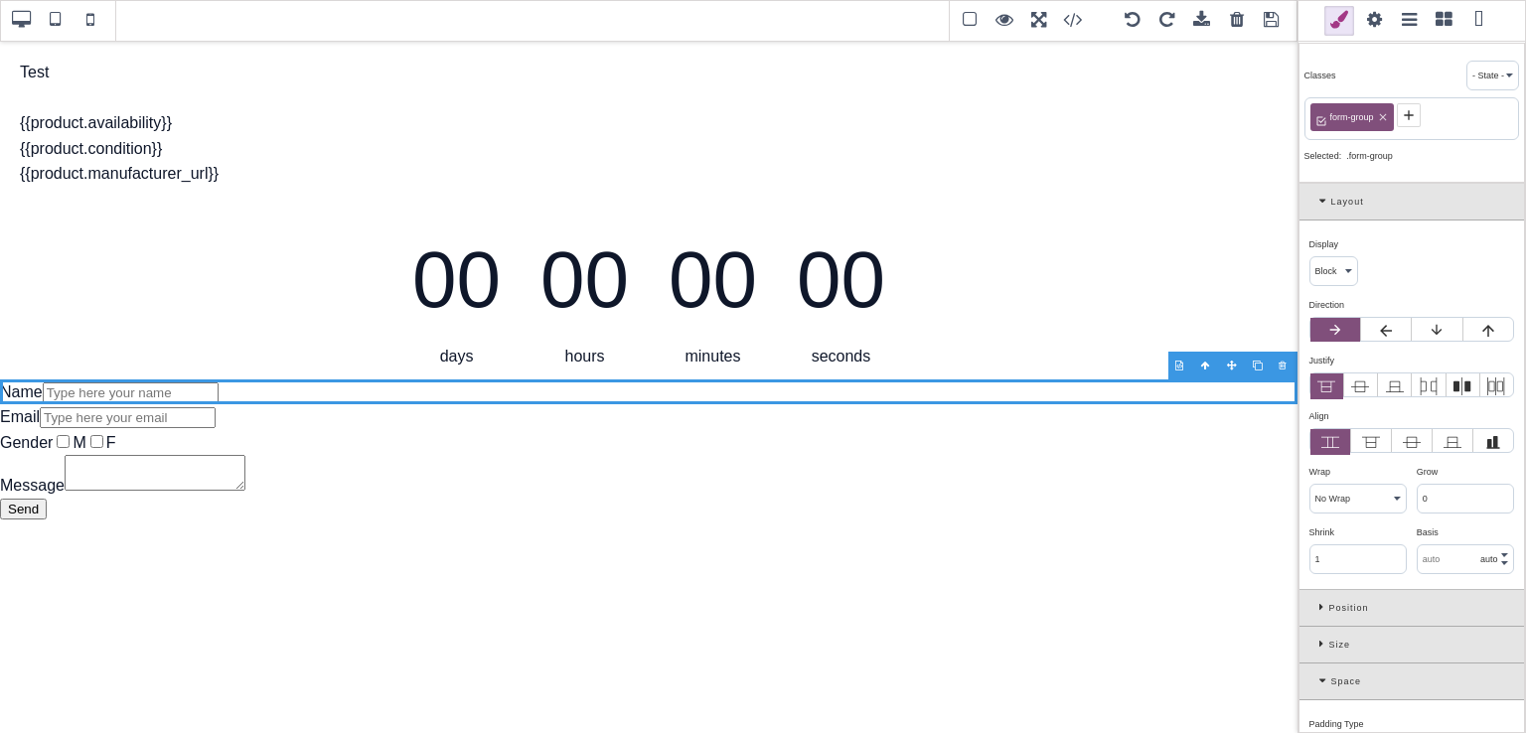
type input "16"
select select
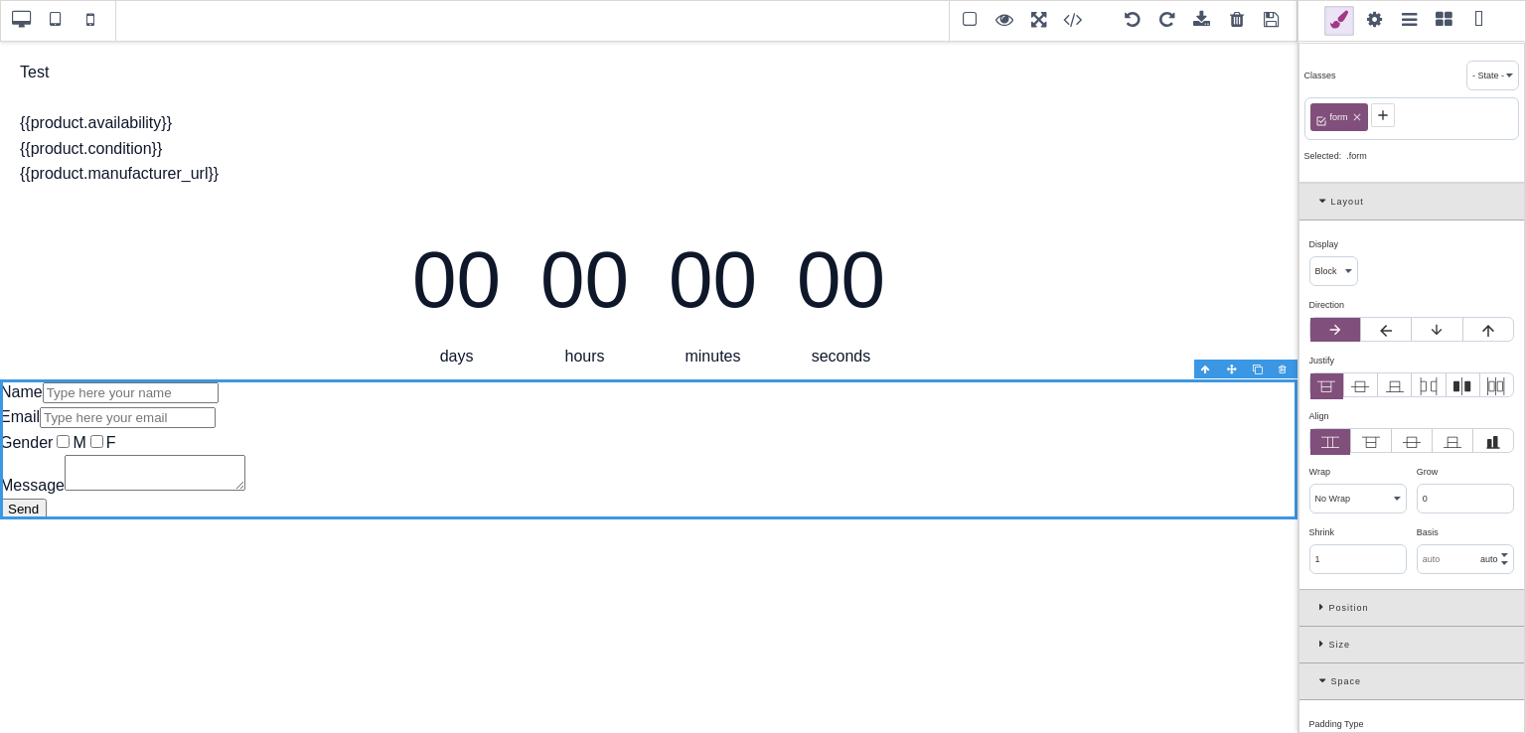
click at [1380, 32] on span at bounding box center [1374, 21] width 30 height 30
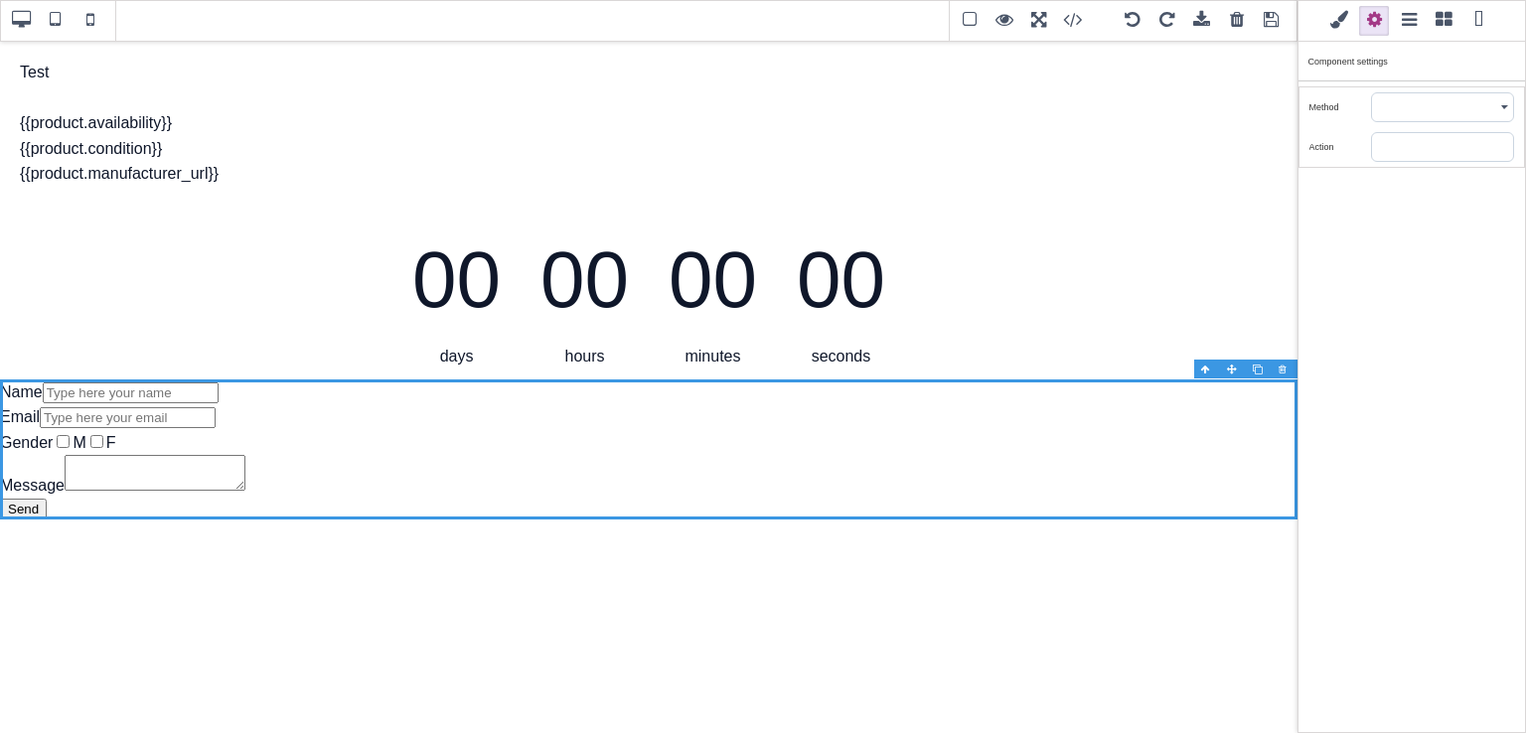
click at [1402, 143] on input "text" at bounding box center [1442, 147] width 141 height 28
click at [1435, 101] on select "POST GET" at bounding box center [1442, 107] width 141 height 28
click at [1342, 138] on div "Action" at bounding box center [1340, 147] width 62 height 18
click at [1270, 24] on span at bounding box center [1271, 21] width 30 height 30
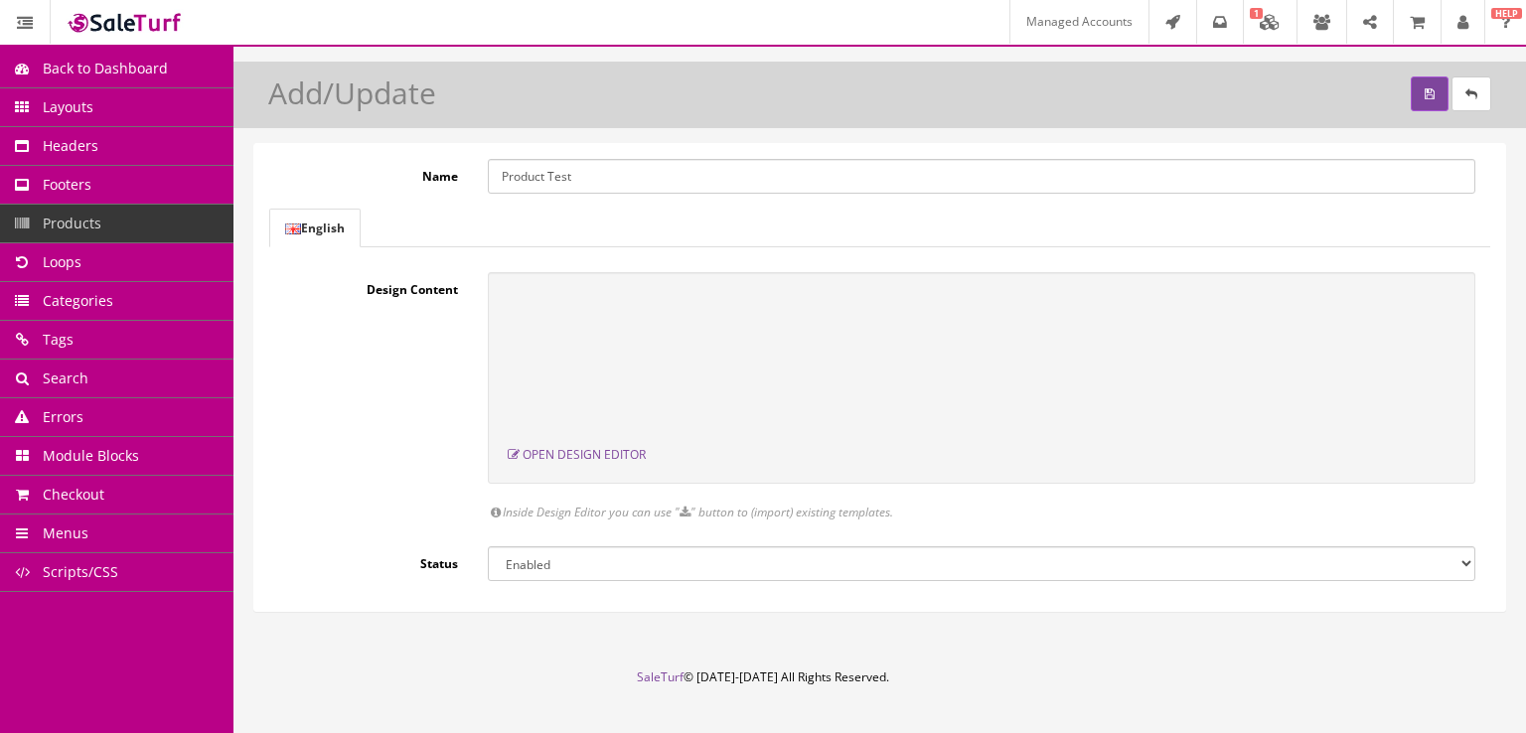
click at [80, 63] on span "Back to Dashboard" at bounding box center [105, 68] width 125 height 19
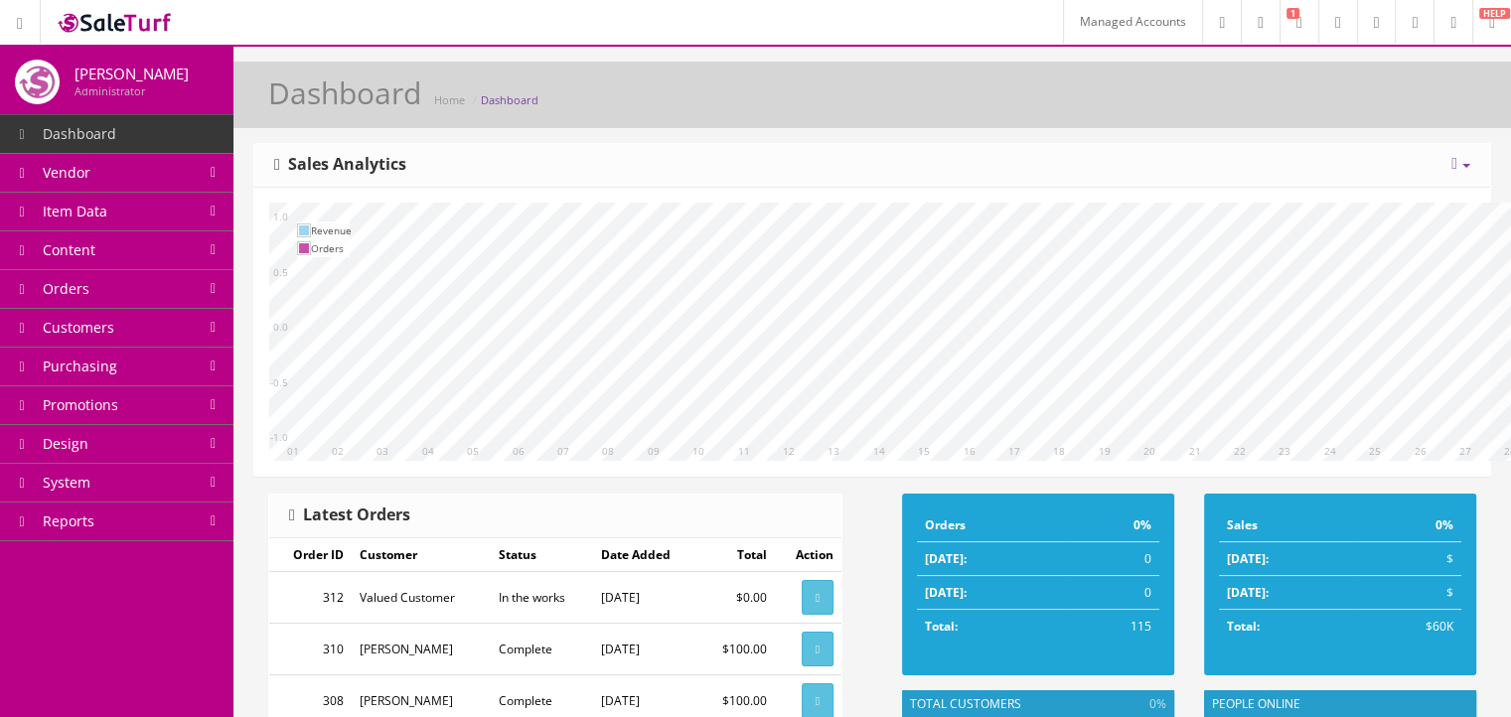
click at [162, 476] on link "System" at bounding box center [116, 483] width 233 height 39
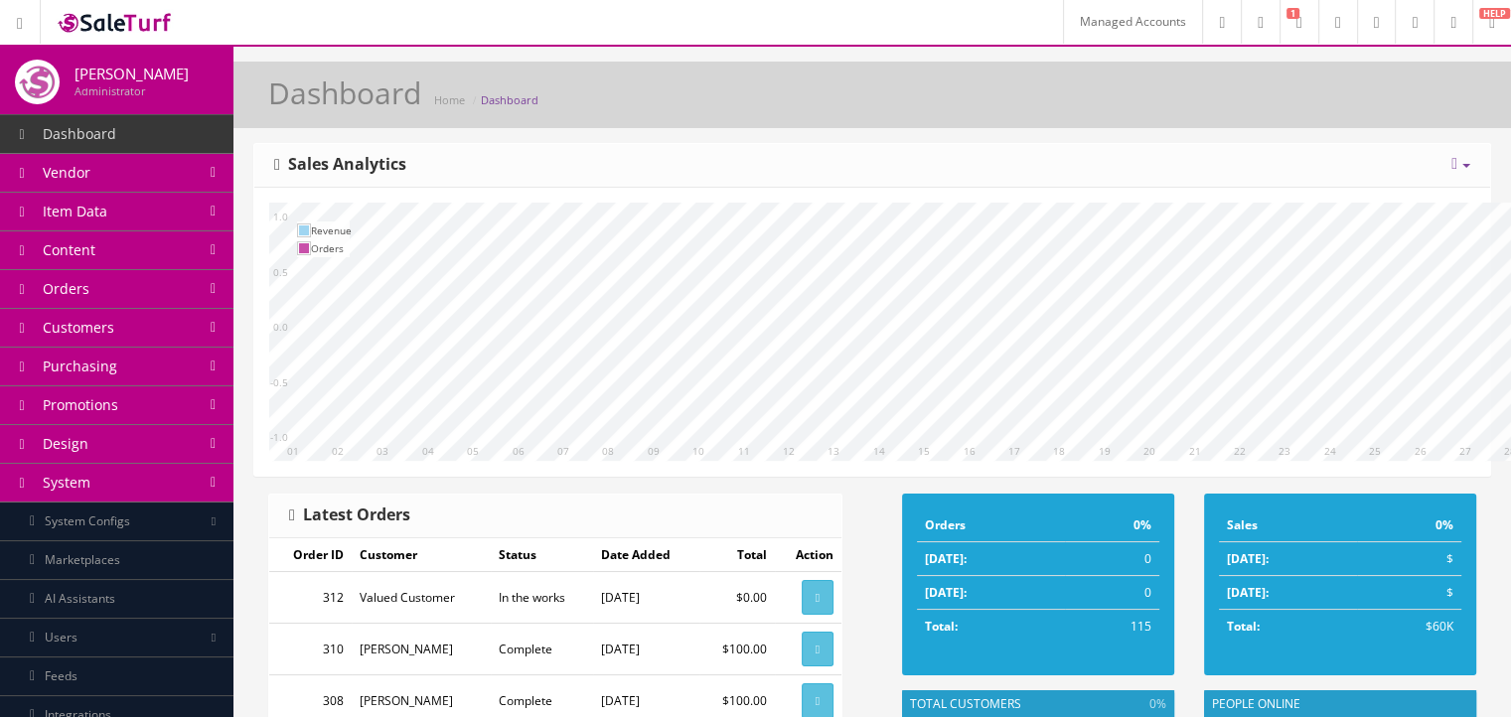
click at [179, 450] on link "Design" at bounding box center [116, 444] width 233 height 39
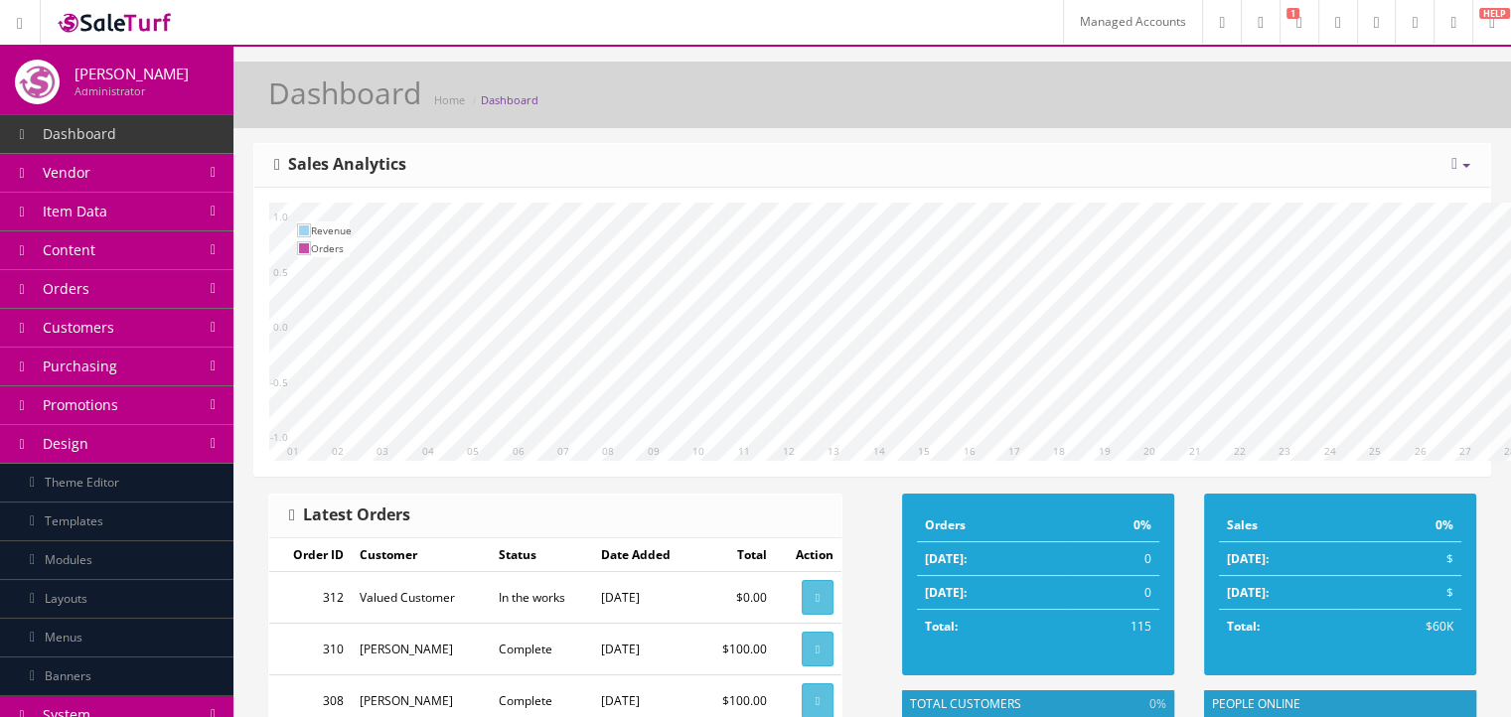
click at [175, 567] on link "Modules" at bounding box center [116, 560] width 233 height 39
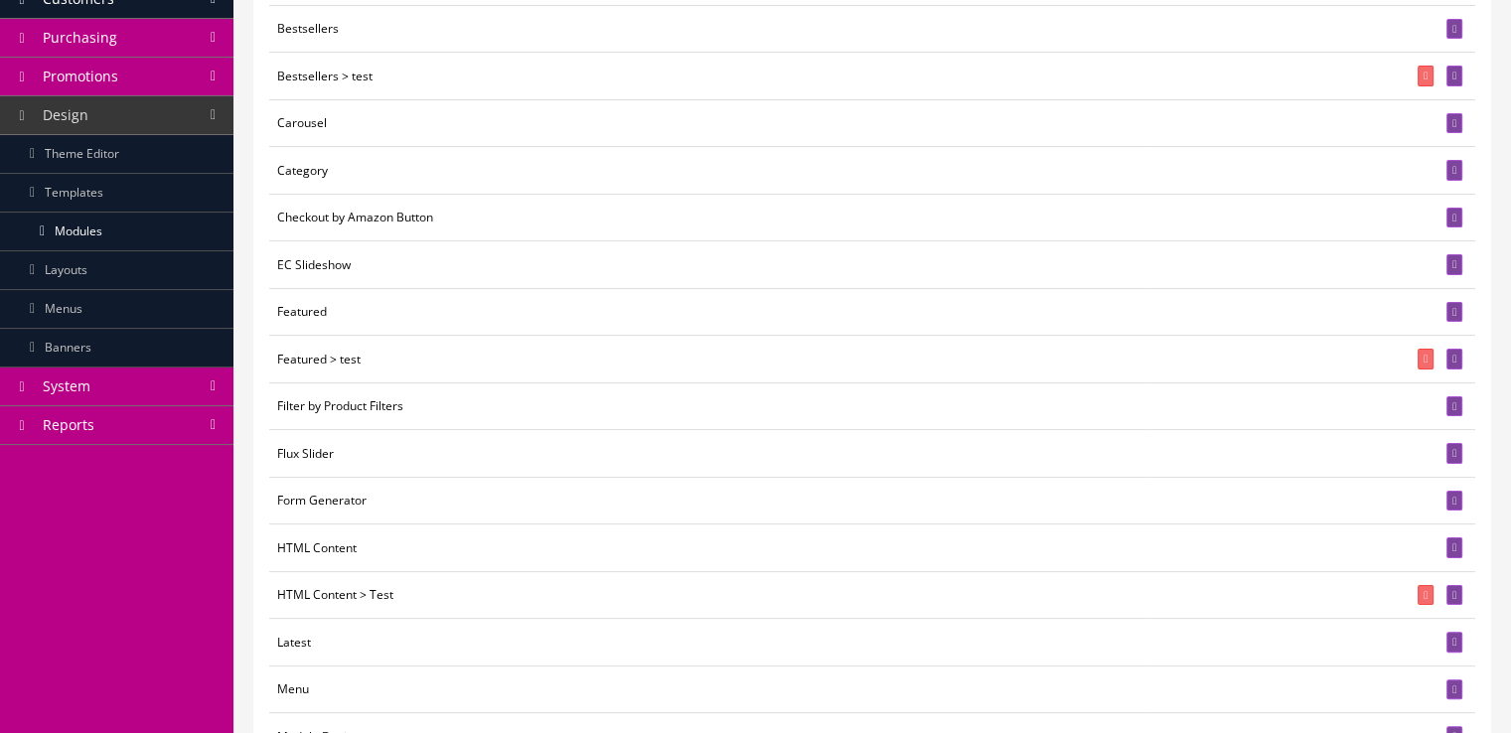
scroll to position [330, 0]
click at [1452, 495] on icon at bounding box center [1454, 500] width 4 height 11
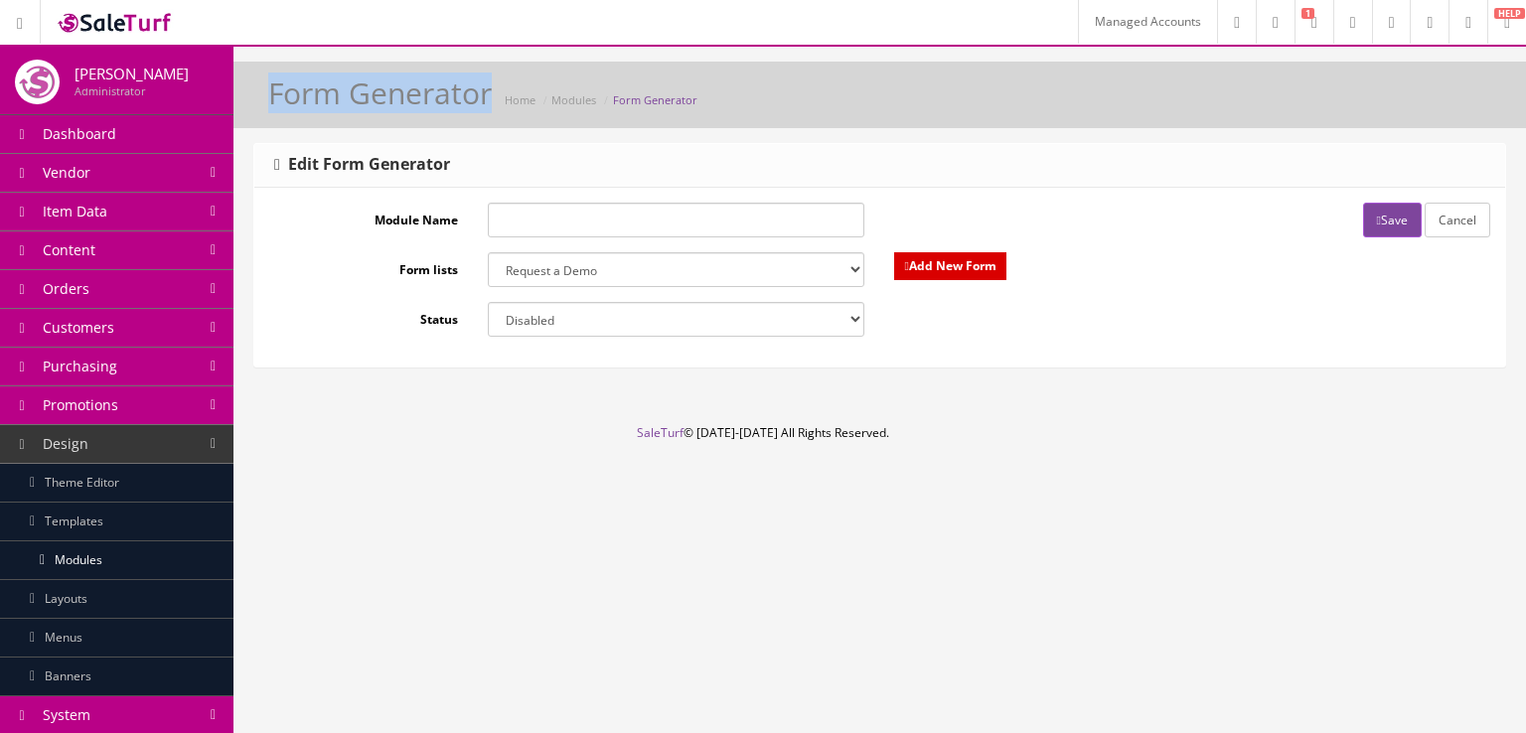
drag, startPoint x: 488, startPoint y: 96, endPoint x: 263, endPoint y: 100, distance: 224.5
click at [263, 100] on div "Form Generator Home Modules Form Generator" at bounding box center [879, 100] width 1262 height 48
click at [367, 272] on label "Form lists" at bounding box center [371, 265] width 204 height 27
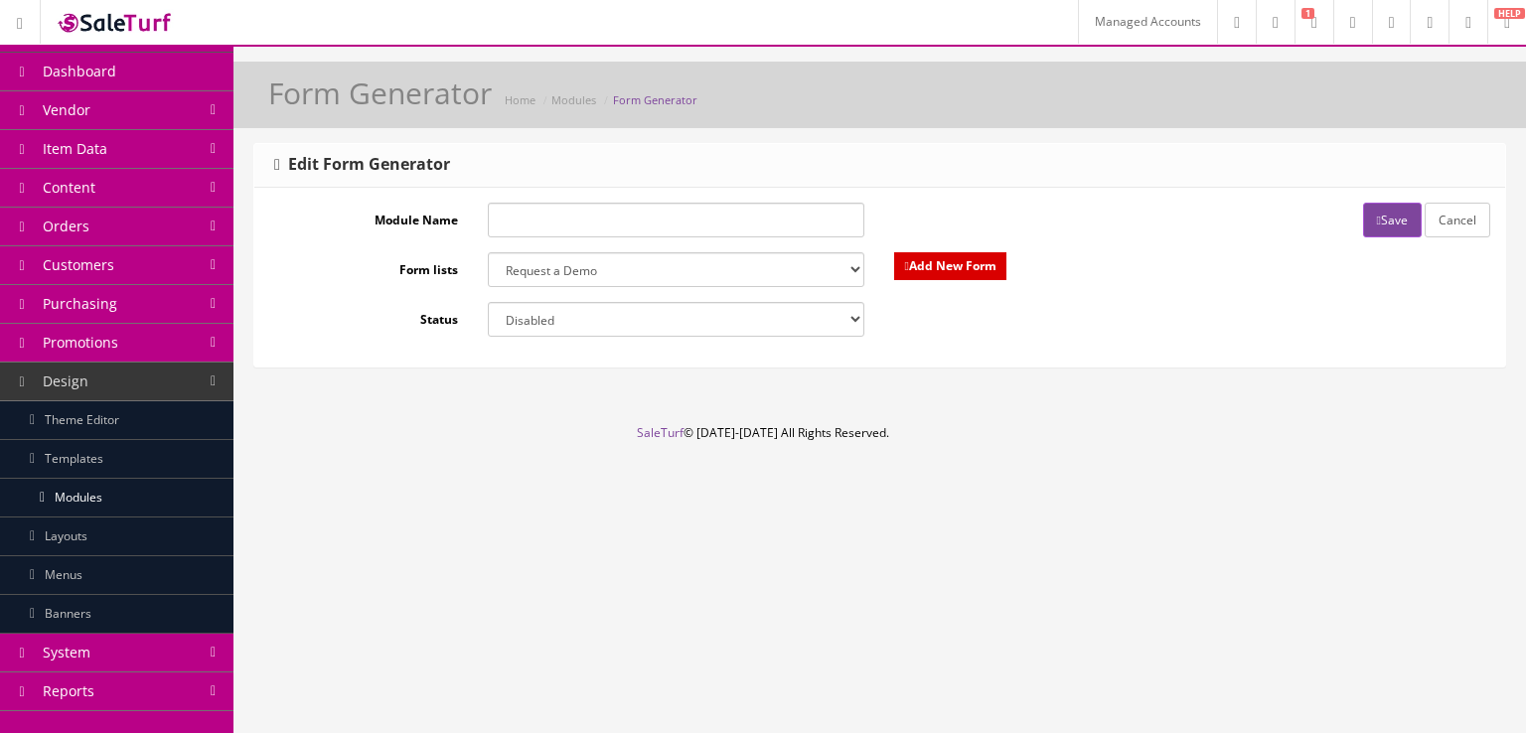
click at [197, 367] on link "Design" at bounding box center [116, 382] width 233 height 39
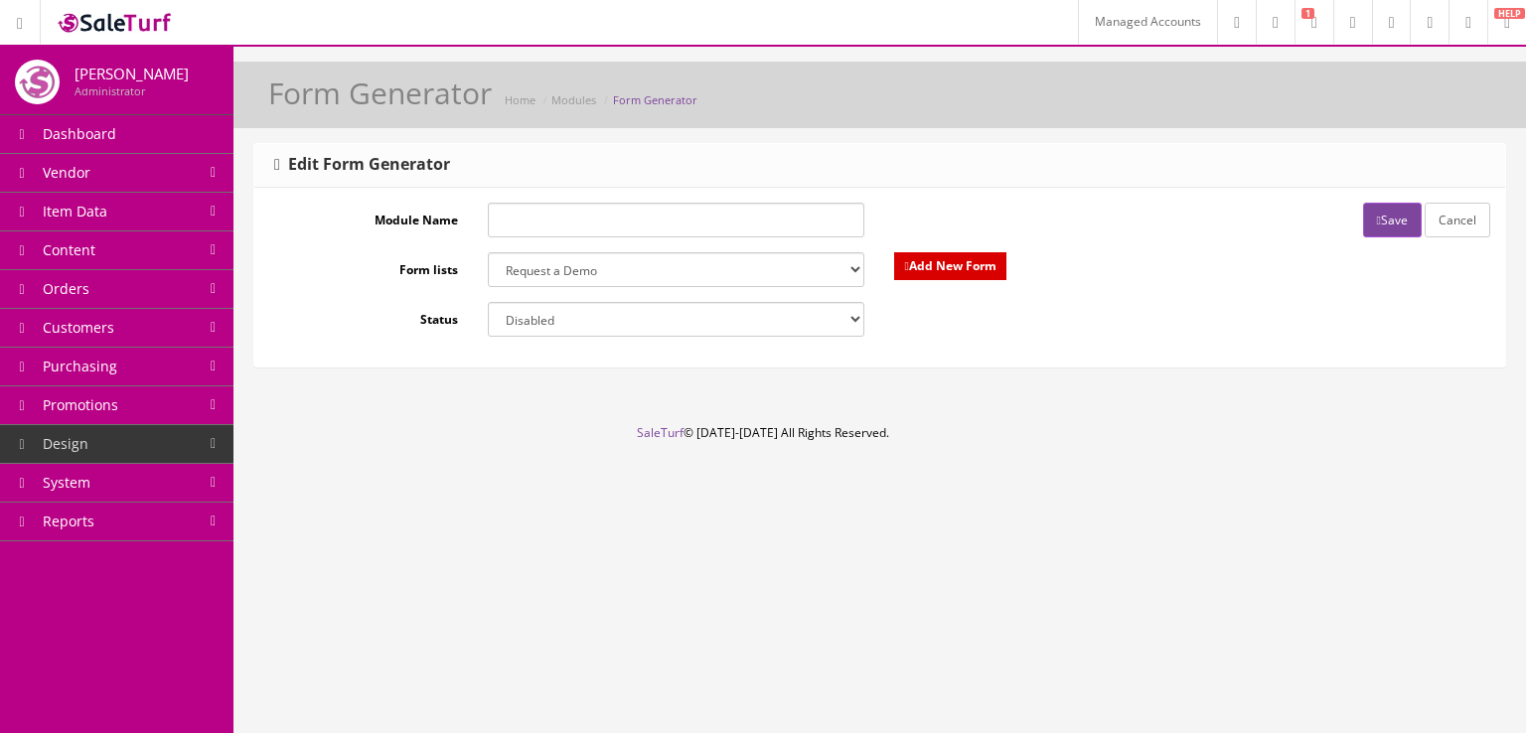
scroll to position [0, 0]
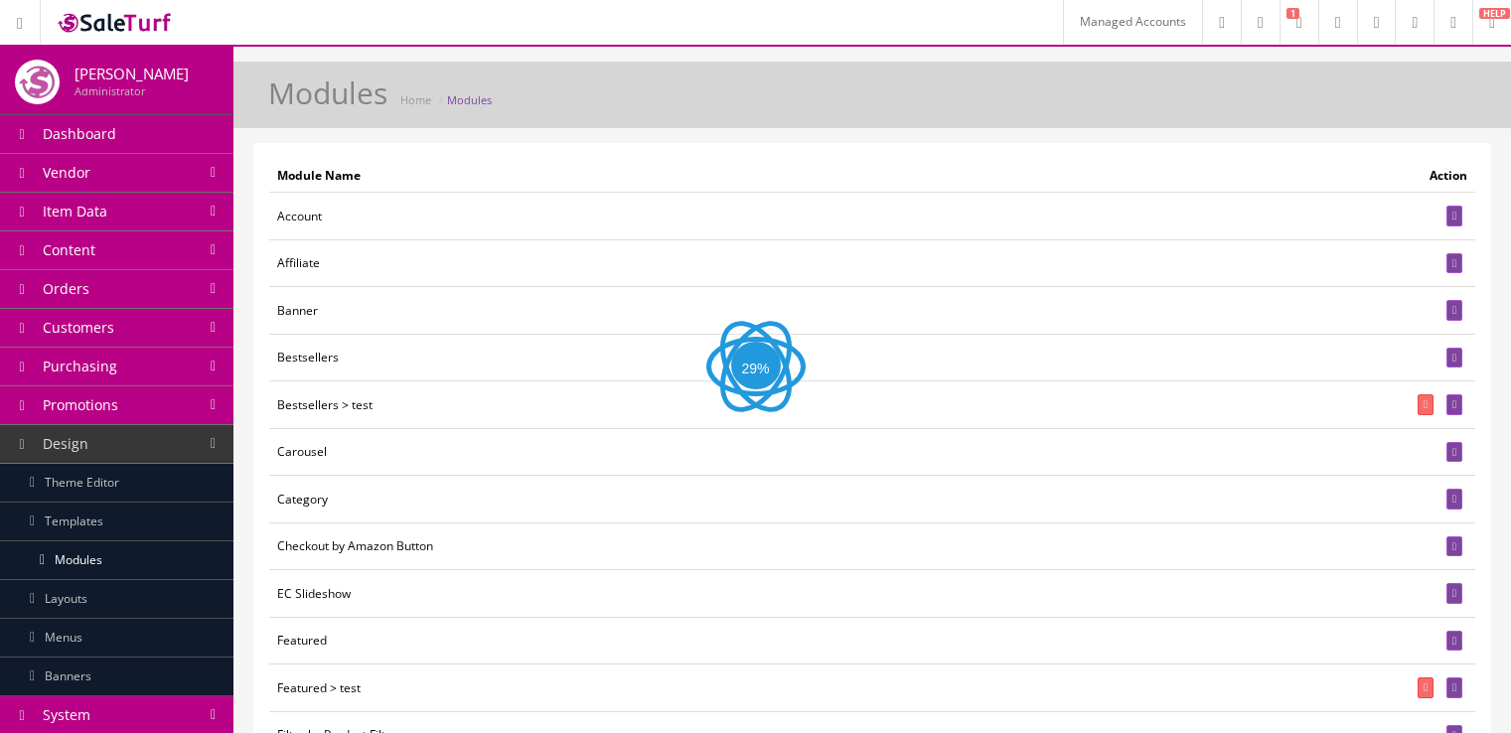
scroll to position [330, 0]
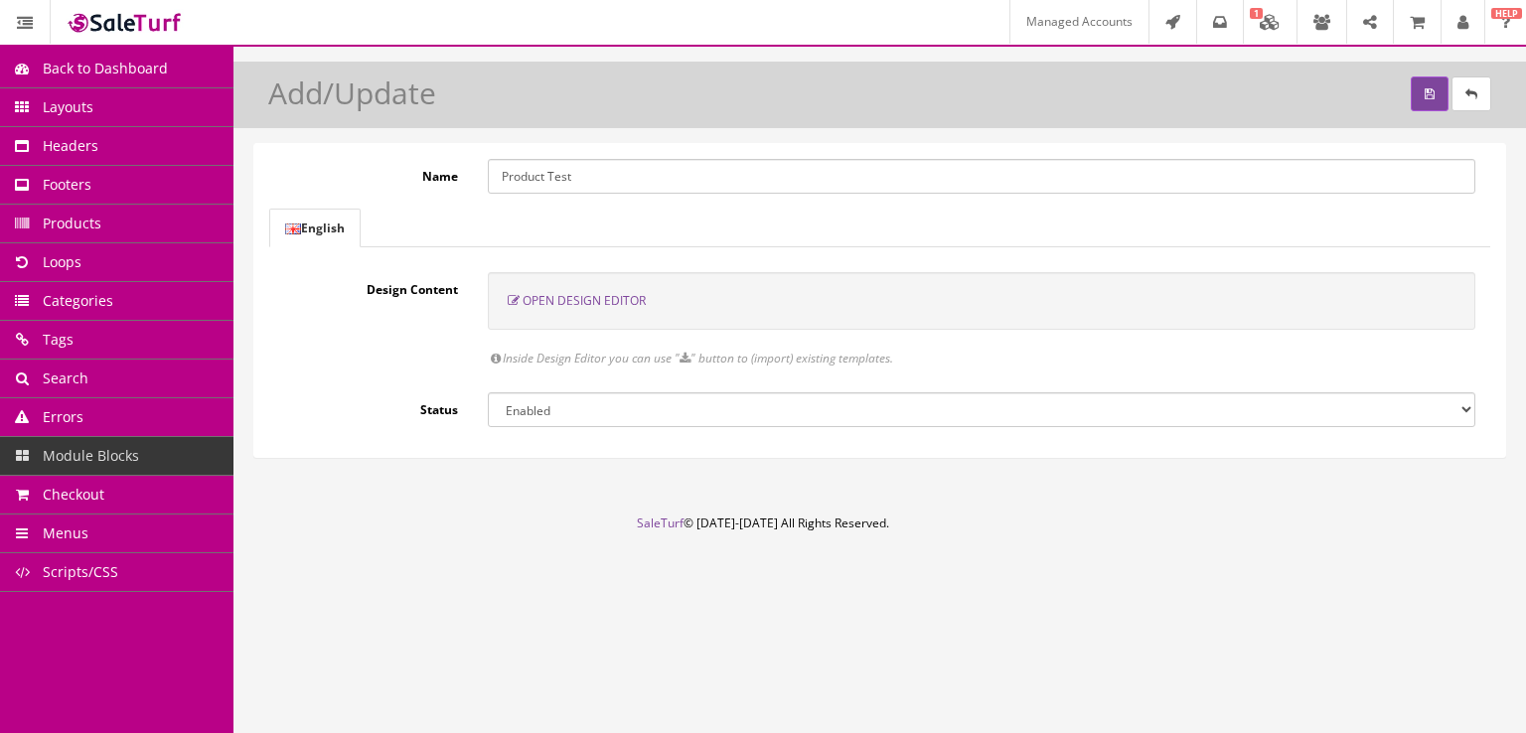
click at [167, 227] on link "Products" at bounding box center [116, 224] width 233 height 39
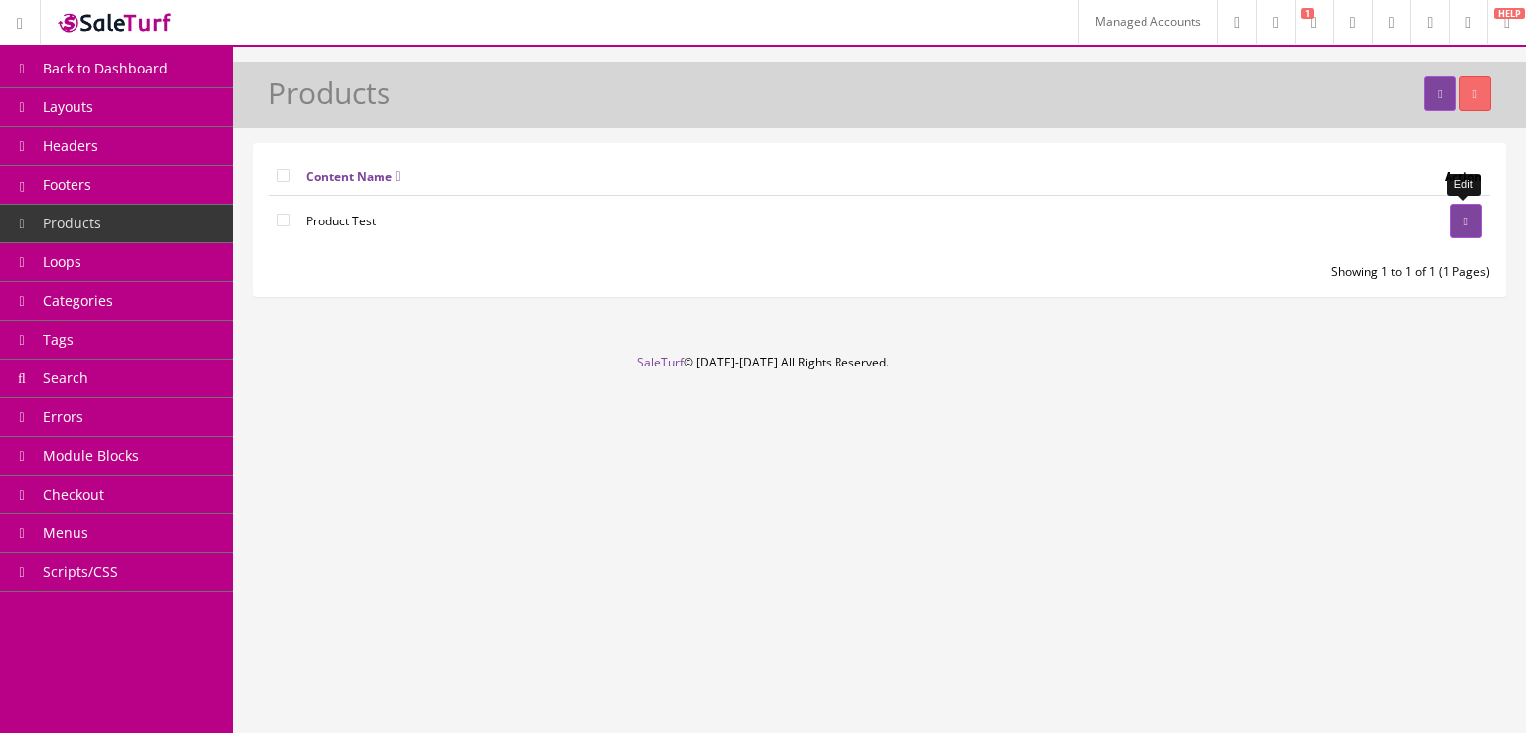
click at [1464, 222] on icon at bounding box center [1466, 222] width 4 height 12
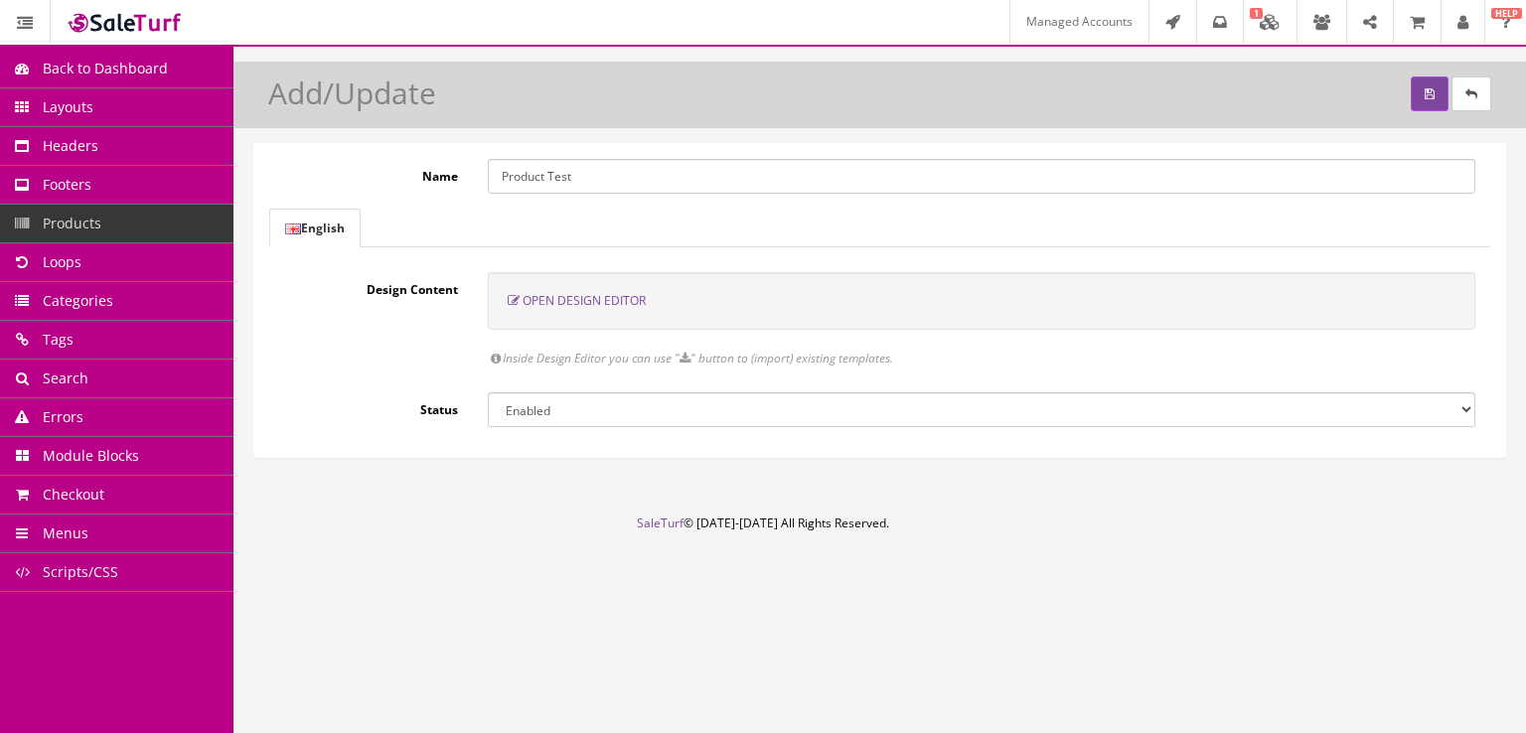
click at [612, 305] on span "Open Design Editor" at bounding box center [583, 300] width 123 height 17
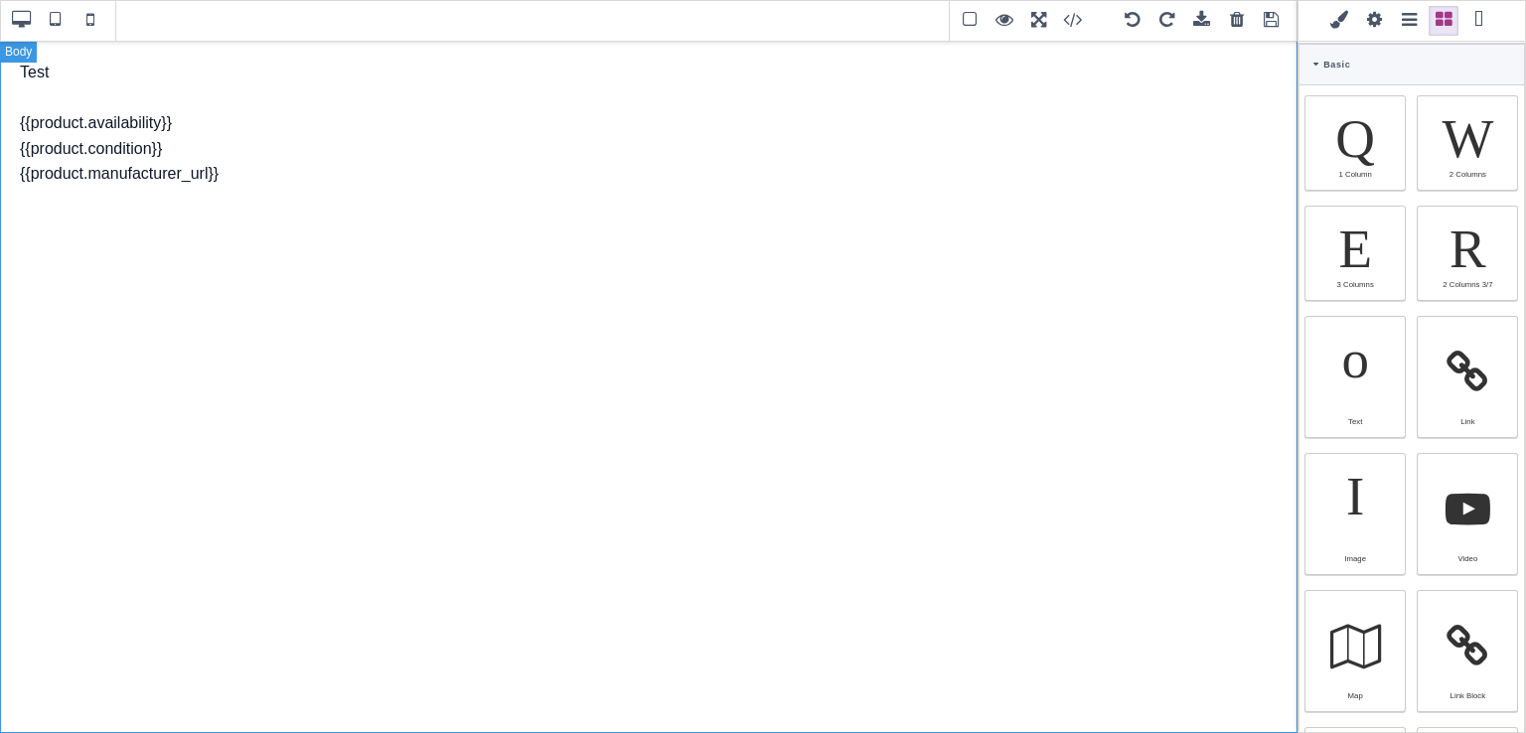
click at [795, 372] on div "Test {{product.availability}} {{product.condition}} {{product.manufacturer_url}}" at bounding box center [648, 386] width 1297 height 693
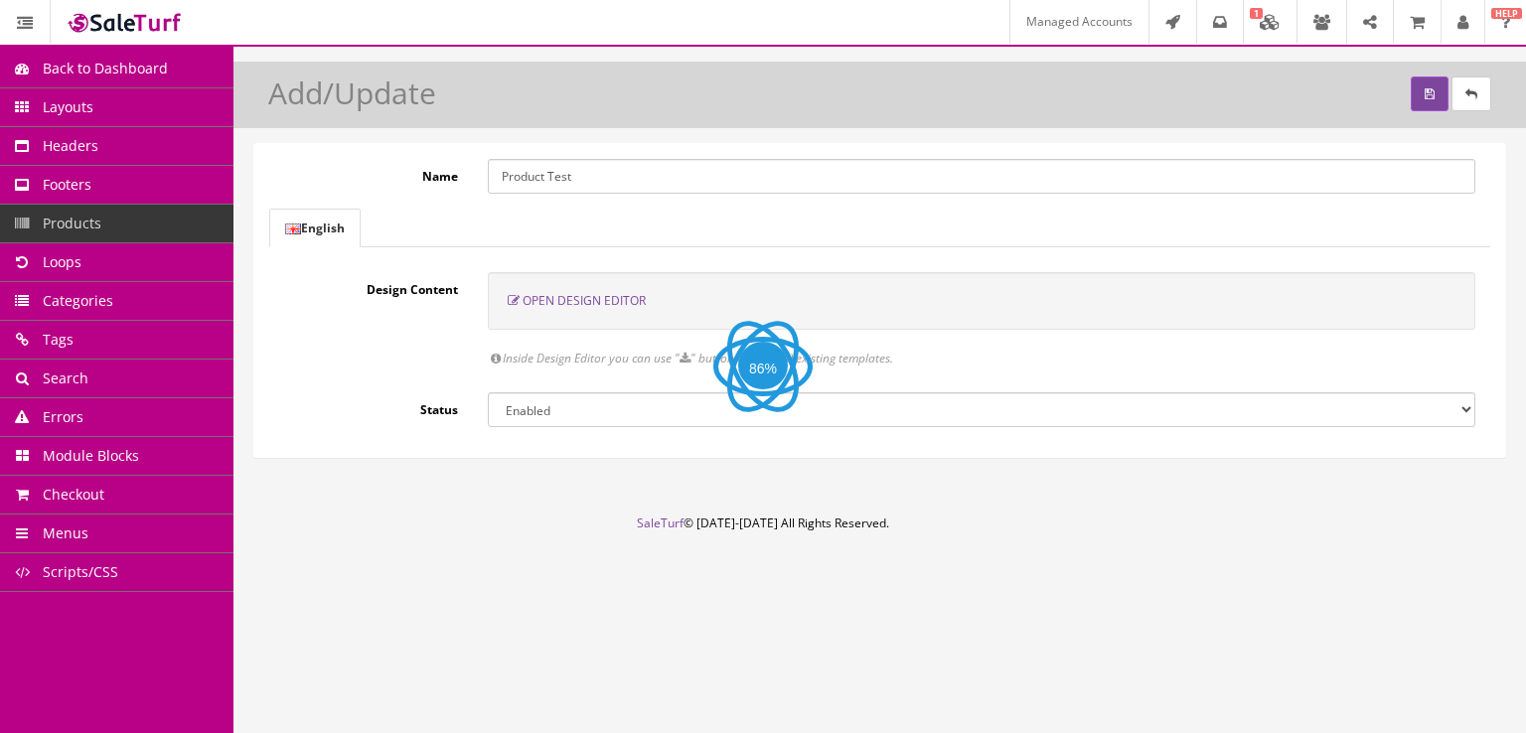
click at [604, 292] on span "Open Design Editor" at bounding box center [583, 300] width 123 height 17
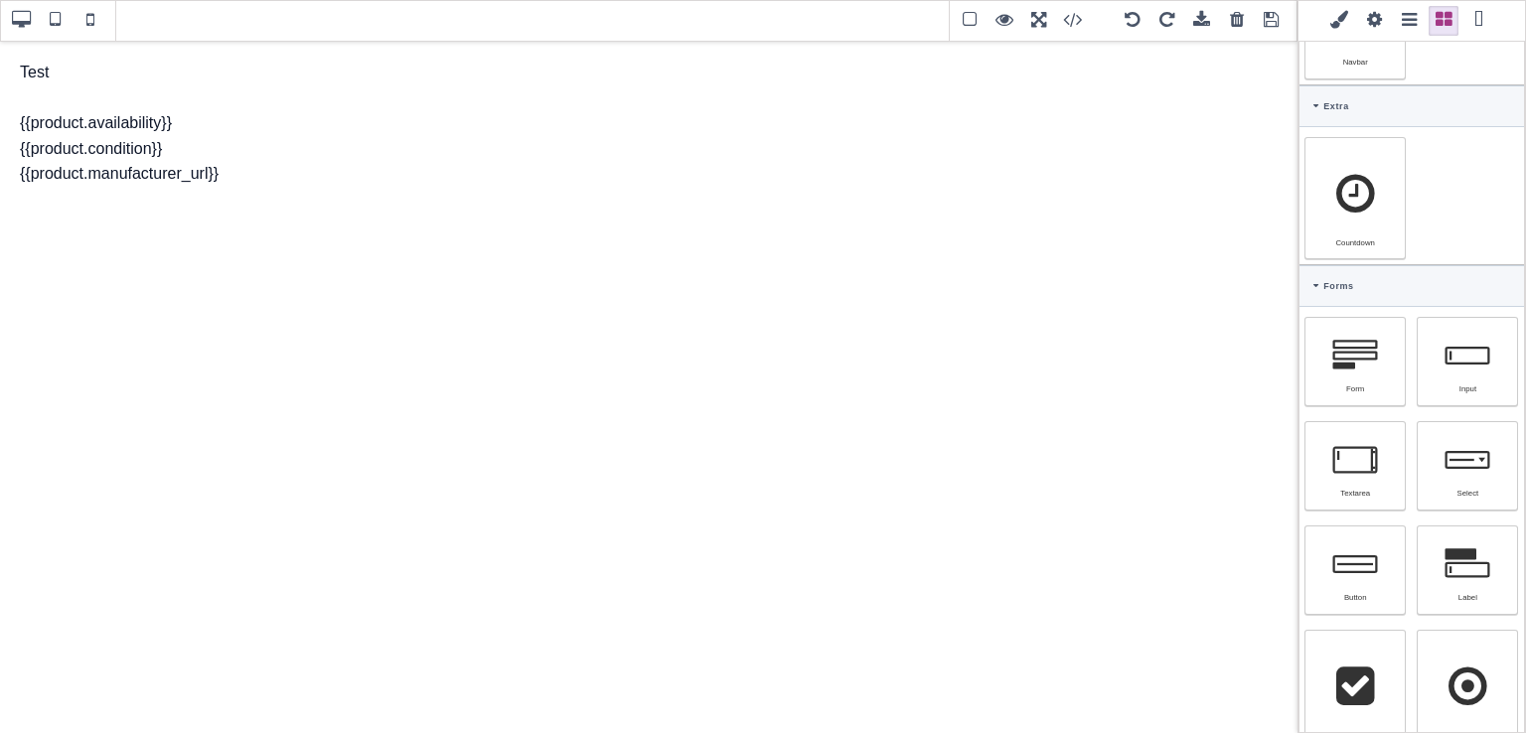
scroll to position [918, 0]
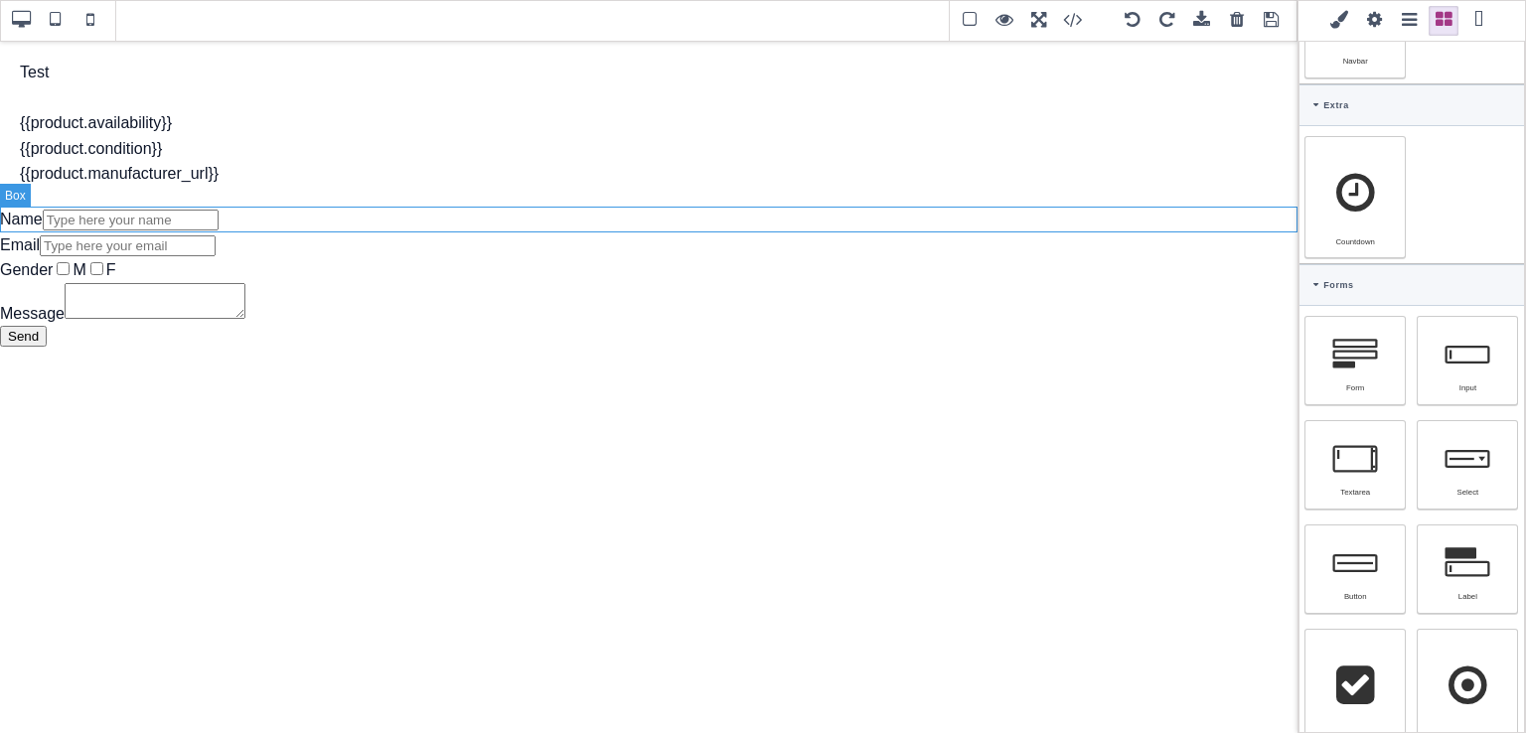
click at [220, 221] on div "Name" at bounding box center [648, 220] width 1297 height 26
type input "rgb(15, 23, 42)"
select select
type input "16"
select select "px"
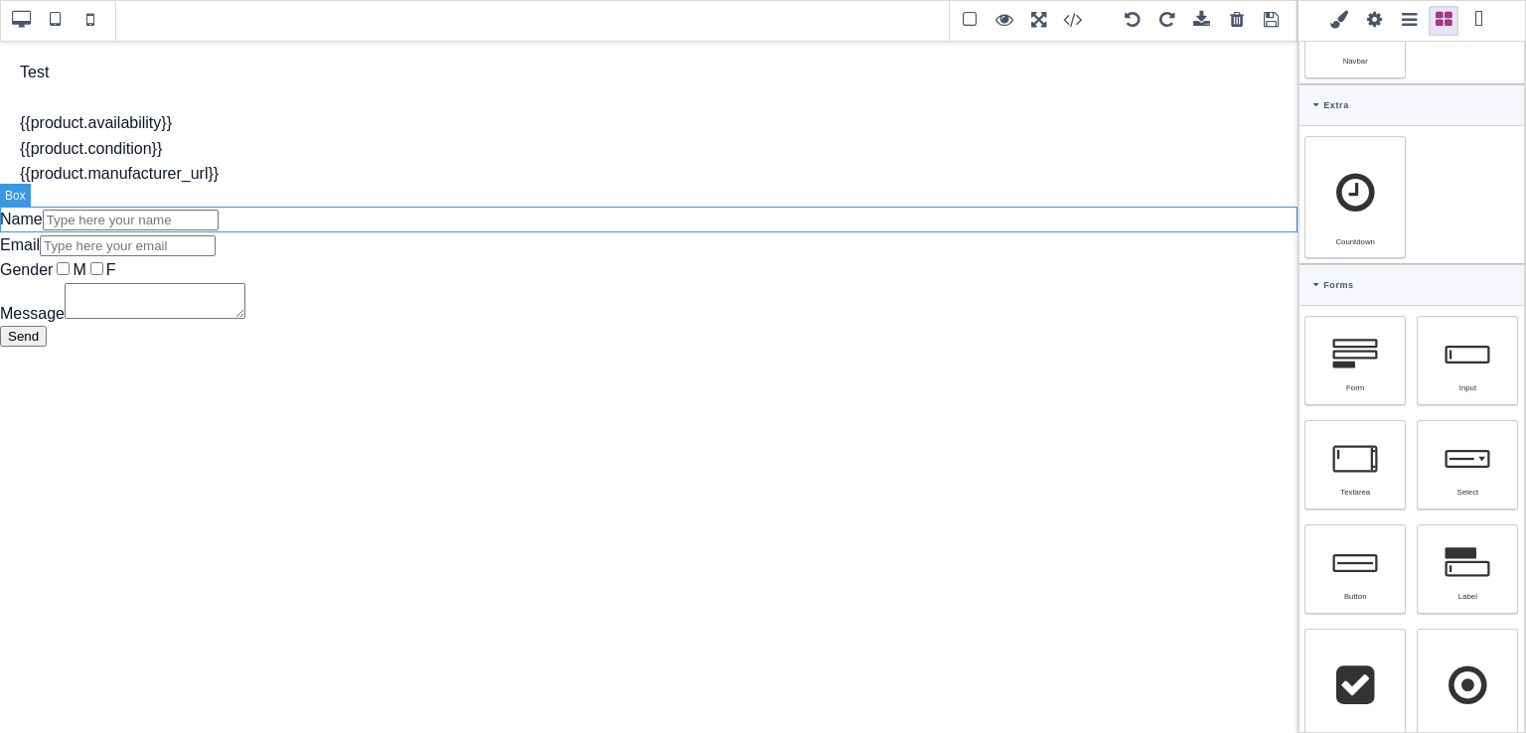
select select
type input "25.6px"
select select
type input "0"
select select "px"
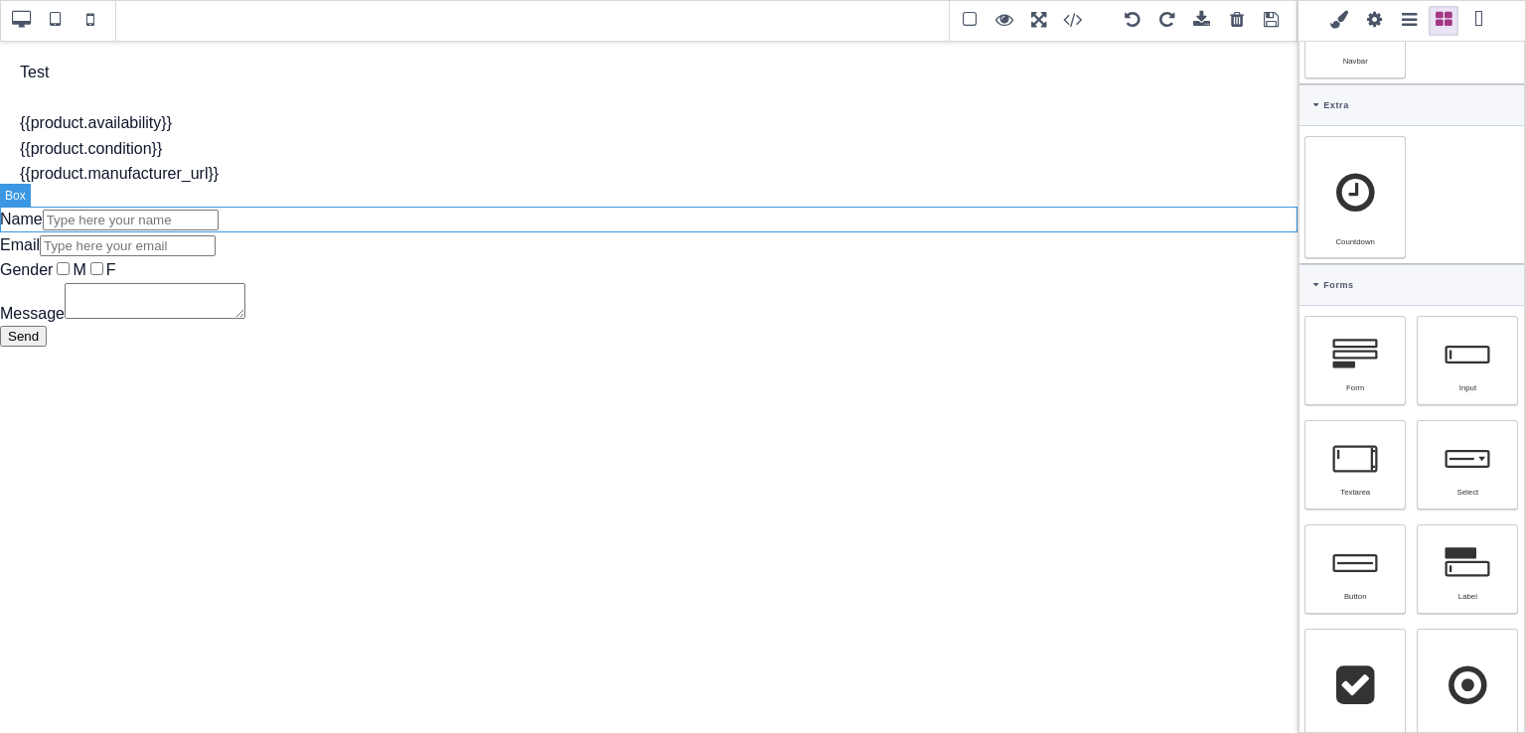
type input "0"
select select "px"
type input "0"
select select "px"
type input "0"
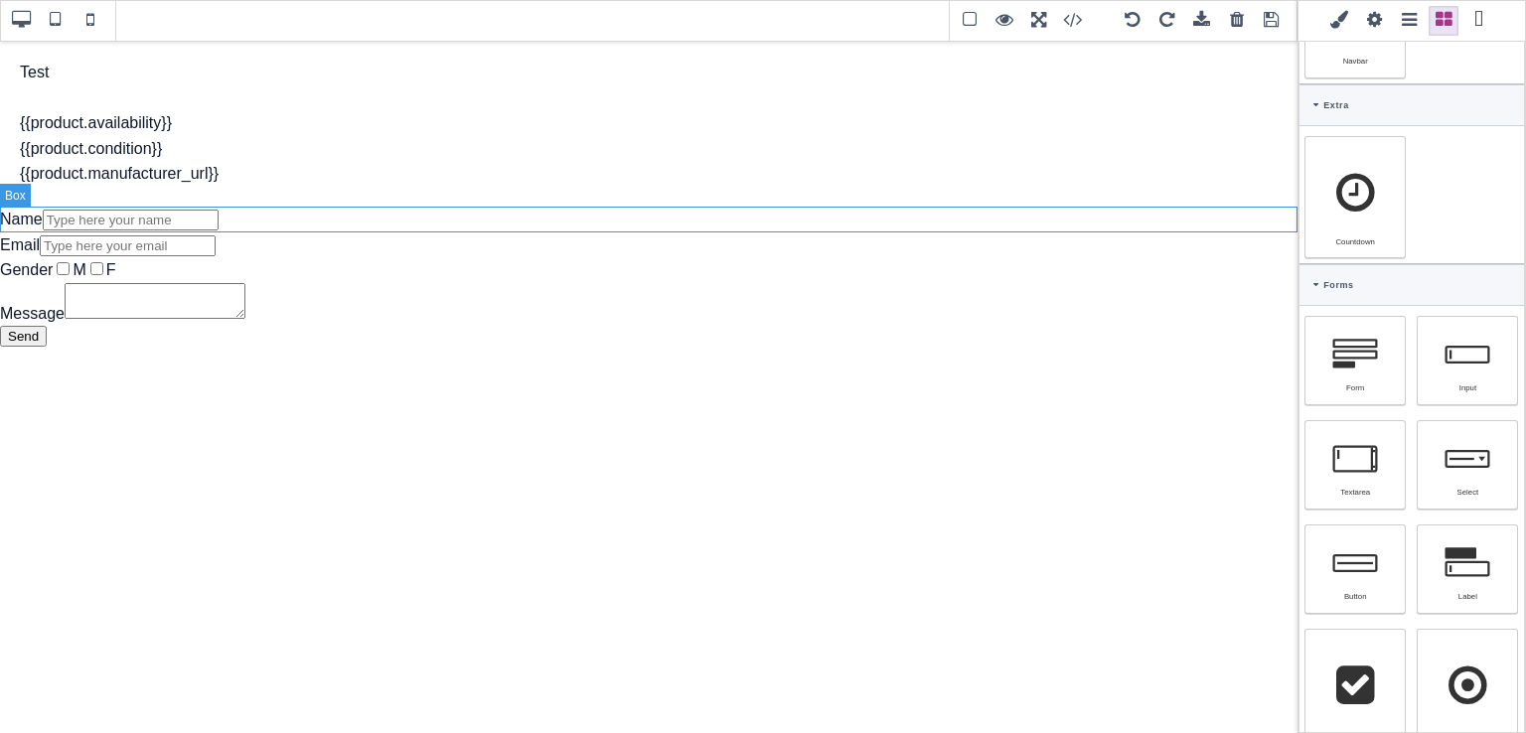
select select "px"
type input "rgb(15, 23, 42)"
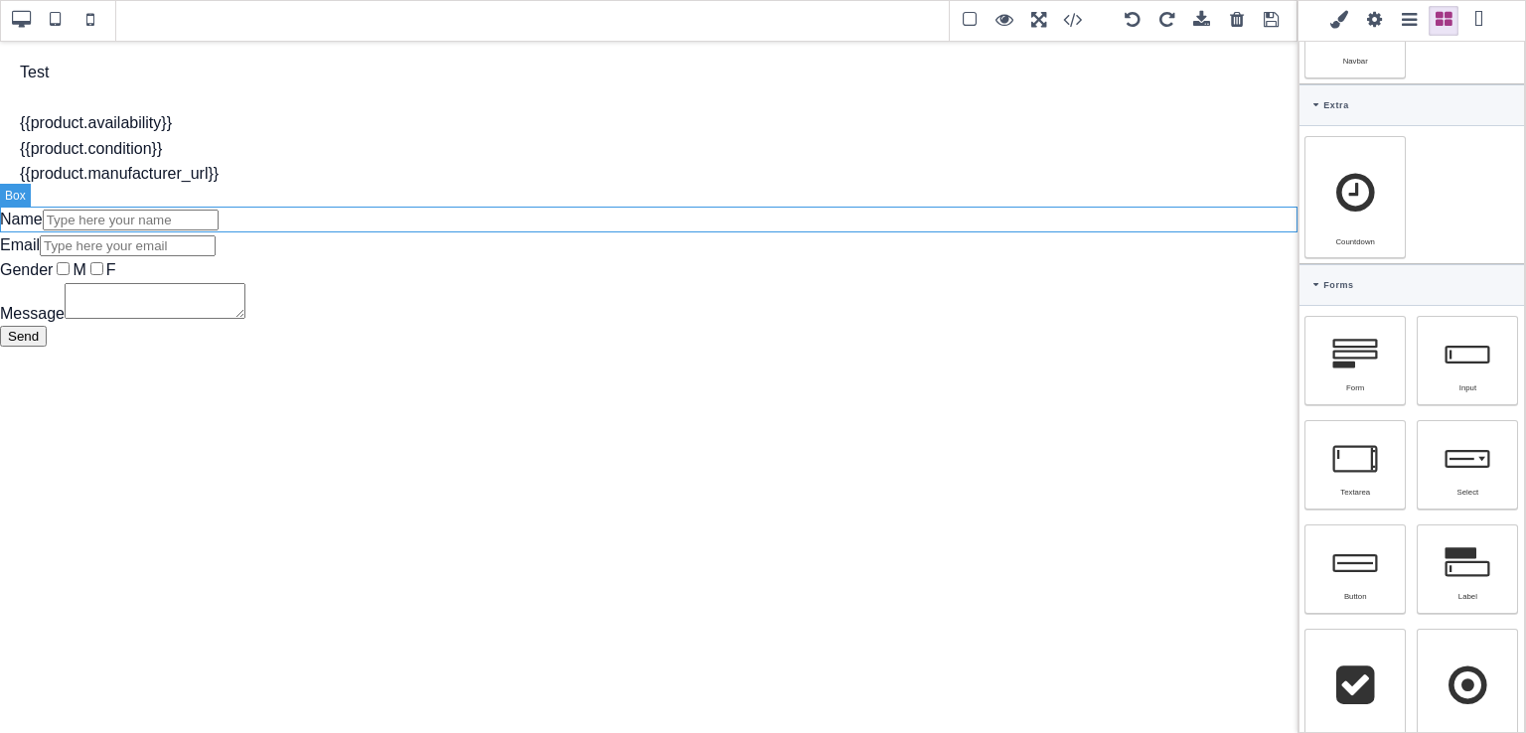
type input "2.4"
select select "px"
select select "solid"
type input "rgb(59, 151, 227)"
type input "-3"
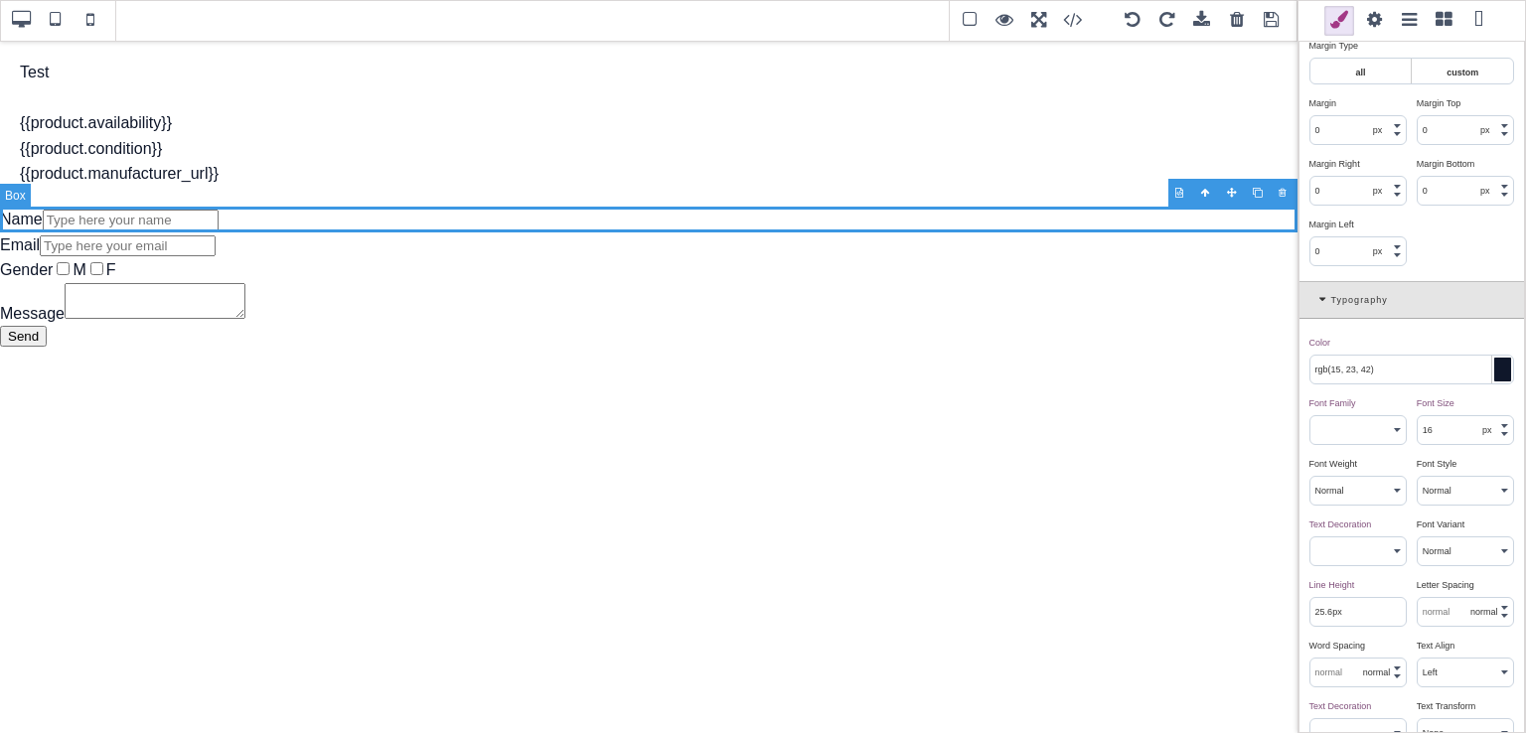
scroll to position [981, 0]
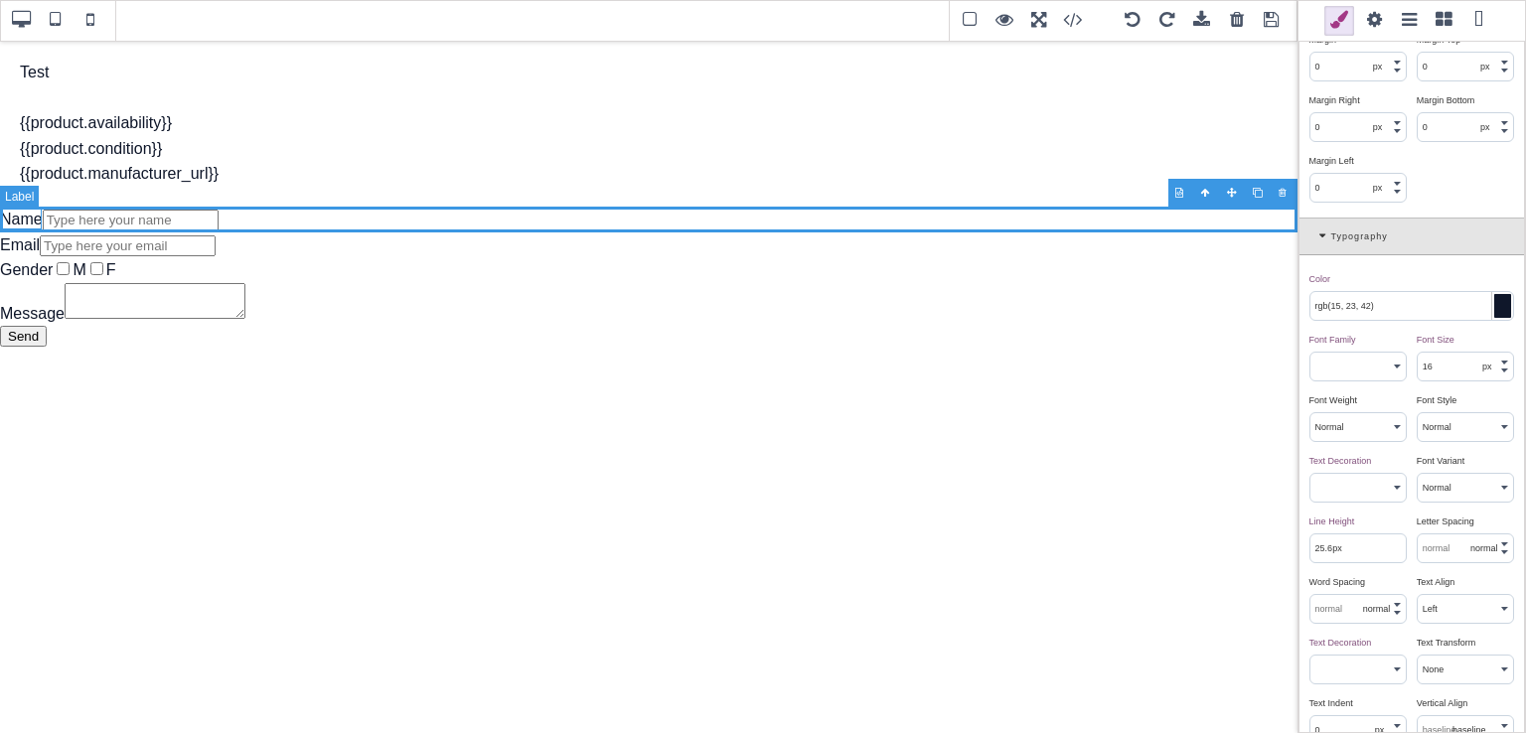
click at [37, 224] on label "Name" at bounding box center [21, 219] width 43 height 17
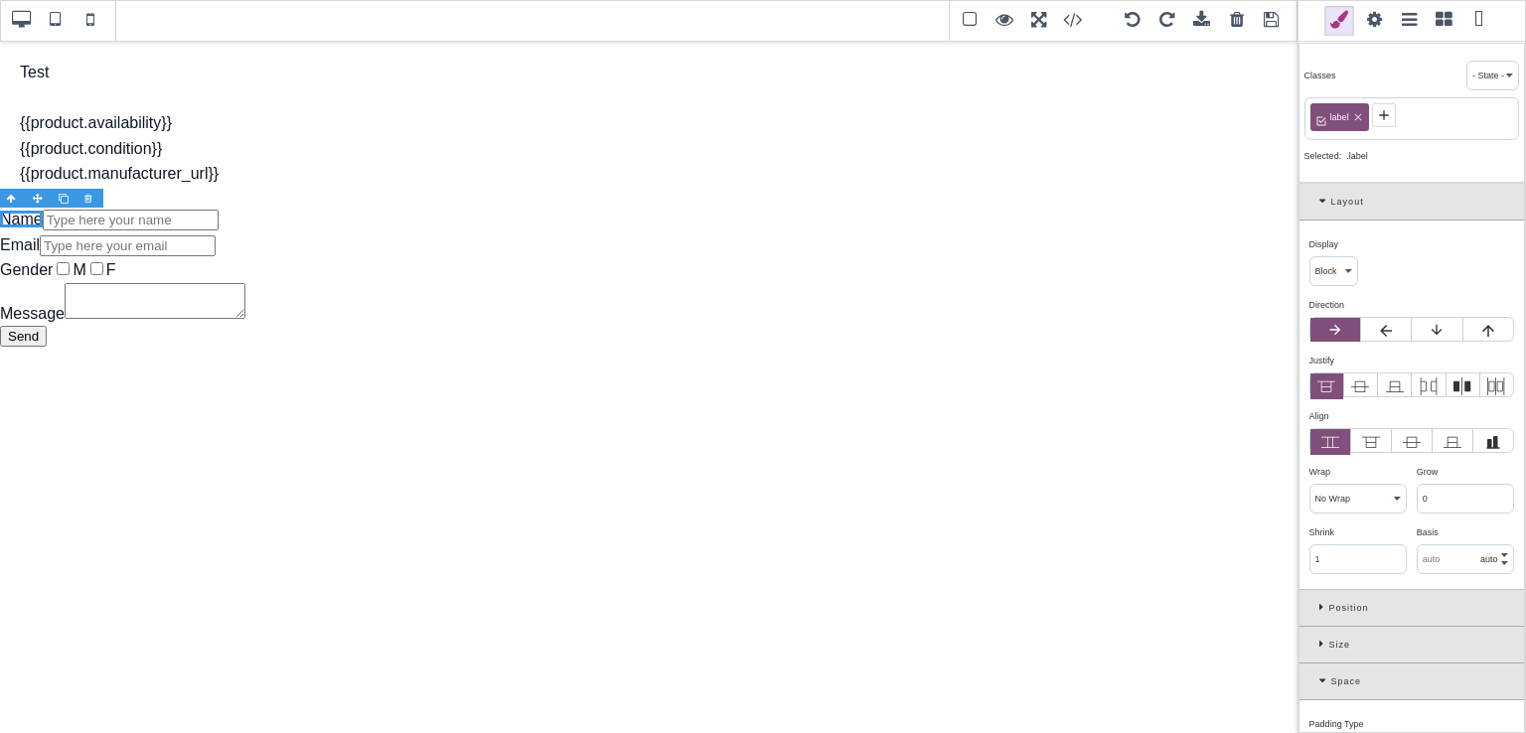
click at [94, 196] on div at bounding box center [90, 199] width 26 height 20
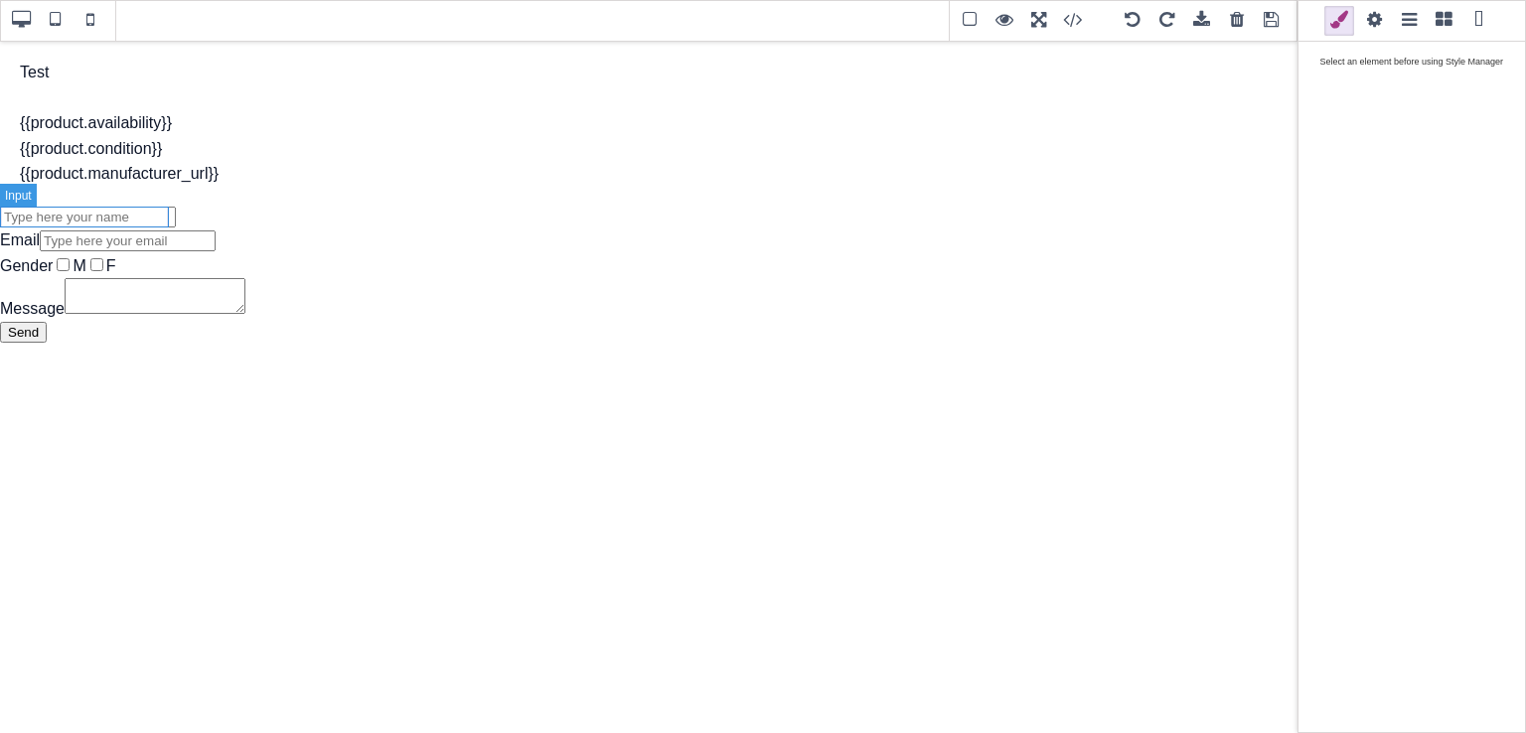
click at [49, 218] on input at bounding box center [88, 217] width 176 height 21
select select "inline-block"
type input "1"
type input "2"
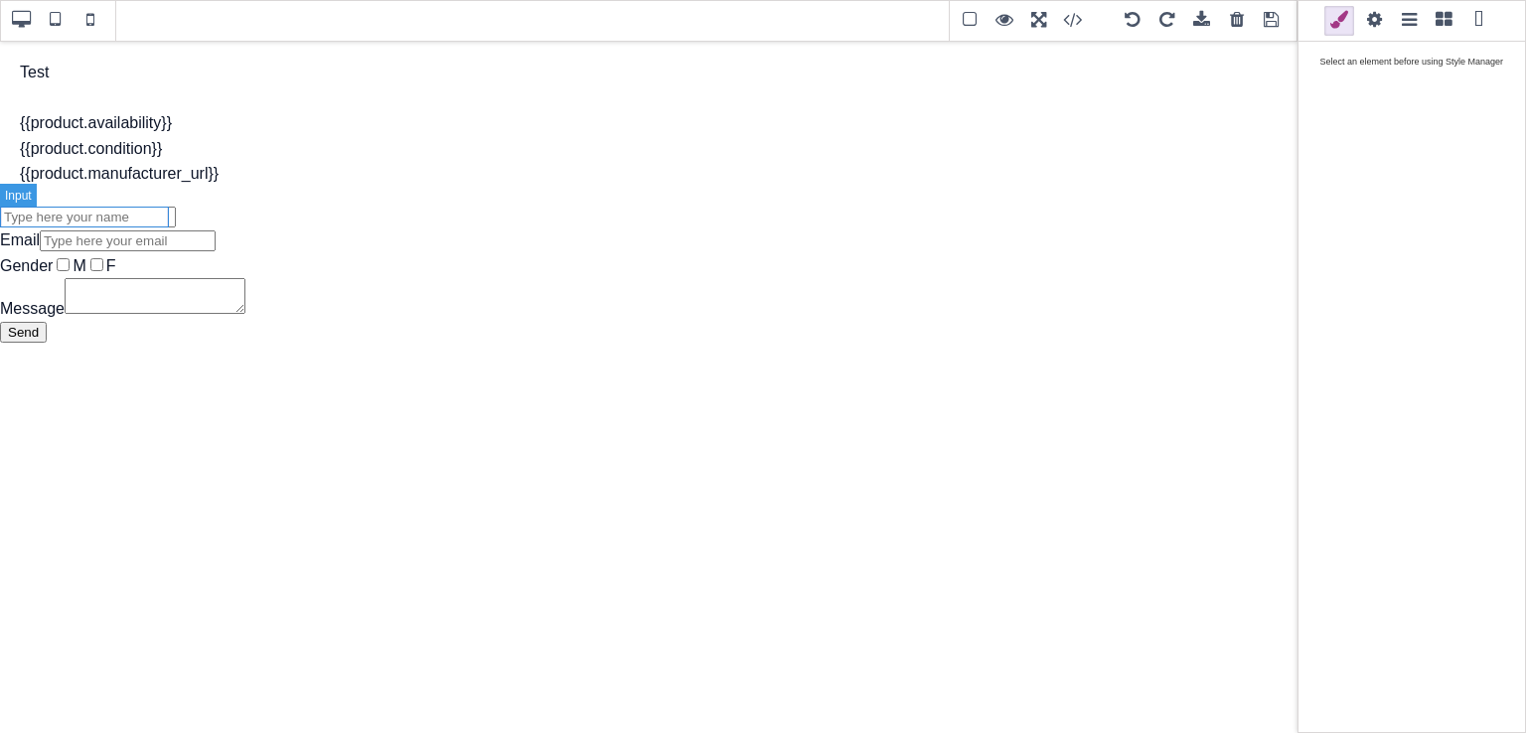
type input "1"
type input "2"
select select
type input "13.3333"
select select "none"
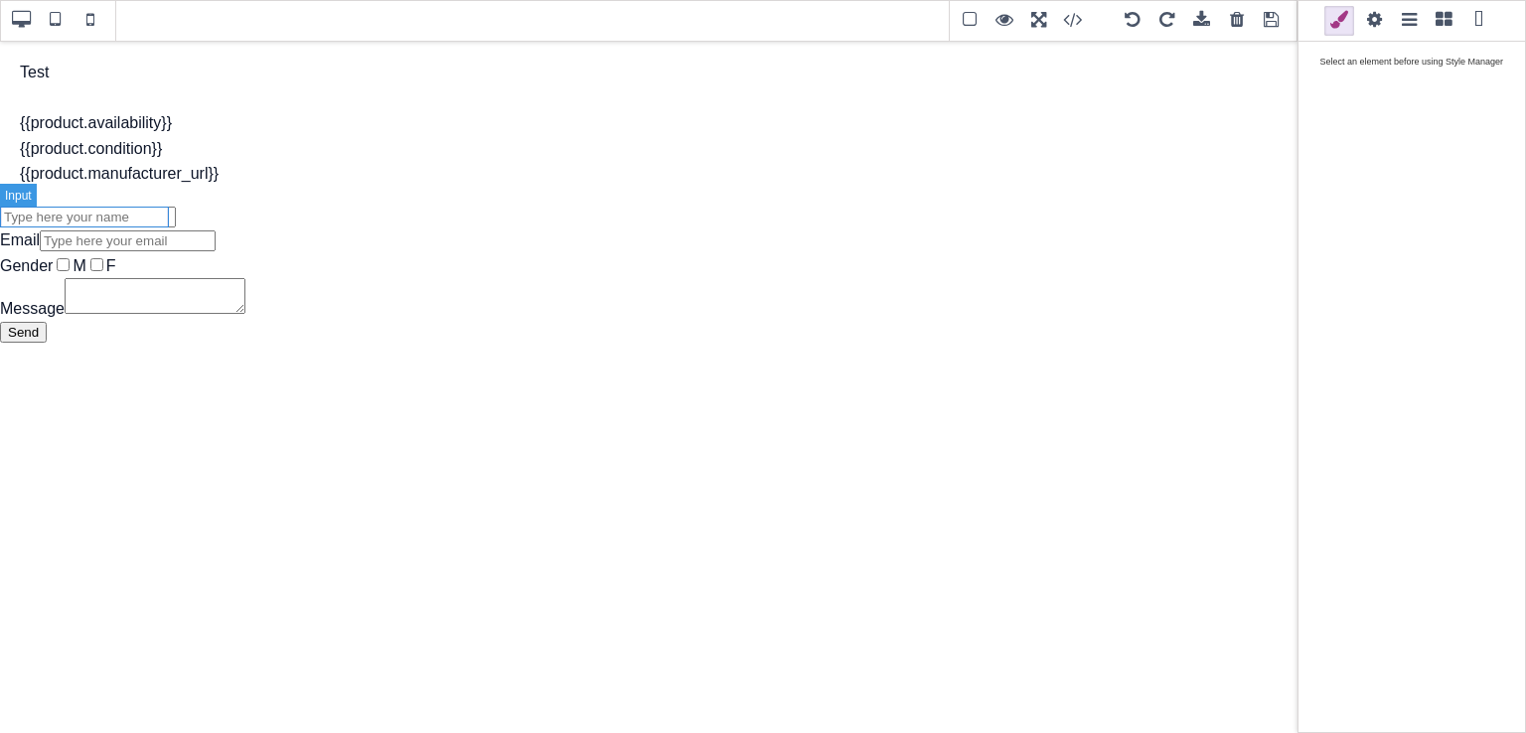
type input "normal"
select select "none"
type input "rgb(255, 255, 255)"
type input "1.6"
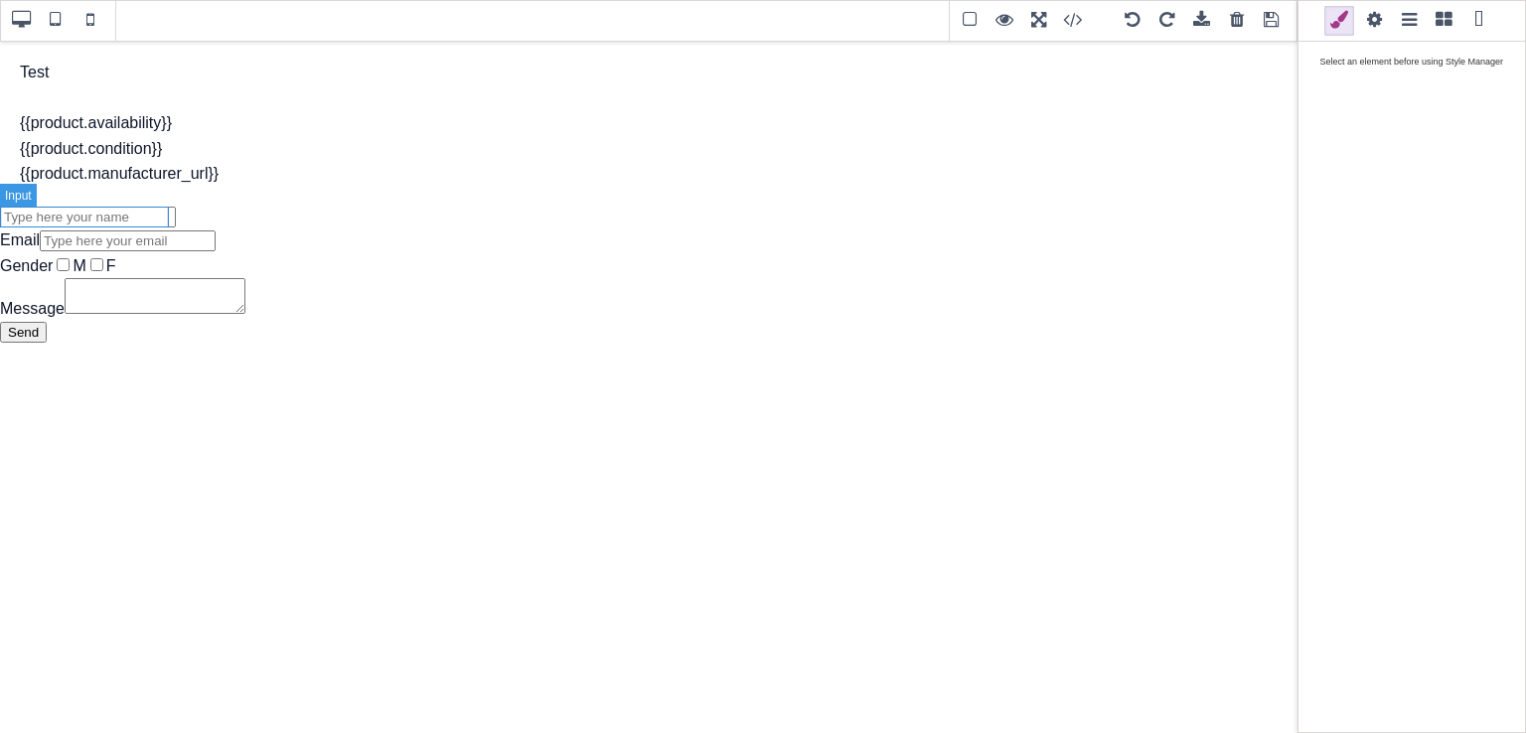
type input "1.6"
select select "inset"
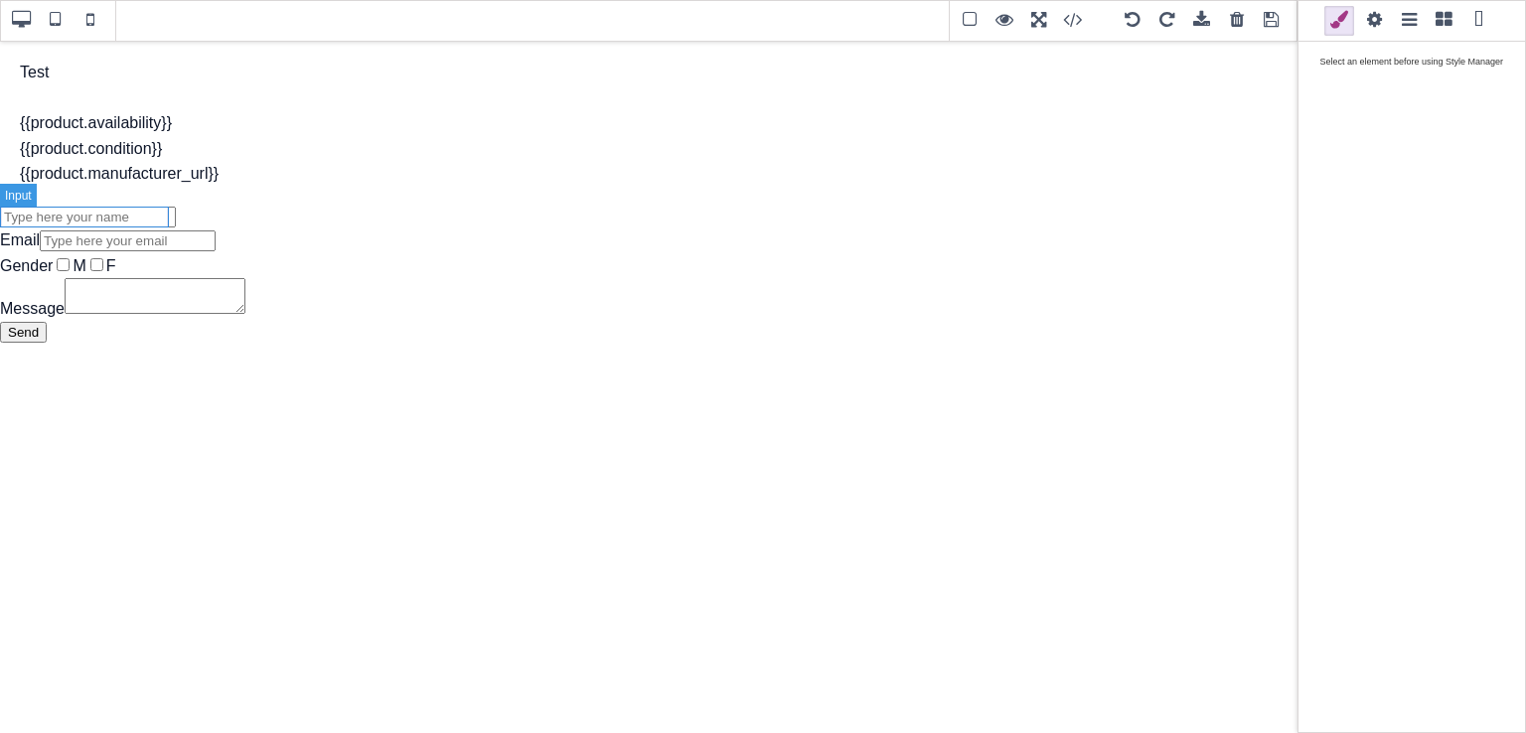
select select "inset"
type input "rgb(118, 118, 118)"
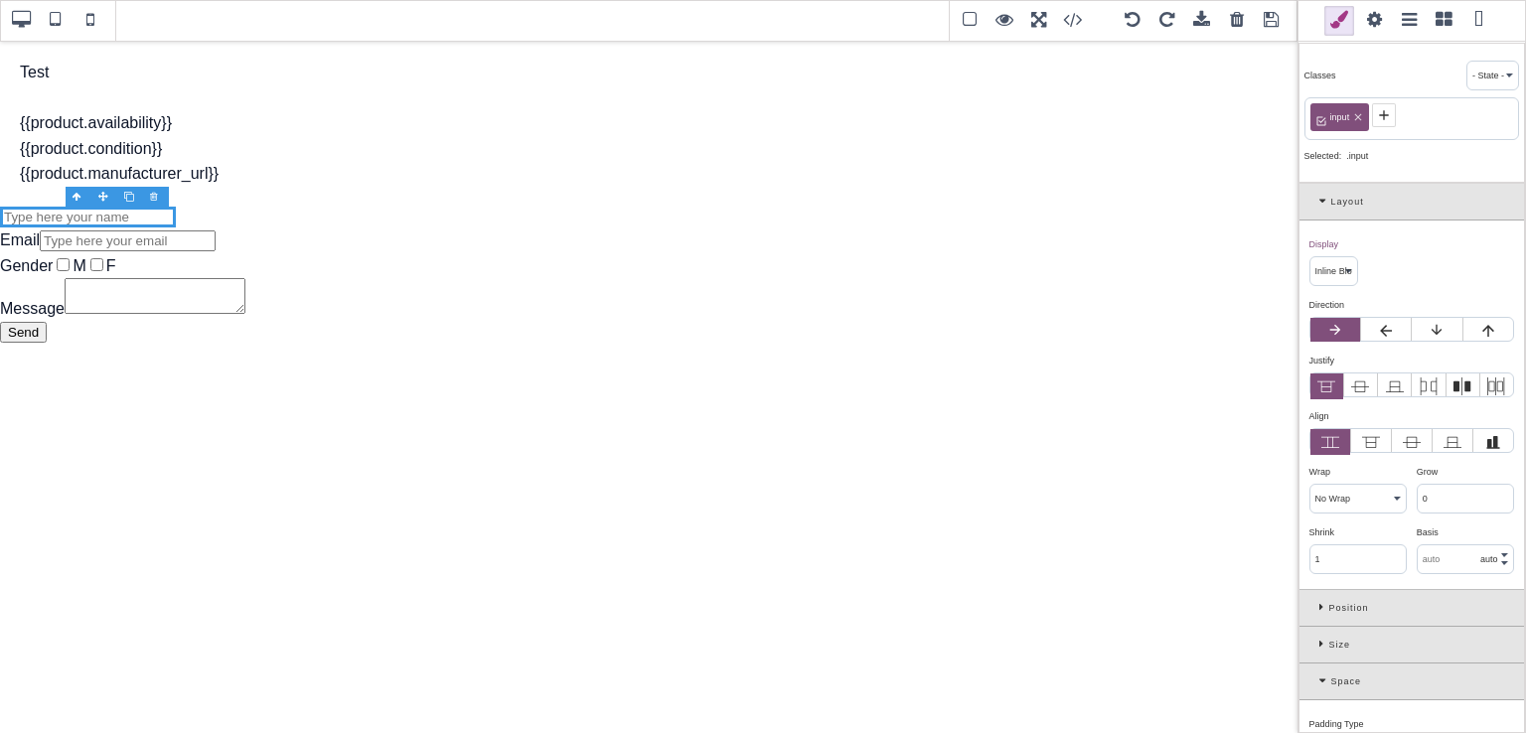
click at [1369, 14] on span at bounding box center [1374, 21] width 30 height 30
select select
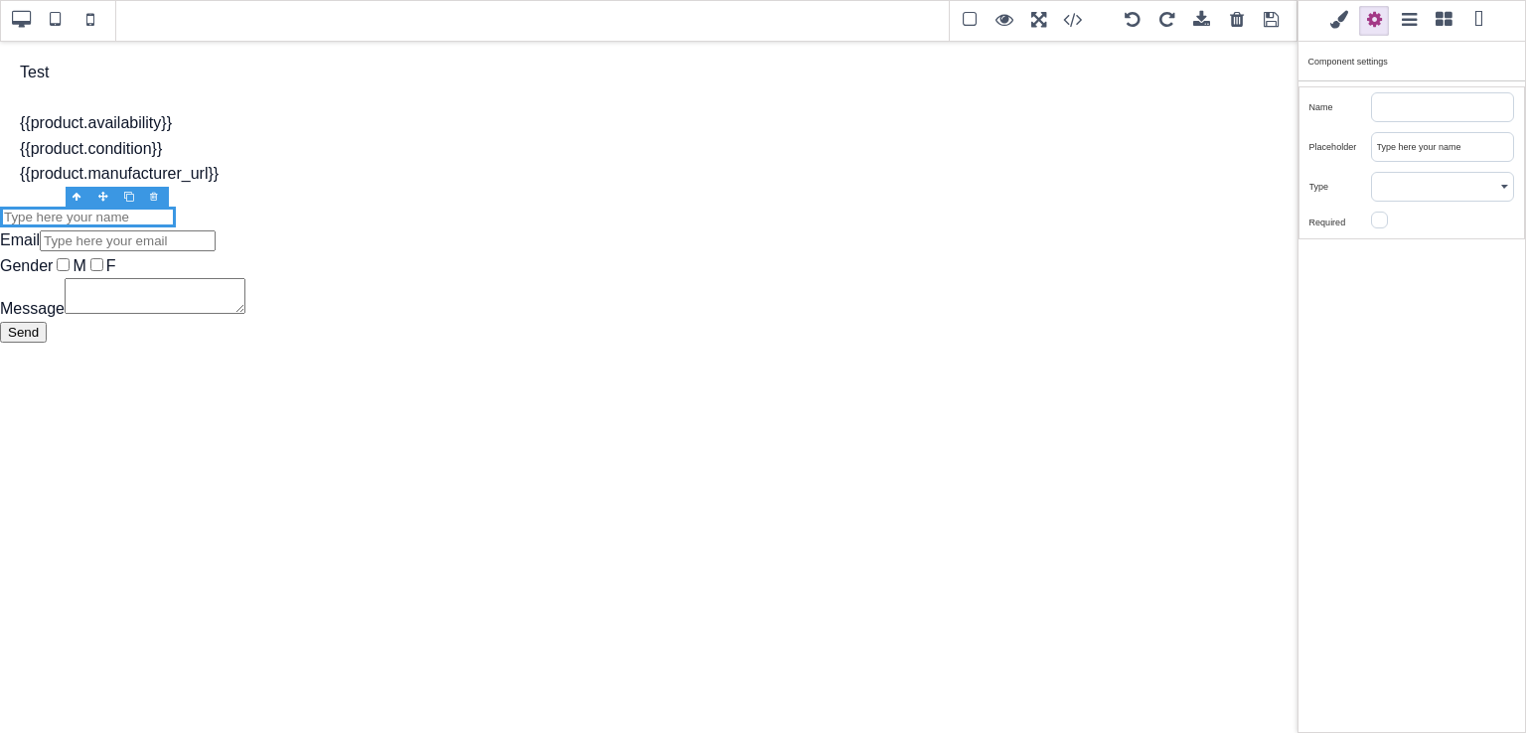
click at [1462, 141] on input "Type here your name" at bounding box center [1442, 147] width 141 height 28
type input "1"
click at [1462, 187] on select "Text Email Password Number" at bounding box center [1442, 187] width 141 height 28
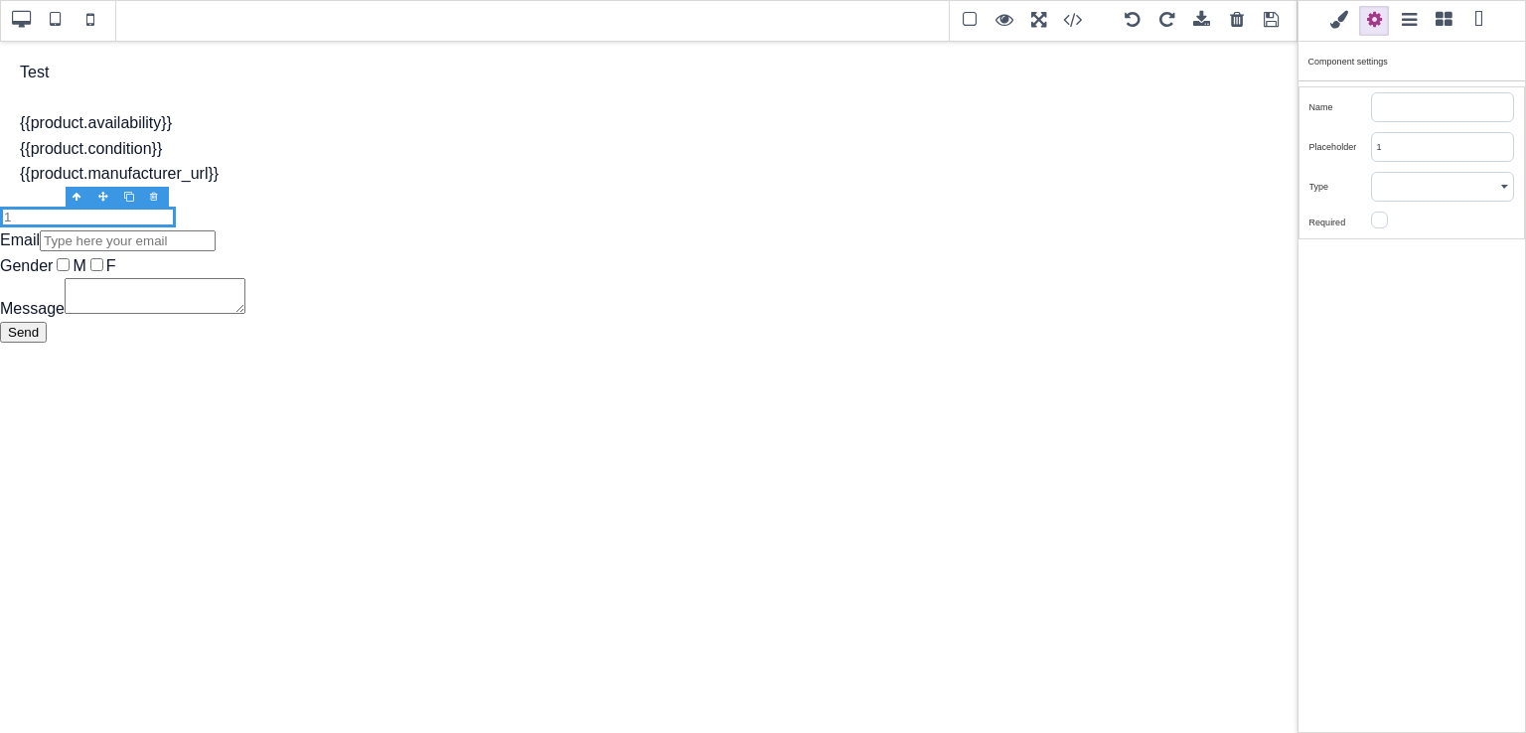
select select "number"
click at [1372, 173] on select "Text Email Password Number" at bounding box center [1442, 187] width 141 height 28
click at [1428, 227] on div at bounding box center [1442, 223] width 143 height 22
click at [1376, 222] on icon at bounding box center [1379, 220] width 14 height 14
click at [0, 0] on input "checkbox" at bounding box center [0, 0] width 0 height 0
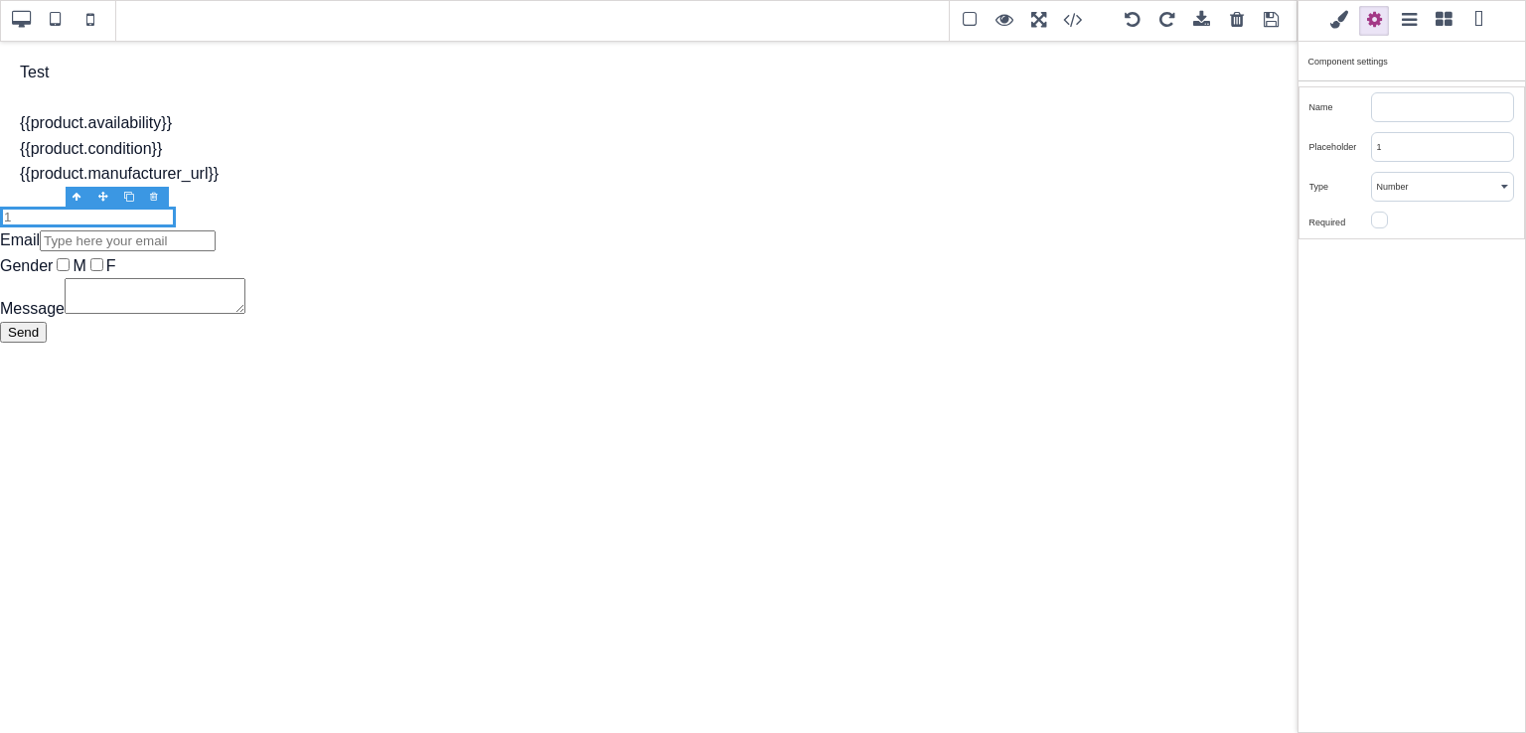
click at [1378, 216] on icon at bounding box center [1379, 220] width 14 height 14
click at [0, 0] on input "checkbox" at bounding box center [0, 0] width 0 height 0
click at [1382, 216] on icon at bounding box center [1379, 220] width 14 height 14
click at [0, 0] on input "checkbox" at bounding box center [0, 0] width 0 height 0
click at [1382, 217] on icon at bounding box center [1379, 220] width 14 height 14
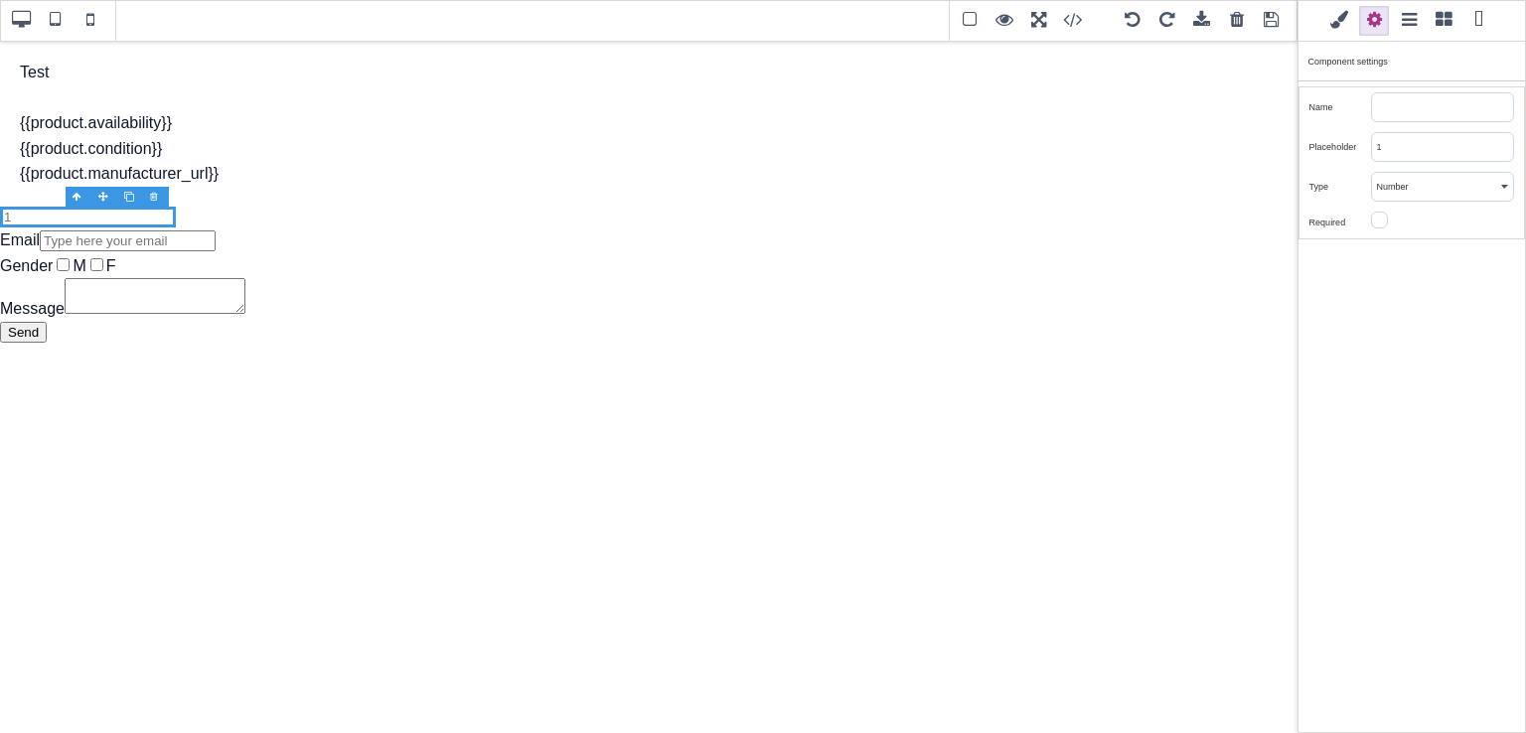
click at [0, 0] on input "checkbox" at bounding box center [0, 0] width 0 height 0
click at [1382, 217] on icon at bounding box center [1379, 220] width 14 height 14
click at [0, 0] on input "checkbox" at bounding box center [0, 0] width 0 height 0
click at [1393, 256] on div "Classes - State - Hover Click Even/Odd input Selected: .input Layout Display ⨯ …" at bounding box center [1411, 366] width 228 height 733
click at [1385, 220] on label at bounding box center [1379, 220] width 17 height 17
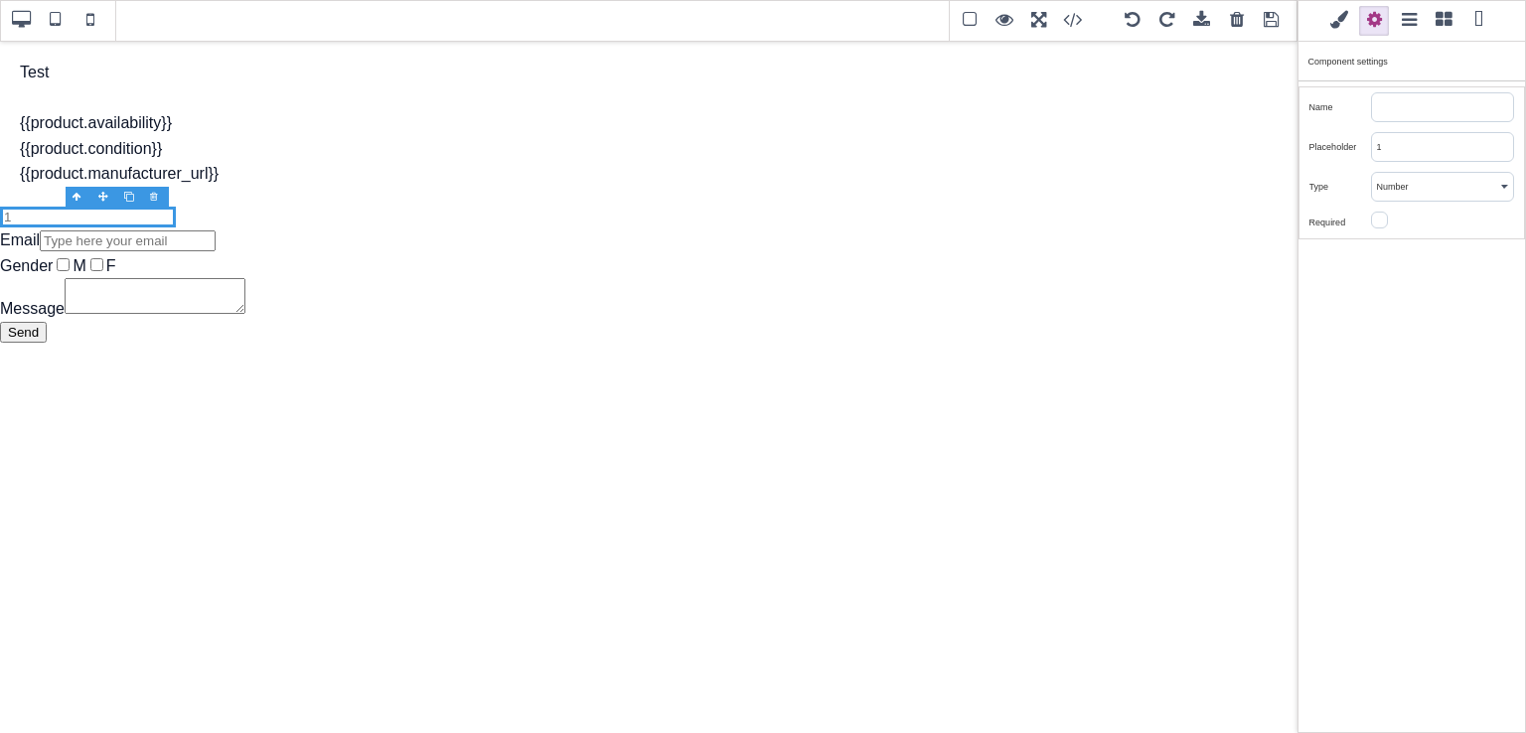
click at [0, 0] on input "checkbox" at bounding box center [0, 0] width 0 height 0
click at [1387, 113] on input "text" at bounding box center [1442, 107] width 141 height 28
click at [24, 246] on label "Email" at bounding box center [20, 239] width 40 height 17
select select "block"
type input "0"
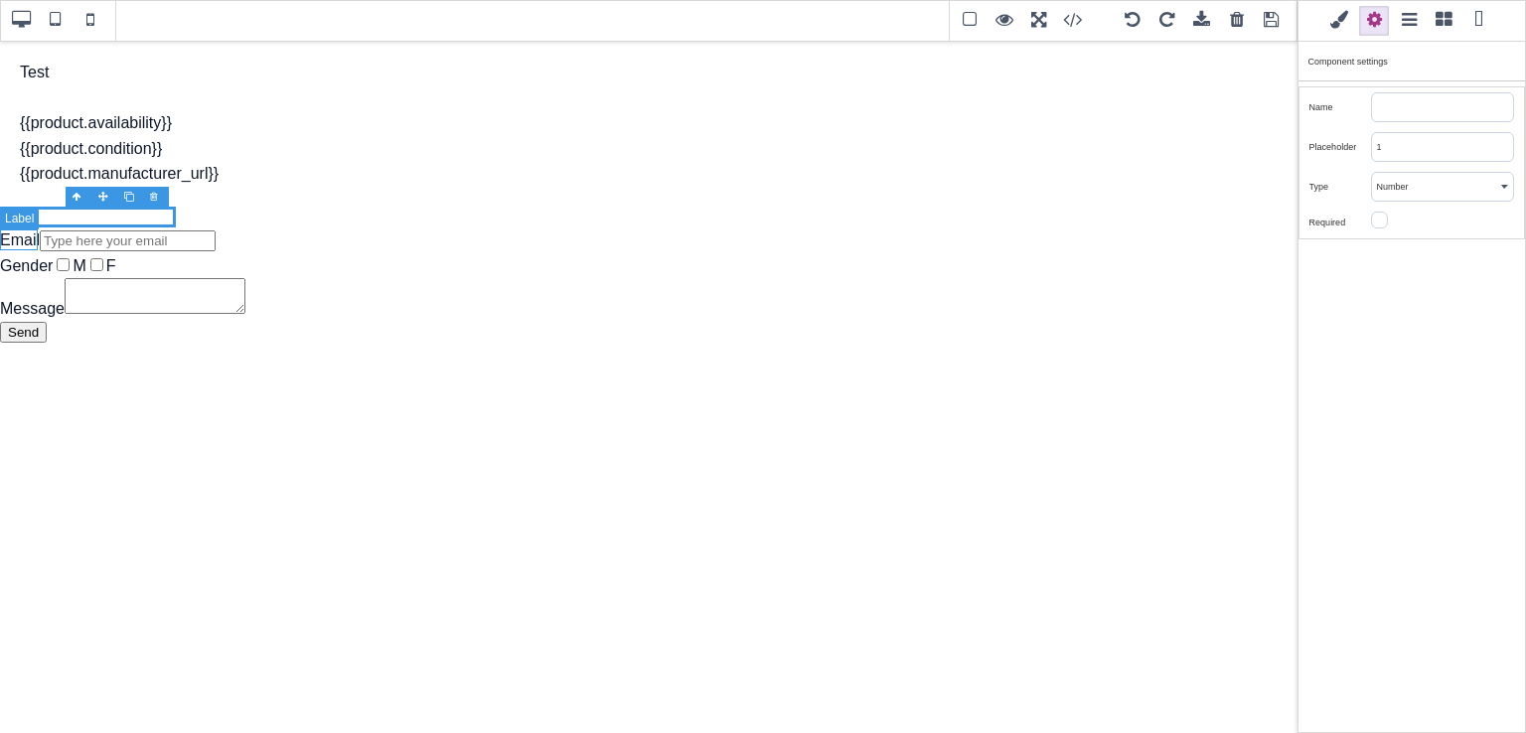
type input "0"
type input "rgb(15, 23, 42)"
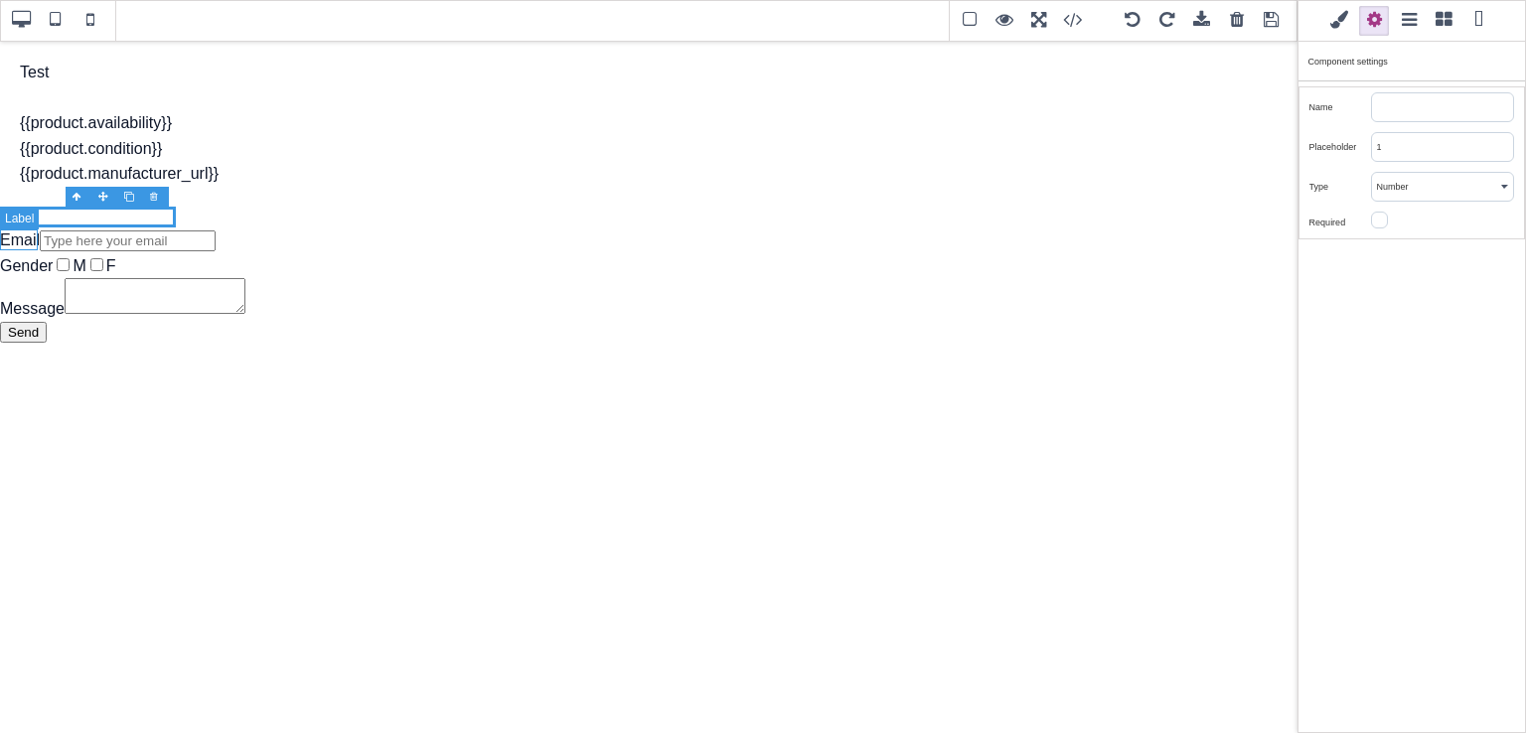
select select
type input "16"
select select
type input "25.6px"
select select
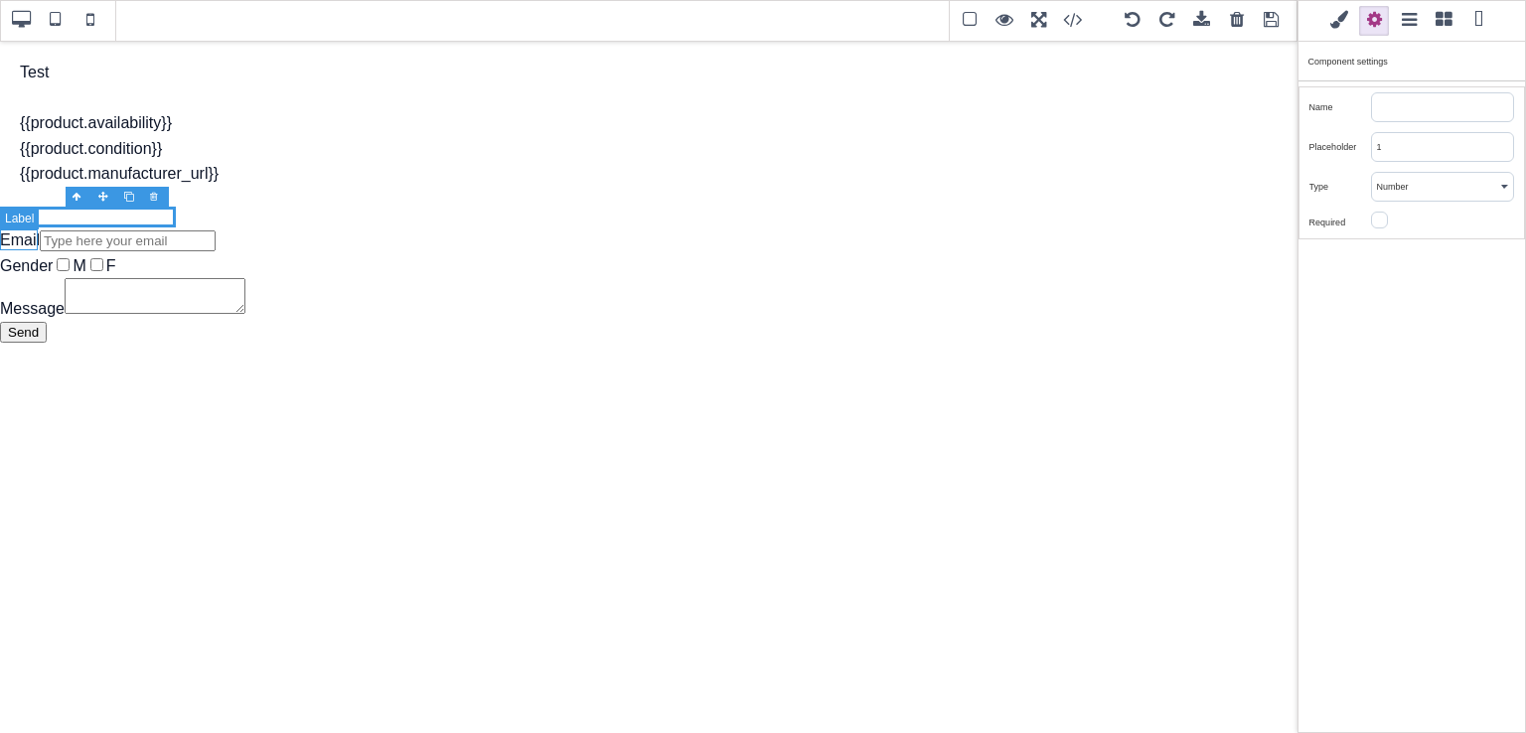
type input "transparent"
type input "0"
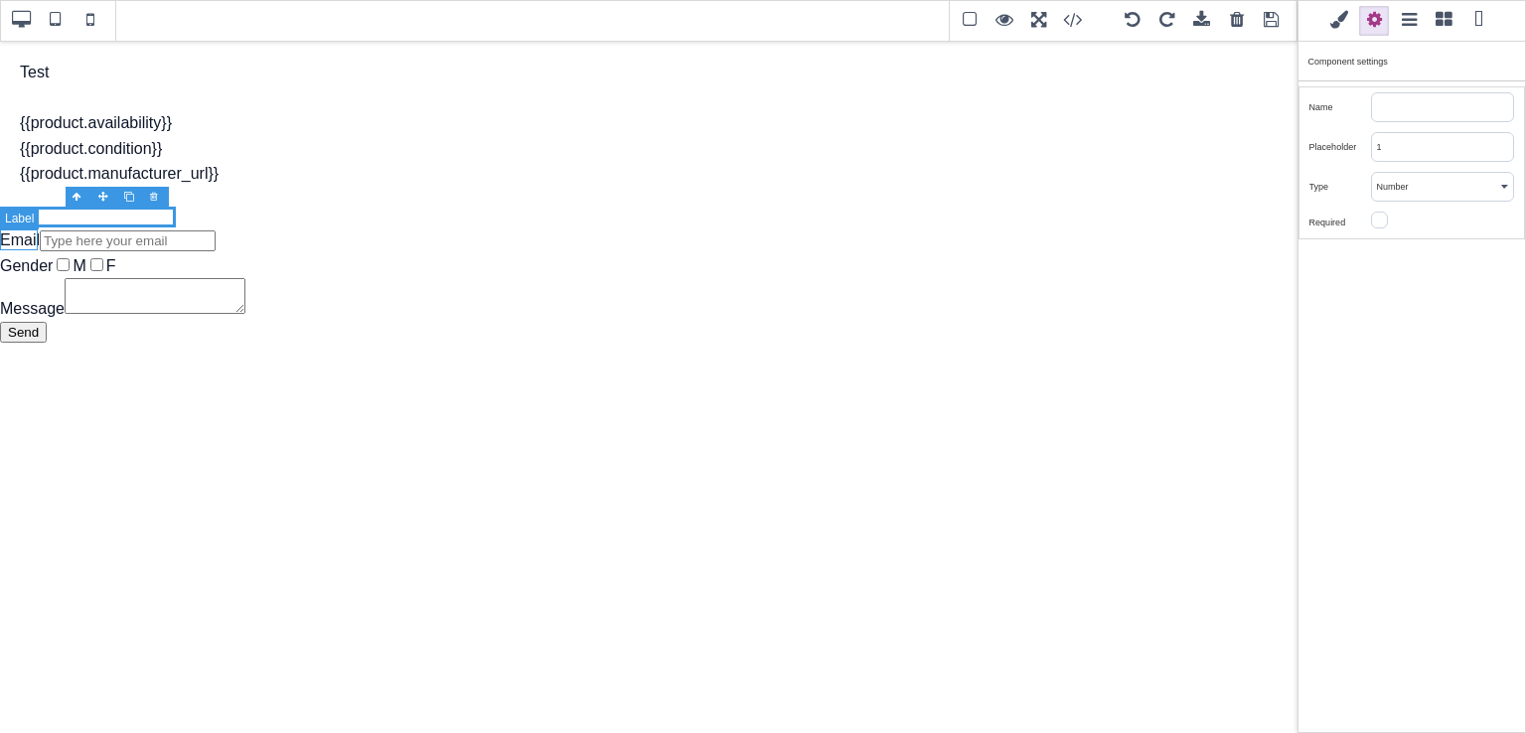
select select "none"
type input "rgb(15, 23, 42)"
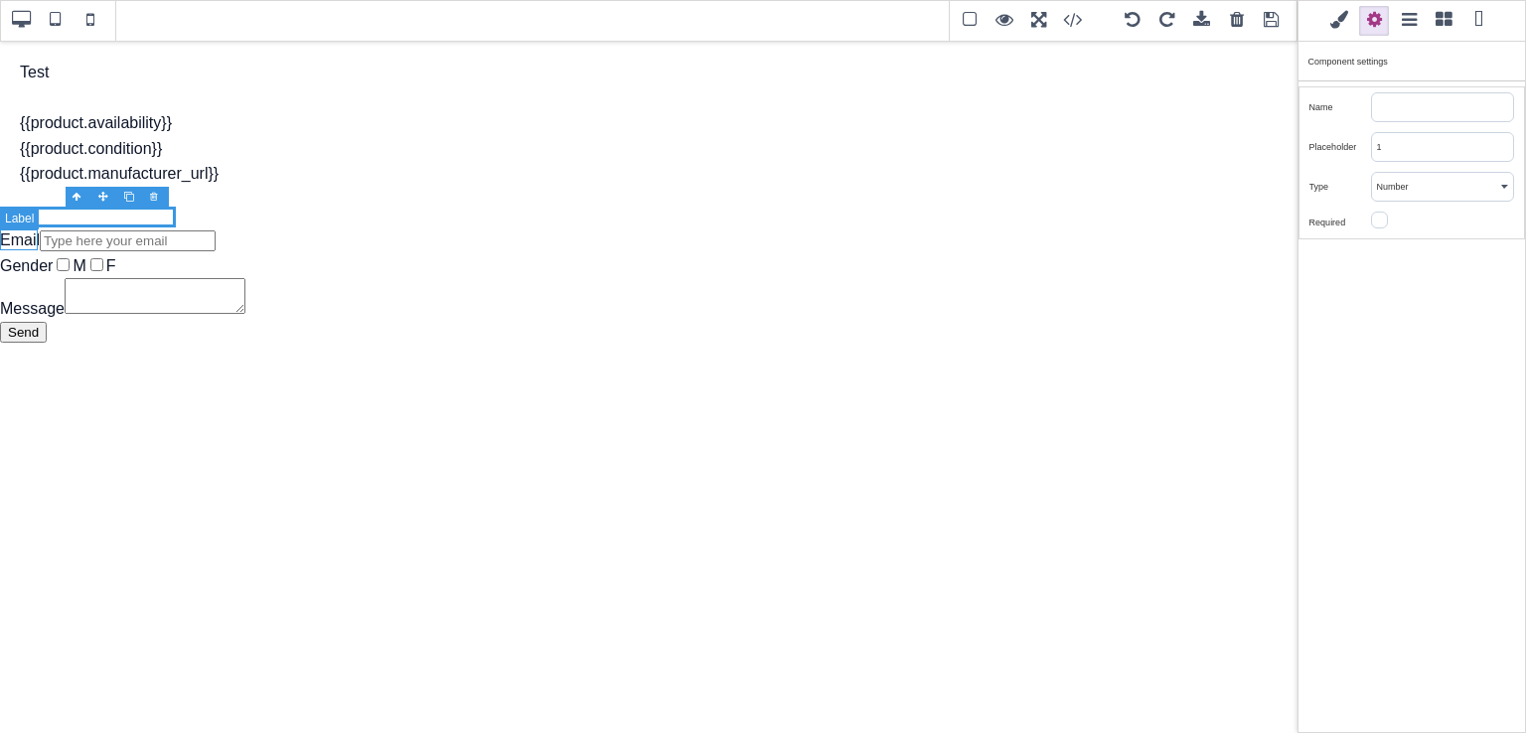
type input "rgb(15, 23, 42)"
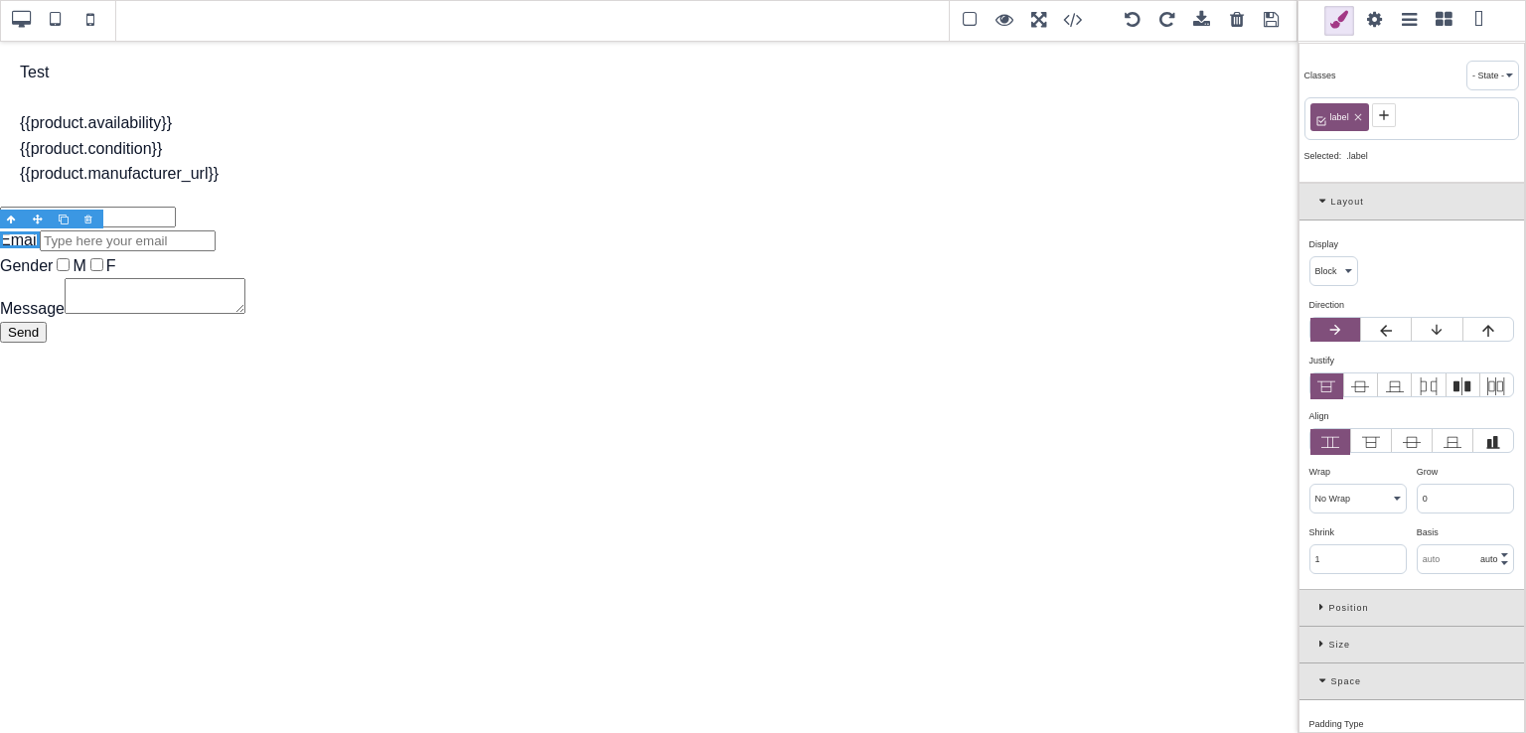
click at [91, 219] on div at bounding box center [90, 220] width 26 height 20
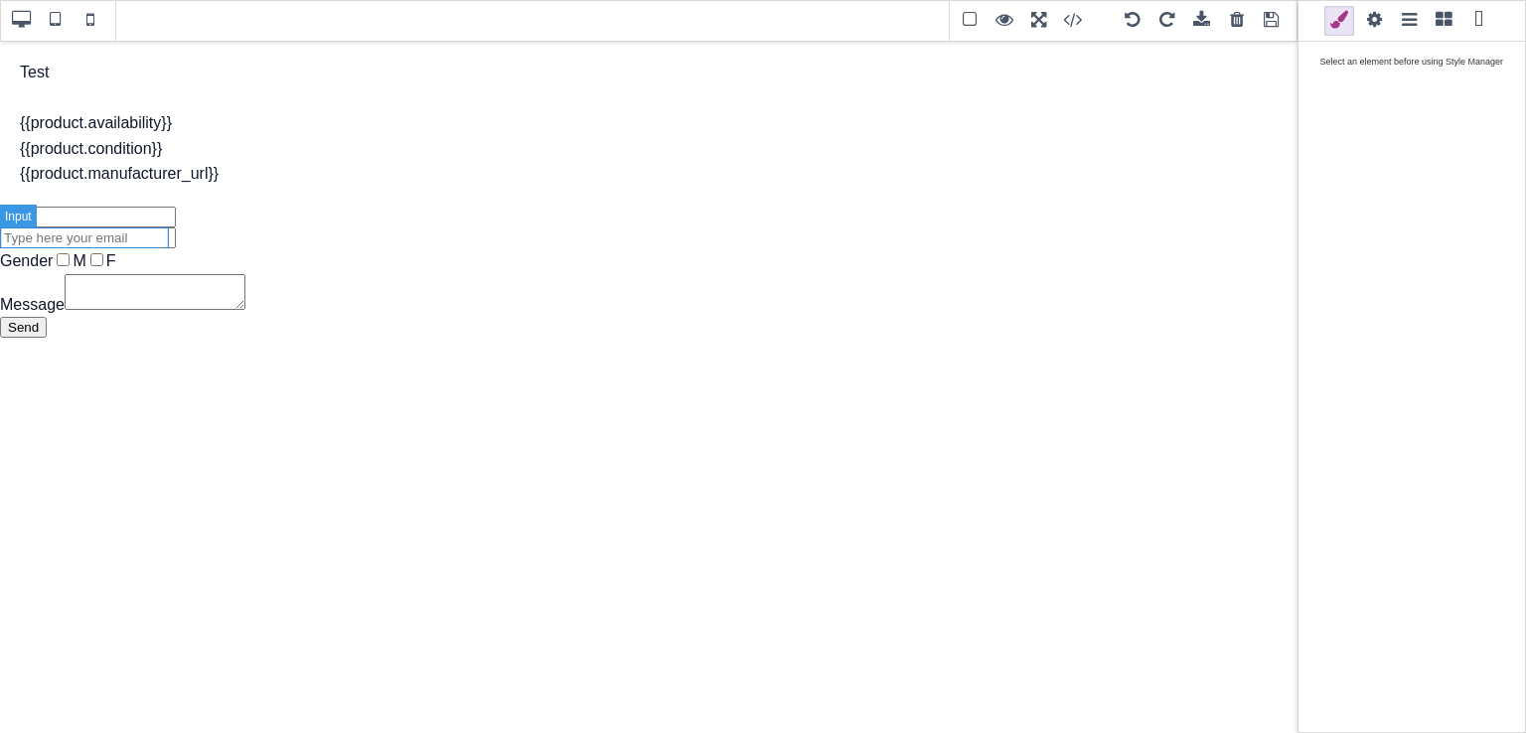
click at [114, 236] on input "email" at bounding box center [88, 237] width 176 height 21
select select "inline-block"
type input "1"
type input "2"
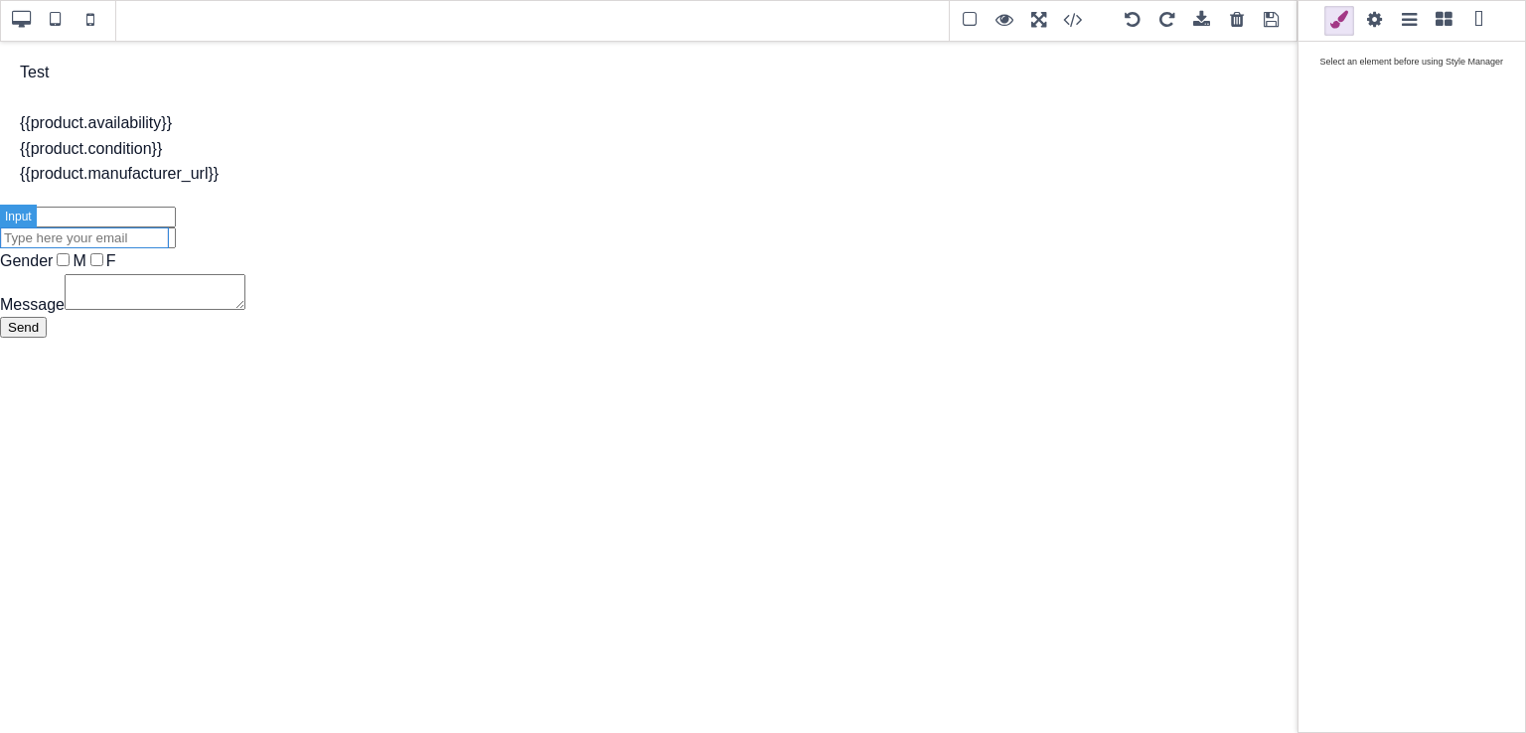
type input "1"
type input "2"
select select
type input "13.3333"
select select "none"
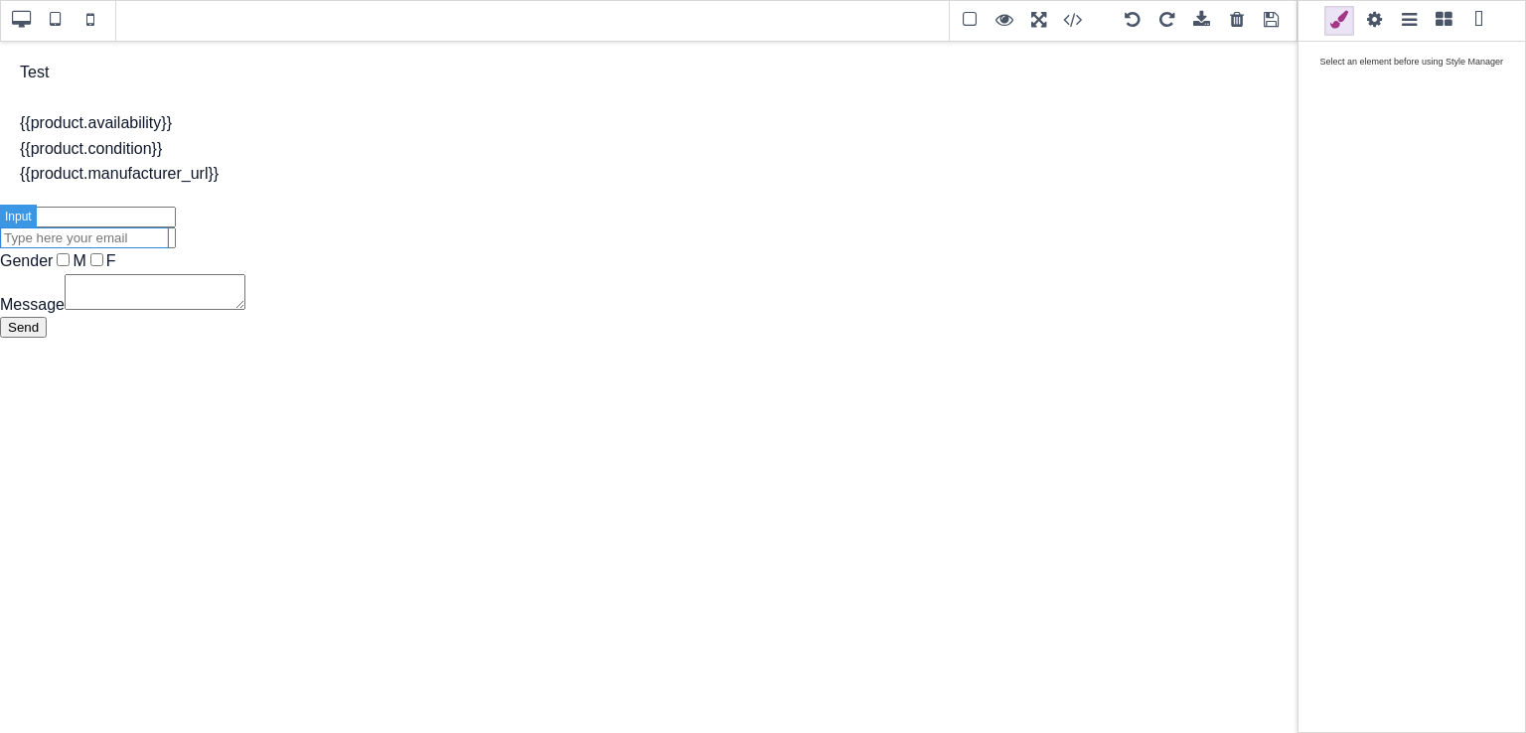
type input "normal"
select select "none"
type input "rgb(255, 255, 255)"
type input "1.6"
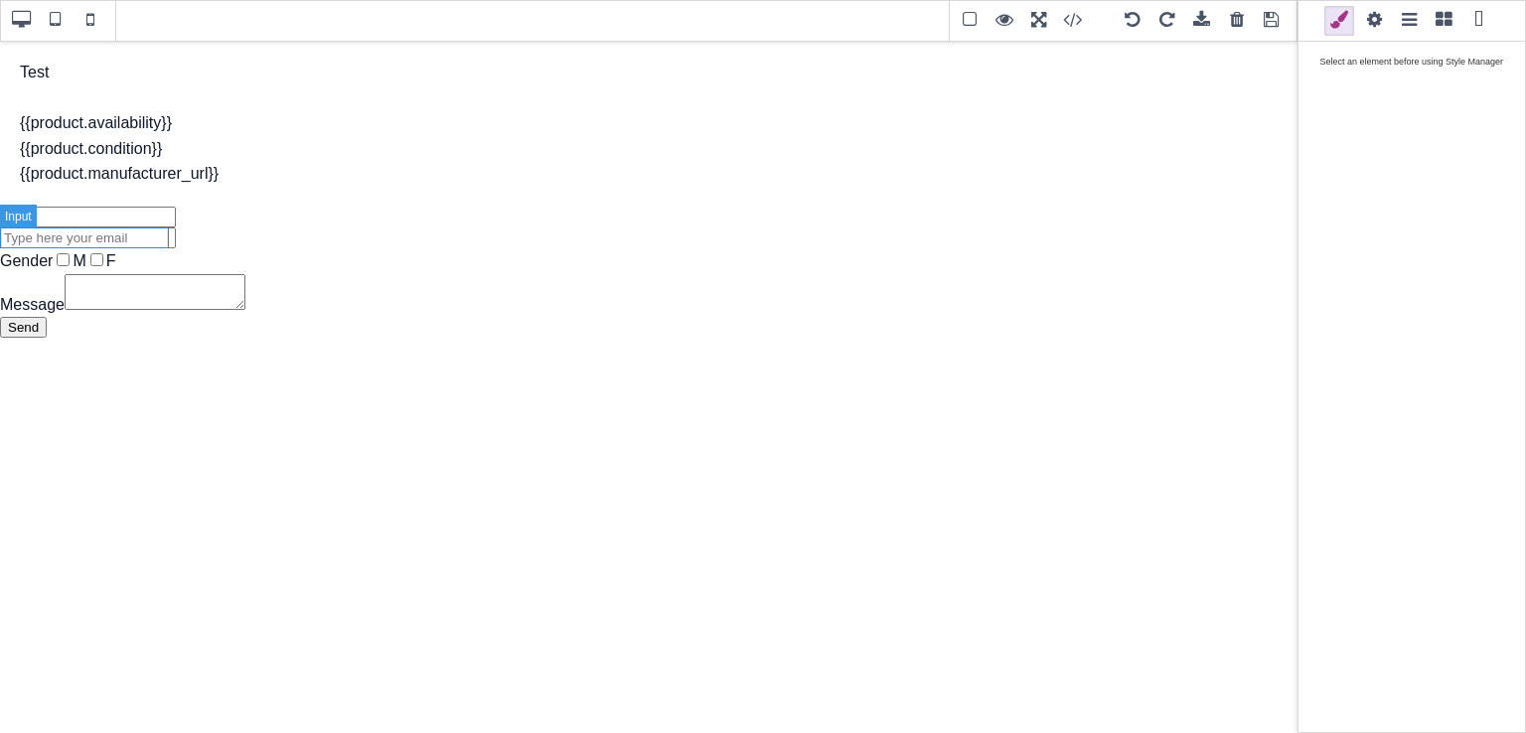
type input "1.6"
select select "inset"
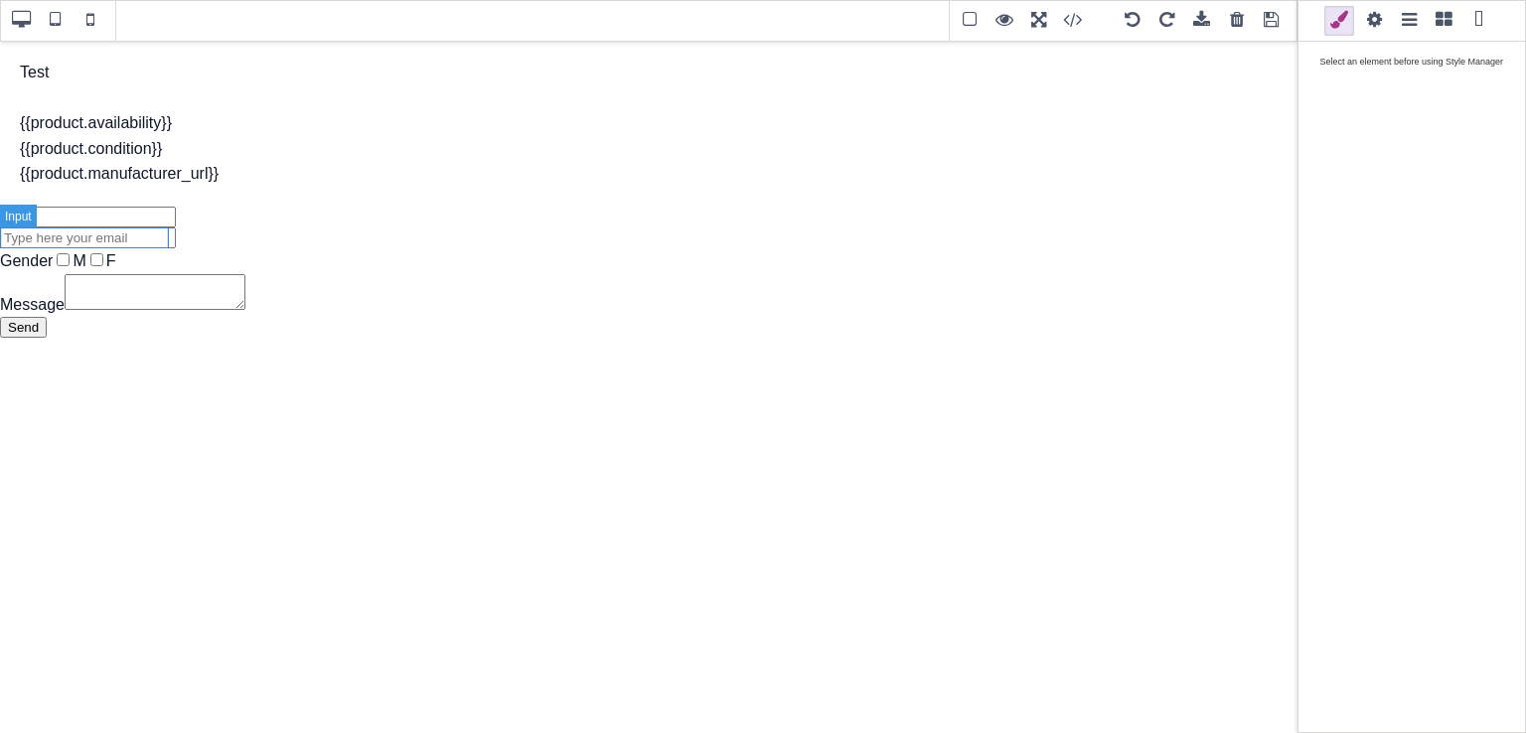
select select "inset"
type input "rgb(118, 118, 118)"
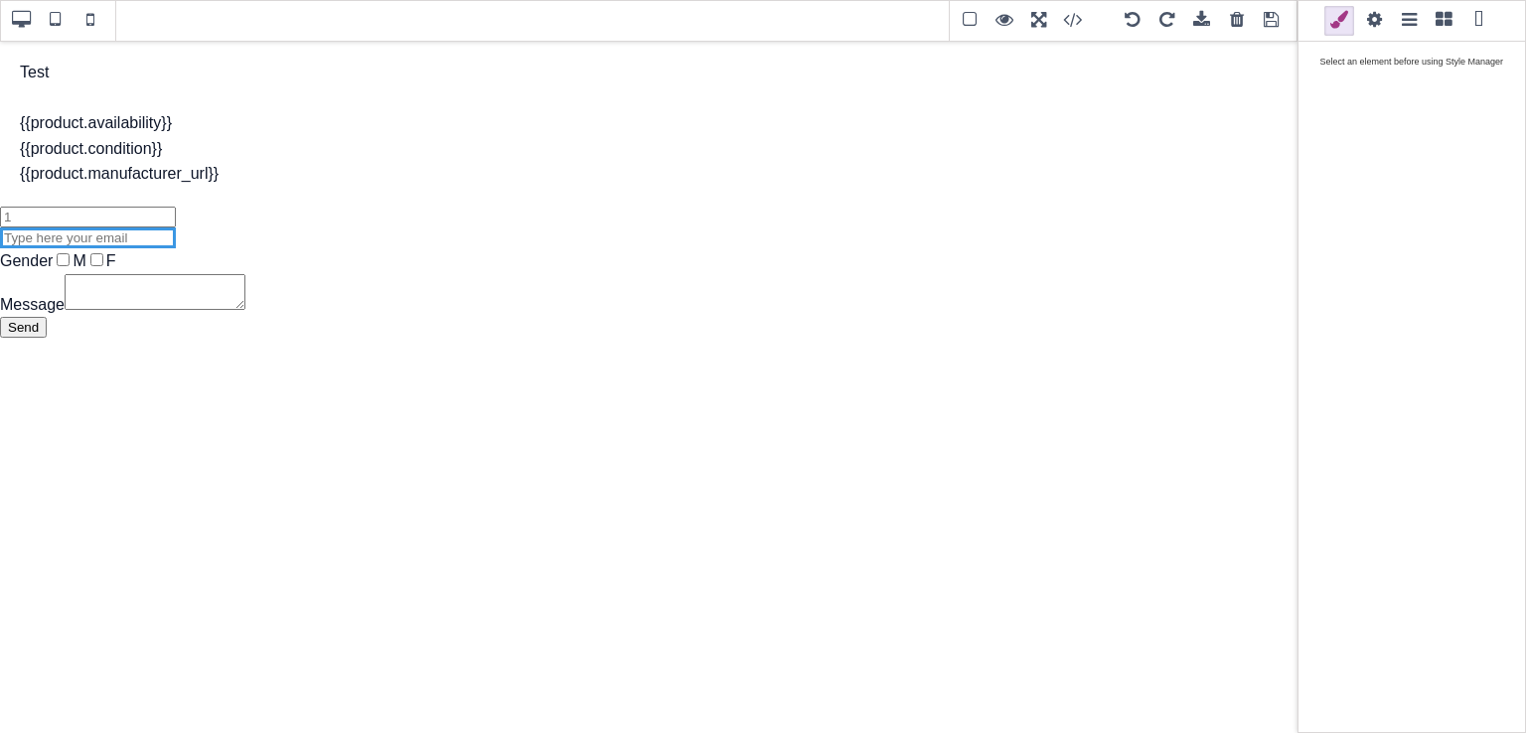
click at [157, 222] on div at bounding box center [156, 218] width 26 height 20
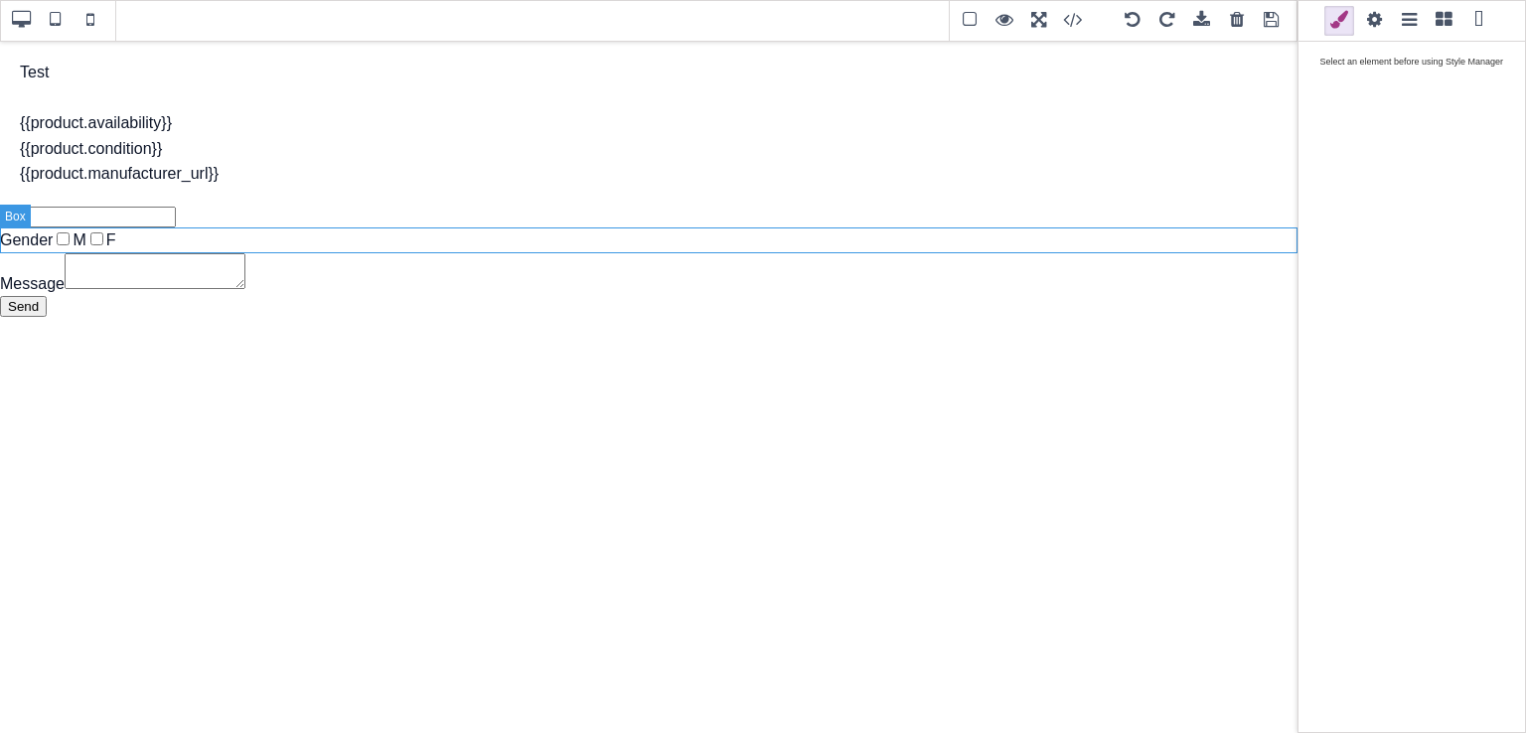
click at [131, 239] on div "Gender [DEMOGRAPHIC_DATA] F" at bounding box center [648, 240] width 1297 height 26
select select "block"
type input "0"
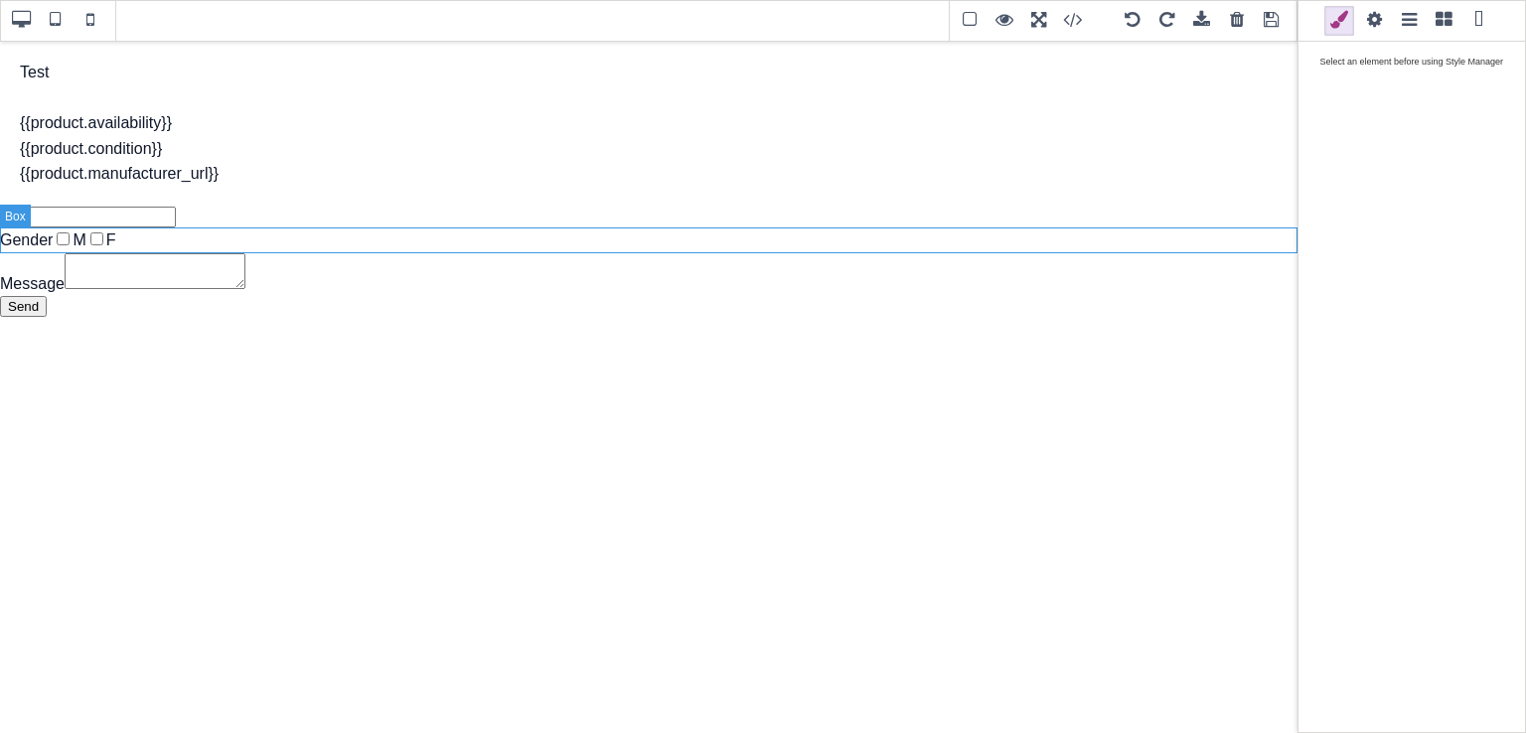
type input "0"
type input "rgb(15, 23, 42)"
select select
type input "16"
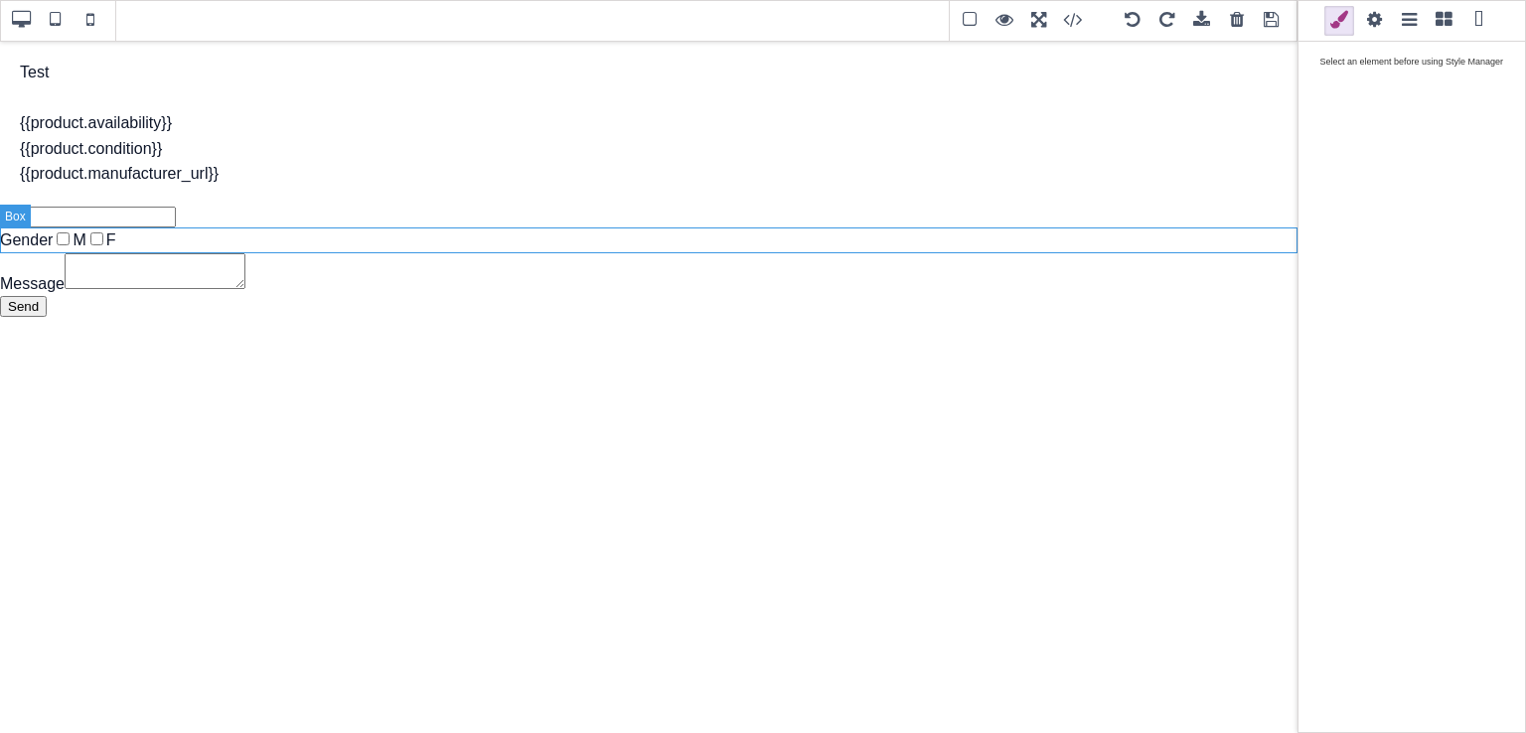
select select
type input "25.6px"
select select
type input "transparent"
type input "0"
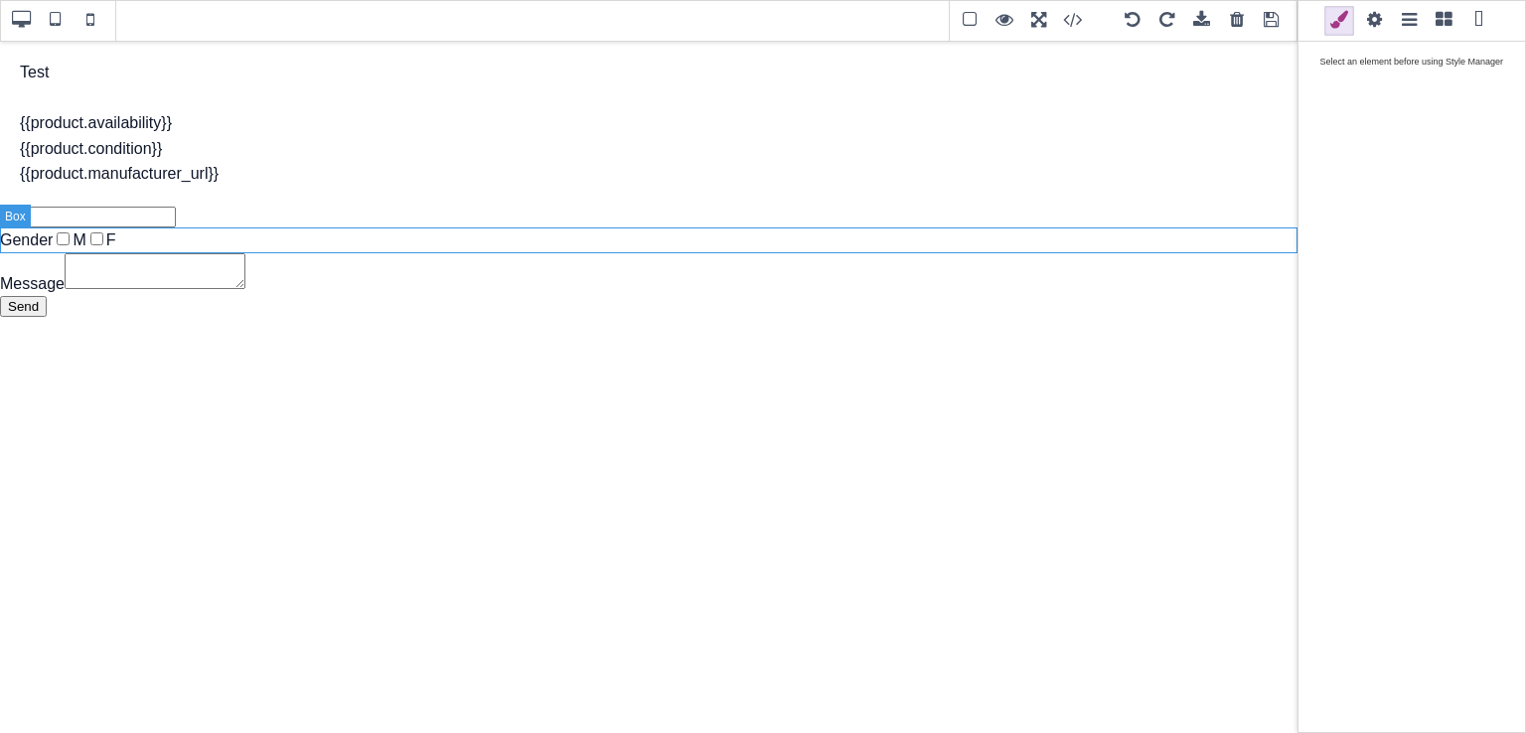
type input "0"
select select "none"
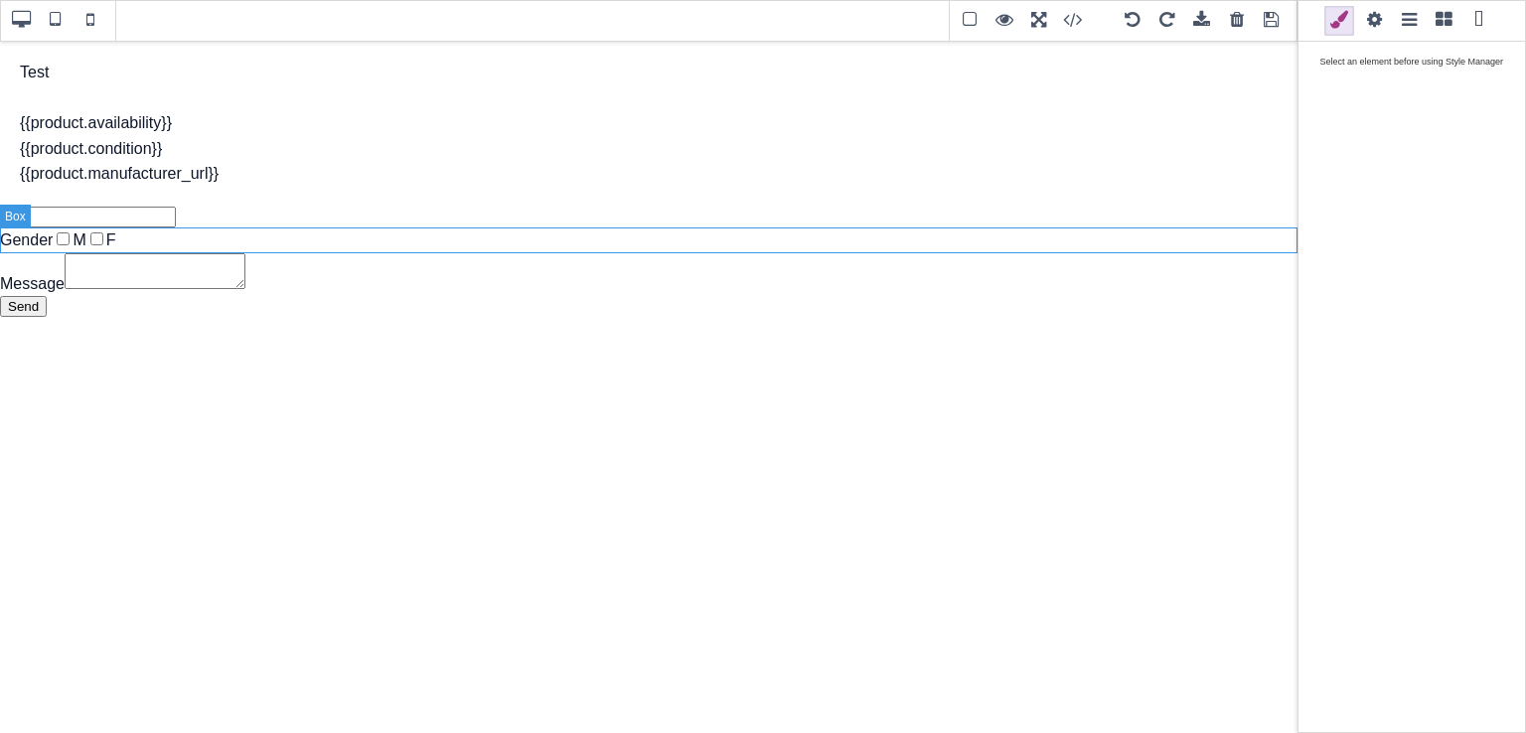
select select "none"
type input "rgb(15, 23, 42)"
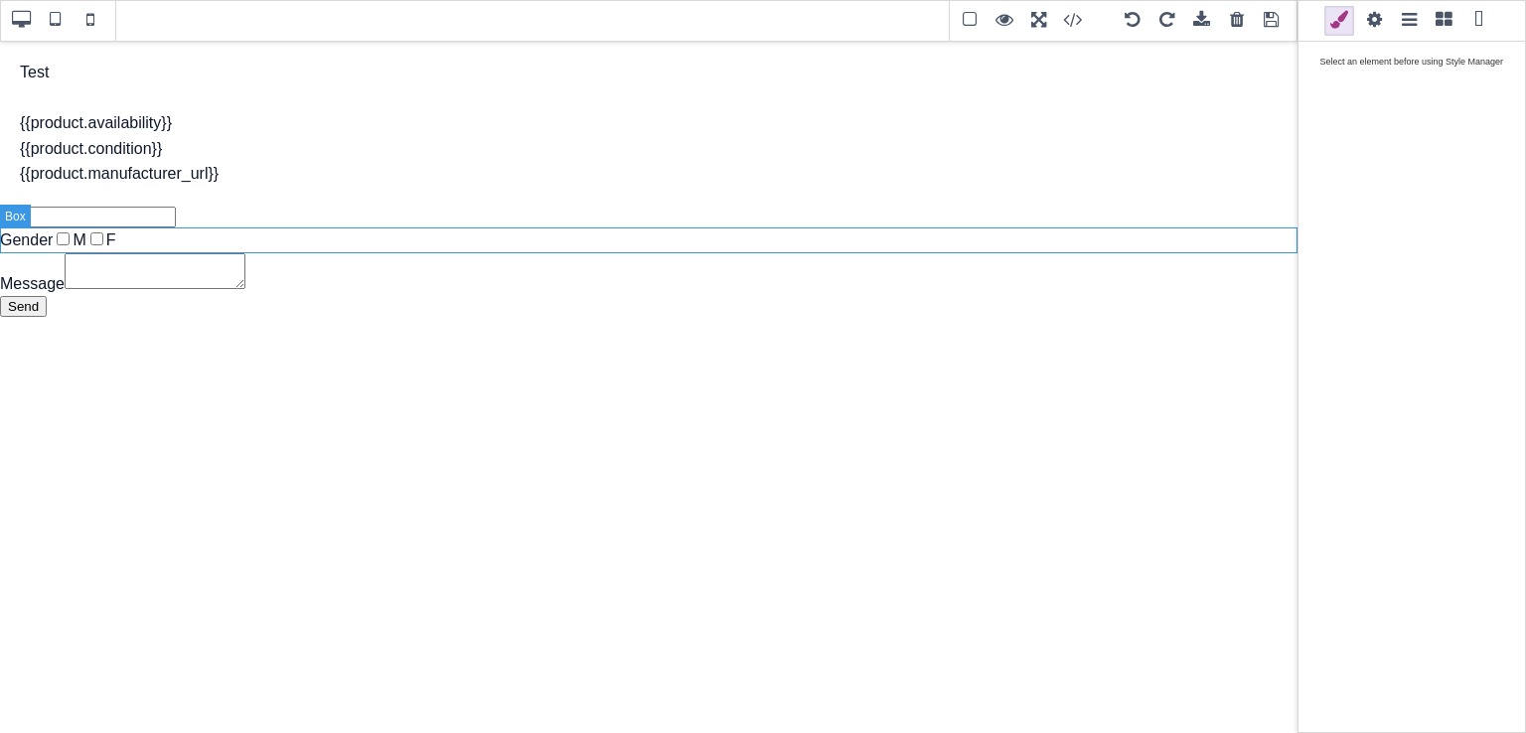
type input "rgb(15, 23, 42)"
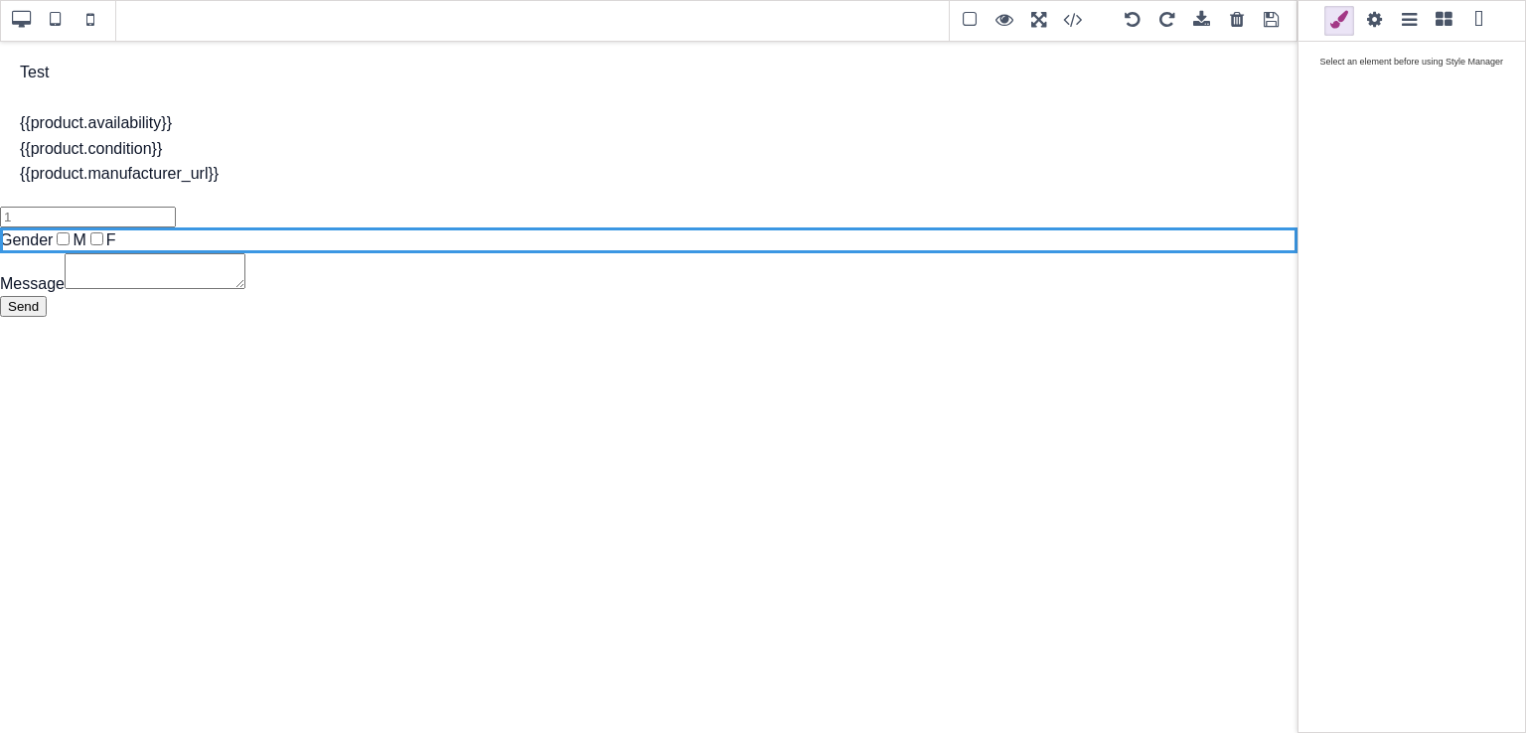
click at [1285, 213] on div at bounding box center [1284, 214] width 26 height 20
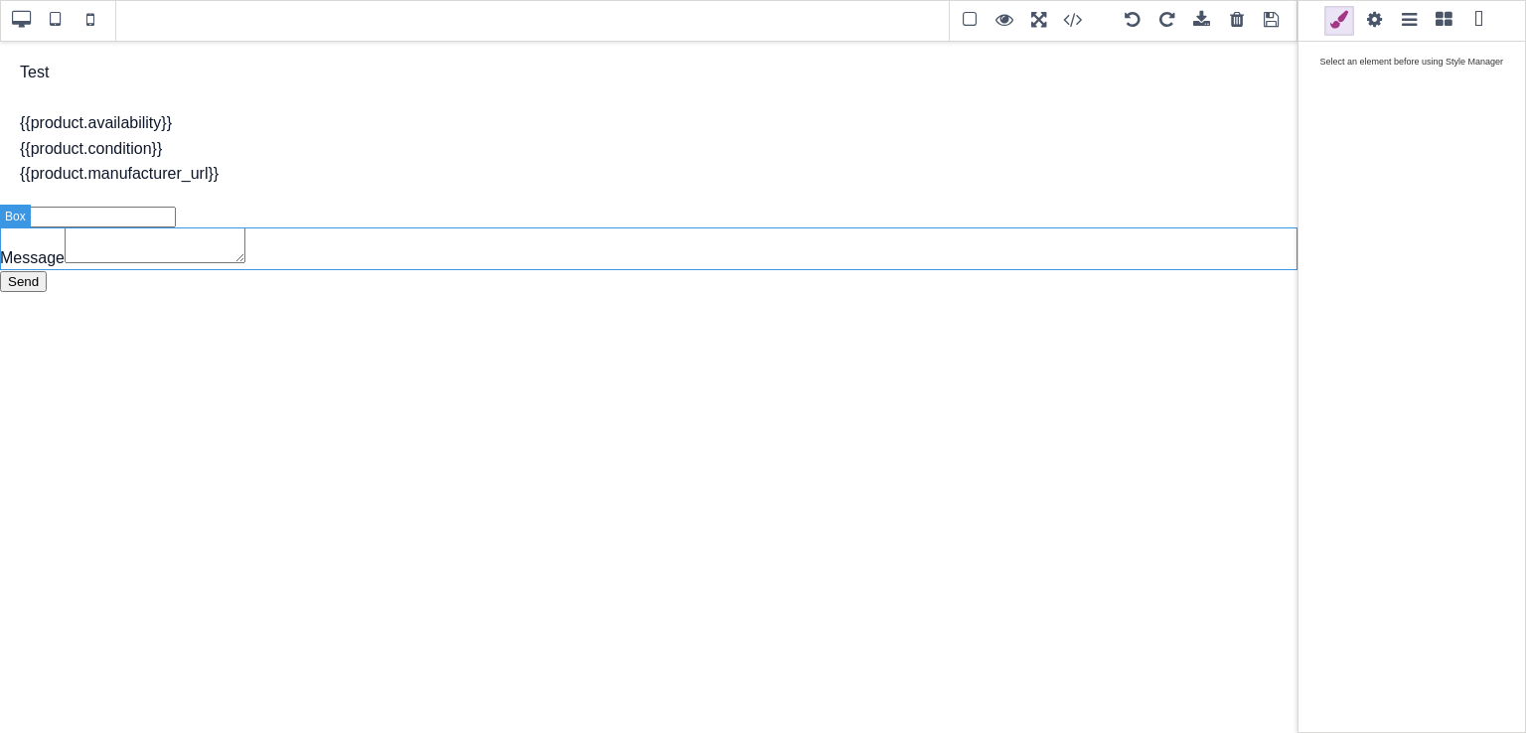
click at [798, 259] on div "Message" at bounding box center [648, 249] width 1297 height 44
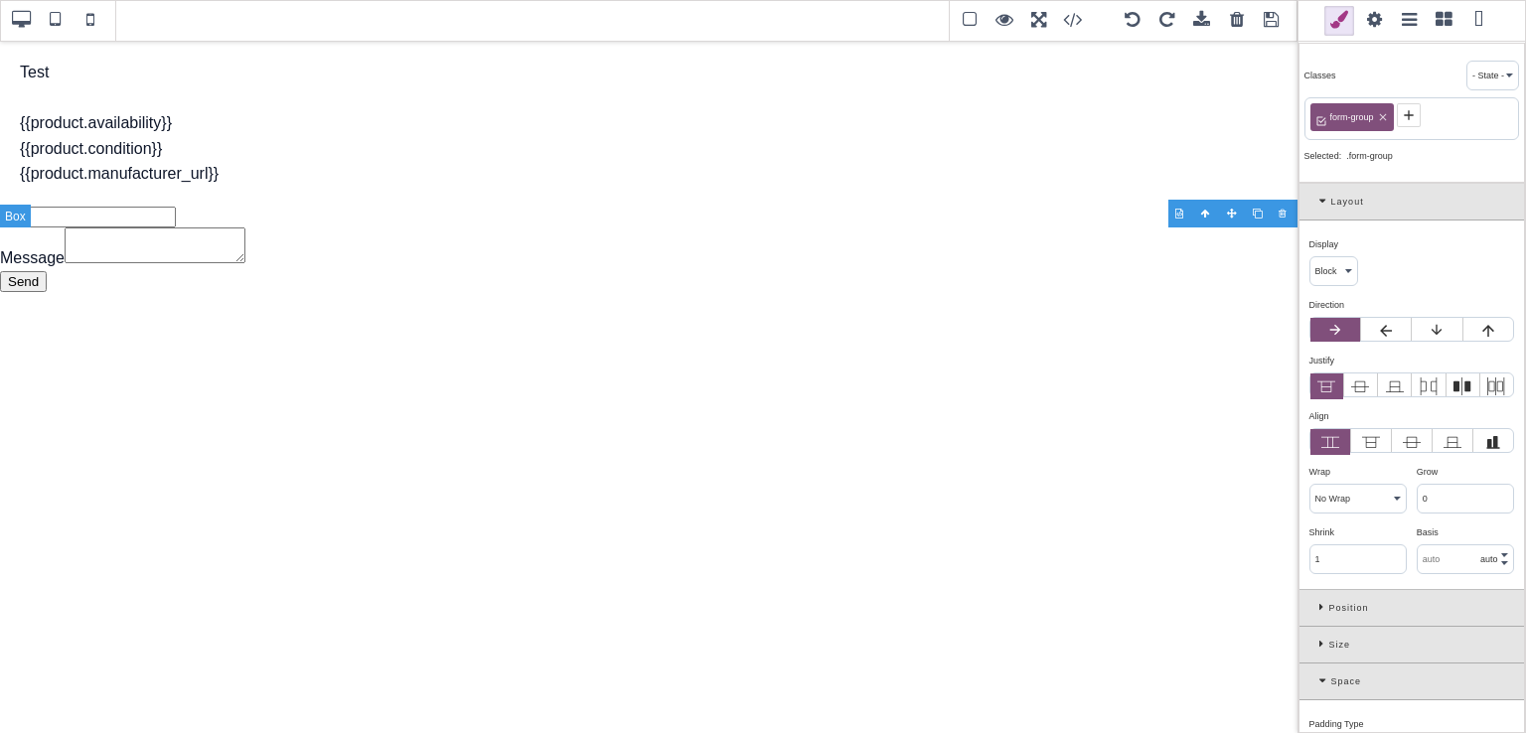
click at [798, 259] on div "Message" at bounding box center [648, 249] width 1297 height 44
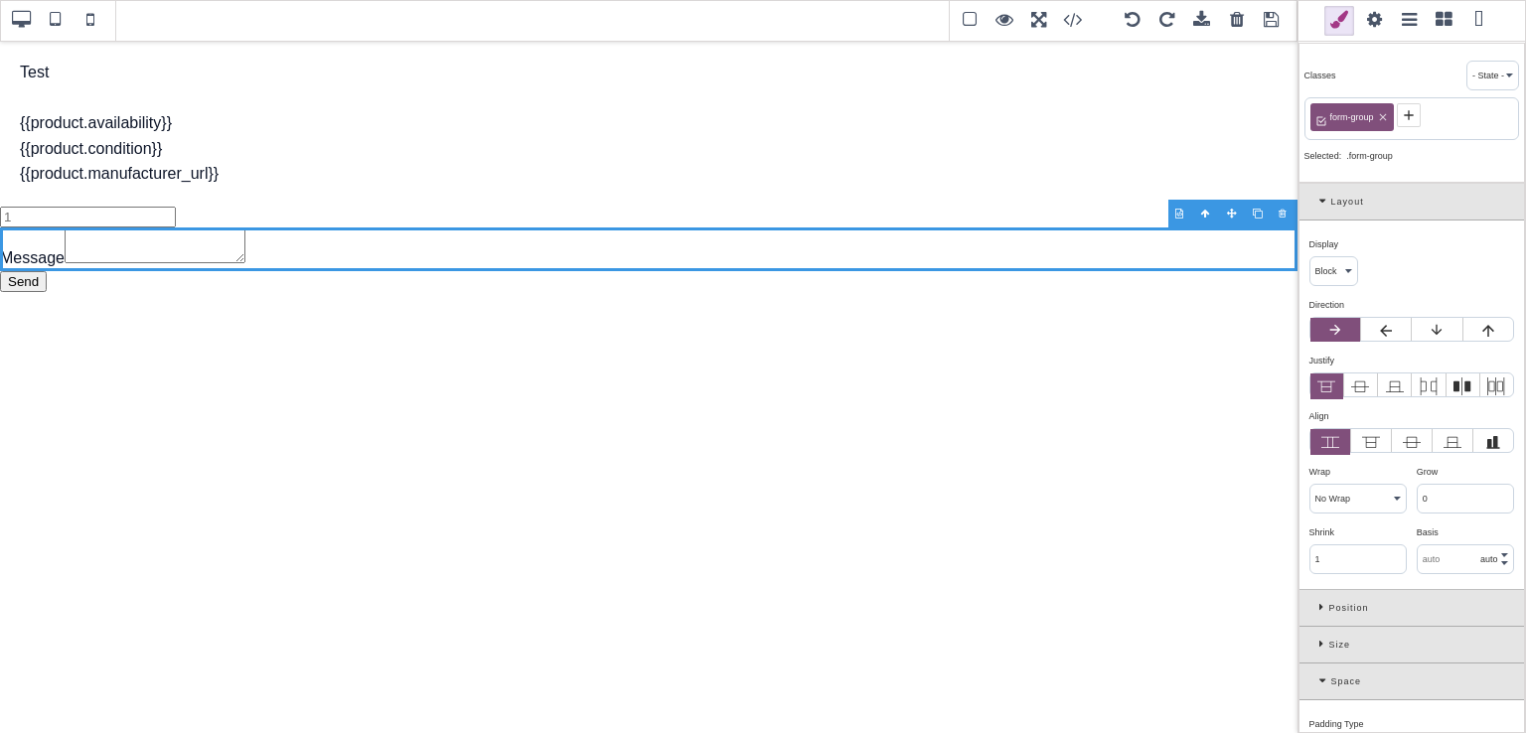
click at [1283, 217] on div at bounding box center [1284, 214] width 26 height 20
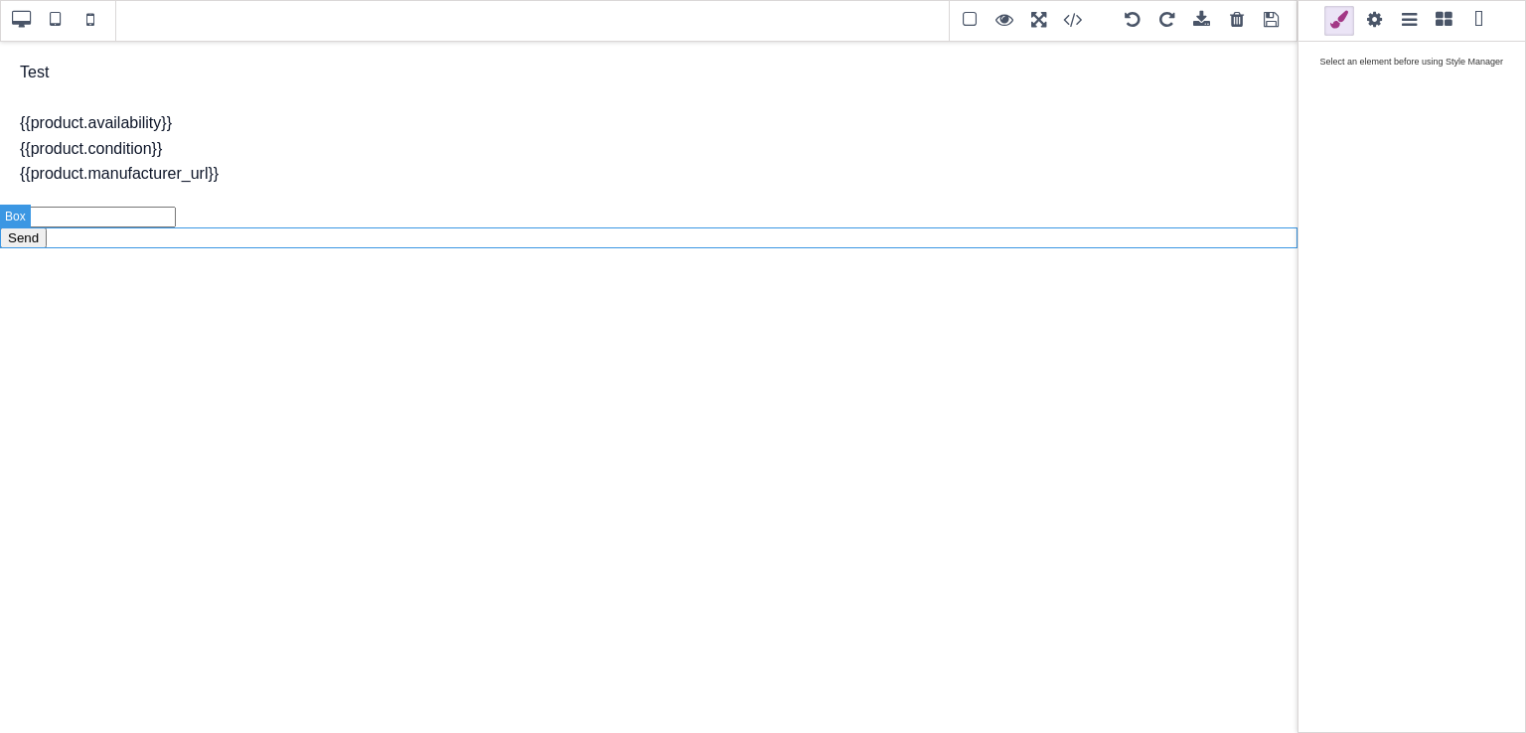
click at [266, 237] on div "Send" at bounding box center [648, 237] width 1297 height 21
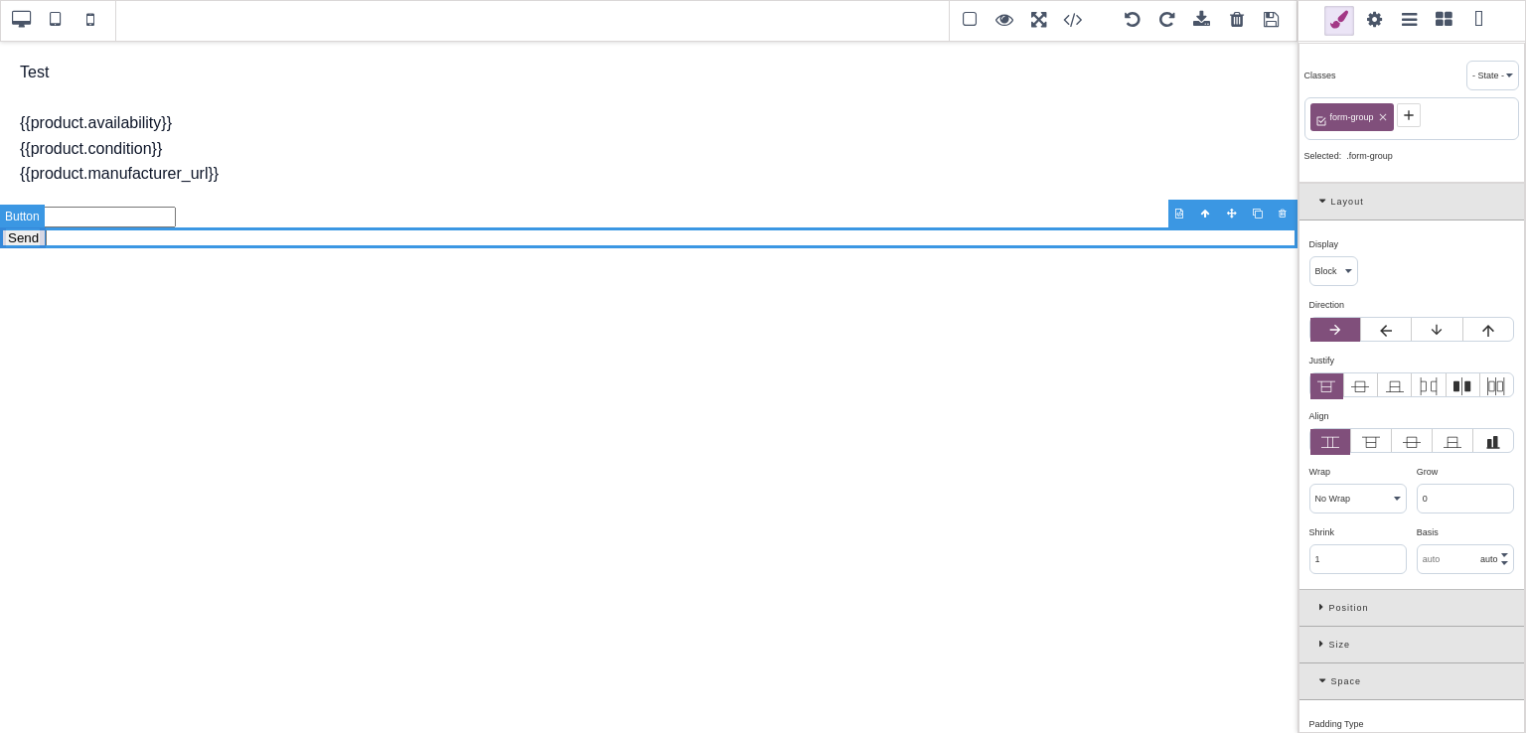
click at [28, 237] on button "Send" at bounding box center [23, 237] width 47 height 21
select select "inline-block"
type input "1"
type input "6"
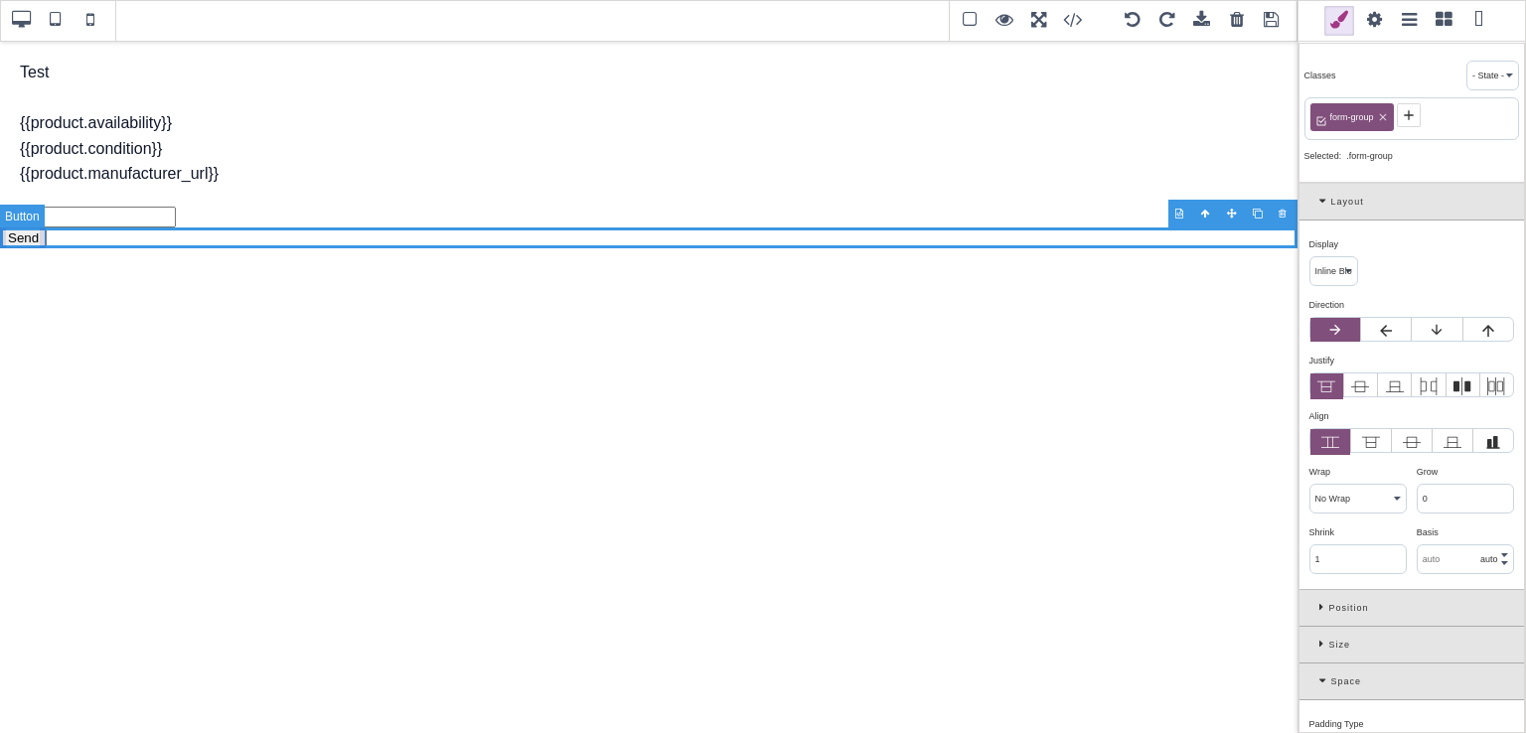
type input "1"
type input "6"
select select
type input "13.3333"
select select "none"
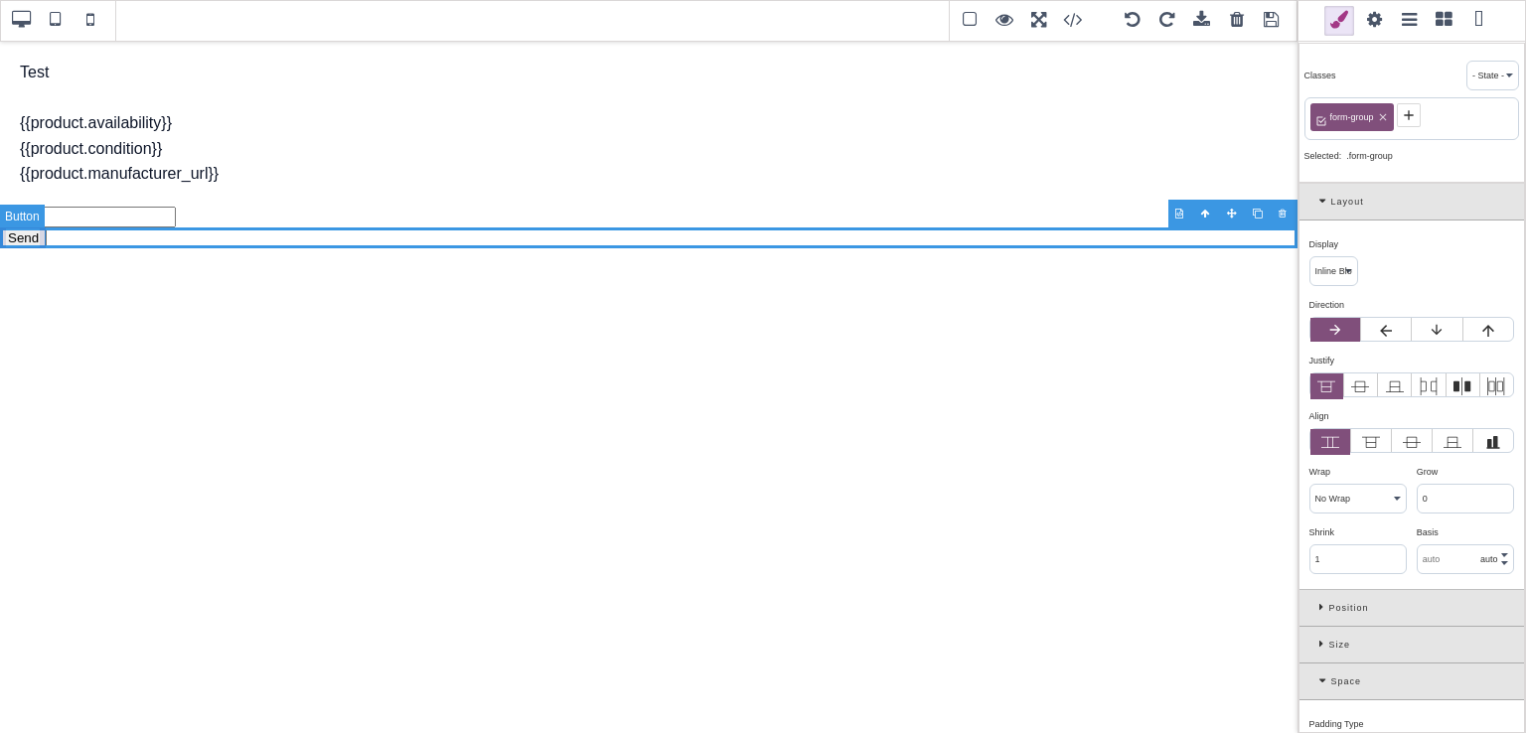
type input "normal"
select select "center"
select select "none"
type input "rgb(240, 240, 240)"
type input "1.6"
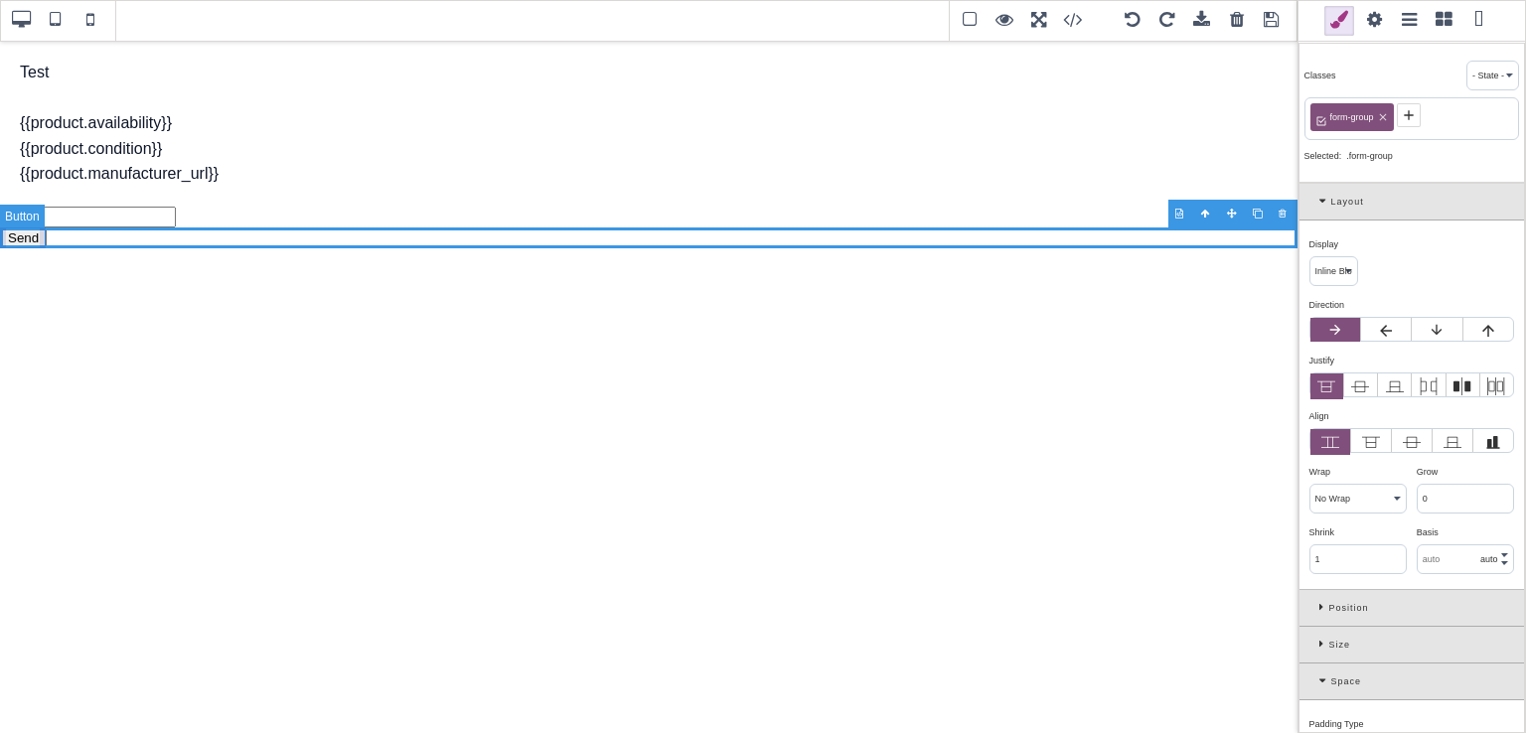
type input "1.6"
select select "outset"
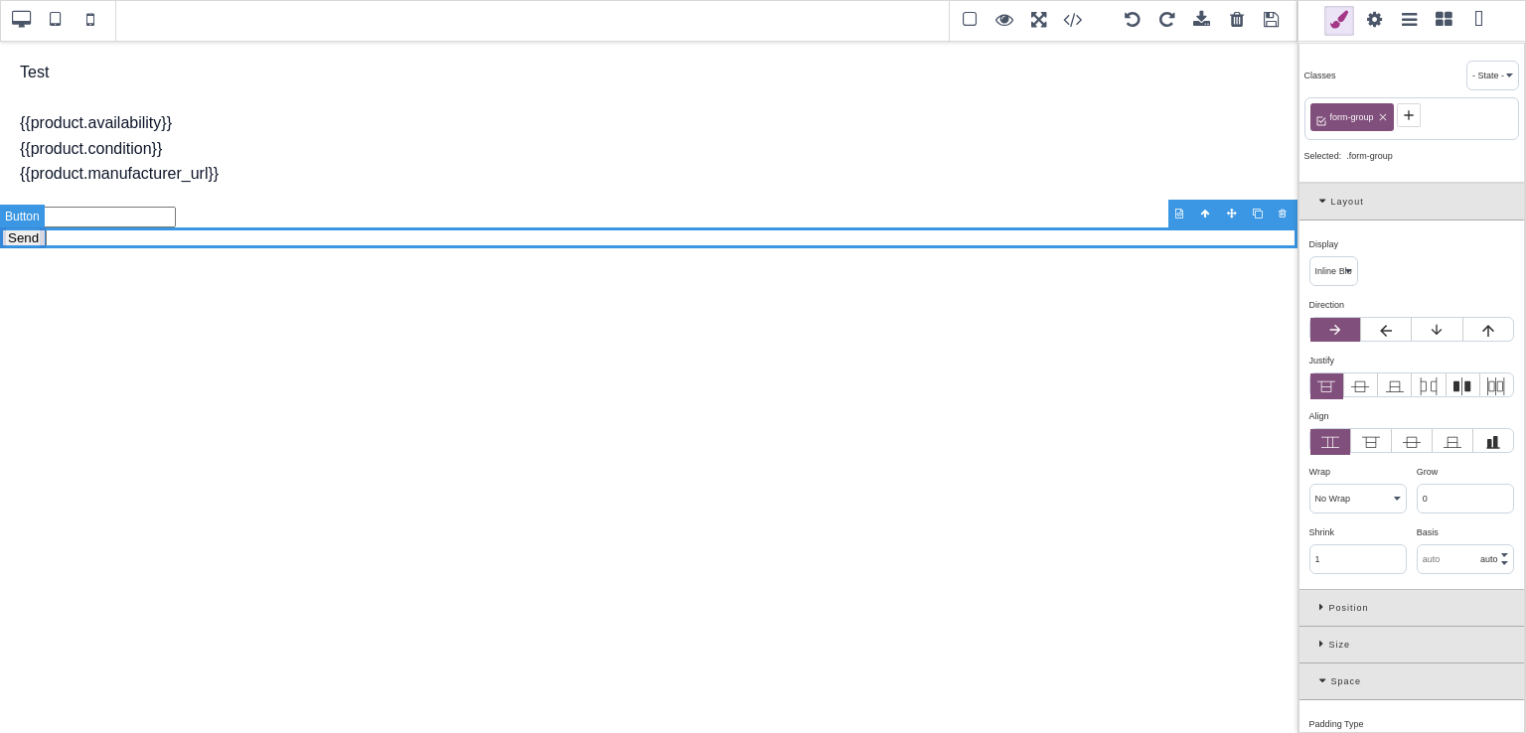
select select "outset"
type input "rgb(0, 0, 0)"
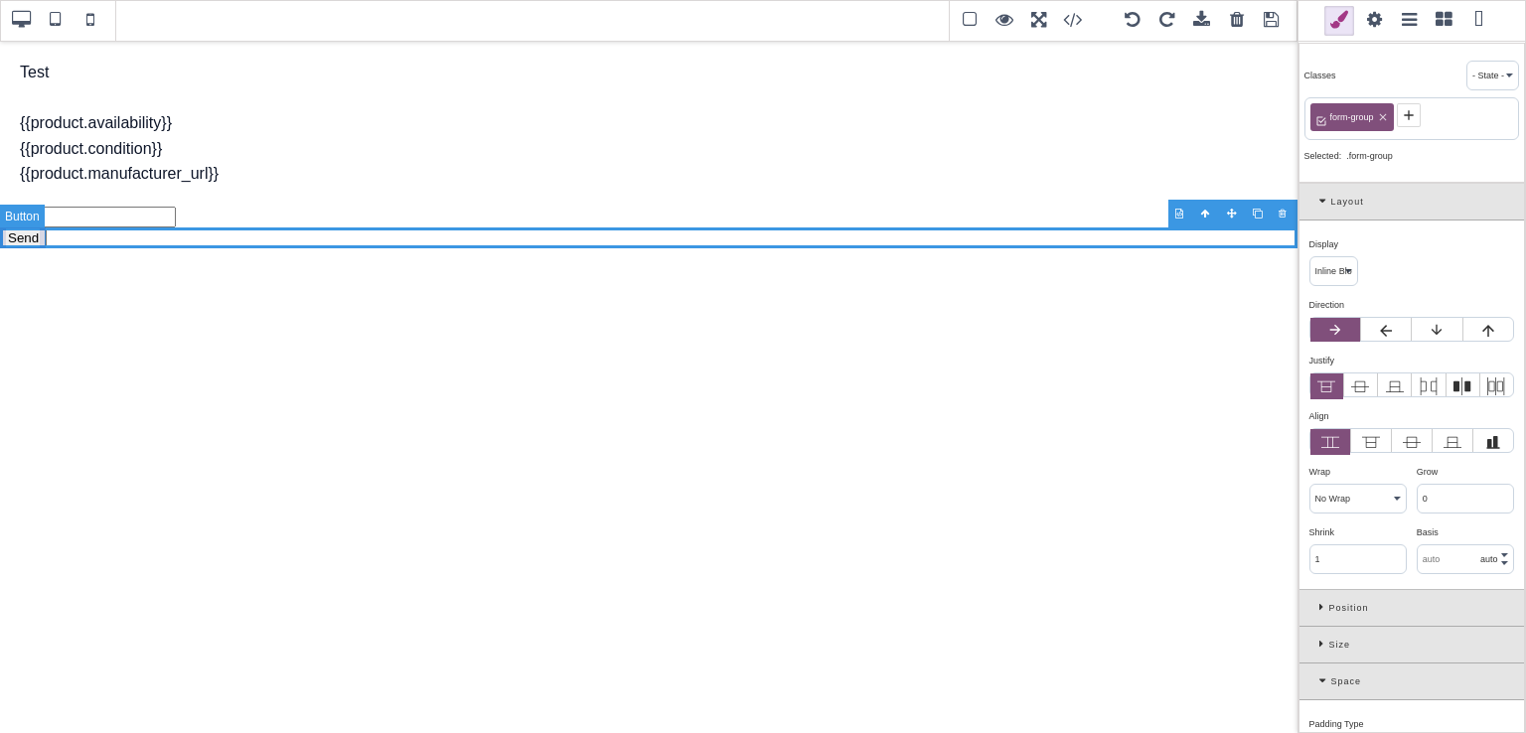
type input "rgb(0, 0, 0)"
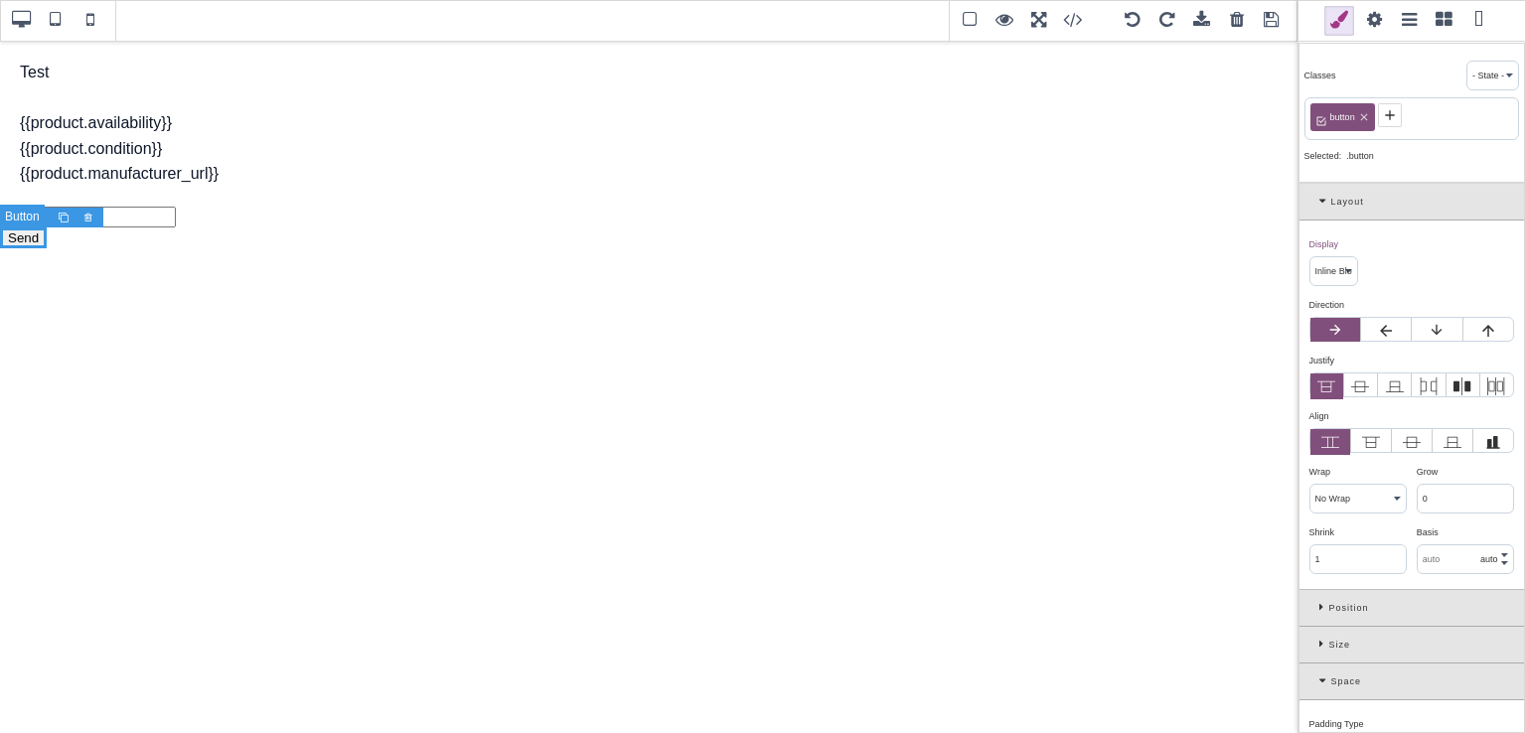
click at [28, 237] on button "Send" at bounding box center [23, 237] width 47 height 21
click at [1375, 17] on span at bounding box center [1374, 21] width 30 height 30
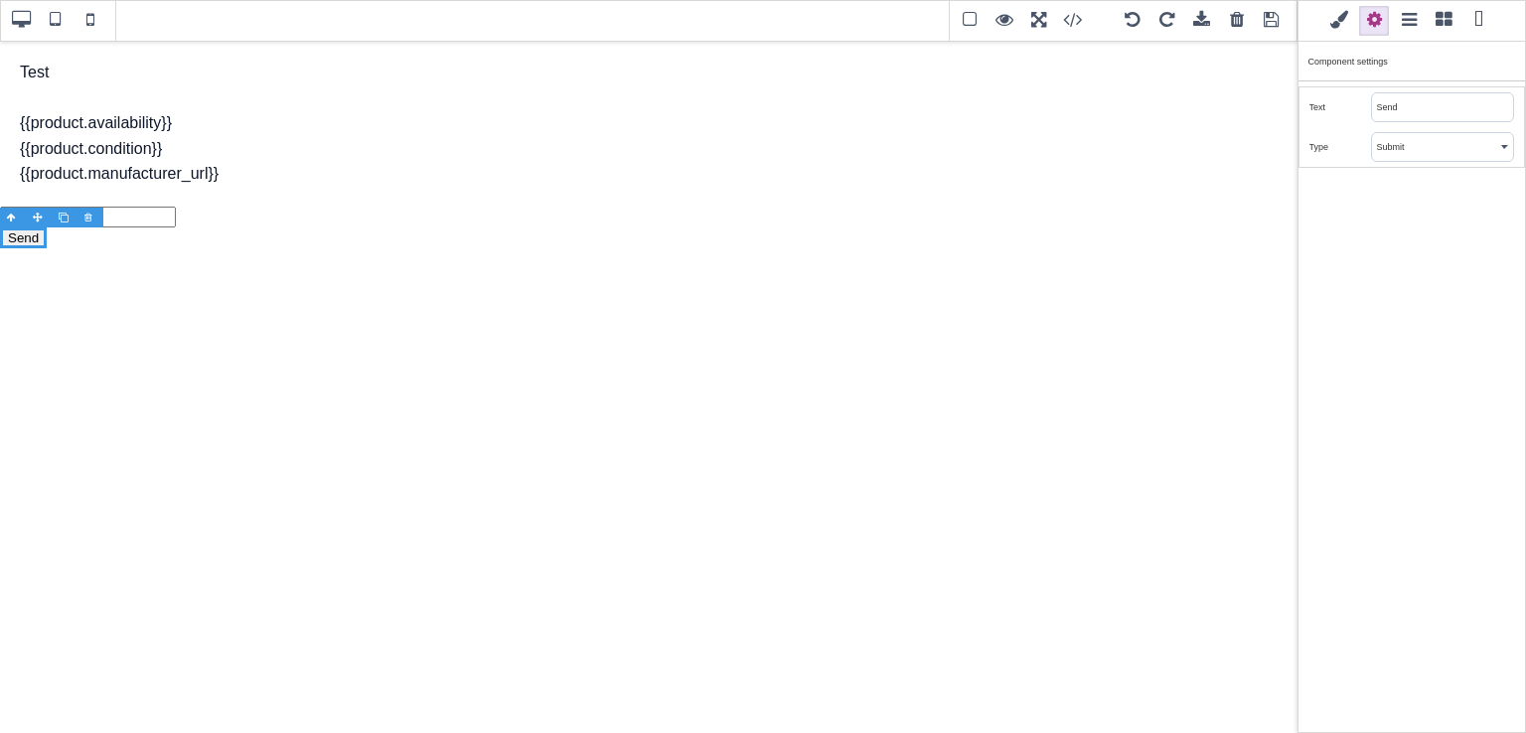
click at [1406, 113] on input "content" at bounding box center [1442, 107] width 141 height 28
type input "Add to Cart"
click at [1383, 144] on select "Submit Reset Button" at bounding box center [1442, 147] width 141 height 28
select select "button"
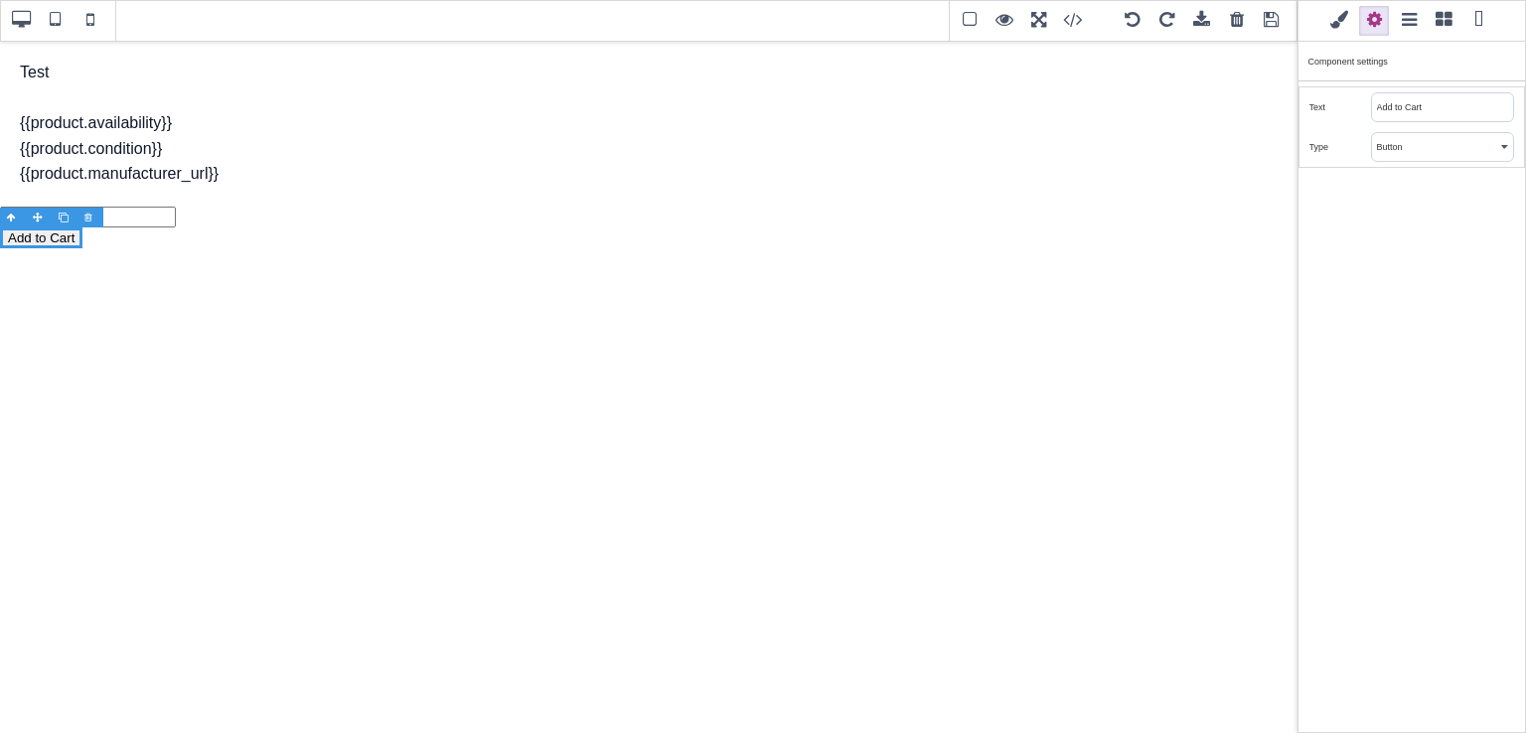
click at [1372, 133] on select "Submit Reset Button" at bounding box center [1442, 147] width 141 height 28
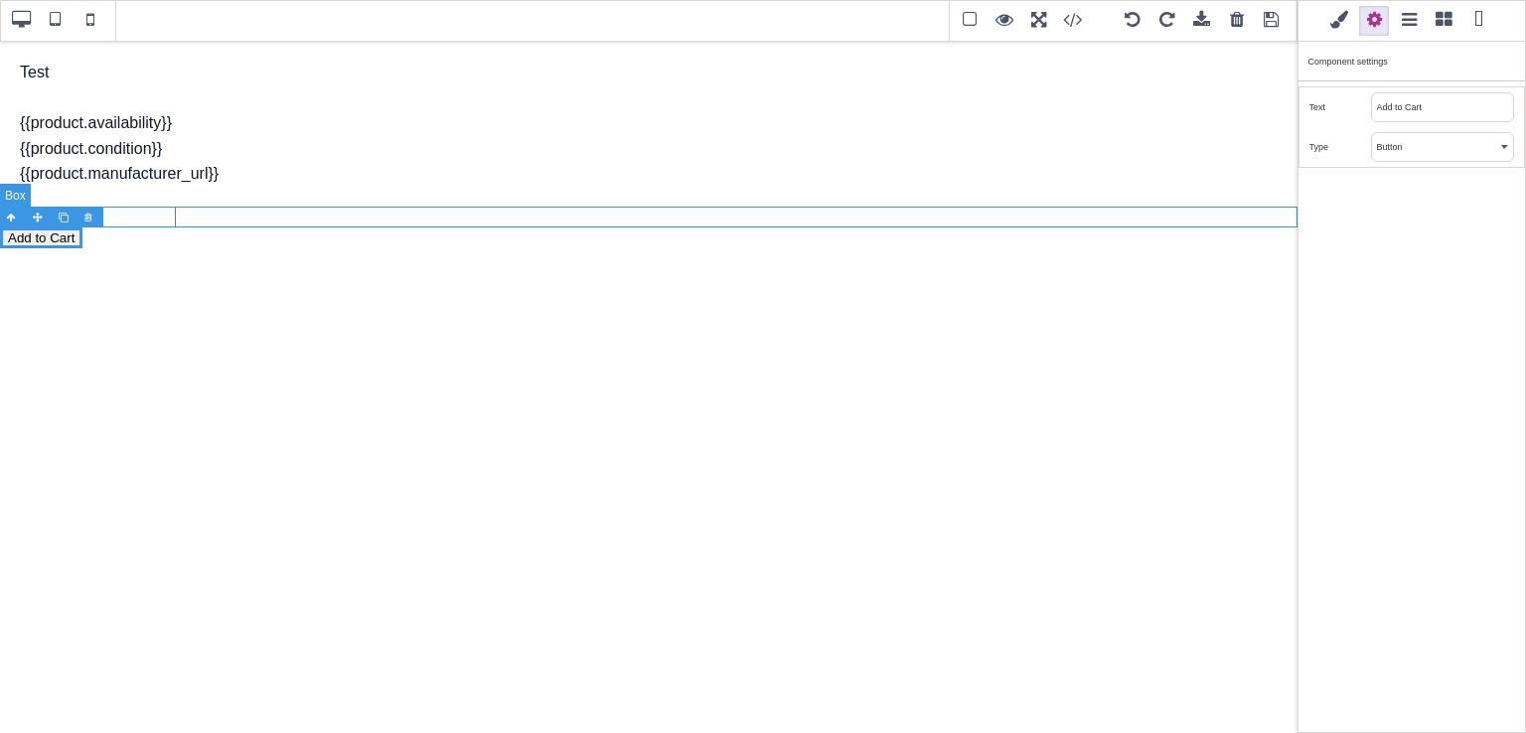
click at [1258, 208] on div at bounding box center [648, 217] width 1297 height 21
select select "block"
type input "0"
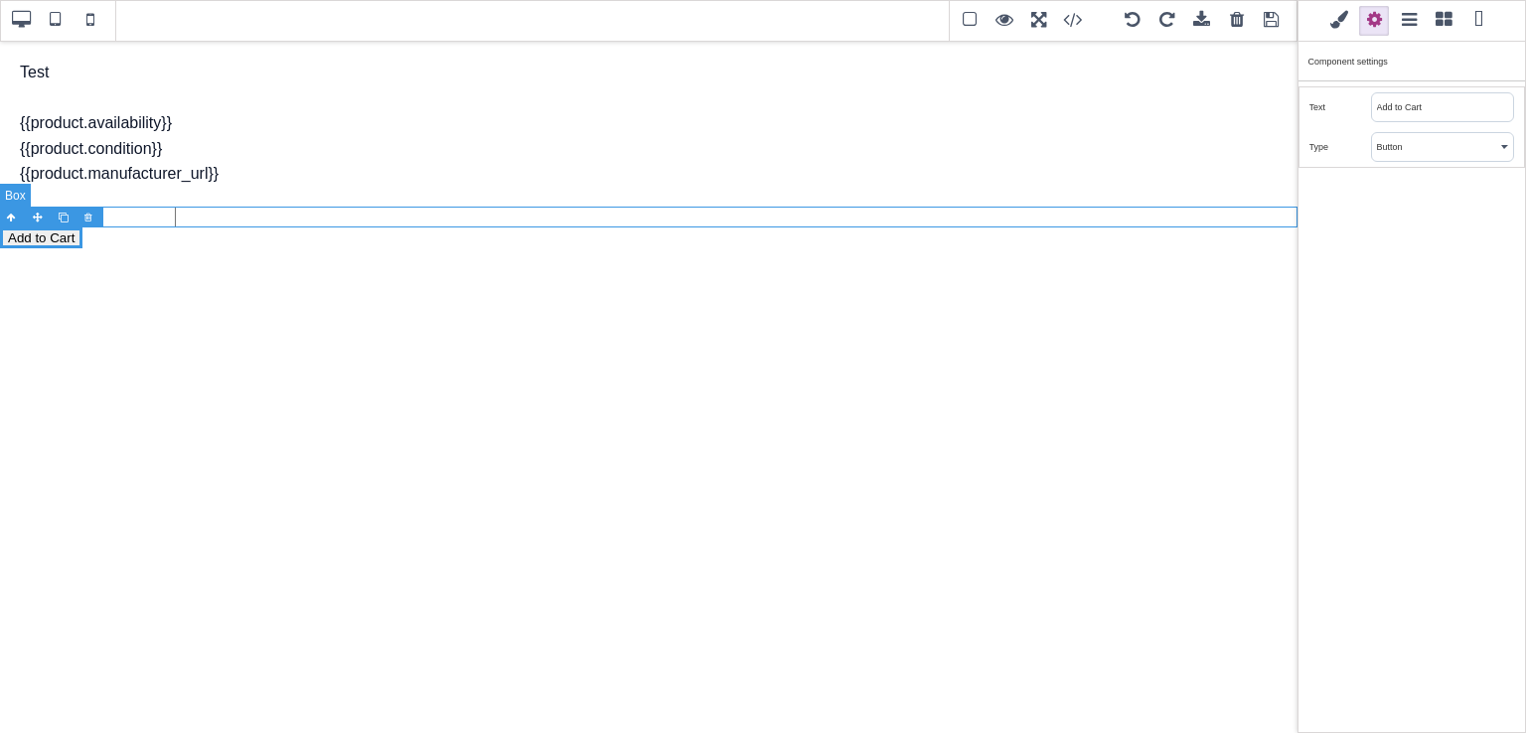
type input "0"
type input "rgb(15, 23, 42)"
select select
type input "16"
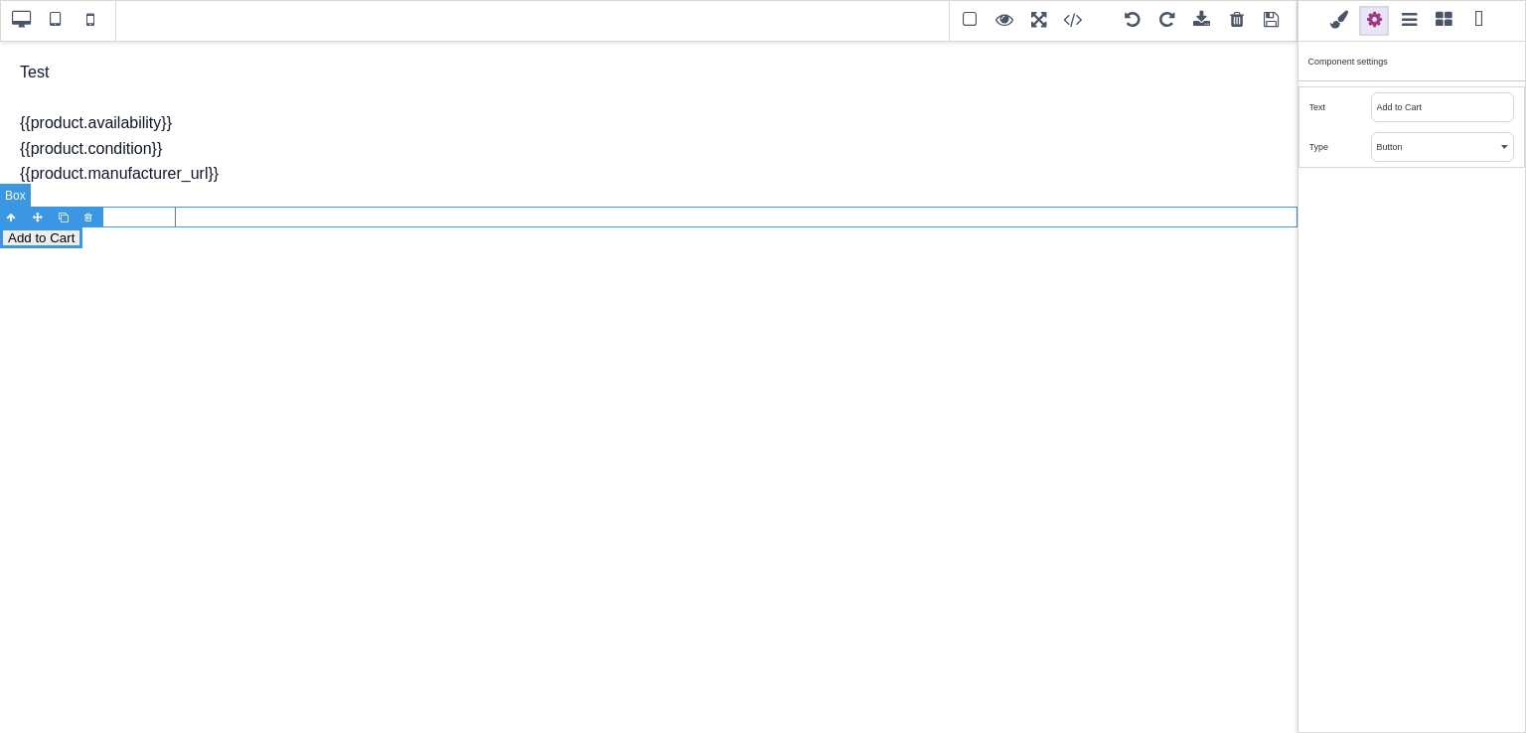
select select
type input "25.6px"
select select "left"
select select
type input "transparent"
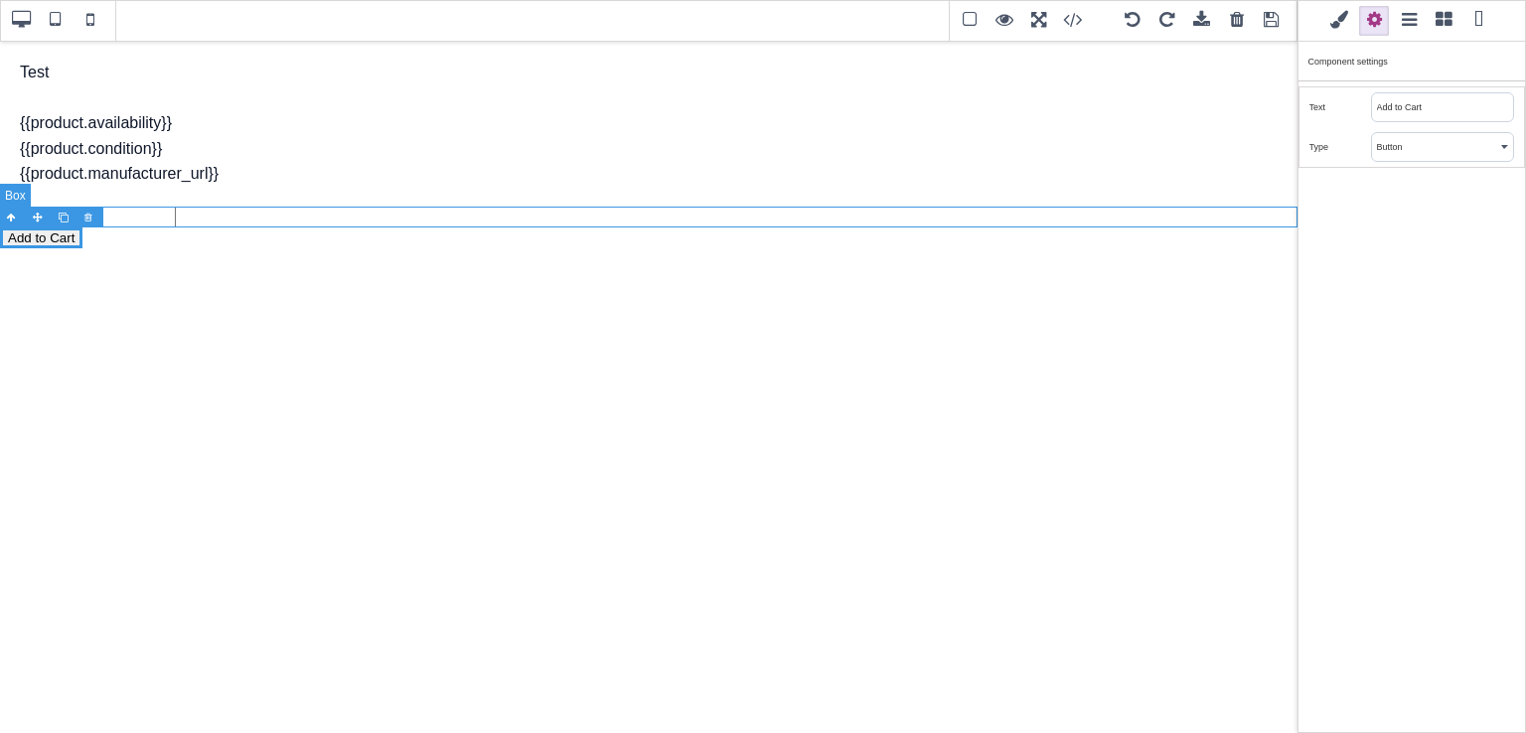
type input "0"
select select "none"
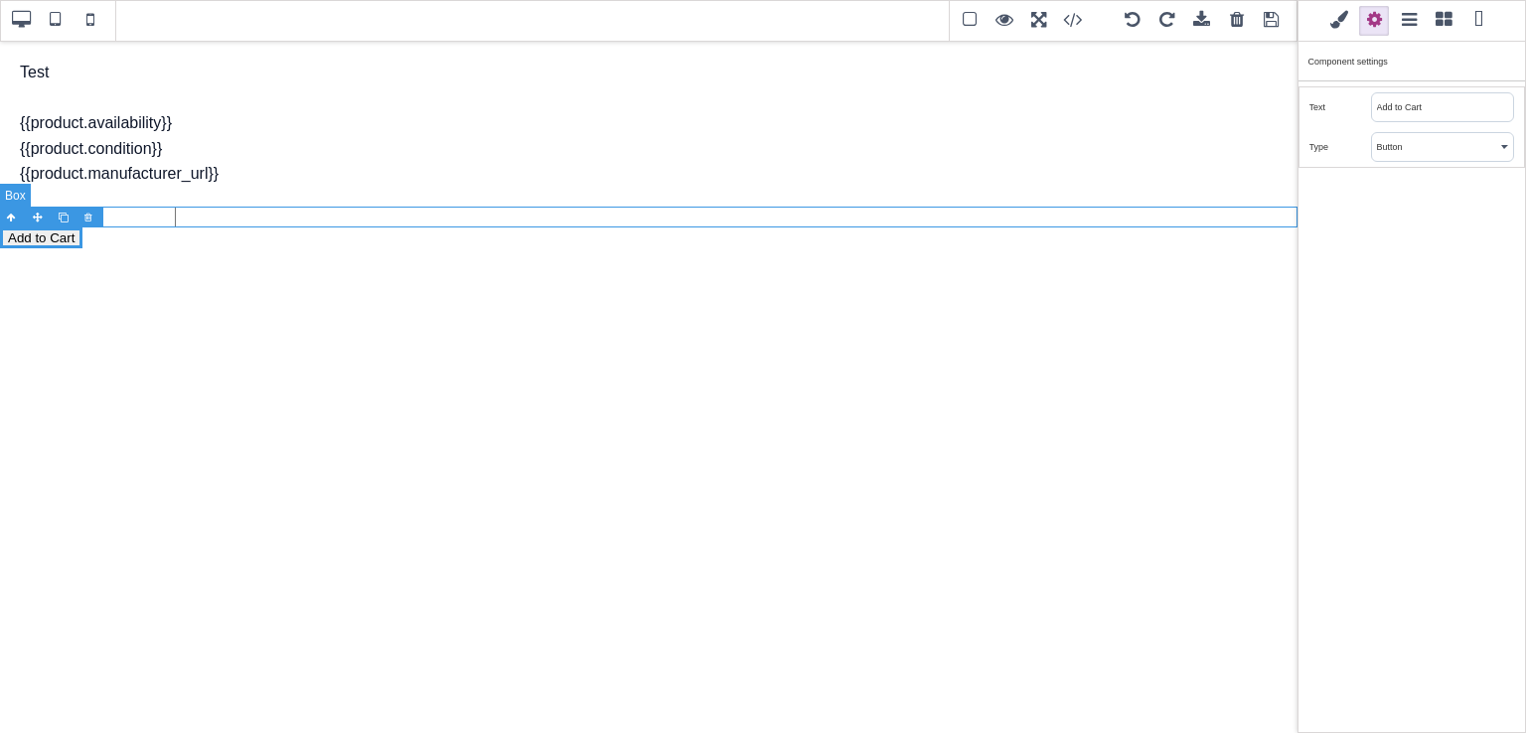
select select "none"
type input "rgb(15, 23, 42)"
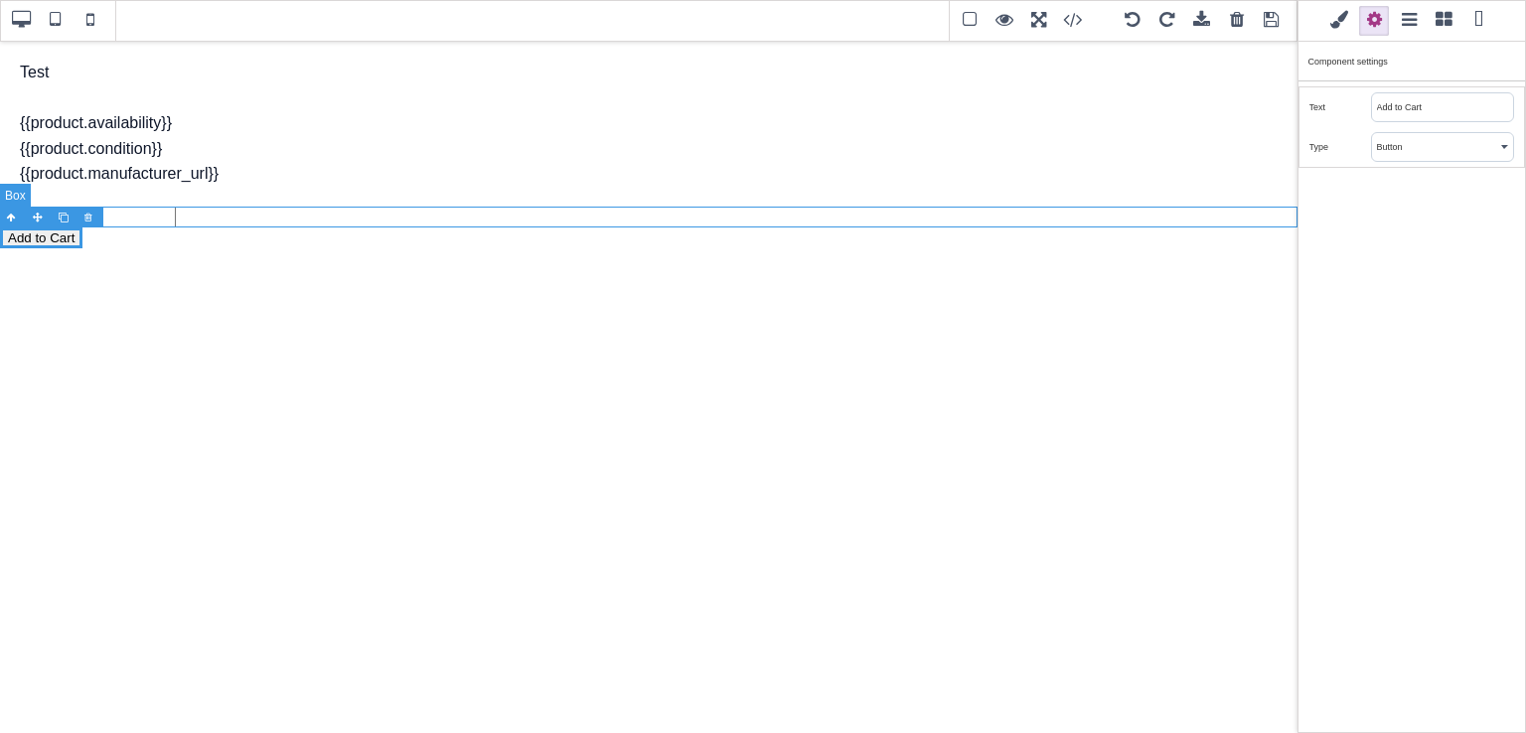
type input "rgb(15, 23, 42)"
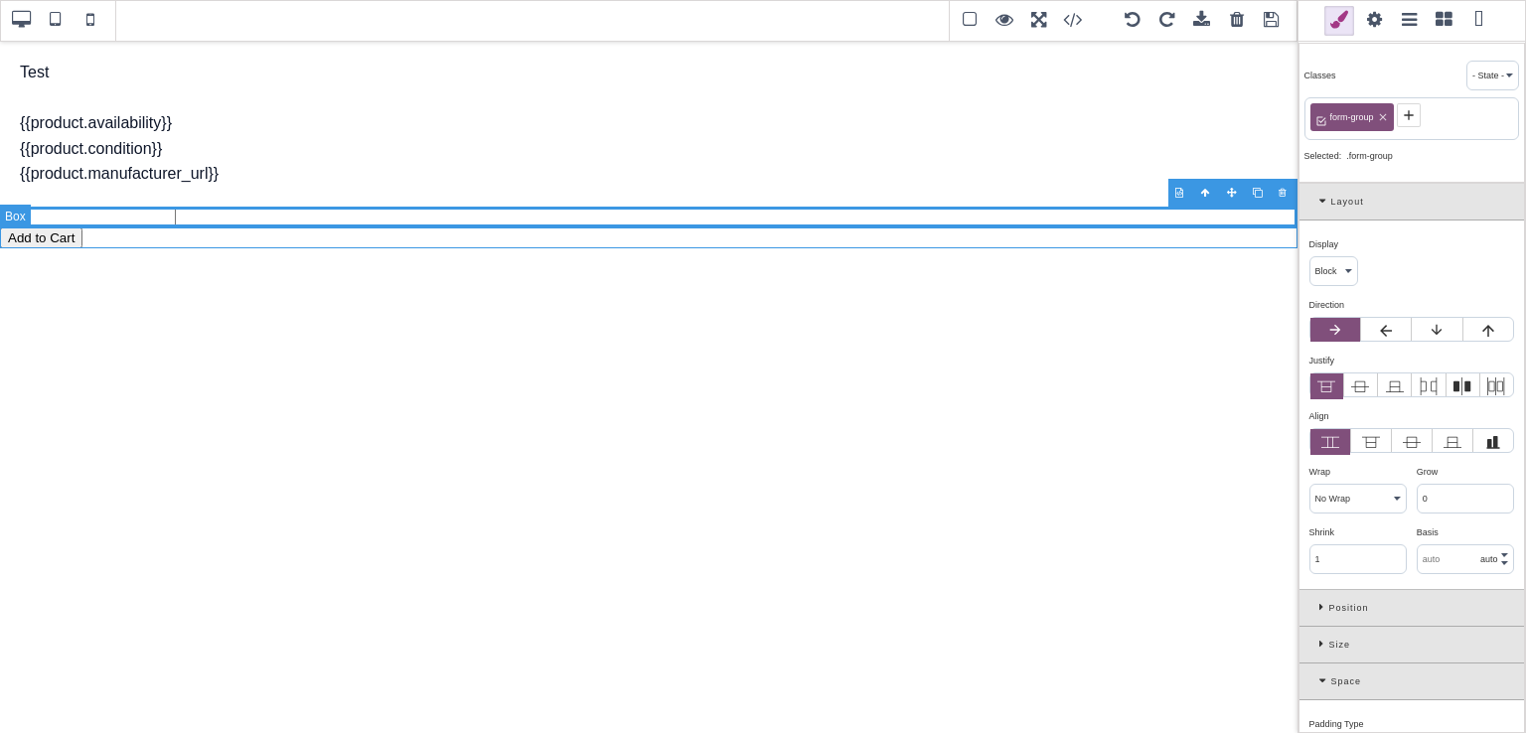
click at [1044, 227] on div "Add to Cart" at bounding box center [648, 237] width 1297 height 21
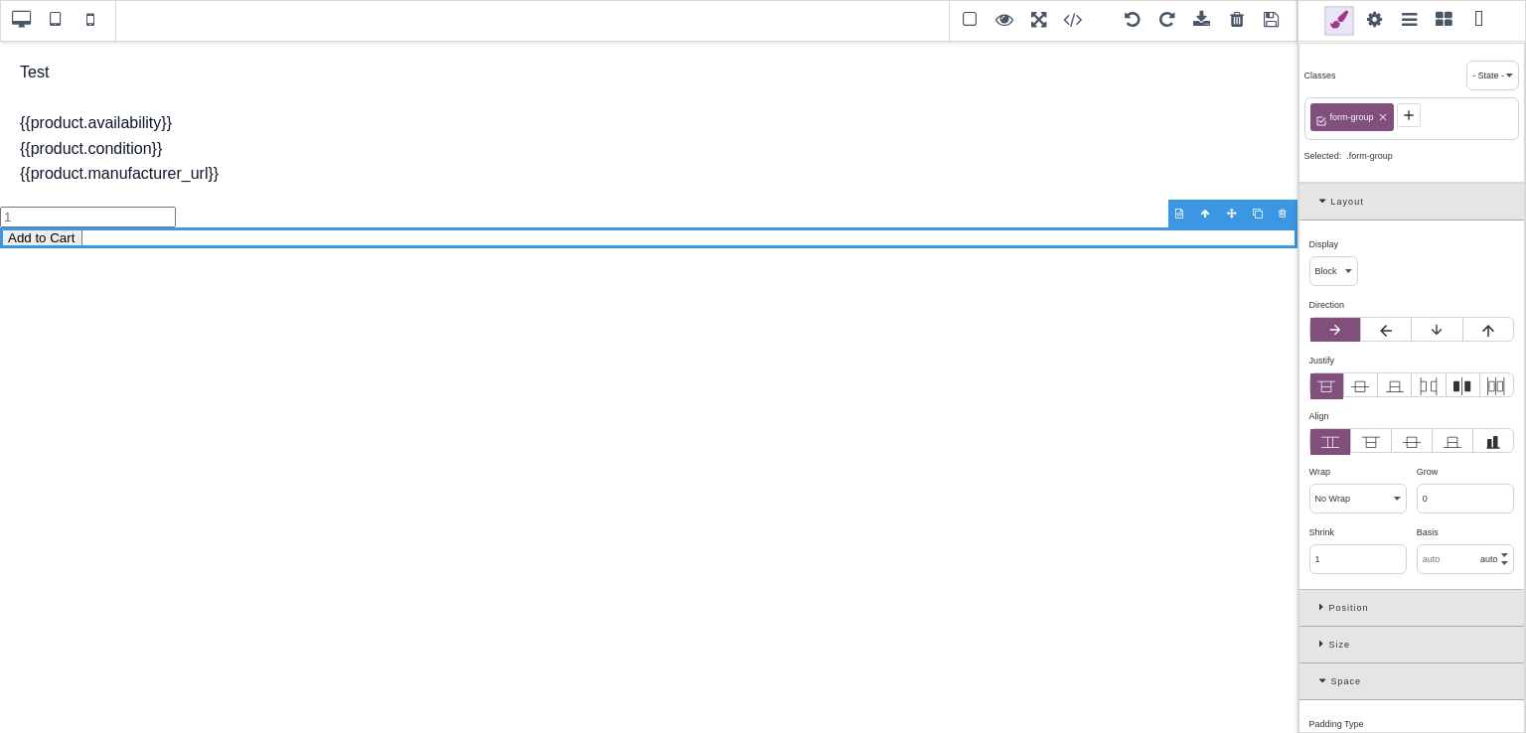
click at [1379, 26] on span at bounding box center [1374, 21] width 30 height 30
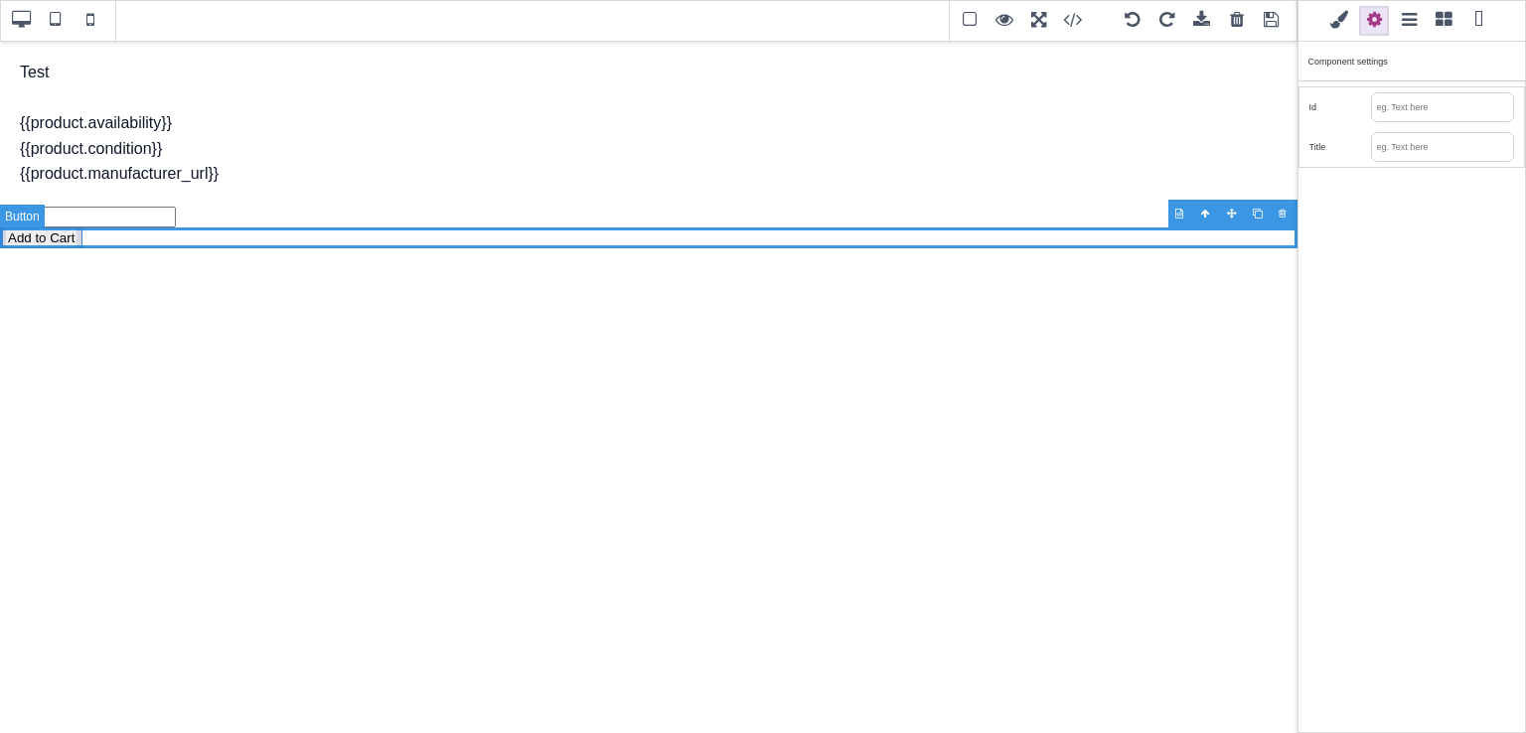
click at [70, 239] on button "Add to Cart" at bounding box center [41, 237] width 82 height 21
select select "inline-block"
type input "1"
type input "6"
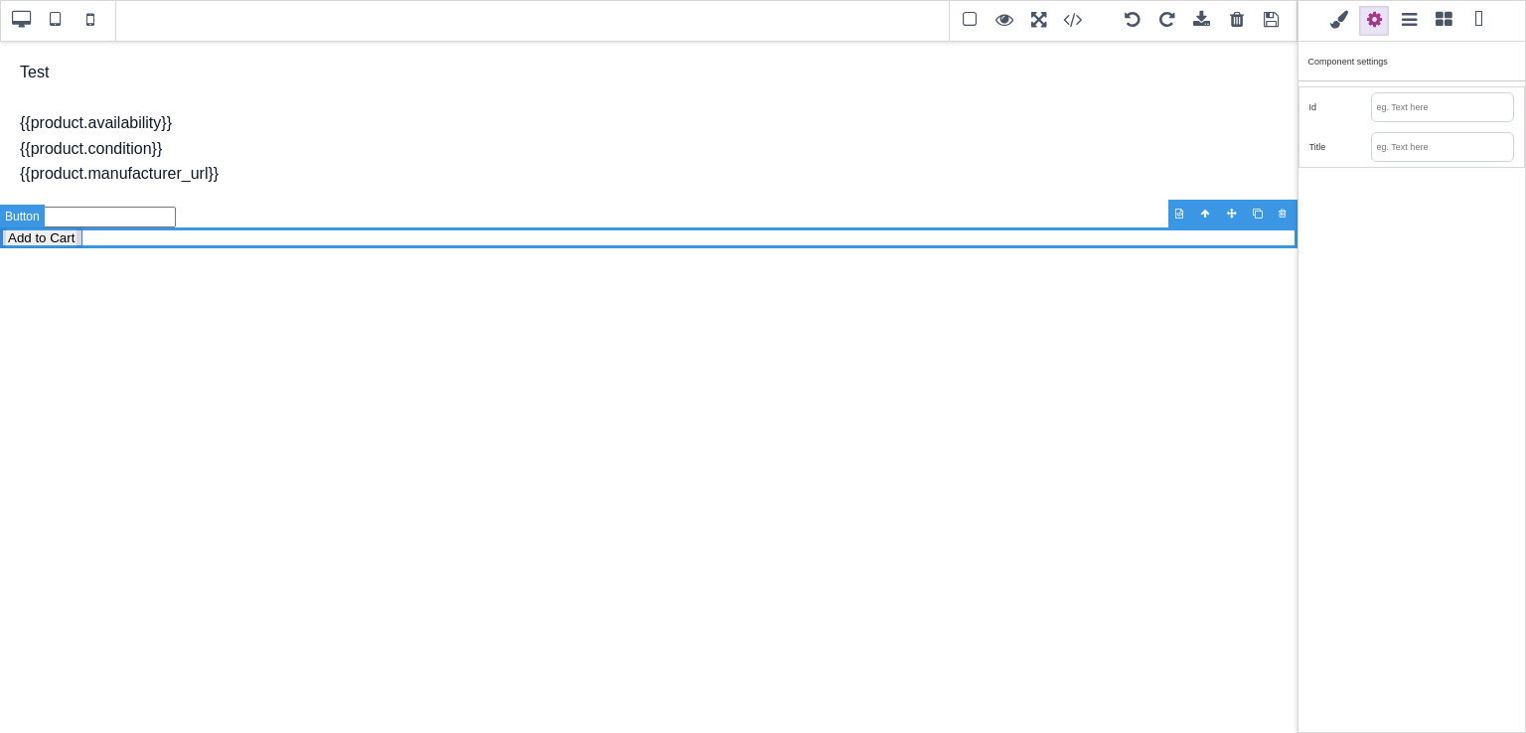
type input "1"
type input "6"
select select
type input "13.3333"
select select "none"
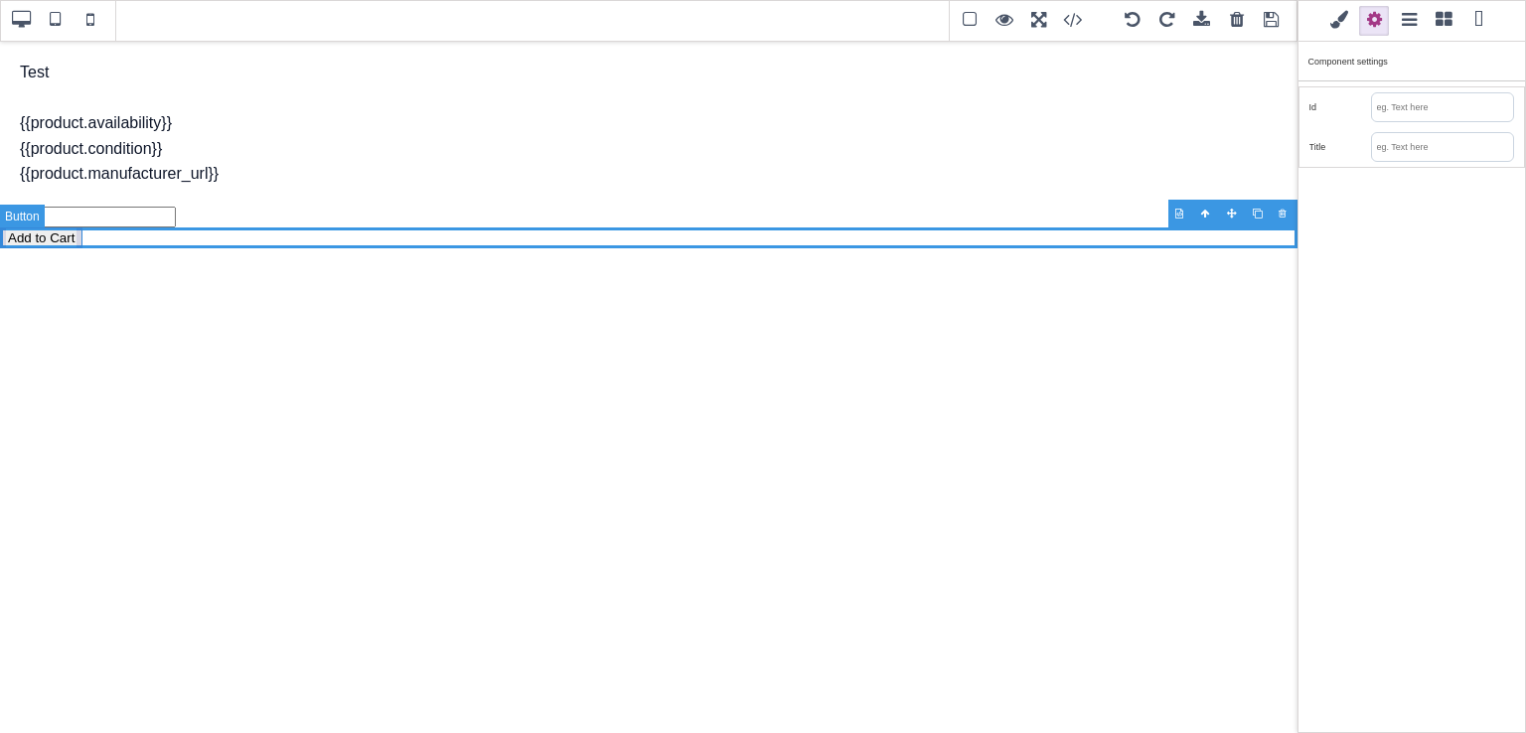
type input "normal"
select select "center"
select select "none"
type input "rgb(240, 240, 240)"
type input "1.6"
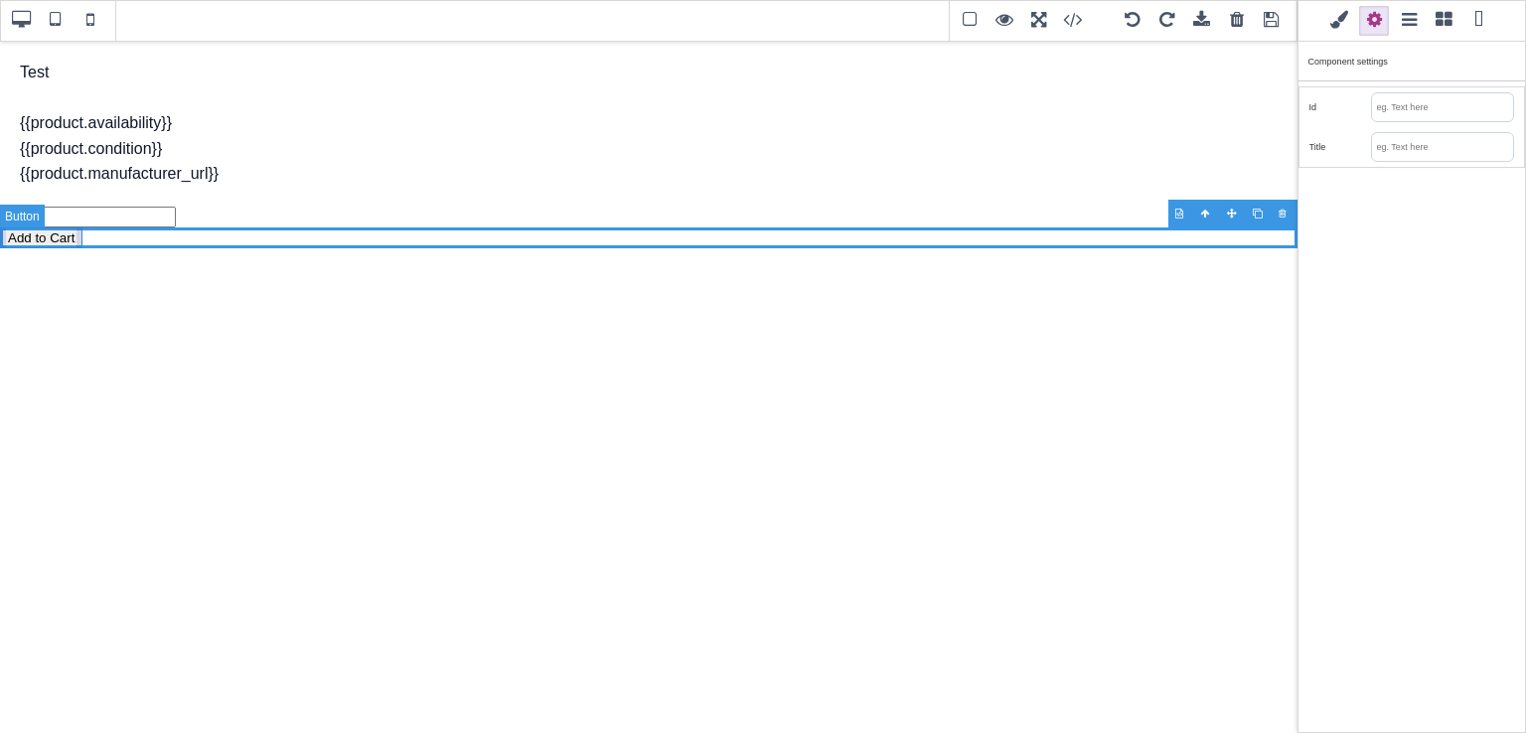
type input "1.6"
select select "outset"
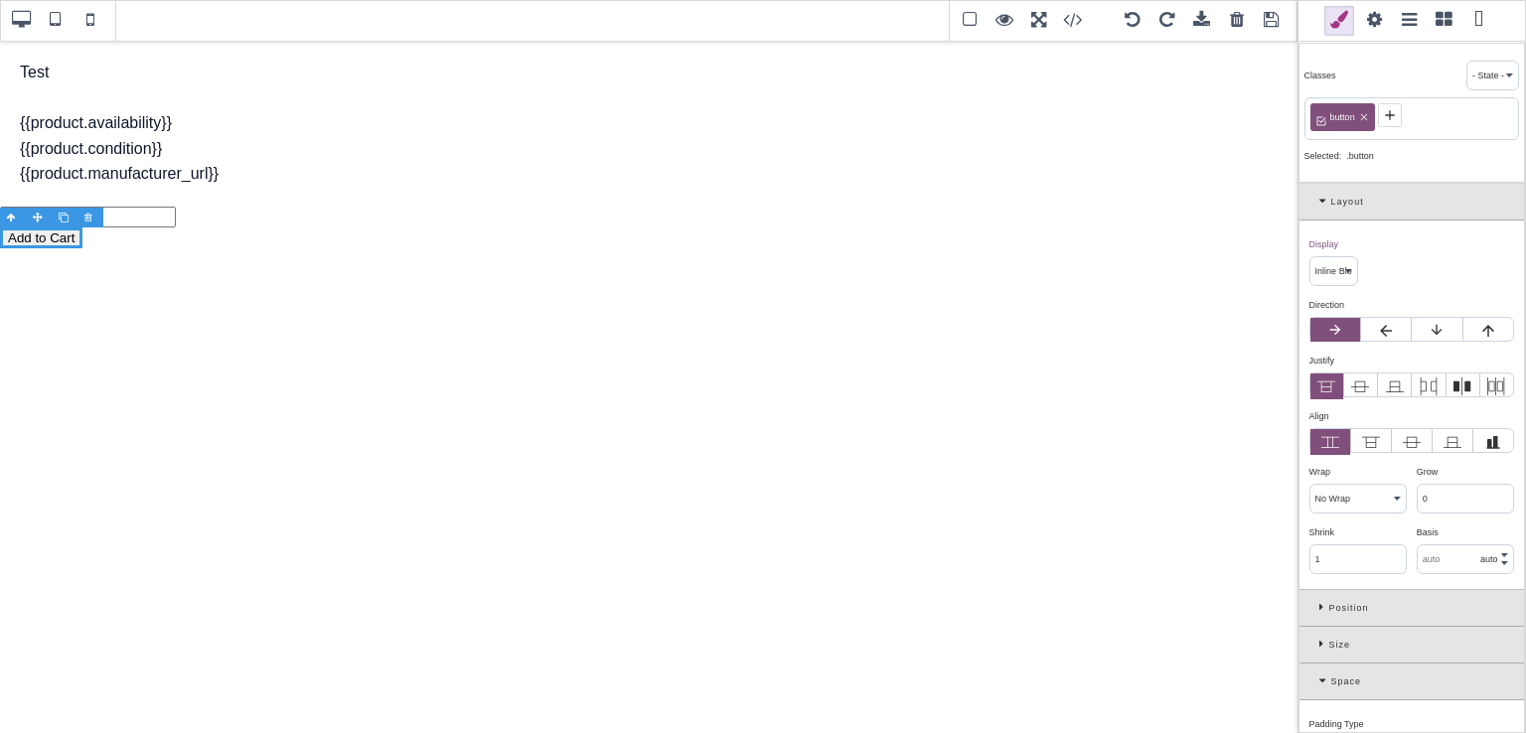
click at [1370, 31] on span at bounding box center [1374, 21] width 30 height 30
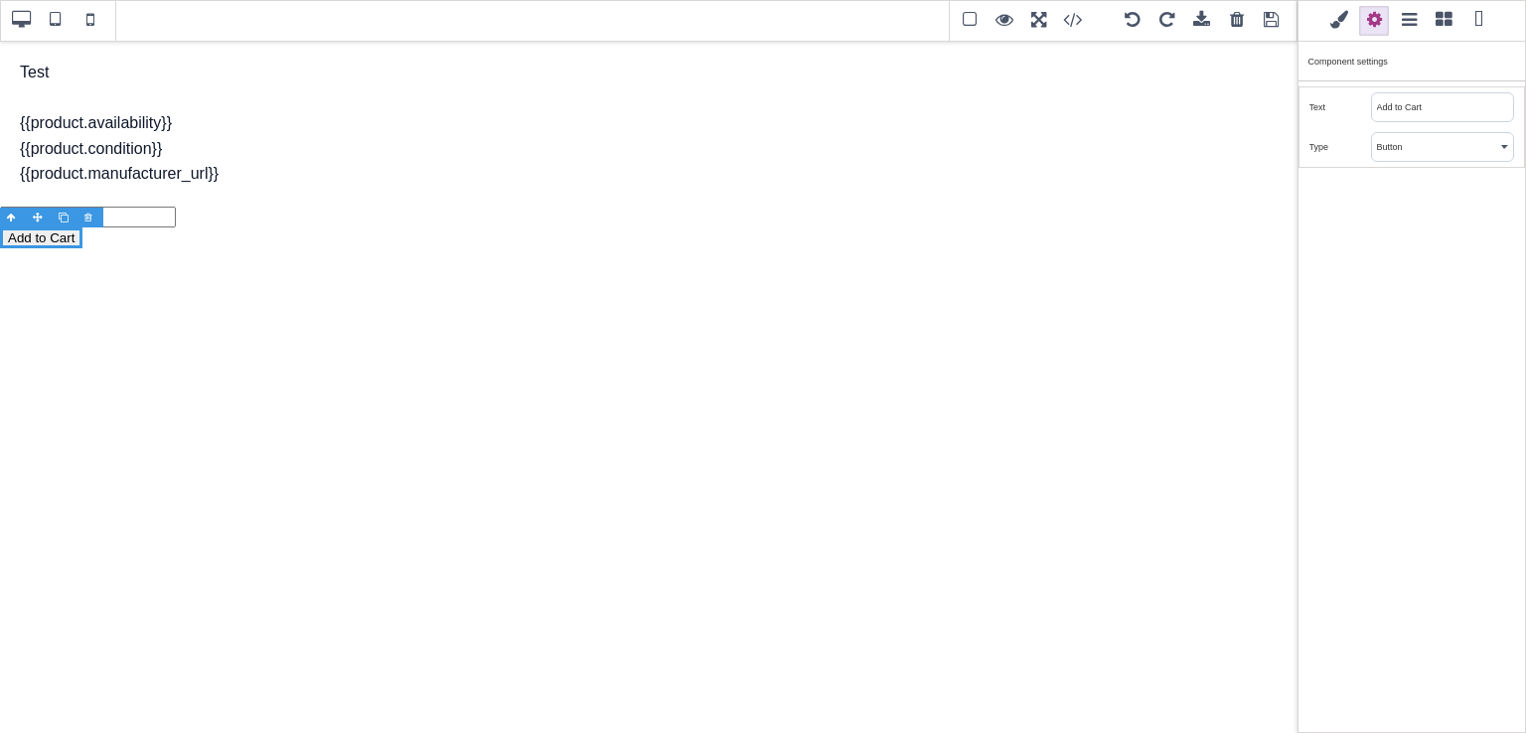
click at [1335, 20] on span at bounding box center [1339, 21] width 30 height 30
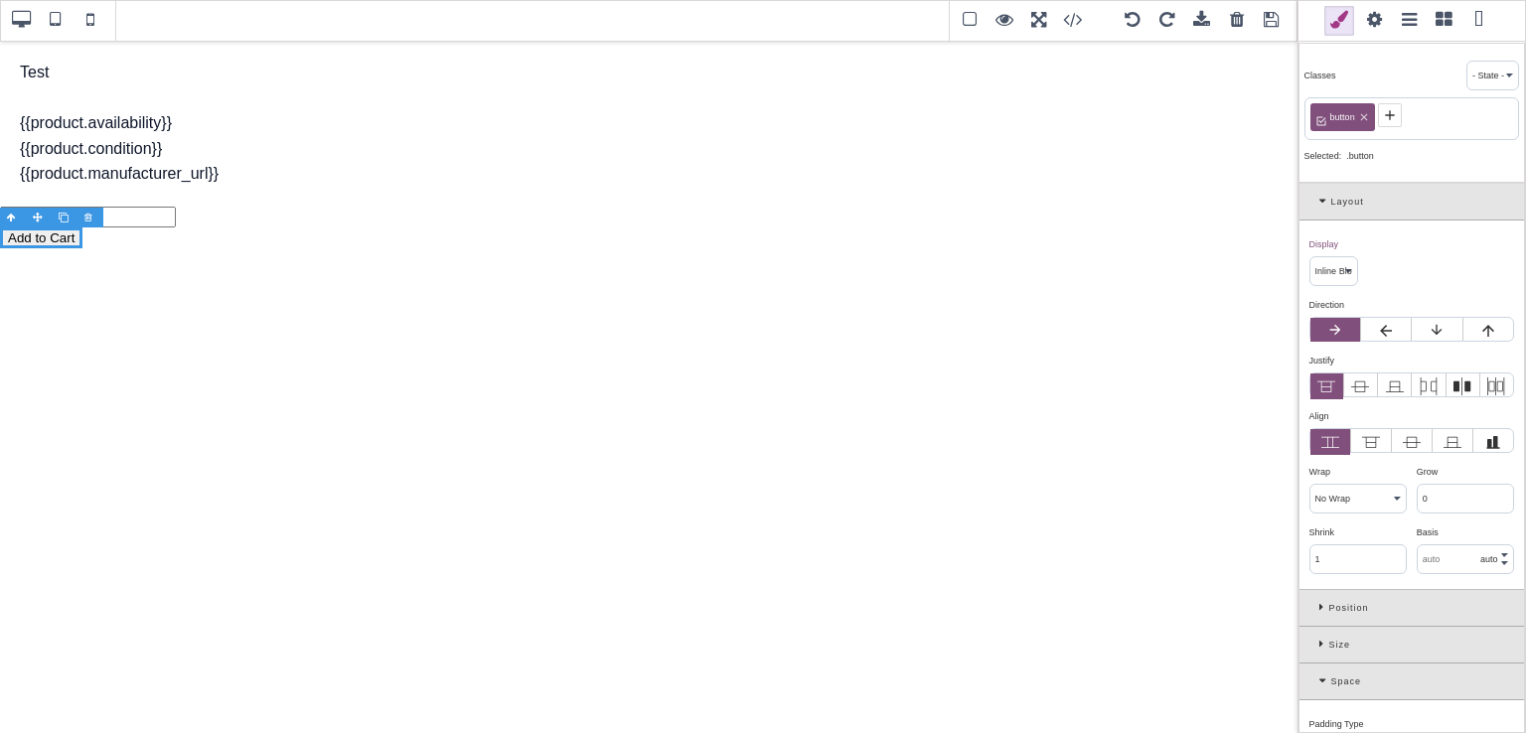
click at [1373, 22] on span at bounding box center [1374, 21] width 30 height 30
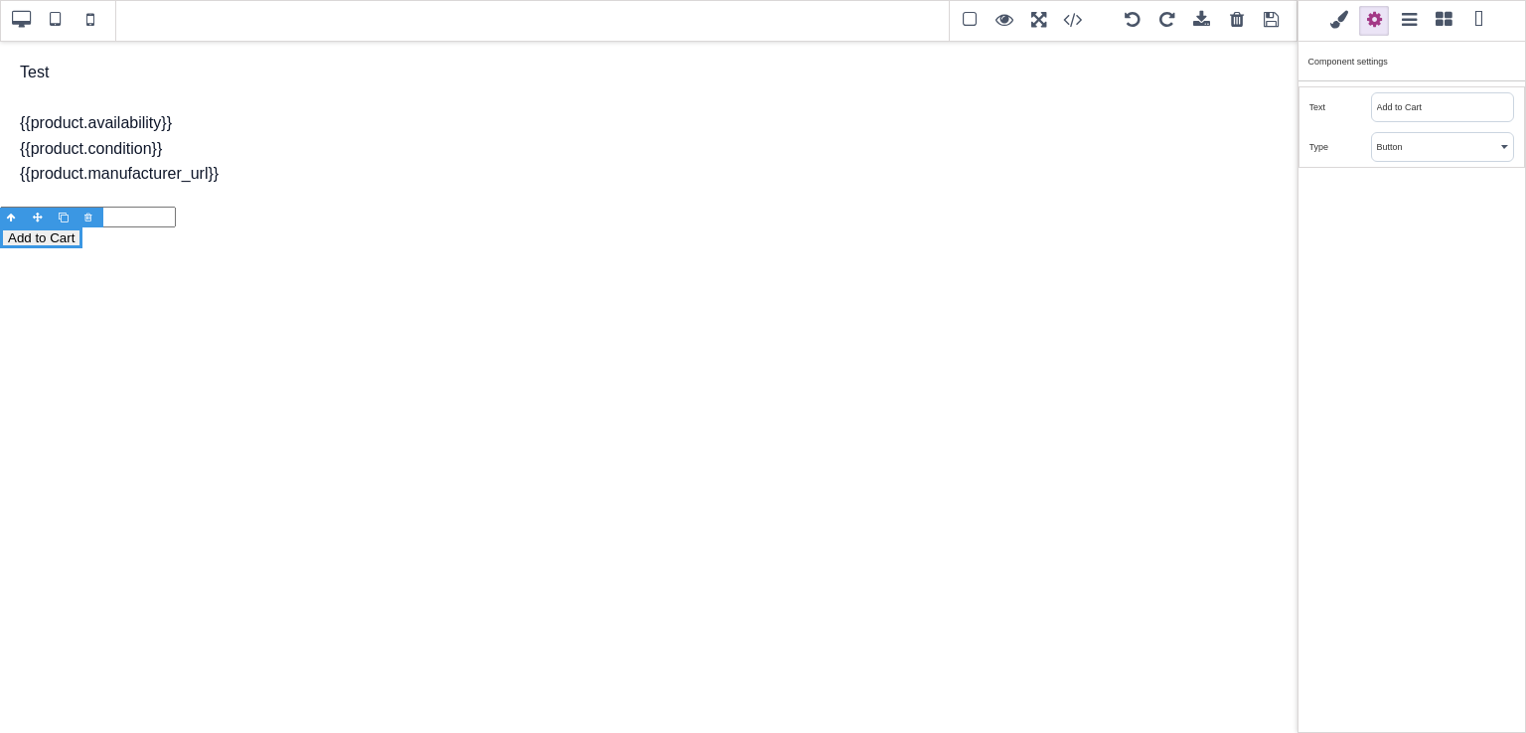
click at [1347, 18] on span at bounding box center [1339, 21] width 30 height 30
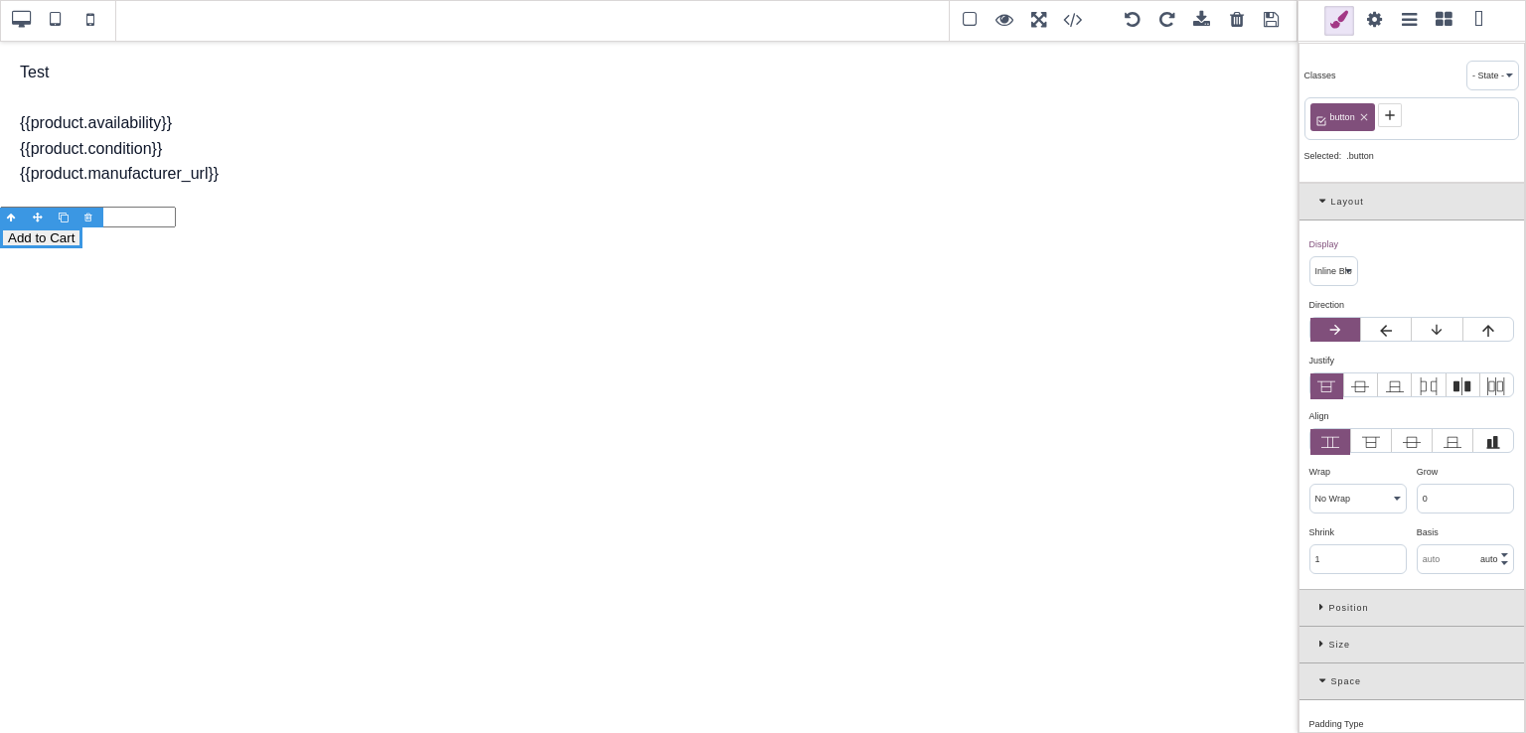
click at [1341, 262] on select "Block Inline Inline Block Flex None Contents Table Table Row Table Cell" at bounding box center [1333, 271] width 47 height 28
click at [1427, 264] on div "Display ⨯ Block Inline Inline Block Flex None Contents Table Table Row Table Ce…" at bounding box center [1411, 405] width 224 height 369
click at [1314, 200] on div "Layout" at bounding box center [1411, 202] width 224 height 37
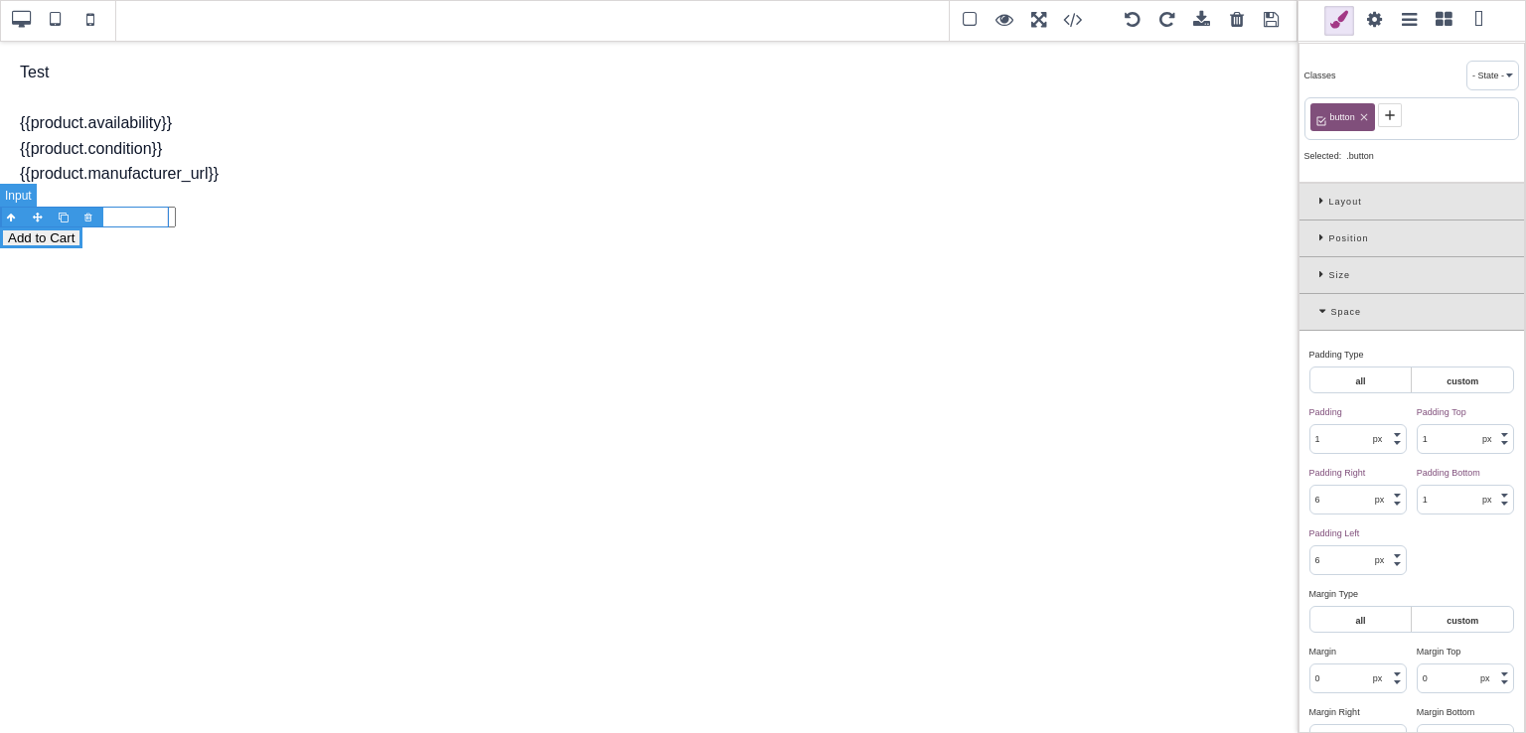
click at [150, 215] on input "1" at bounding box center [88, 217] width 176 height 21
click at [158, 215] on input "2" at bounding box center [88, 217] width 176 height 21
click at [159, 227] on div "Add to Cart" at bounding box center [648, 237] width 1297 height 21
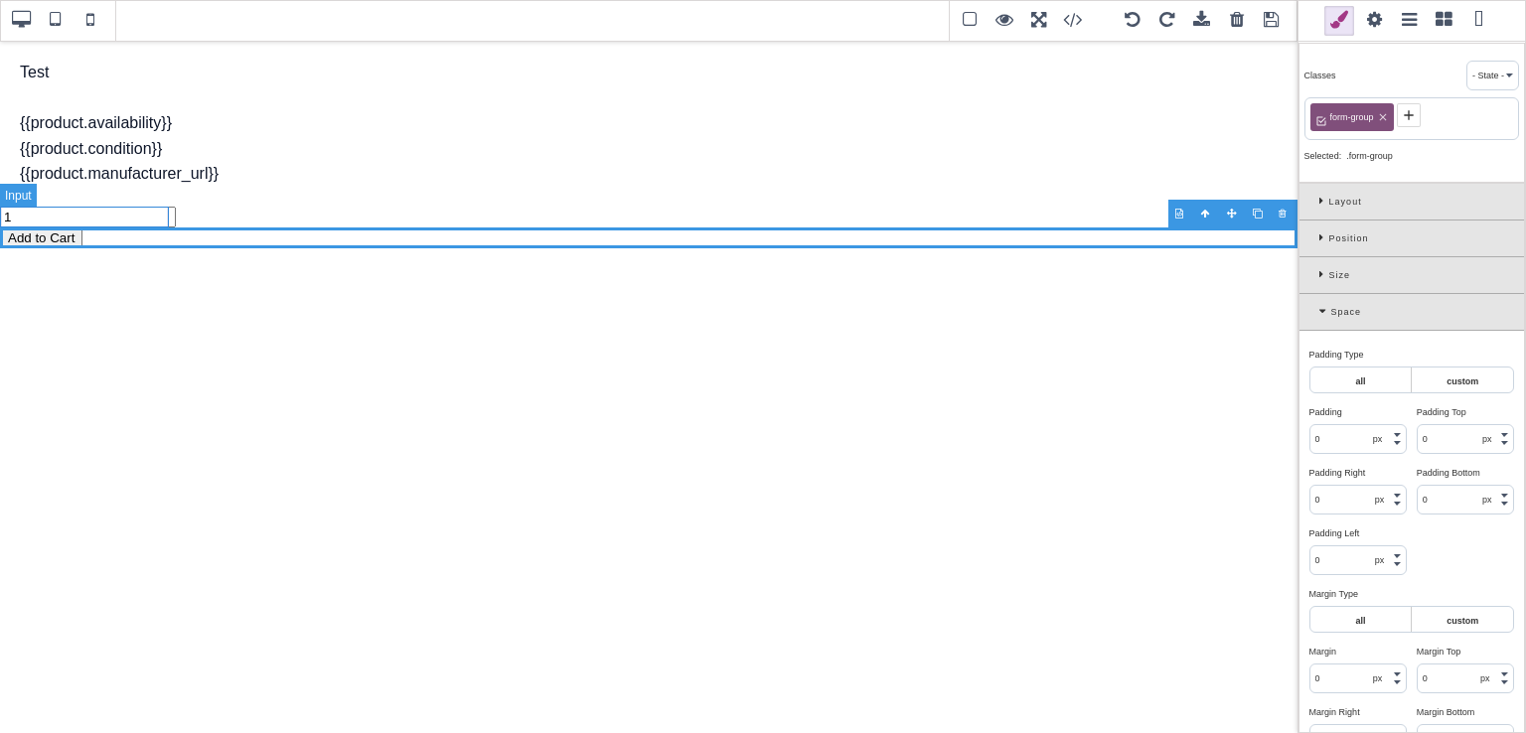
click at [159, 223] on input "1" at bounding box center [88, 217] width 176 height 21
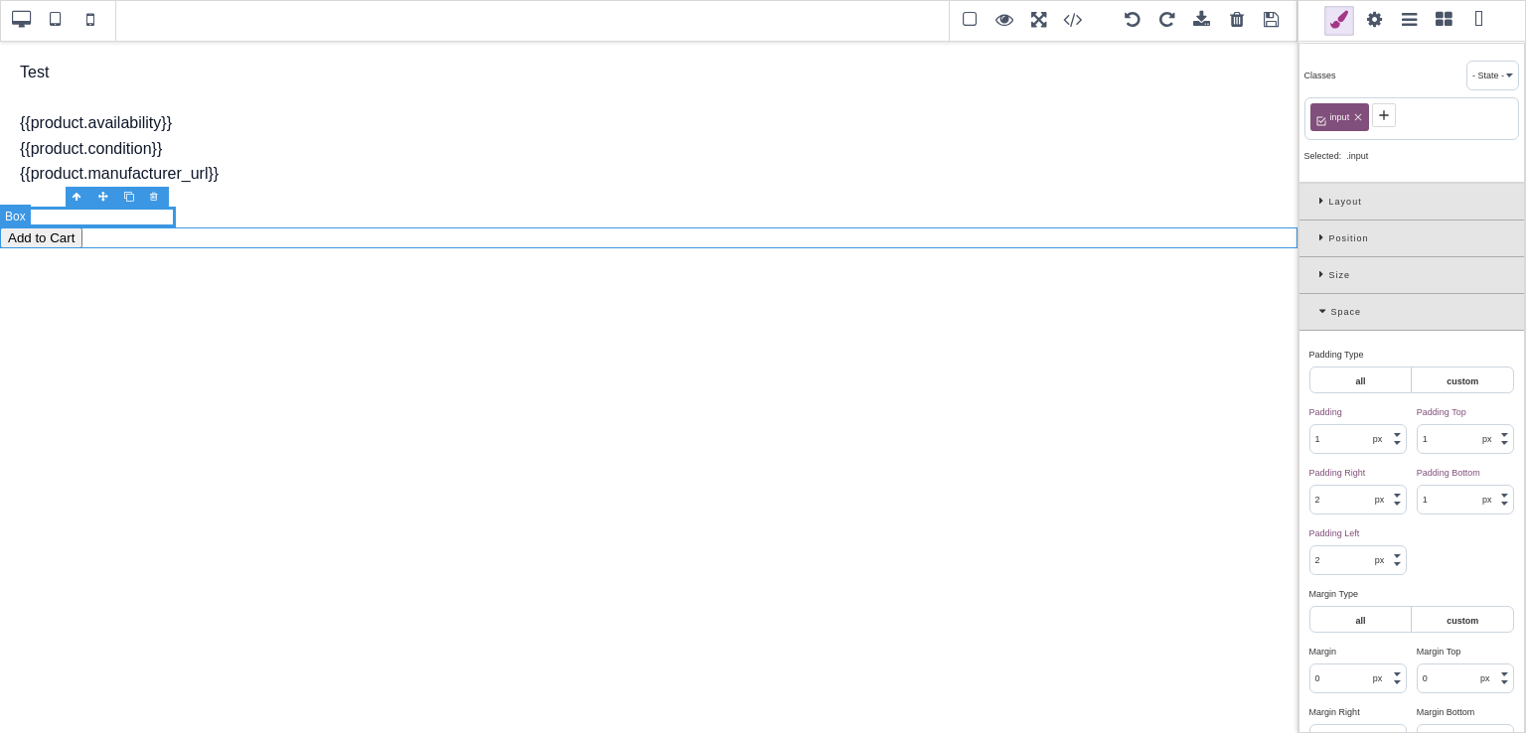
click at [94, 239] on div "Add to Cart" at bounding box center [648, 237] width 1297 height 21
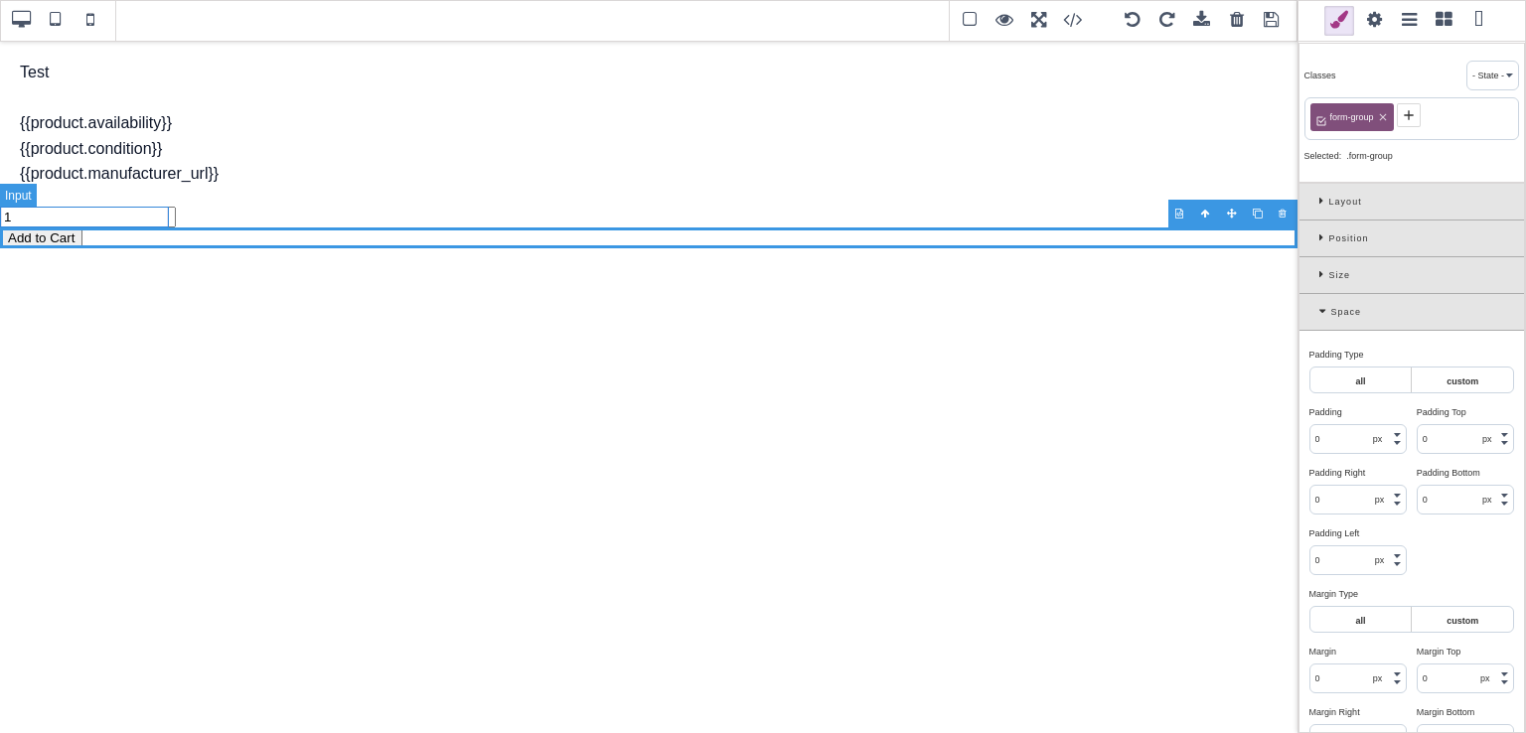
click at [134, 219] on input "1" at bounding box center [88, 217] width 176 height 21
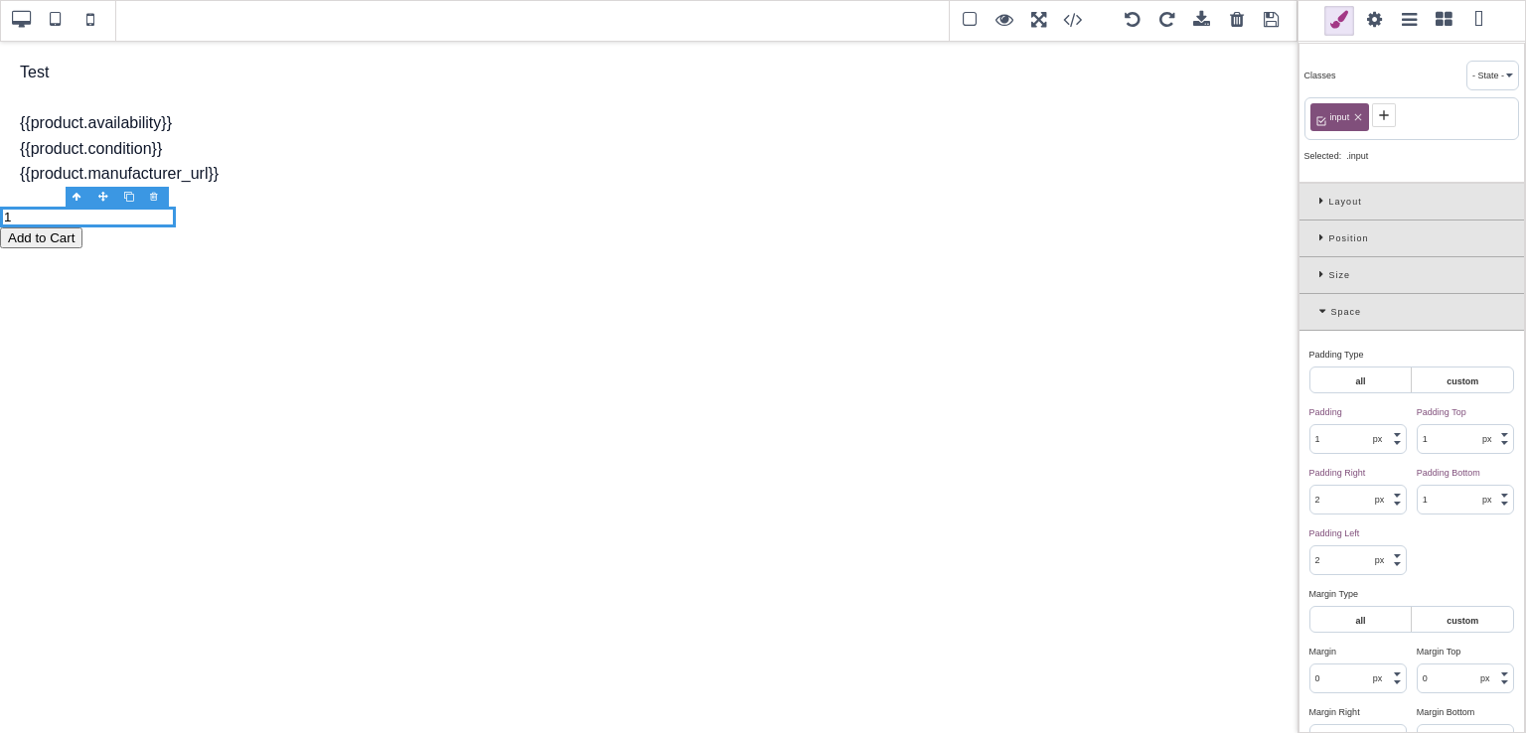
click at [1315, 195] on div "Layout" at bounding box center [1411, 202] width 224 height 37
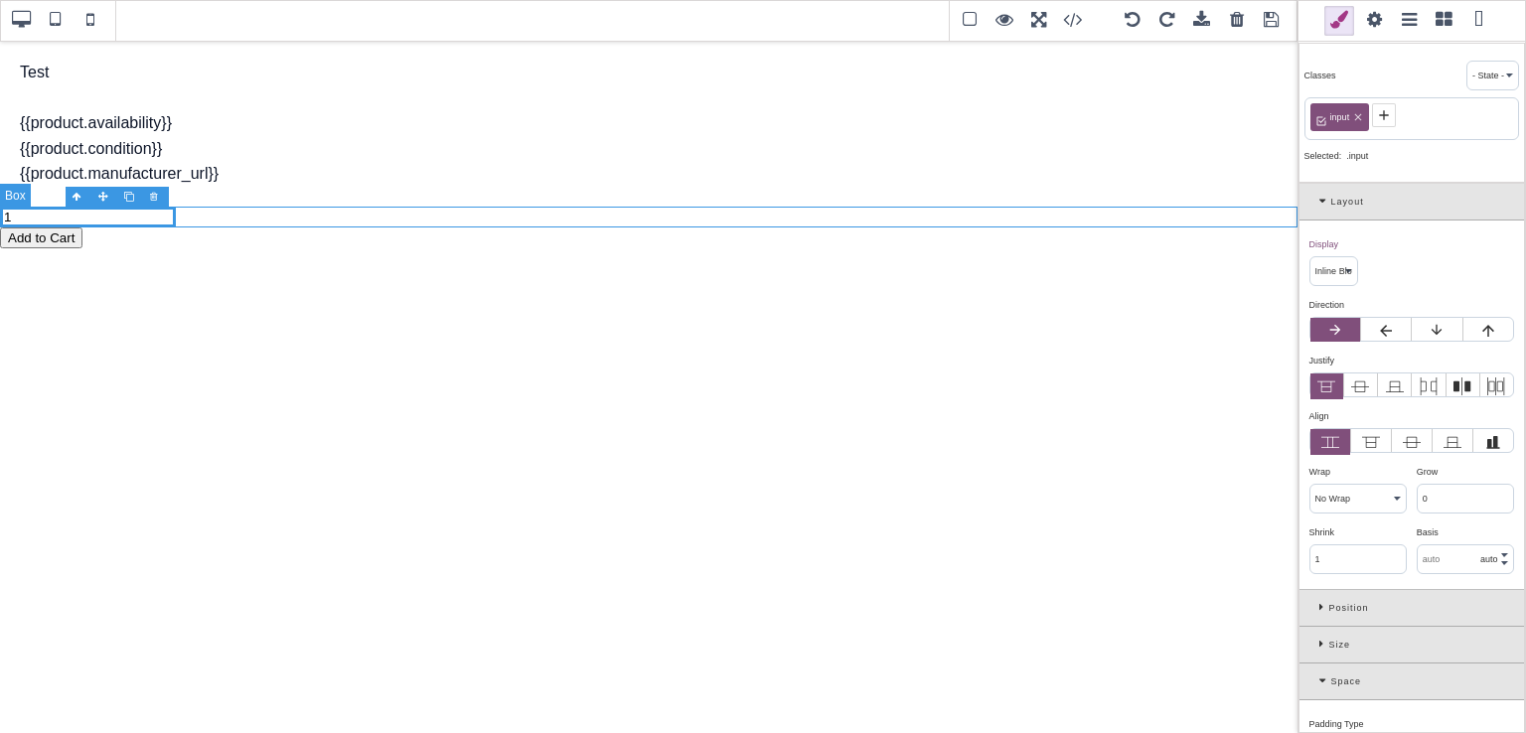
click at [854, 208] on div "1" at bounding box center [648, 217] width 1297 height 21
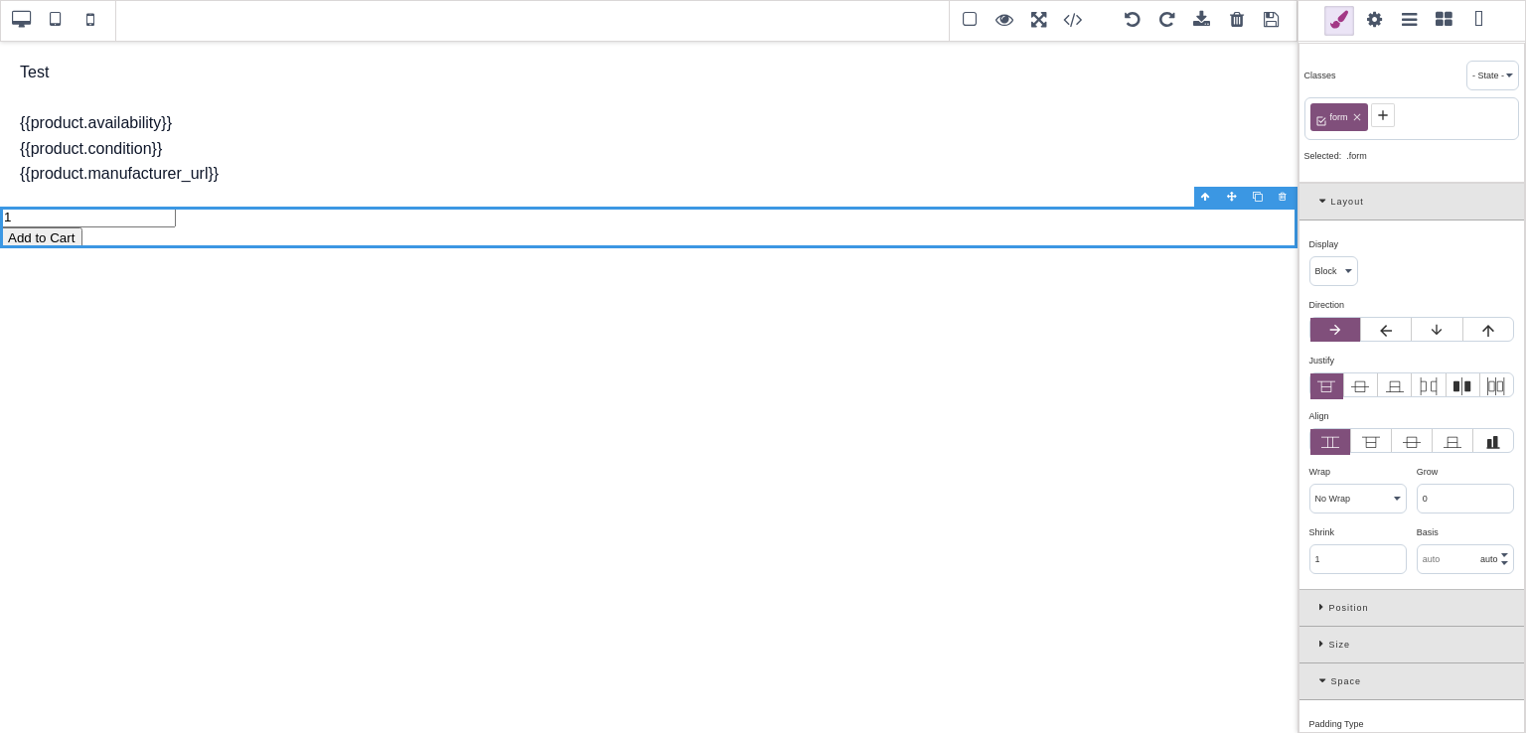
click at [1357, 377] on icon at bounding box center [1360, 386] width 18 height 18
click at [0, 0] on input "radio" at bounding box center [0, 0] width 0 height 0
click at [1336, 332] on icon at bounding box center [1335, 330] width 16 height 16
click at [0, 0] on input "radio" at bounding box center [0, 0] width 0 height 0
click at [1340, 287] on div "Display ⨯ Block Inline Inline Block Flex None Contents Table Table Row Table Ce…" at bounding box center [1411, 405] width 224 height 369
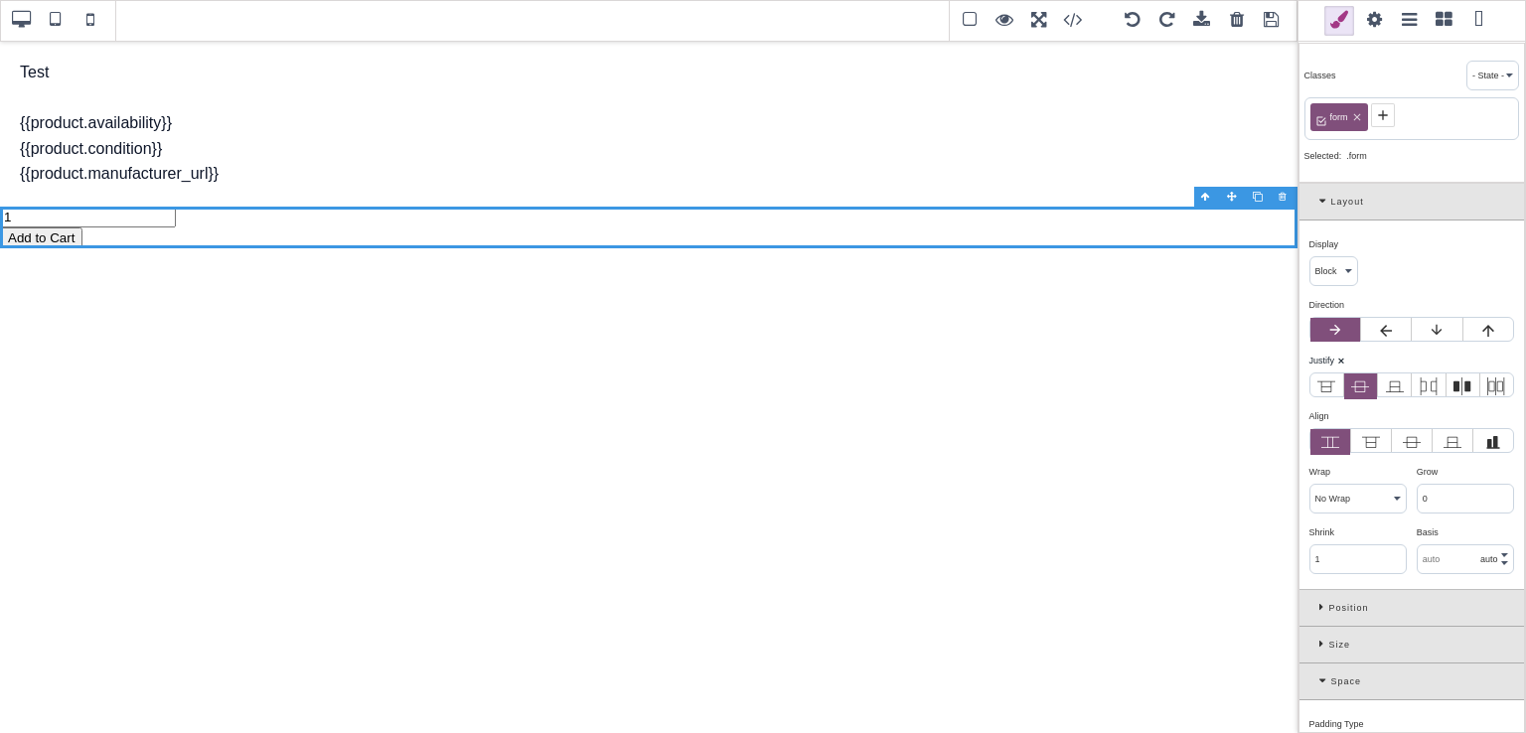
click at [1339, 277] on select "Block Inline Inline Block Flex None Contents Table Table Row Table Cell" at bounding box center [1333, 271] width 47 height 28
click at [1310, 273] on select "Block Inline Inline Block Flex None Contents Table Table Row Table Cell" at bounding box center [1333, 271] width 47 height 28
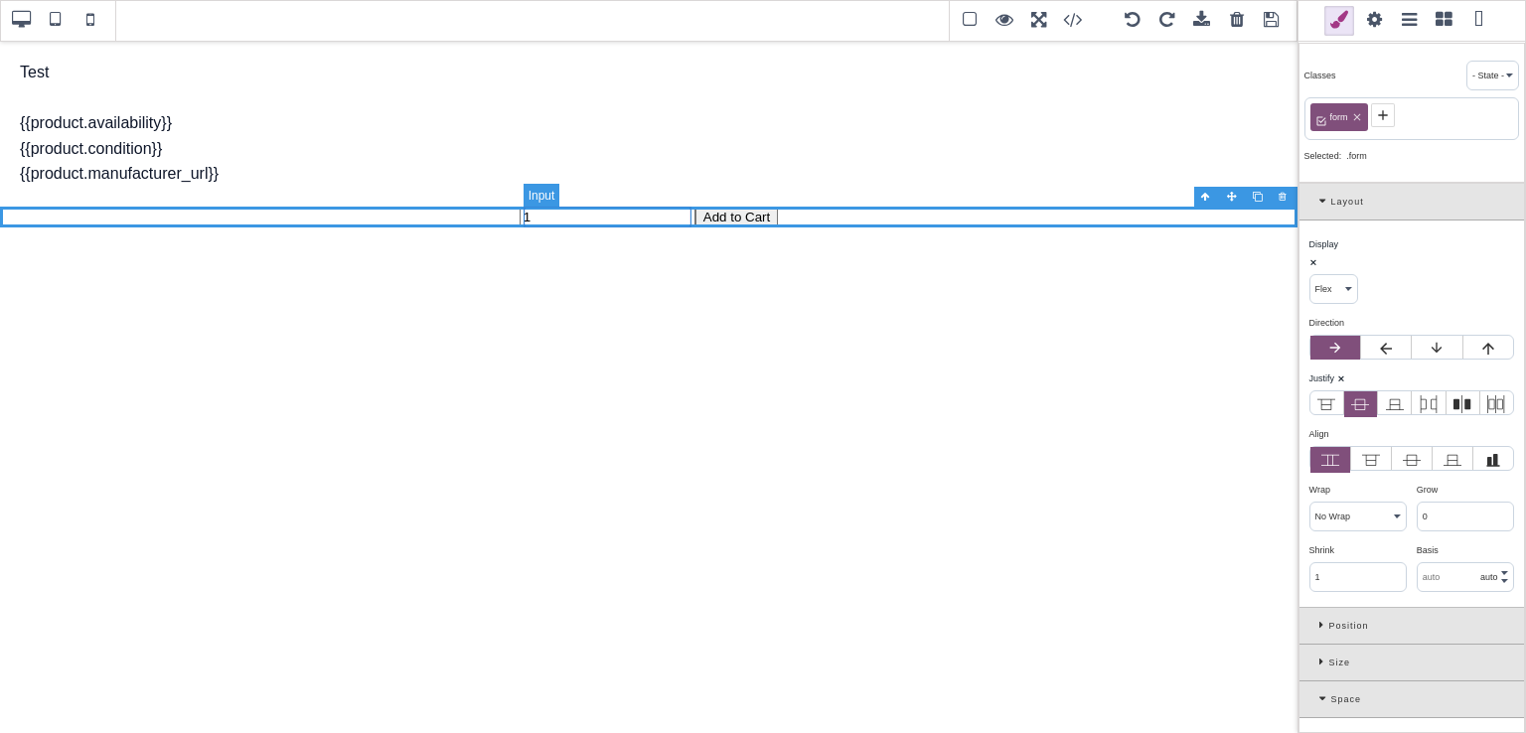
click at [664, 220] on input "1" at bounding box center [607, 217] width 176 height 21
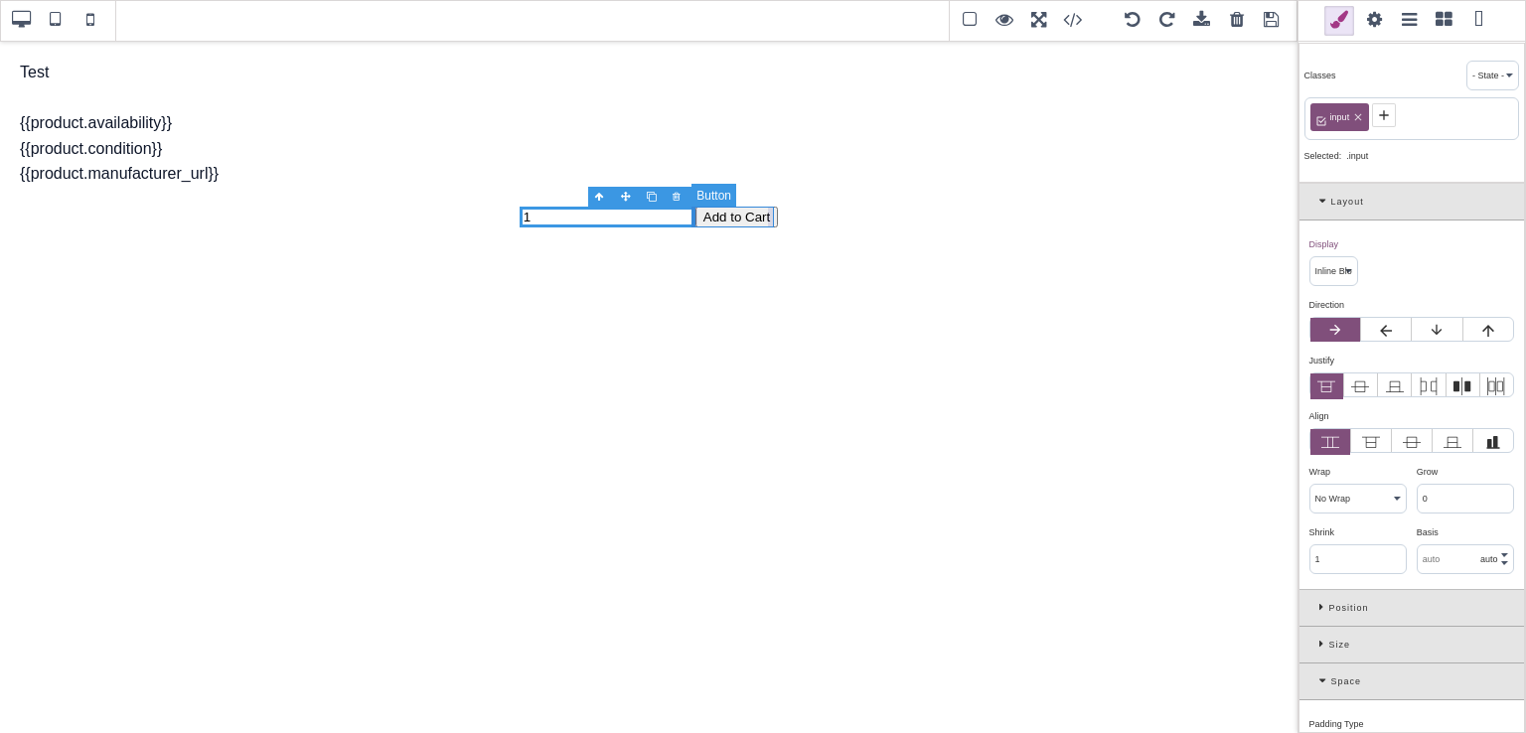
click at [763, 222] on button "Add to Cart" at bounding box center [736, 217] width 82 height 21
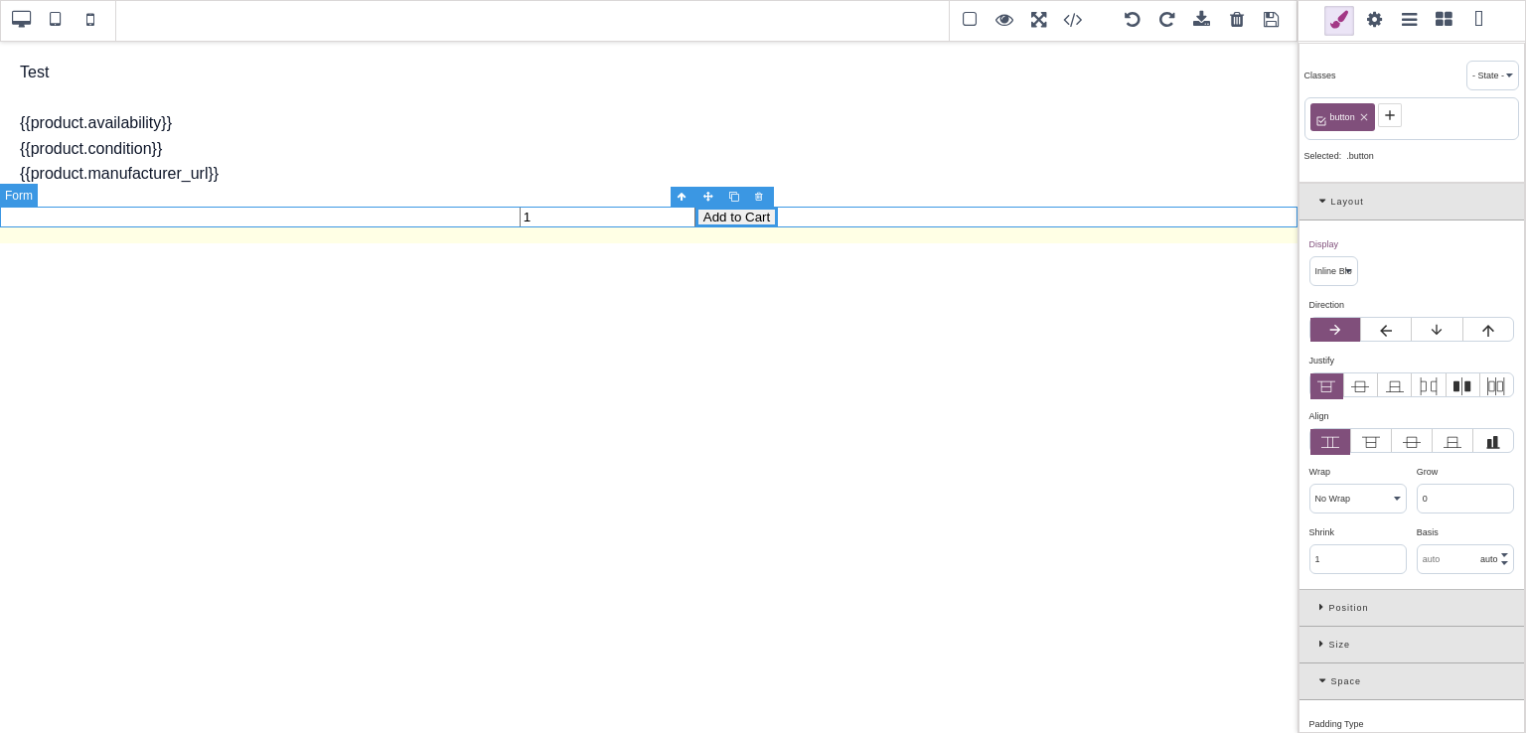
click at [939, 208] on form "1 Add to Cart" at bounding box center [648, 217] width 1297 height 21
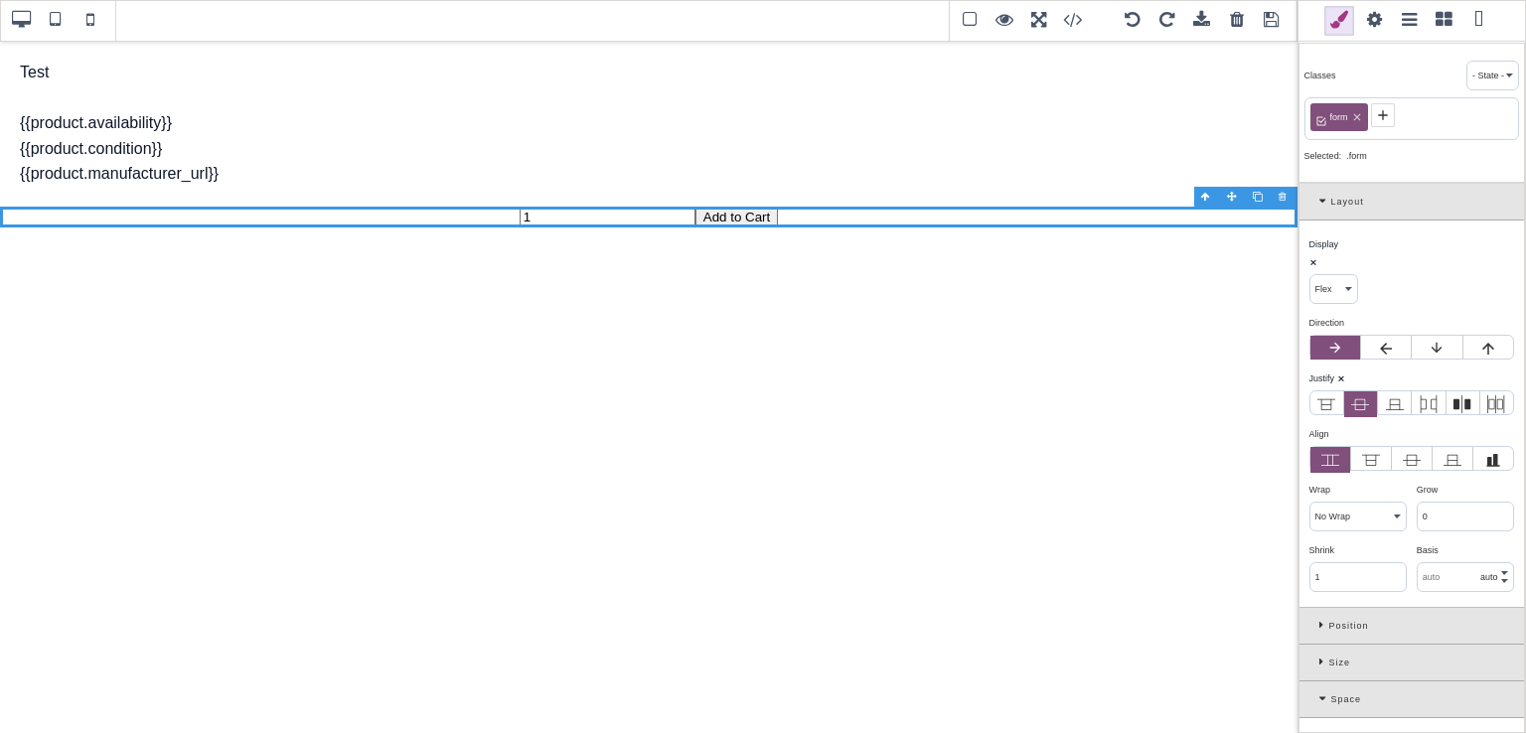
click at [1373, 28] on span at bounding box center [1374, 21] width 30 height 30
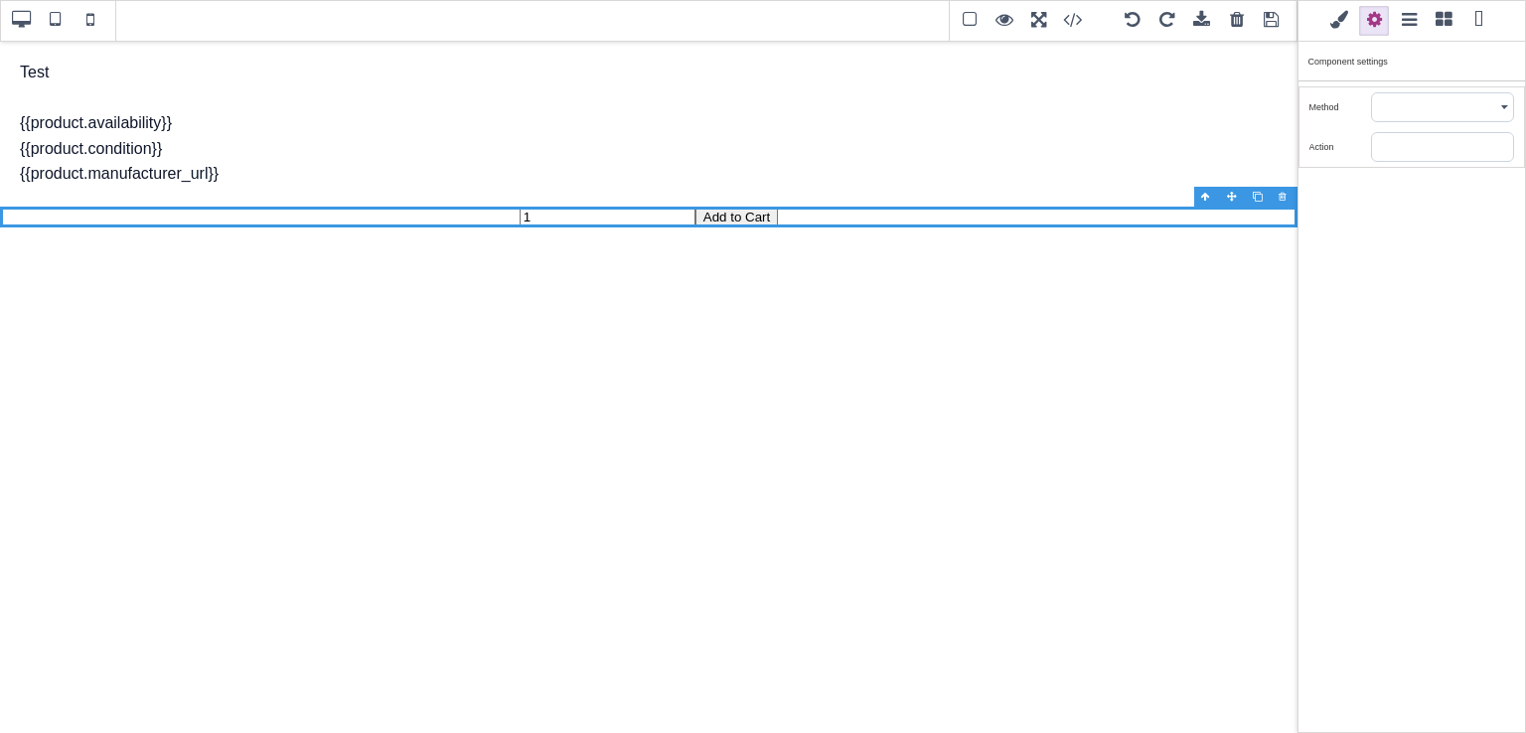
click at [1395, 137] on input "text" at bounding box center [1442, 147] width 141 height 28
click at [1384, 108] on select "POST GET" at bounding box center [1442, 107] width 141 height 28
click at [1372, 93] on select "POST GET" at bounding box center [1442, 107] width 141 height 28
click at [1388, 143] on input "text" at bounding box center [1442, 147] width 141 height 28
click at [1409, 100] on select "POST GET" at bounding box center [1442, 107] width 141 height 28
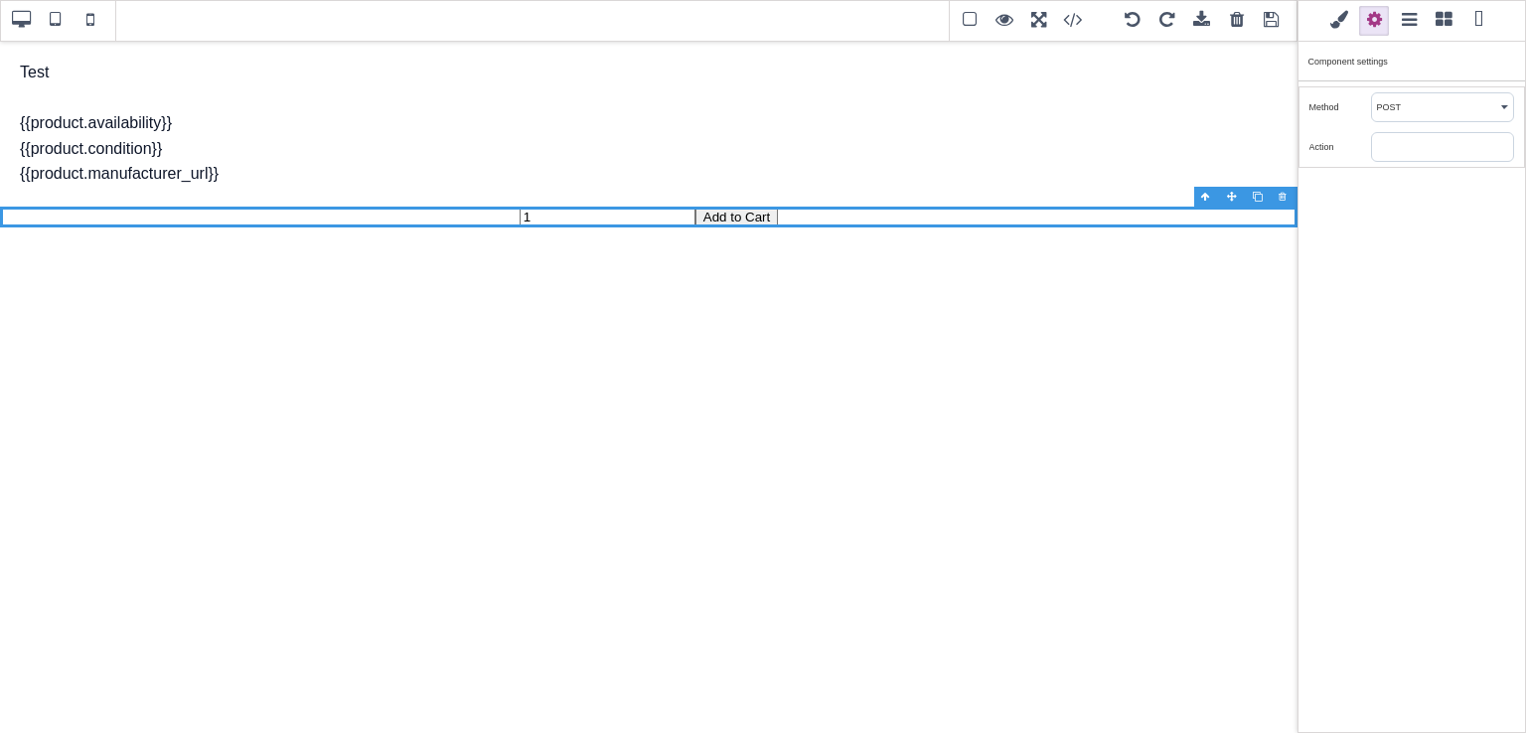
click at [1344, 114] on div "Method" at bounding box center [1340, 107] width 62 height 18
click at [1403, 146] on input "text" at bounding box center [1442, 147] width 141 height 28
click at [1373, 22] on span at bounding box center [1374, 21] width 30 height 30
click at [1374, 26] on span at bounding box center [1374, 21] width 30 height 30
click at [1346, 21] on span at bounding box center [1339, 21] width 30 height 30
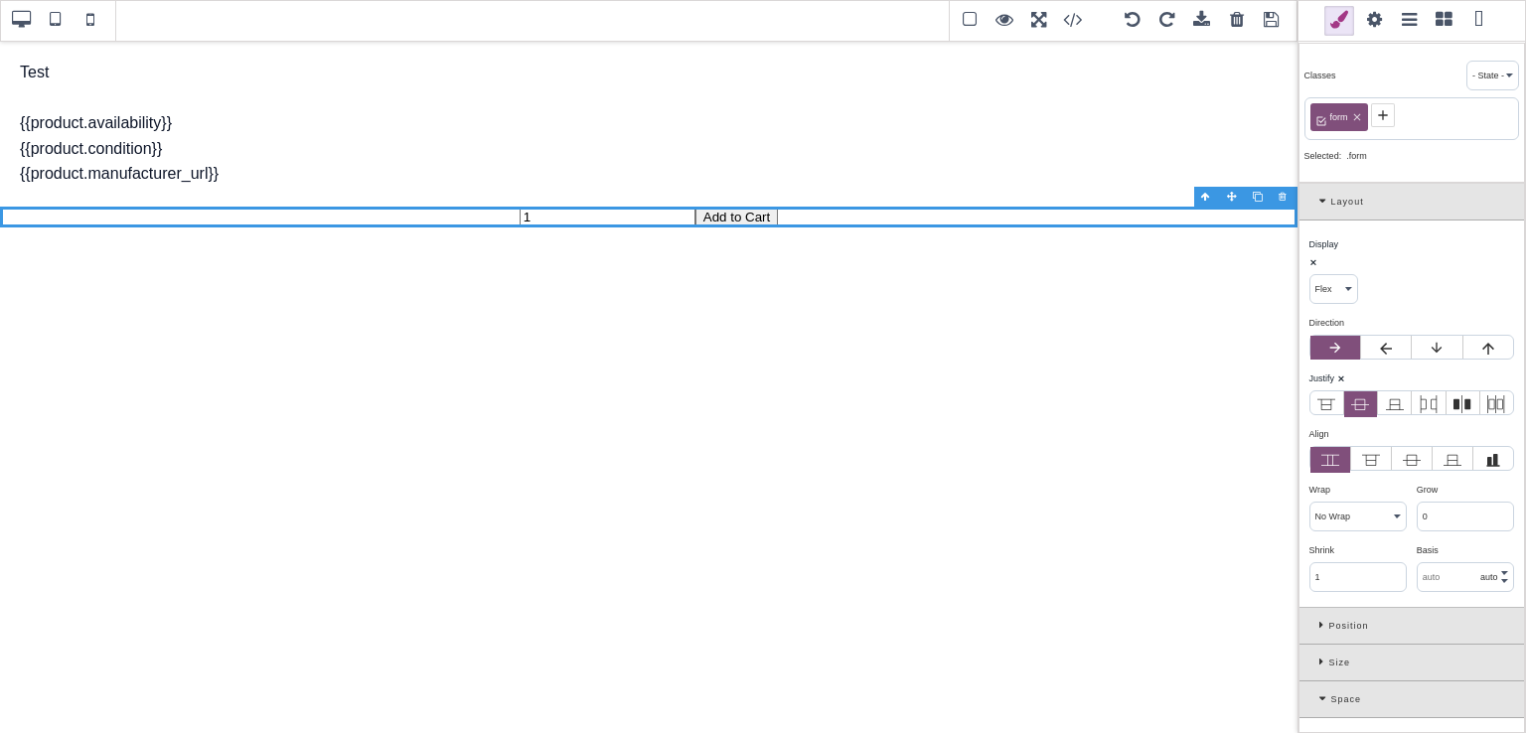
click at [1364, 22] on span at bounding box center [1374, 21] width 30 height 30
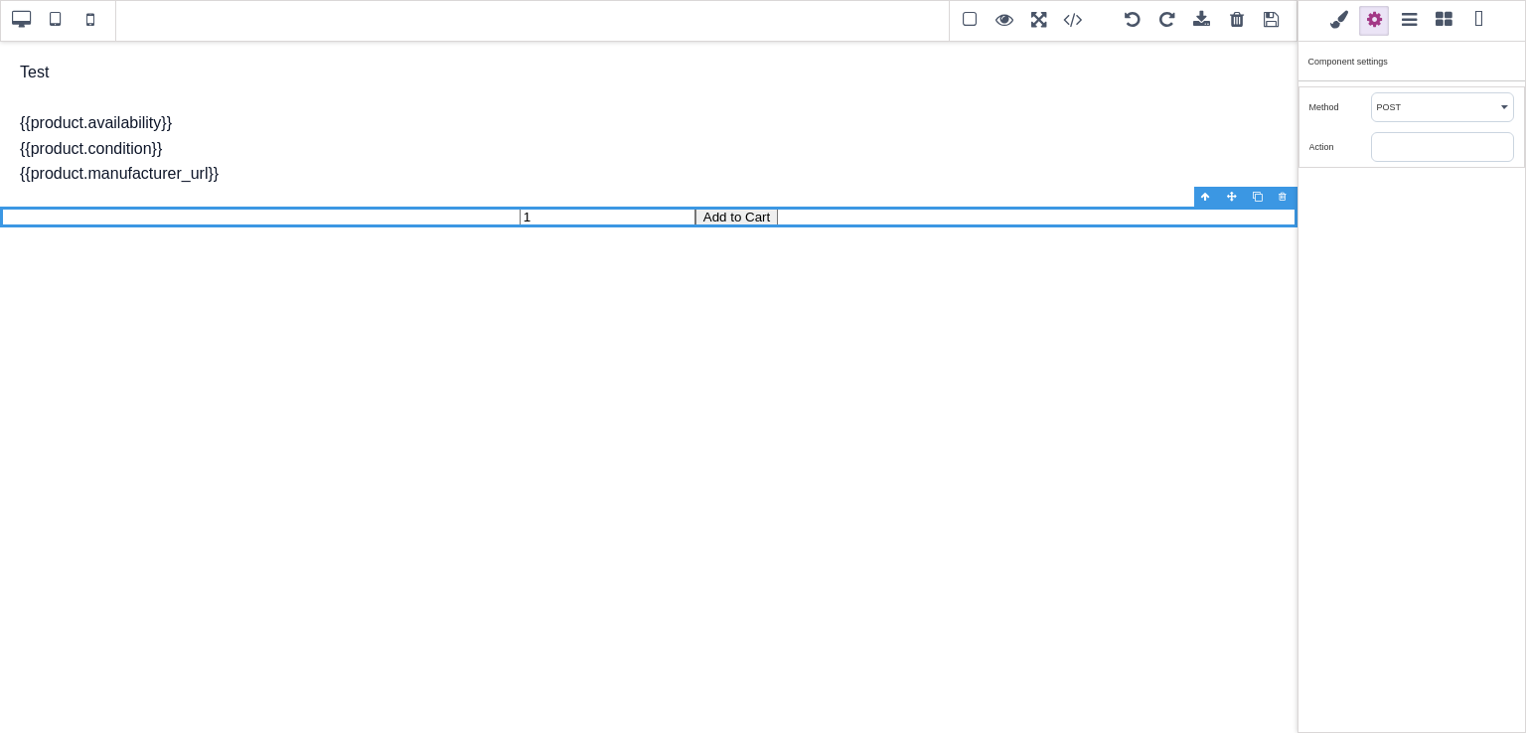
click at [1339, 27] on span at bounding box center [1339, 21] width 30 height 30
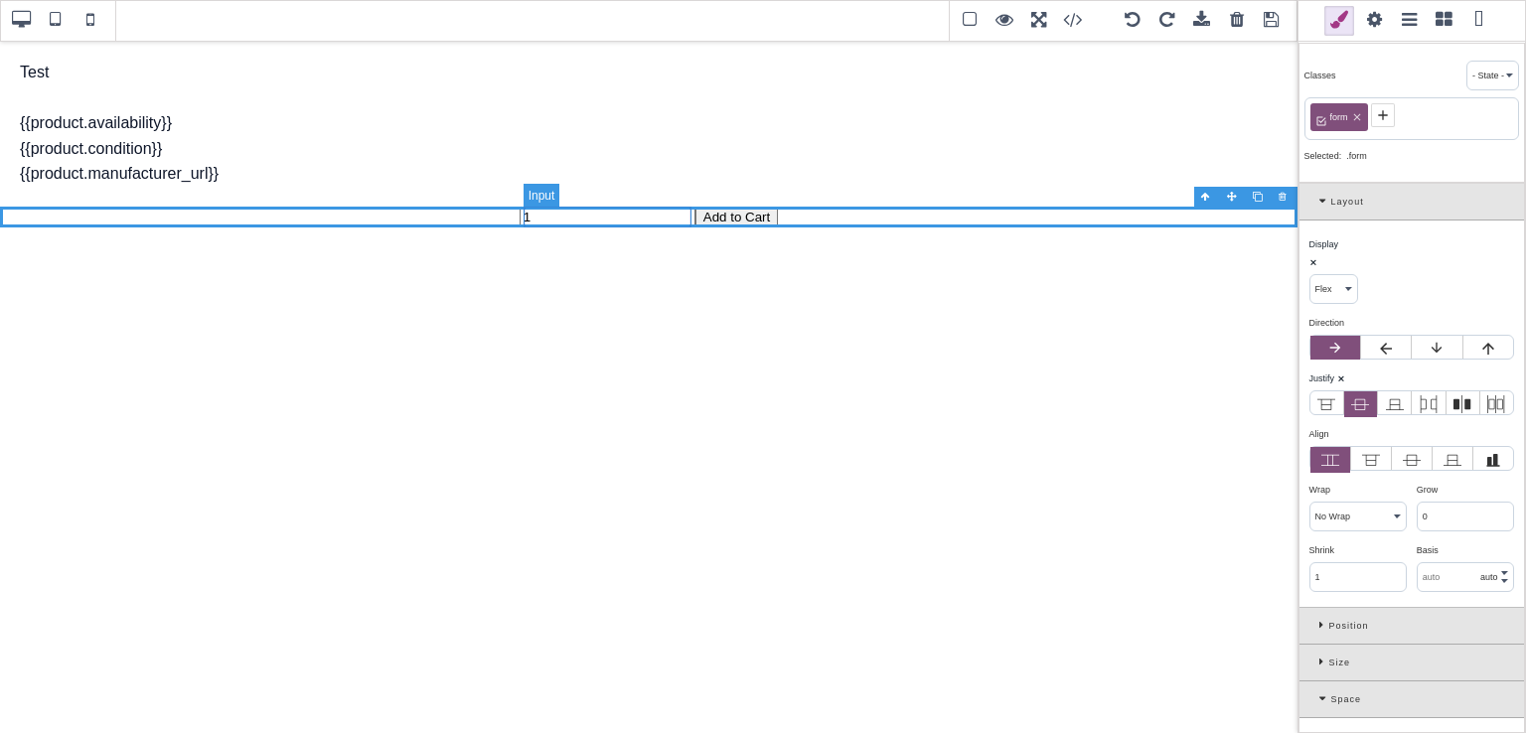
click at [622, 223] on input "1" at bounding box center [607, 217] width 176 height 21
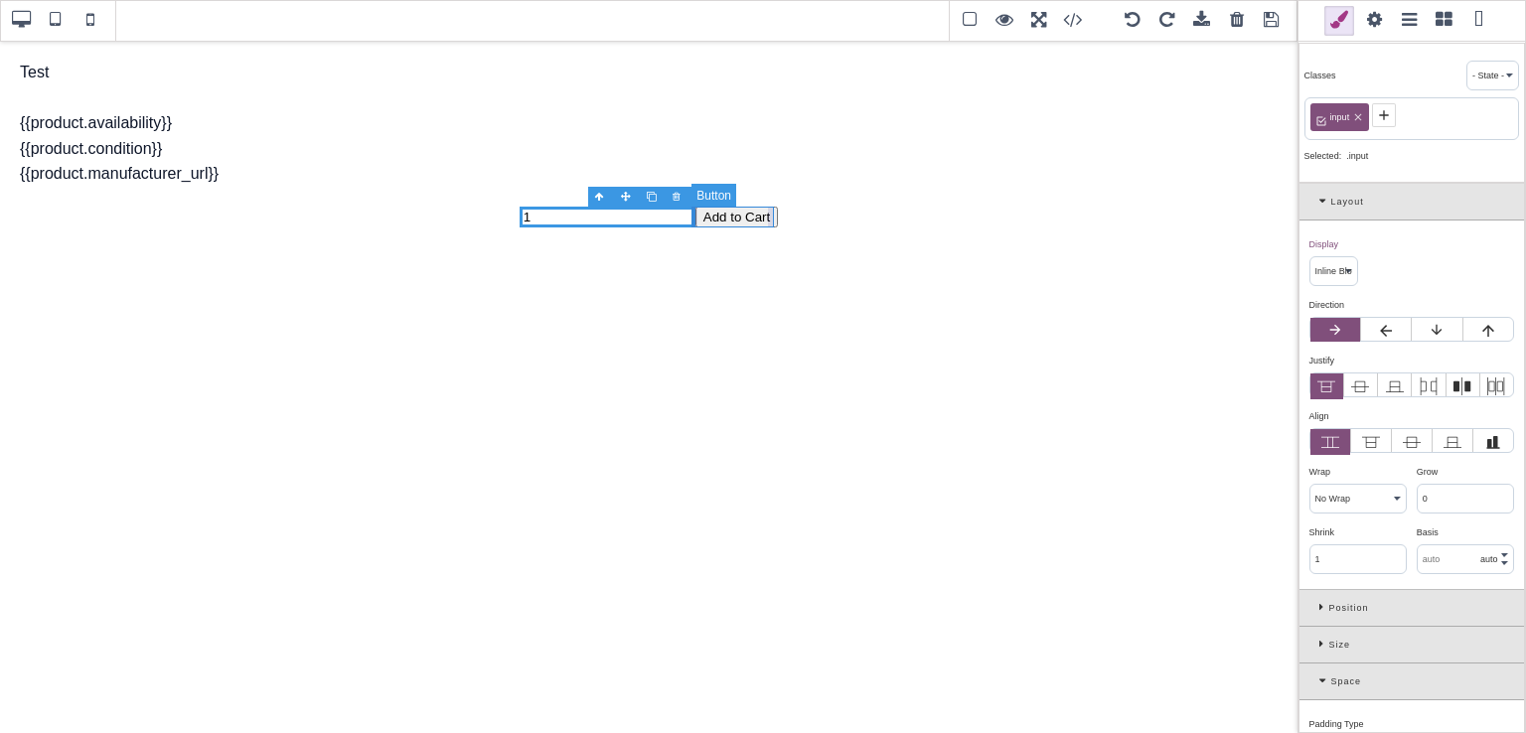
click at [751, 223] on button "Add to Cart" at bounding box center [736, 217] width 82 height 21
click at [1378, 16] on span at bounding box center [1374, 21] width 30 height 30
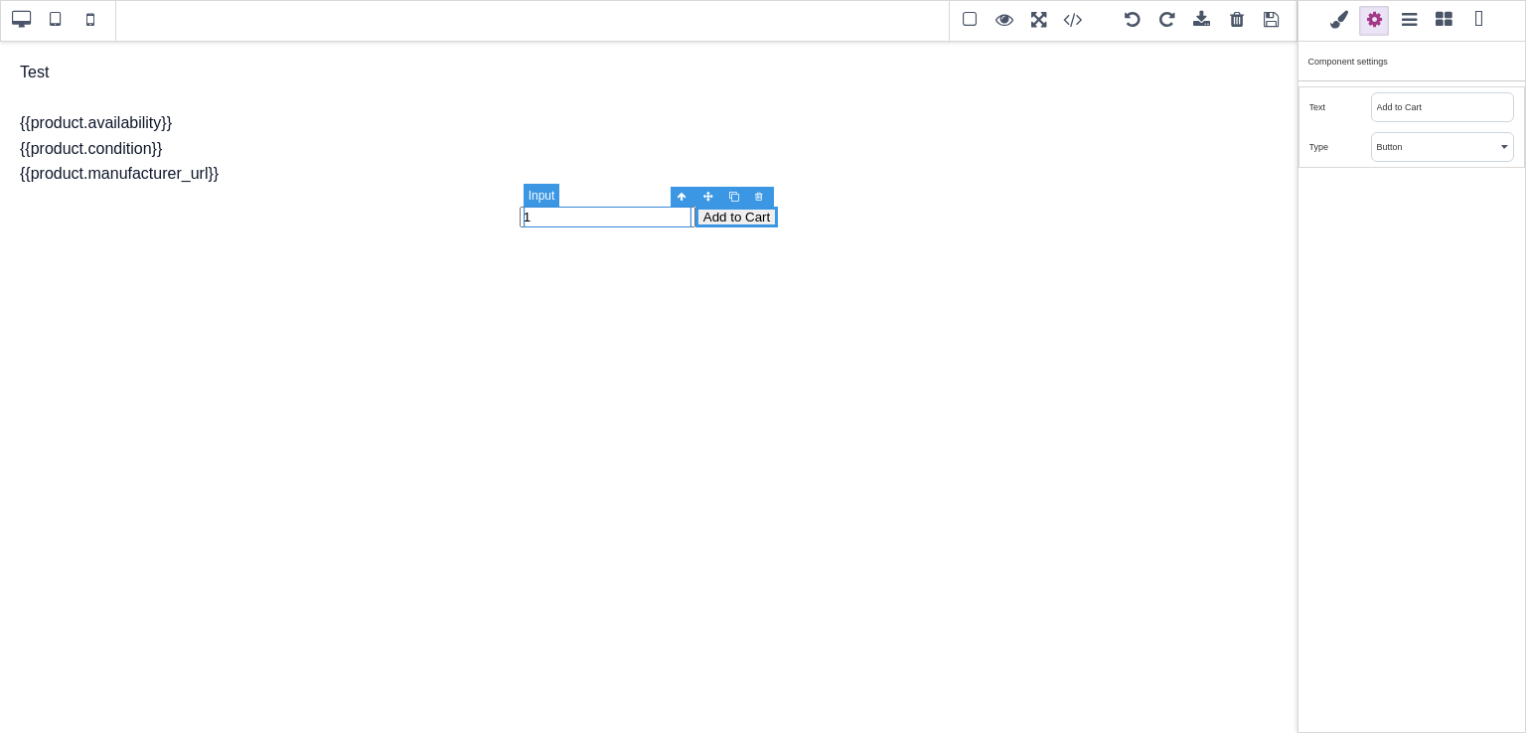
click at [635, 215] on input "1" at bounding box center [607, 217] width 176 height 21
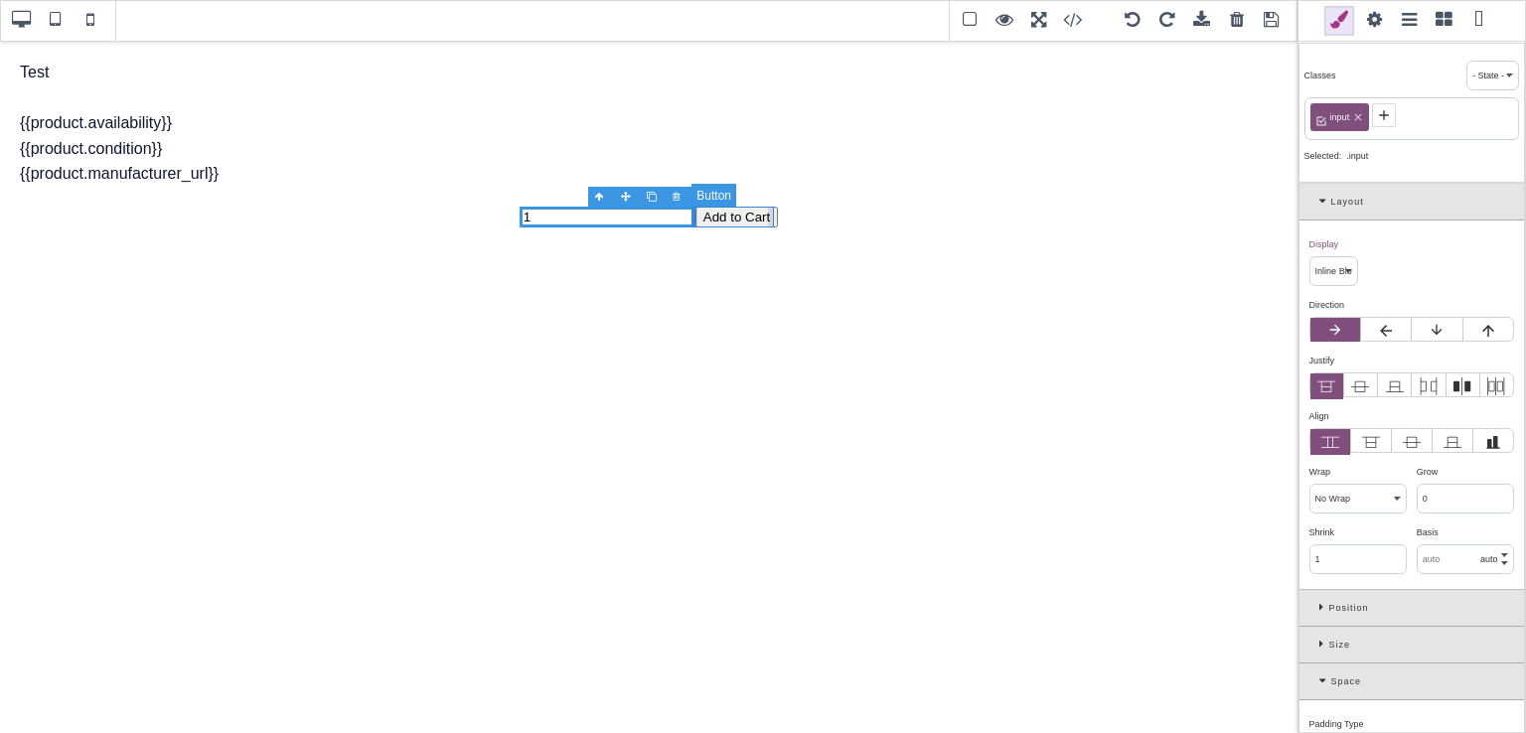
click at [715, 222] on button "Add to Cart" at bounding box center [736, 217] width 82 height 21
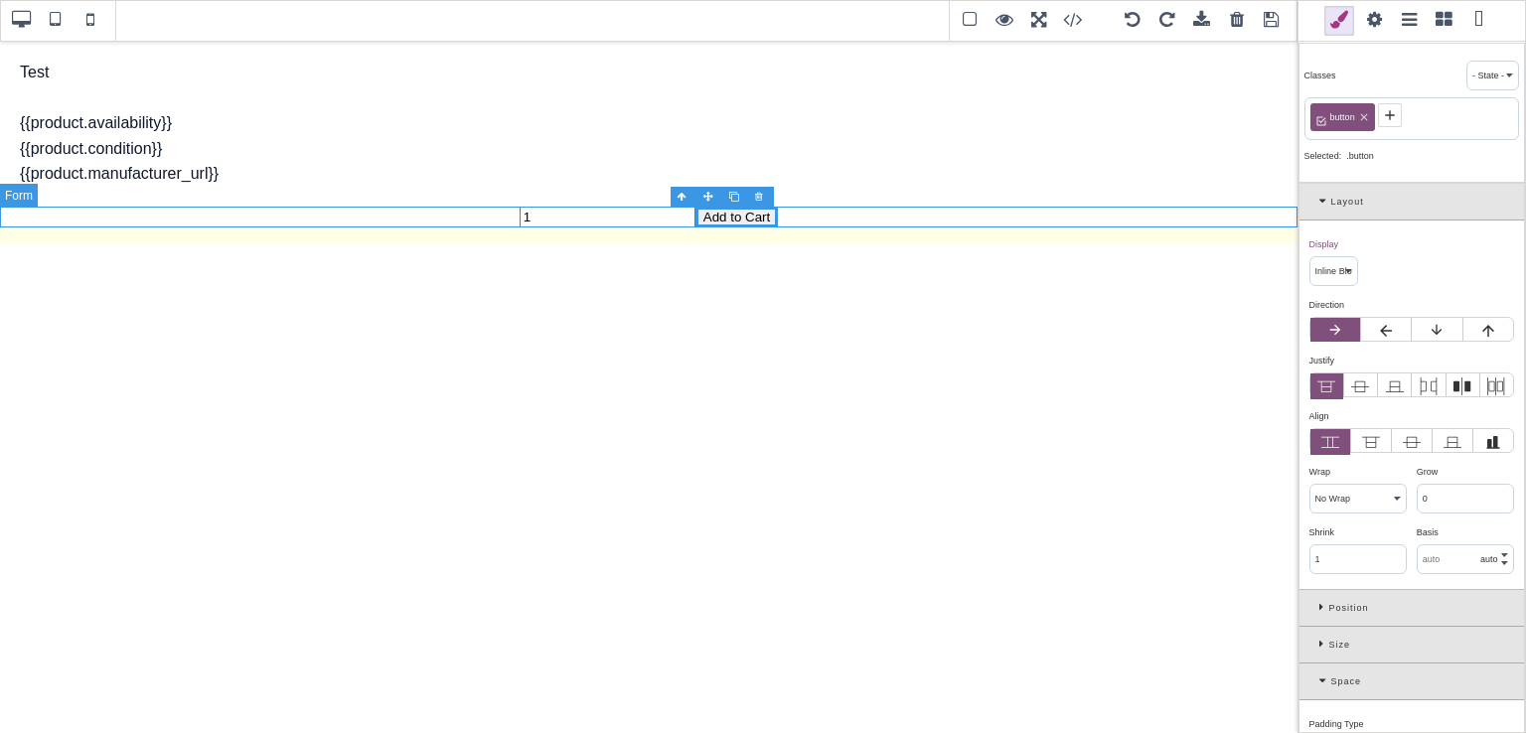
click at [789, 219] on form "1 Add to Cart" at bounding box center [648, 217] width 1297 height 21
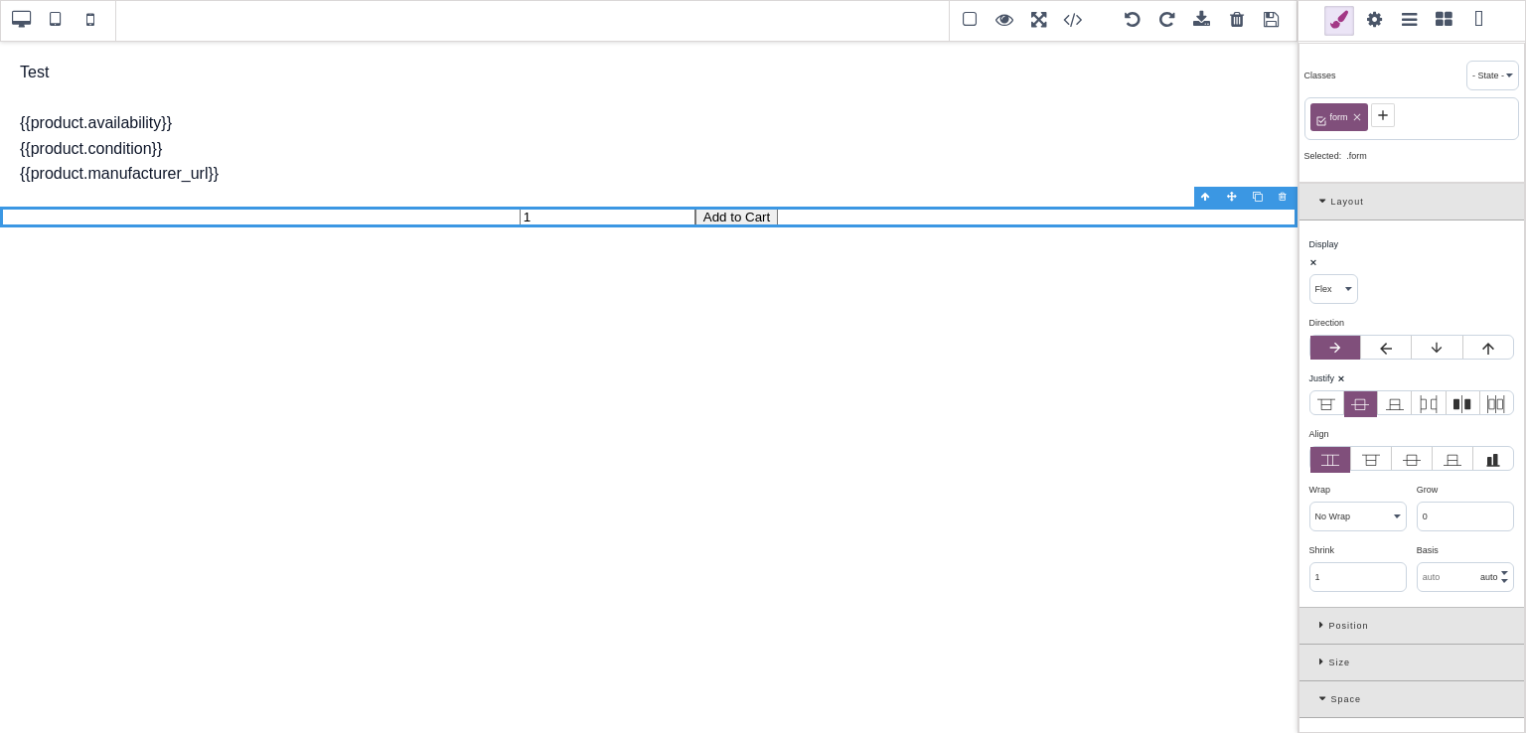
click at [1438, 25] on span at bounding box center [1443, 21] width 30 height 30
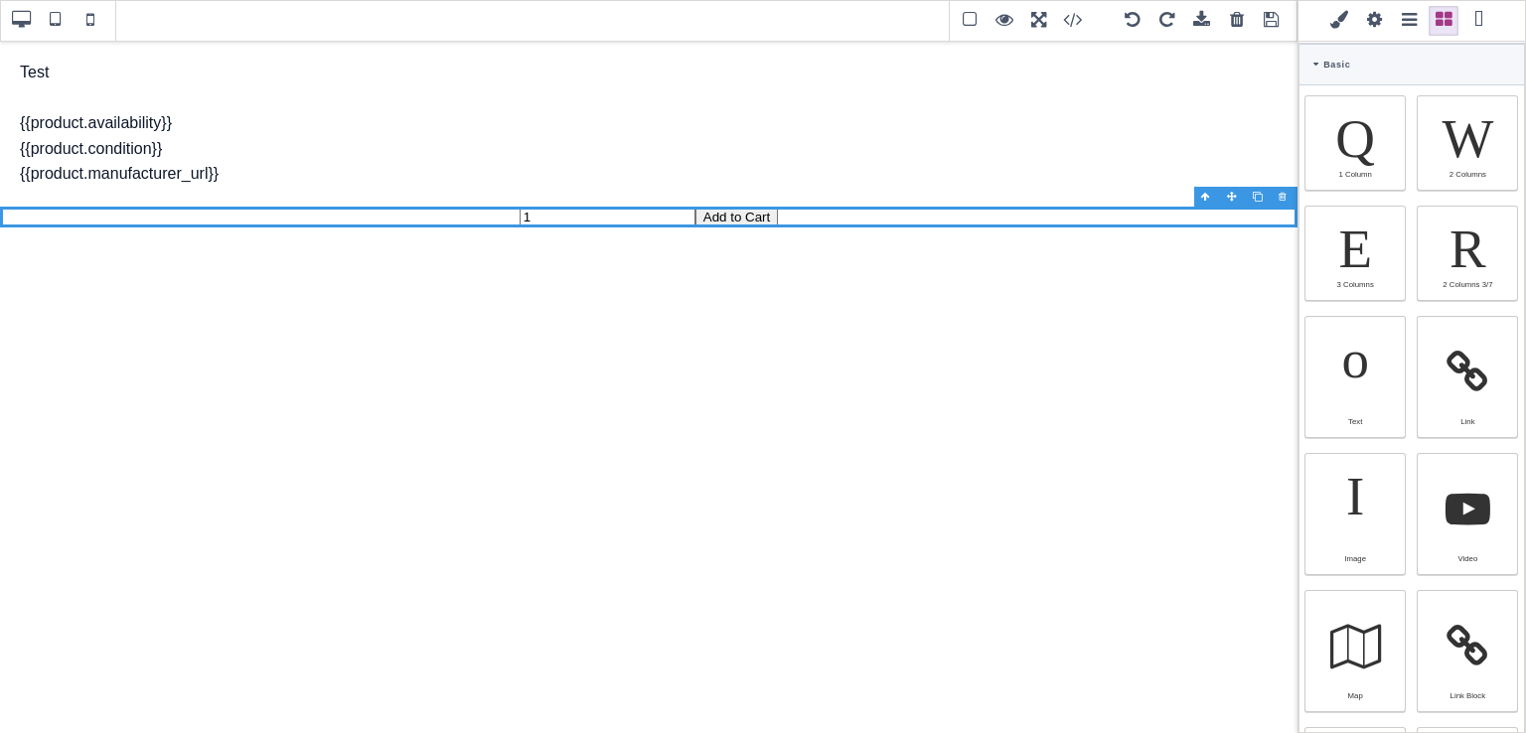
drag, startPoint x: 1525, startPoint y: 164, endPoint x: 1525, endPoint y: 388, distance: 224.5
click at [1525, 388] on div "Classes - State - Hover Click Even/Odd form Selected: .form Layout Display ⨯ Bl…" at bounding box center [1411, 366] width 228 height 733
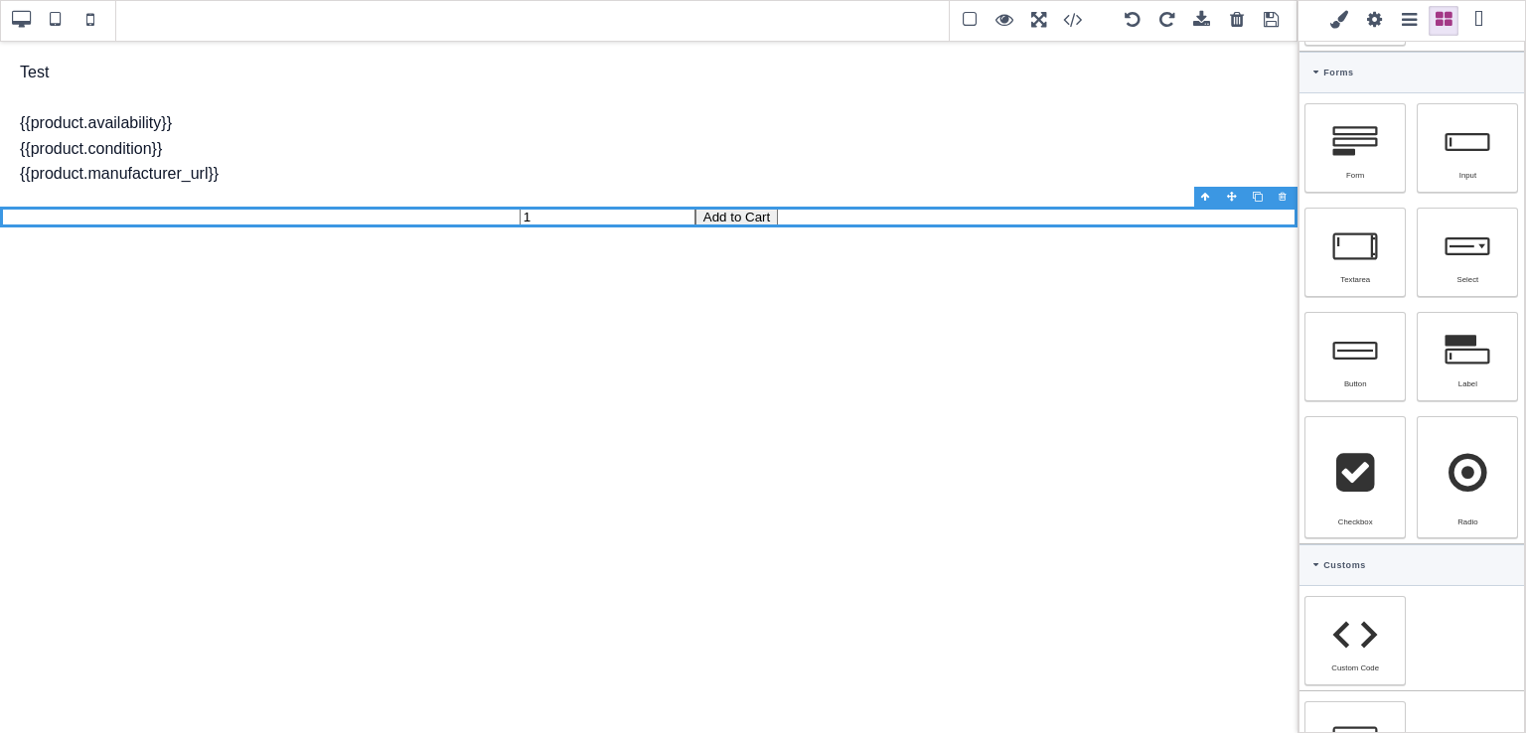
scroll to position [1180, 0]
